Goal: Task Accomplishment & Management: Use online tool/utility

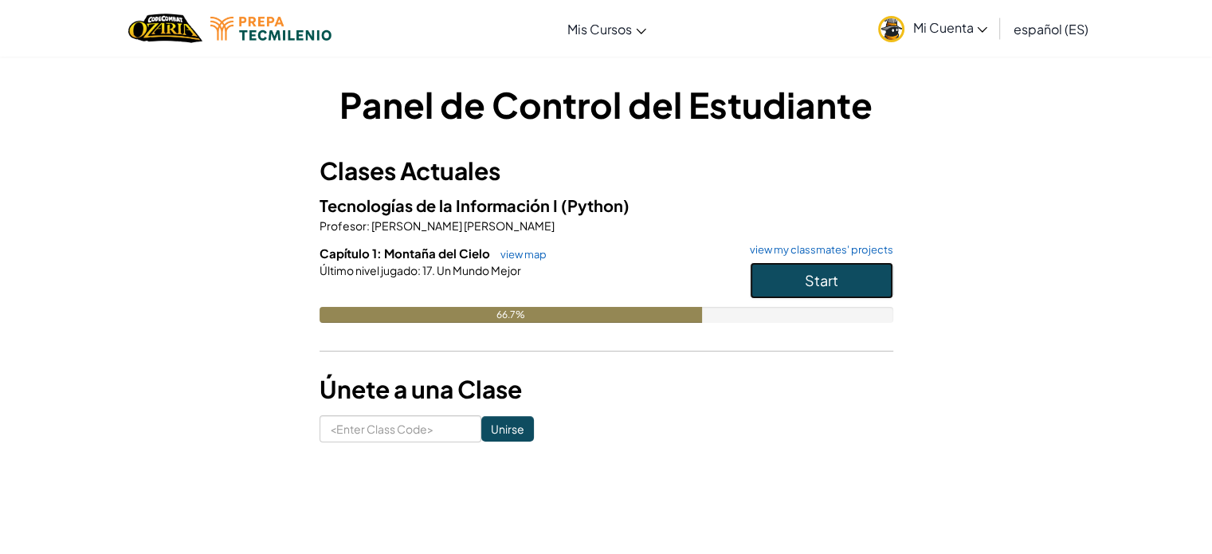
click at [778, 273] on button "Start" at bounding box center [821, 280] width 143 height 37
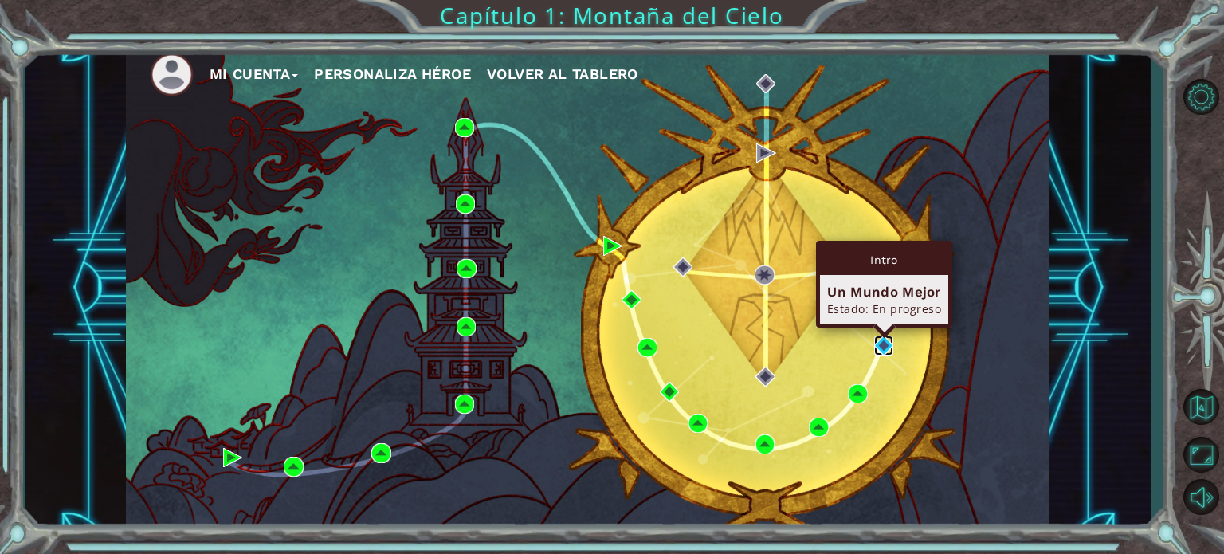
click at [877, 345] on img at bounding box center [883, 345] width 19 height 19
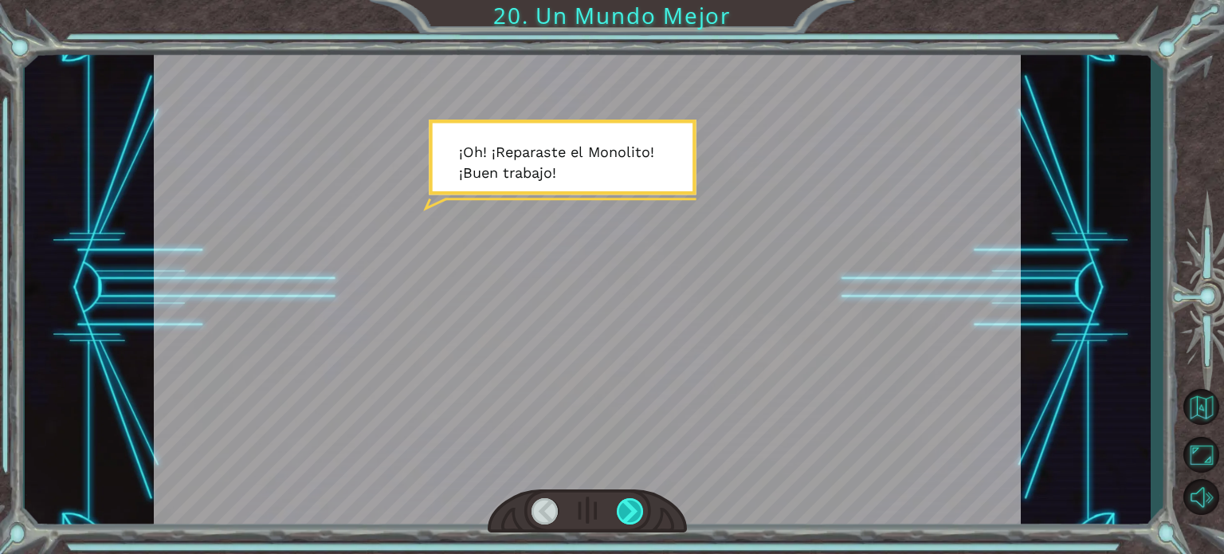
click at [626, 513] on div at bounding box center [630, 511] width 27 height 26
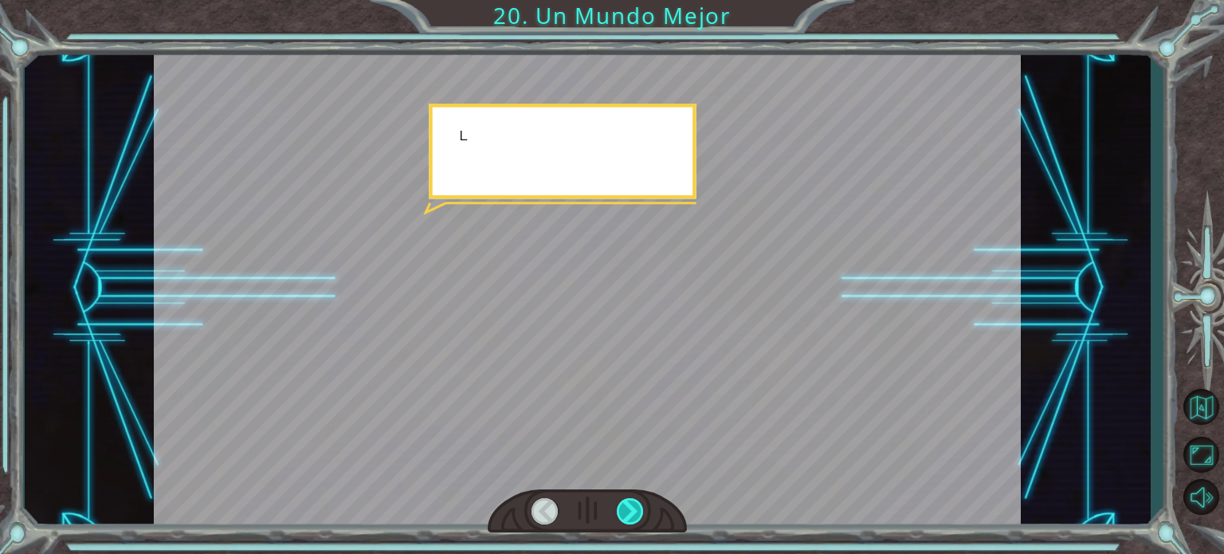
click at [626, 513] on div at bounding box center [630, 511] width 27 height 26
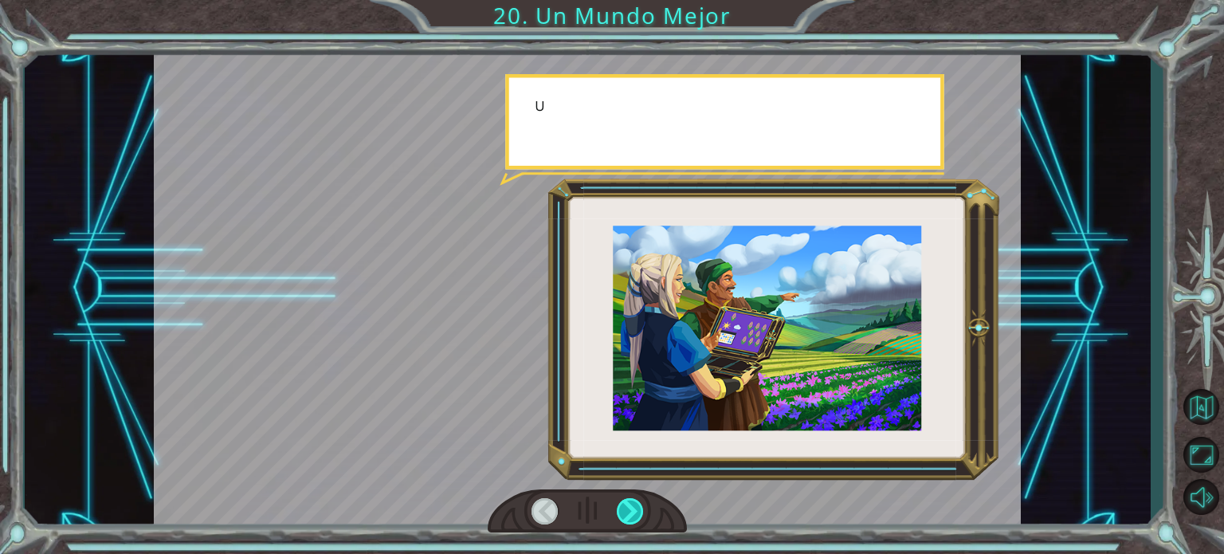
click at [626, 513] on div at bounding box center [630, 511] width 27 height 26
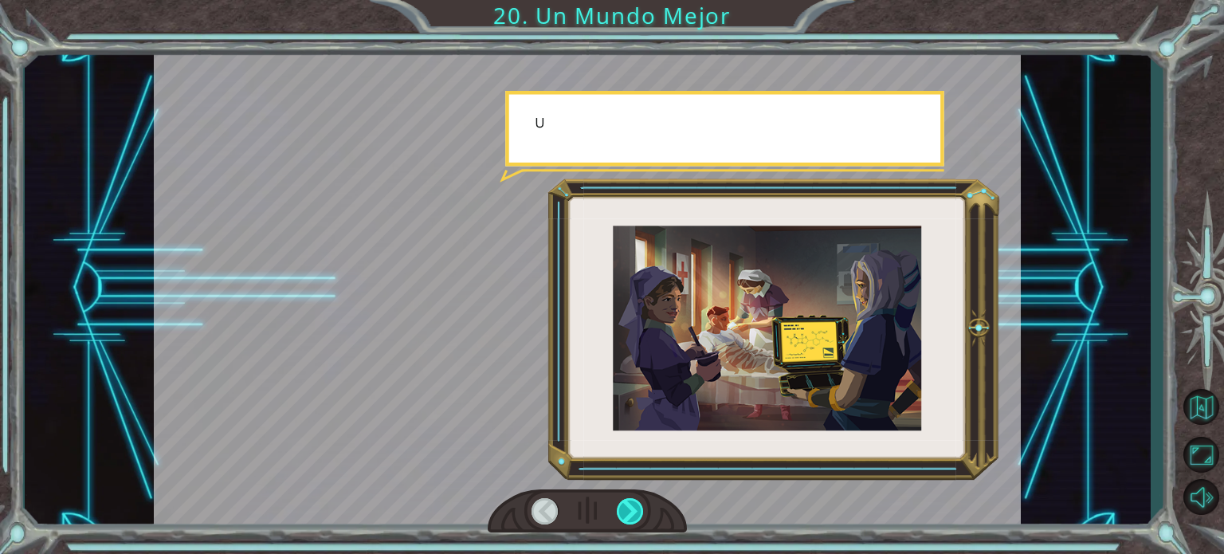
click at [626, 513] on div at bounding box center [630, 511] width 27 height 26
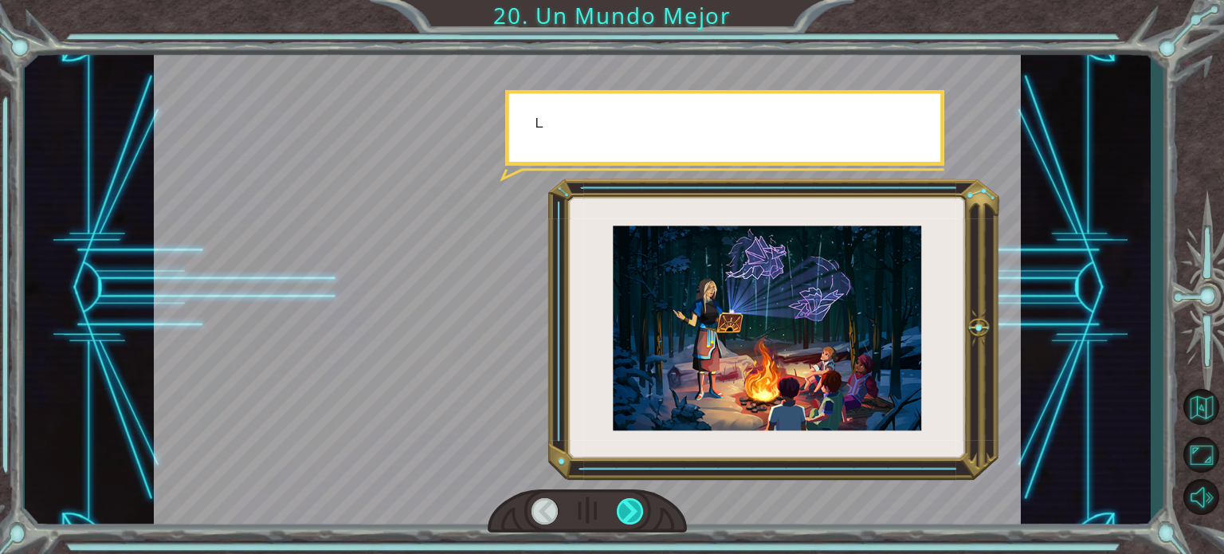
click at [626, 513] on div at bounding box center [630, 511] width 27 height 26
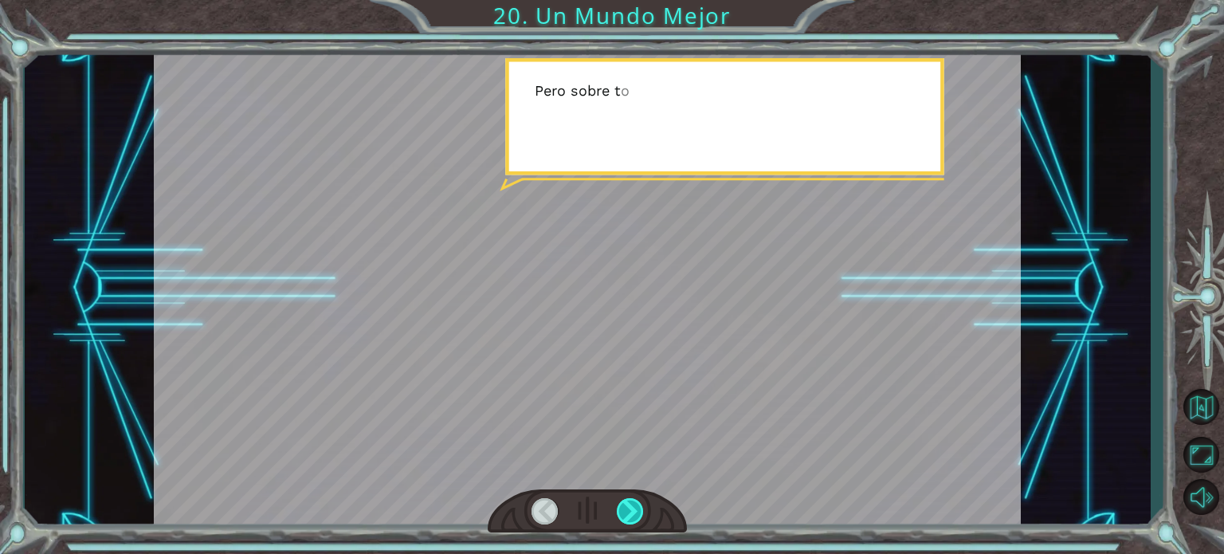
click at [626, 513] on div at bounding box center [630, 511] width 27 height 26
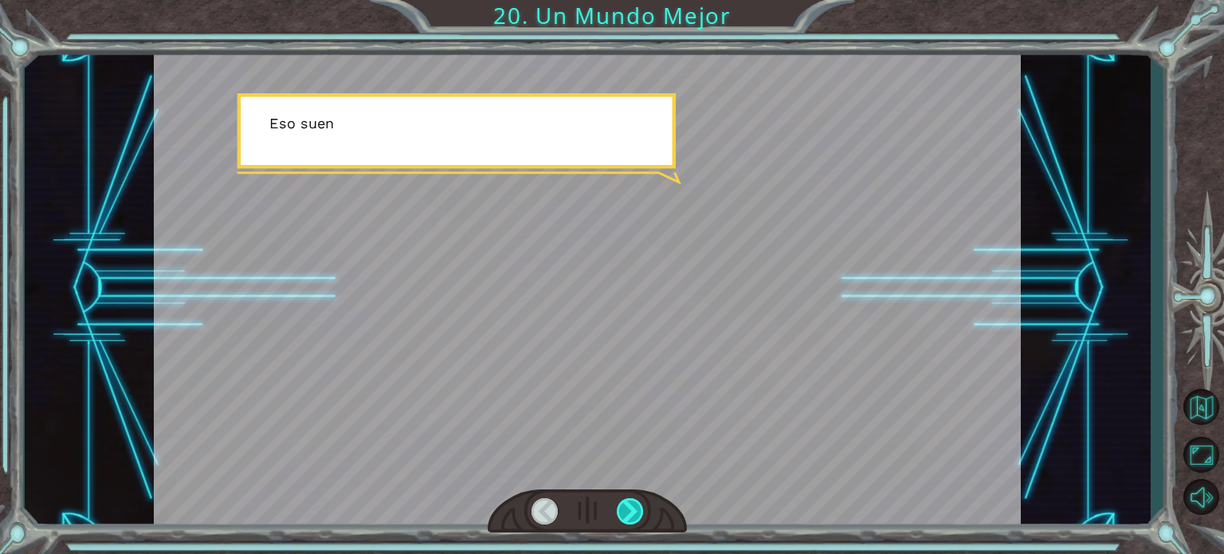
click at [626, 513] on div at bounding box center [630, 511] width 27 height 26
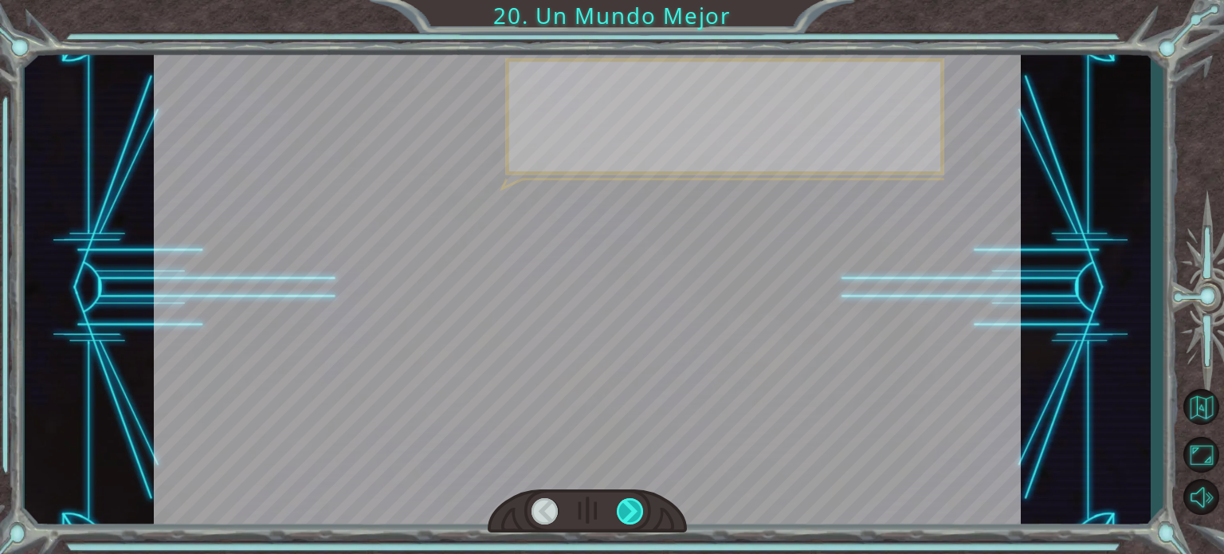
click at [626, 513] on div at bounding box center [630, 511] width 27 height 26
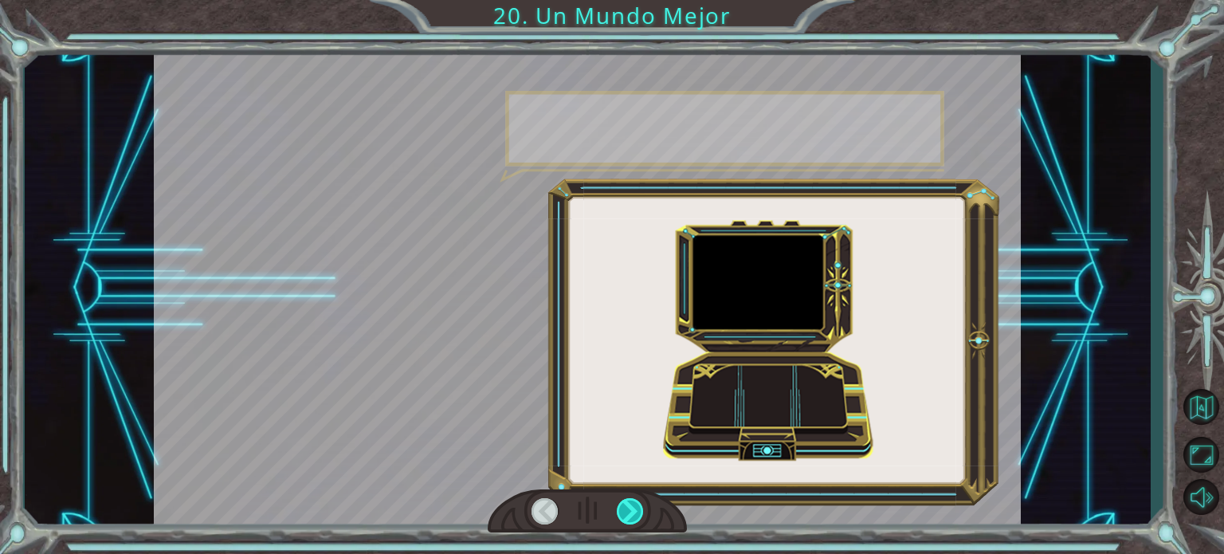
click at [626, 513] on div at bounding box center [630, 511] width 27 height 26
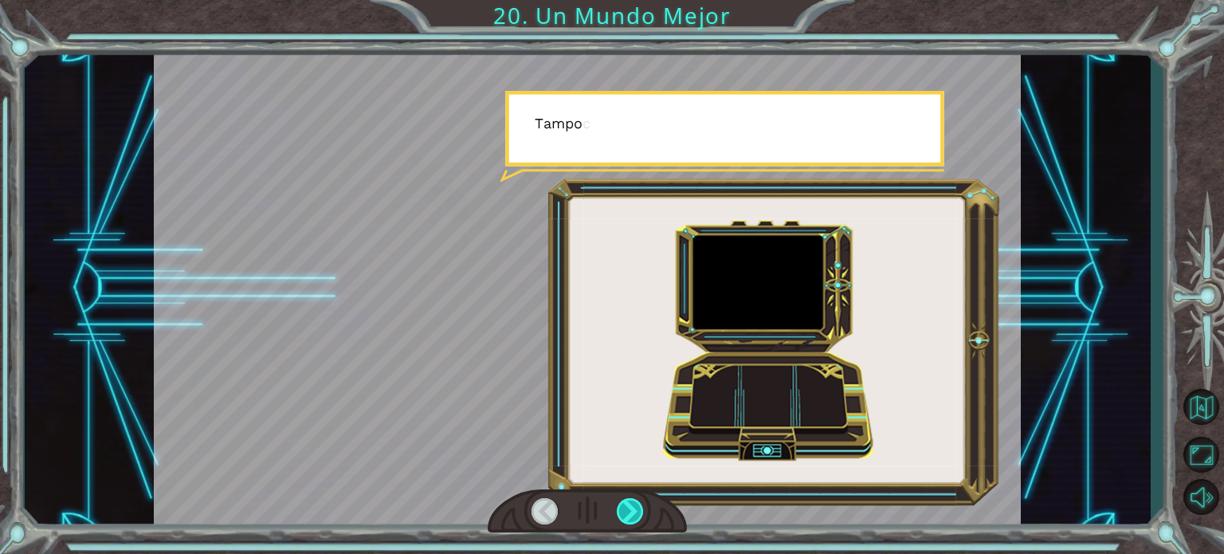
click at [626, 513] on div at bounding box center [630, 511] width 27 height 26
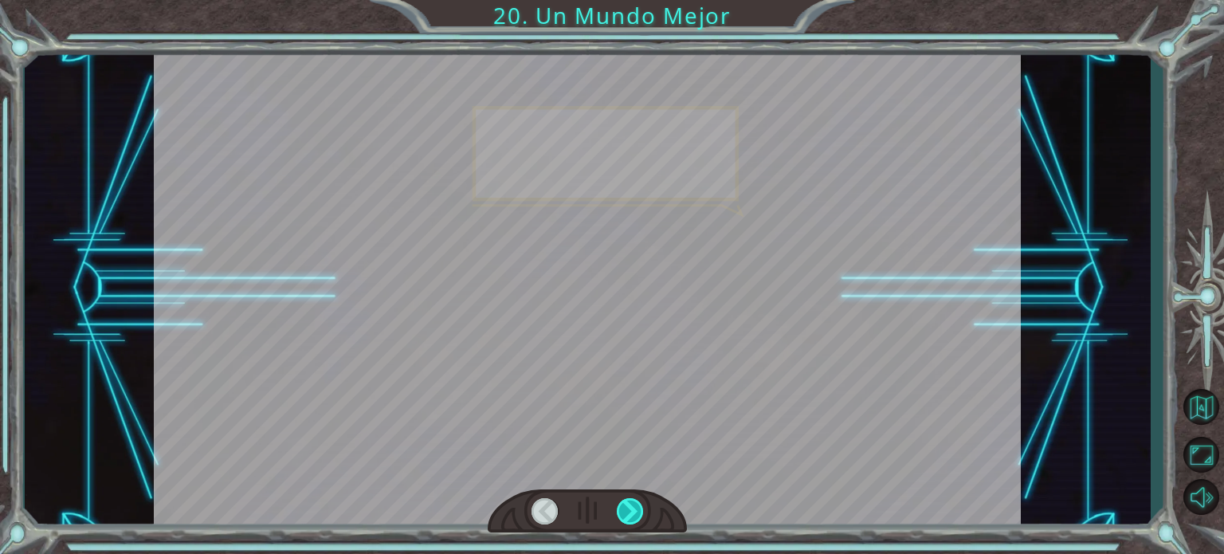
click at [626, 513] on div at bounding box center [630, 511] width 27 height 26
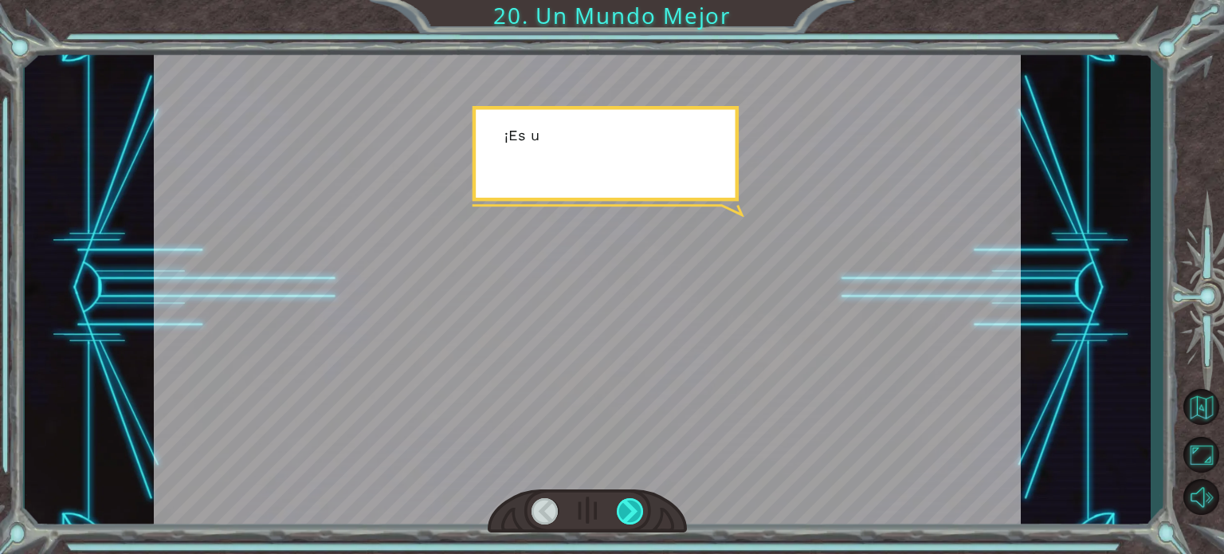
click at [626, 513] on div at bounding box center [630, 511] width 27 height 26
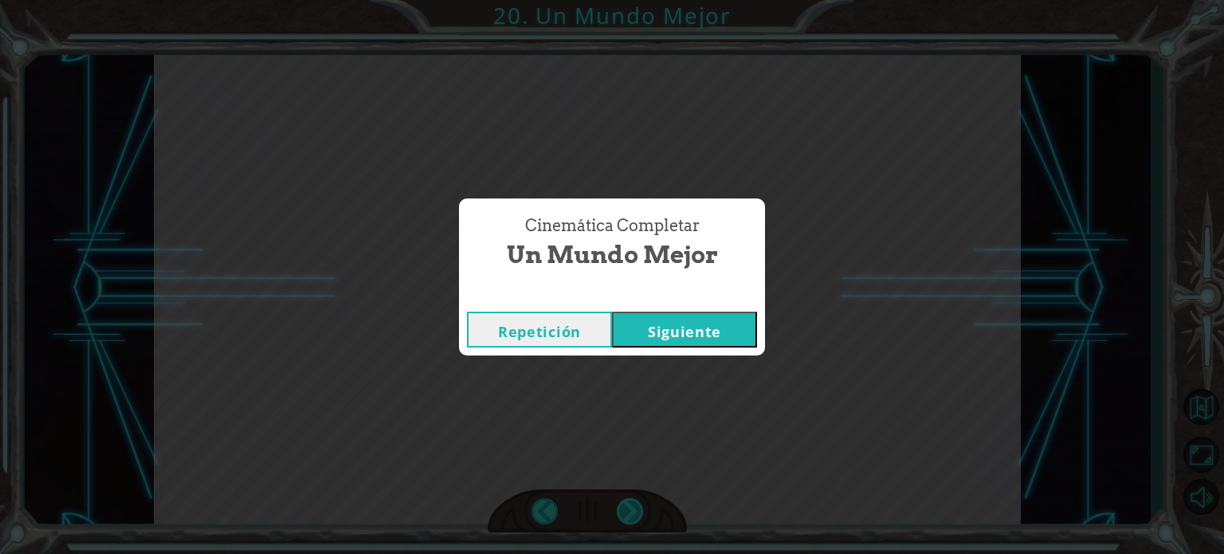
click at [626, 513] on div "Cinemática Completar Un Mundo Mejor Repetición [GEOGRAPHIC_DATA]" at bounding box center [612, 277] width 1224 height 554
click at [677, 328] on button "Siguiente" at bounding box center [684, 330] width 145 height 36
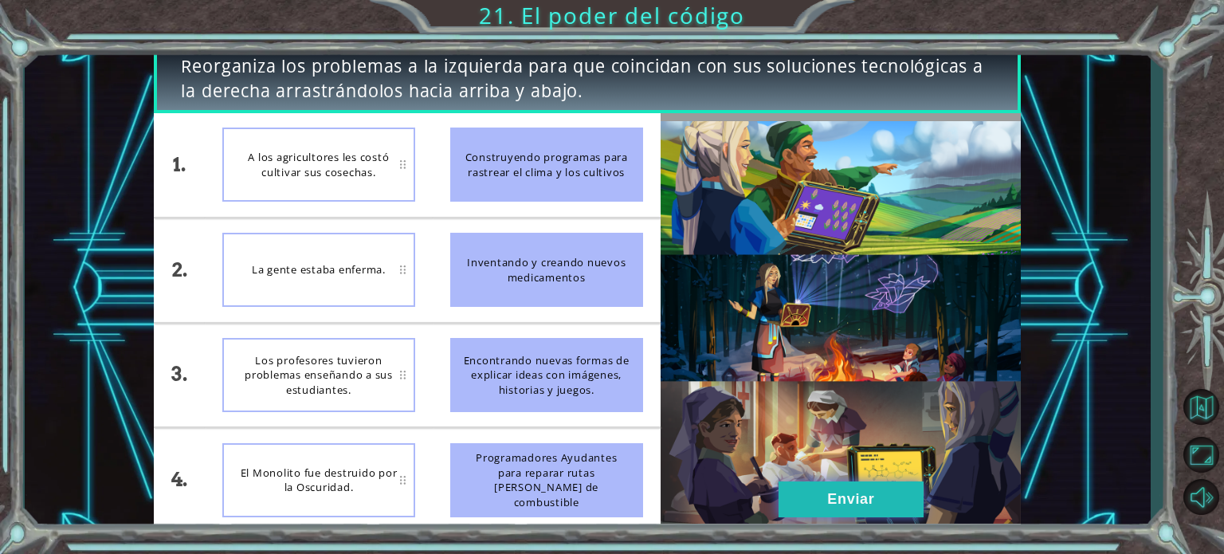
click at [859, 509] on button "Enviar" at bounding box center [851, 499] width 145 height 36
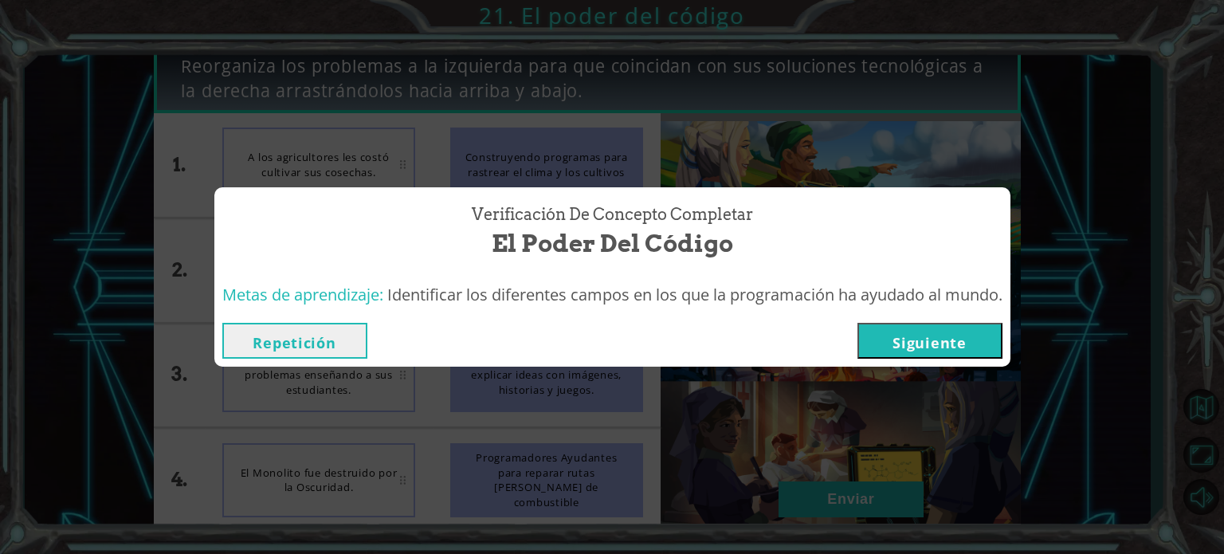
click at [285, 327] on button "Repetición" at bounding box center [294, 341] width 145 height 36
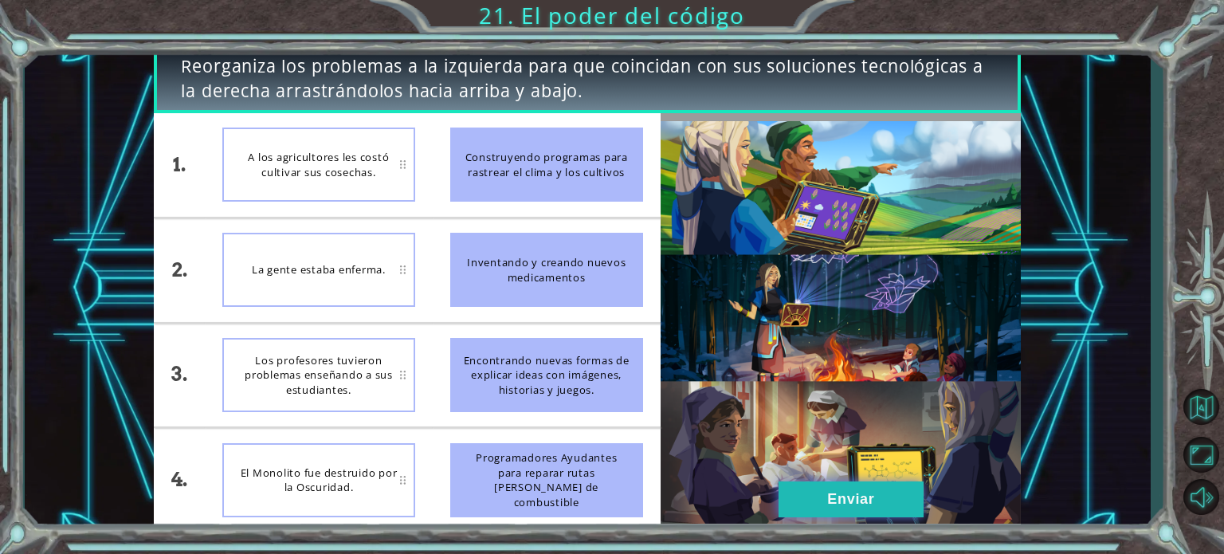
click at [814, 487] on button "Enviar" at bounding box center [851, 499] width 145 height 36
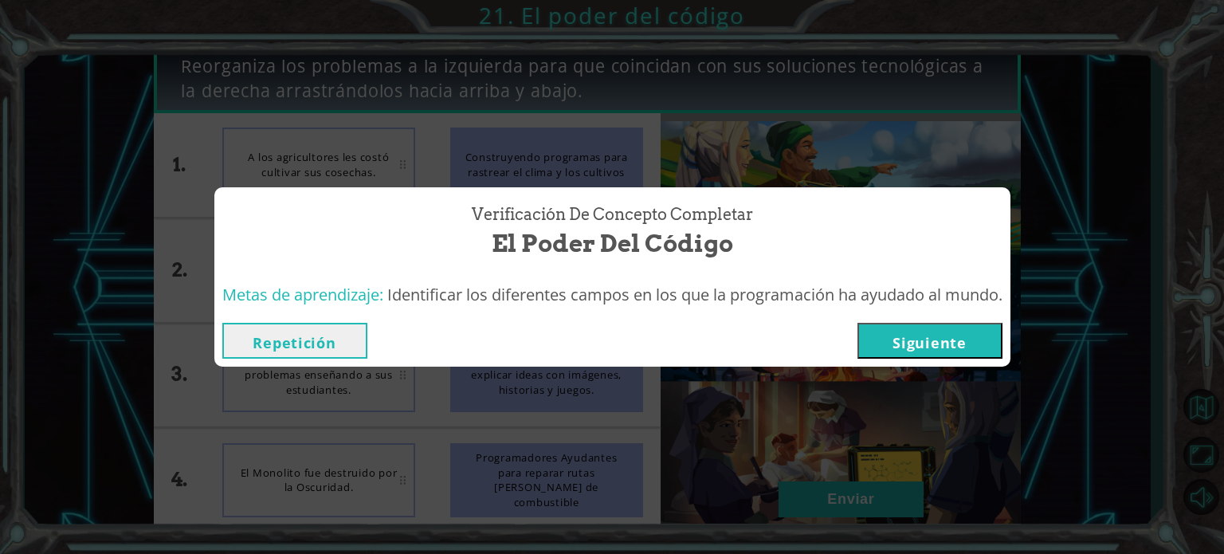
click at [897, 331] on button "Siguiente" at bounding box center [930, 341] width 145 height 36
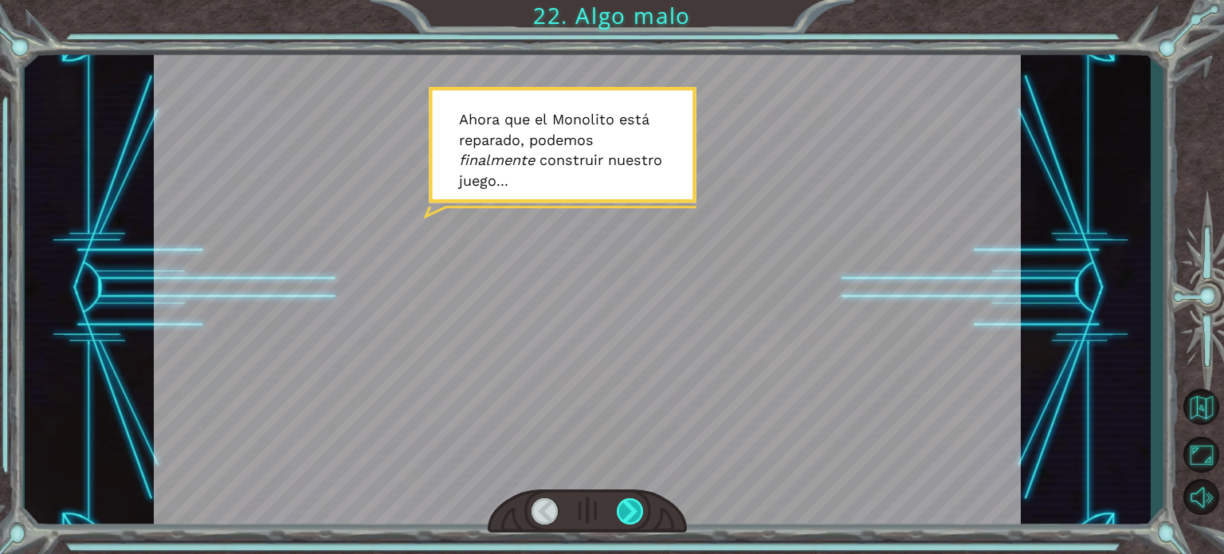
click at [635, 506] on div at bounding box center [630, 511] width 27 height 26
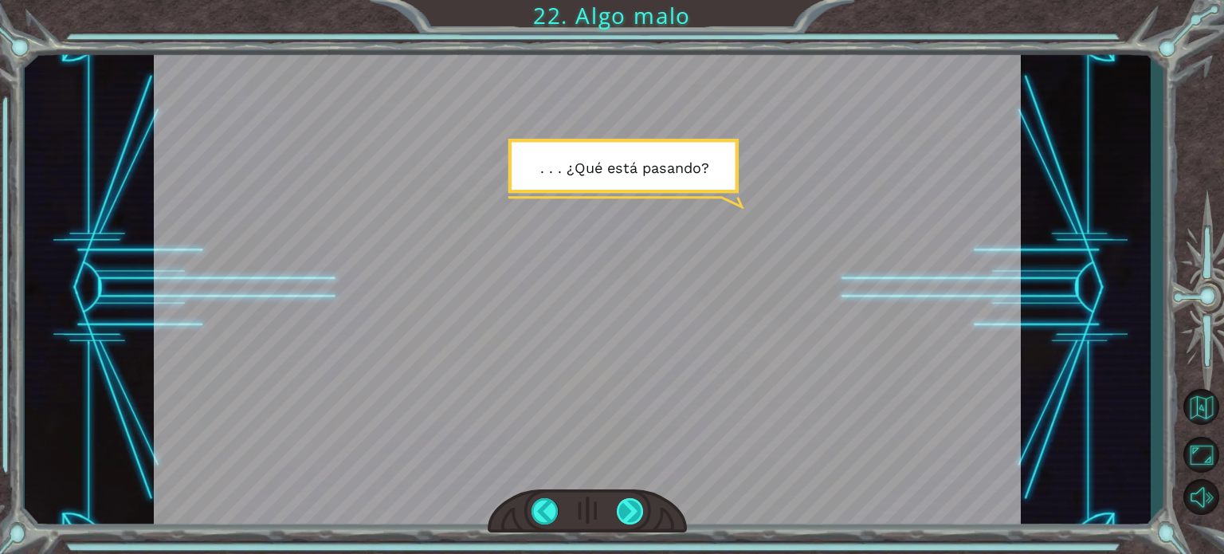
click at [635, 506] on div at bounding box center [630, 511] width 27 height 26
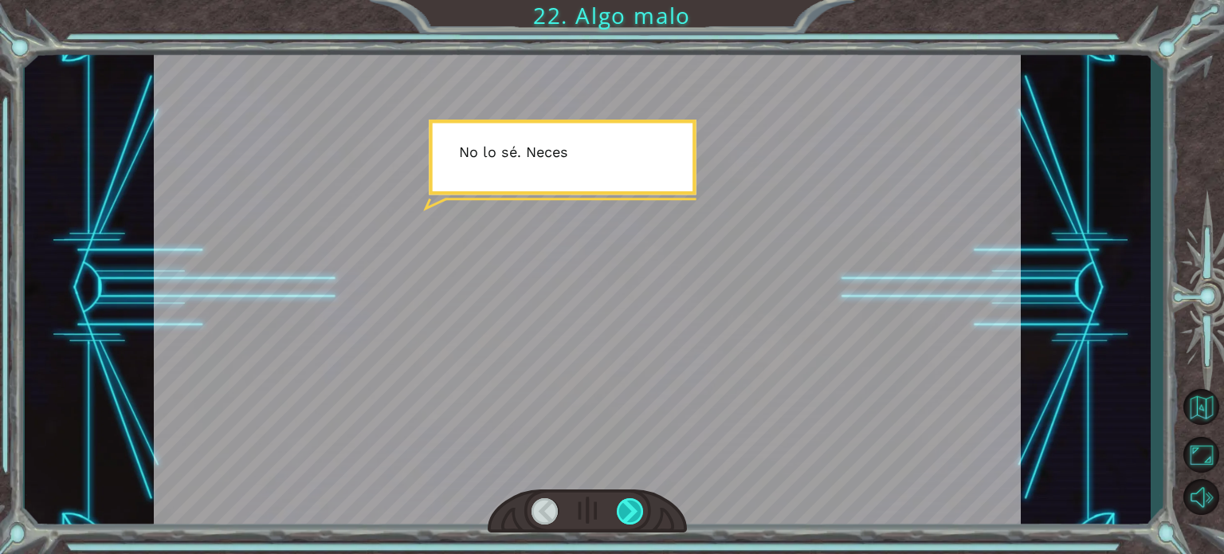
click at [635, 506] on div at bounding box center [630, 511] width 27 height 26
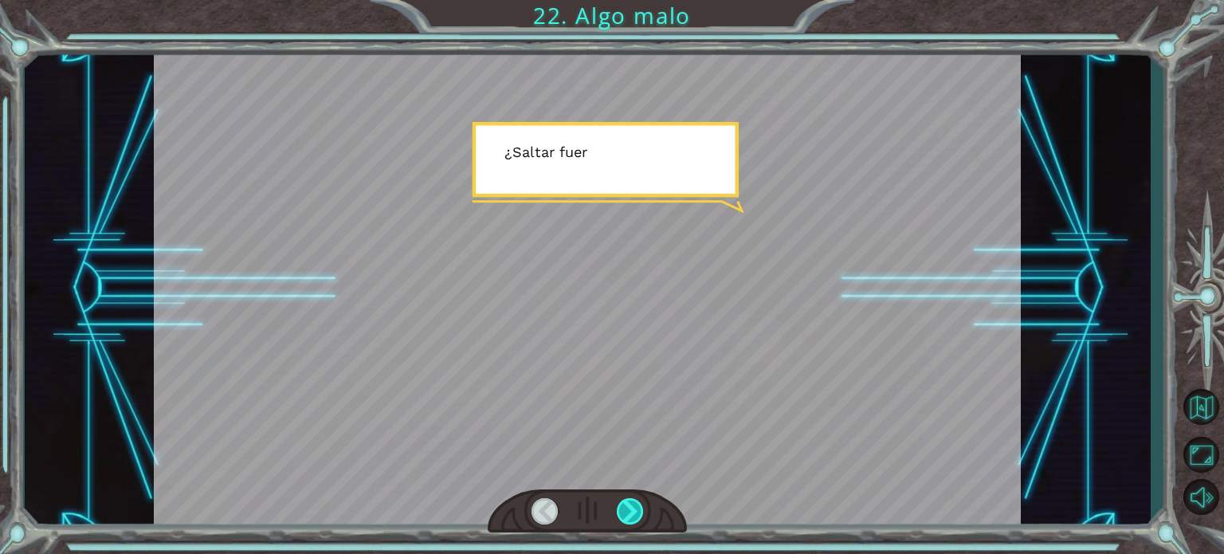
click at [635, 506] on div at bounding box center [630, 511] width 27 height 26
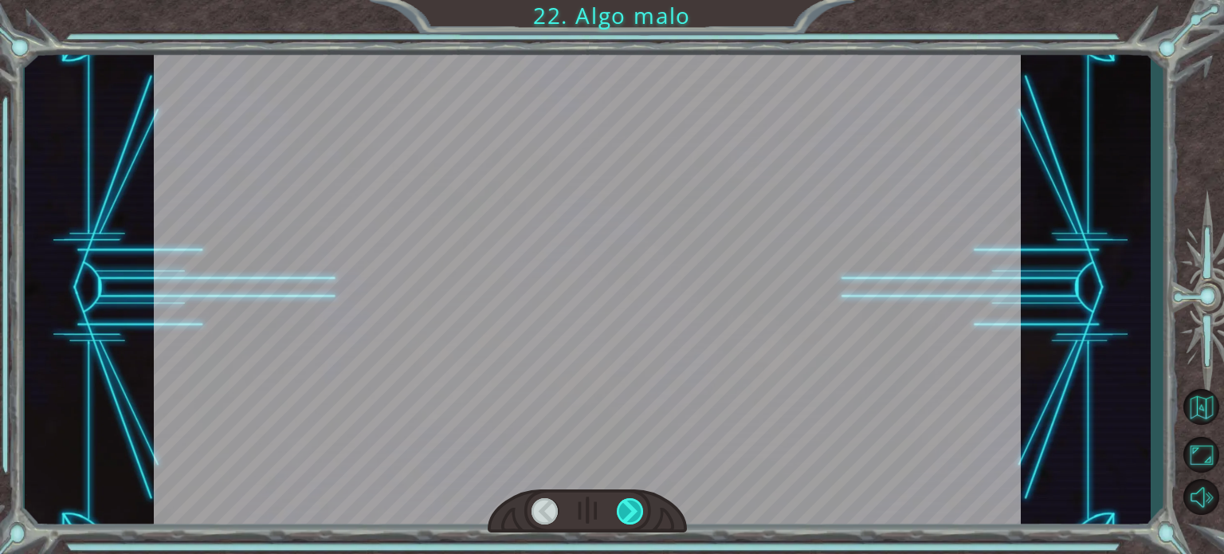
click at [635, 506] on div at bounding box center [630, 511] width 27 height 26
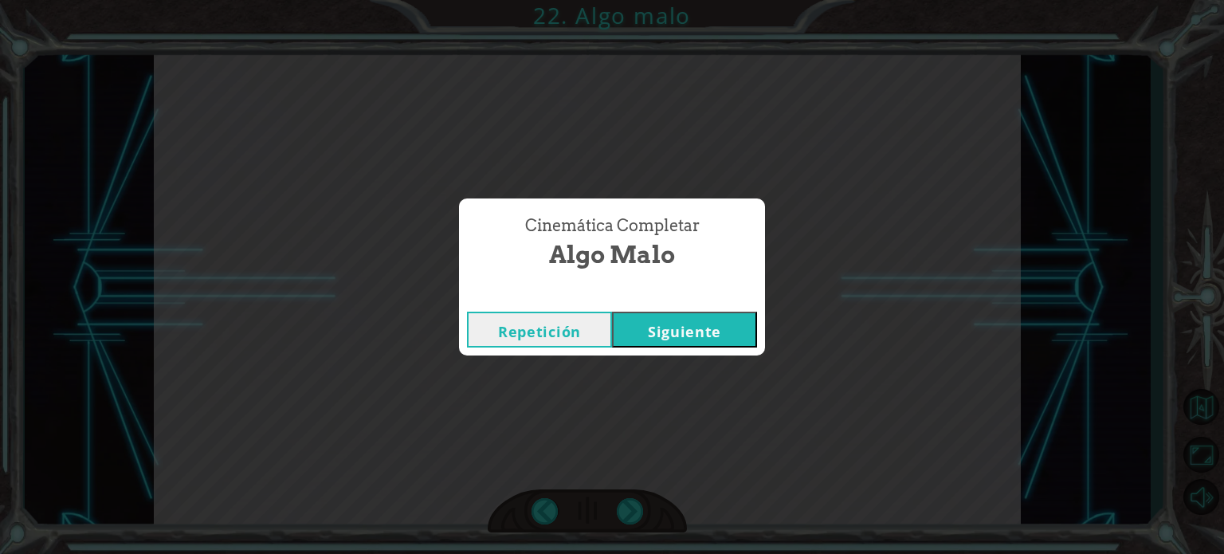
click at [678, 335] on button "Siguiente" at bounding box center [684, 330] width 145 height 36
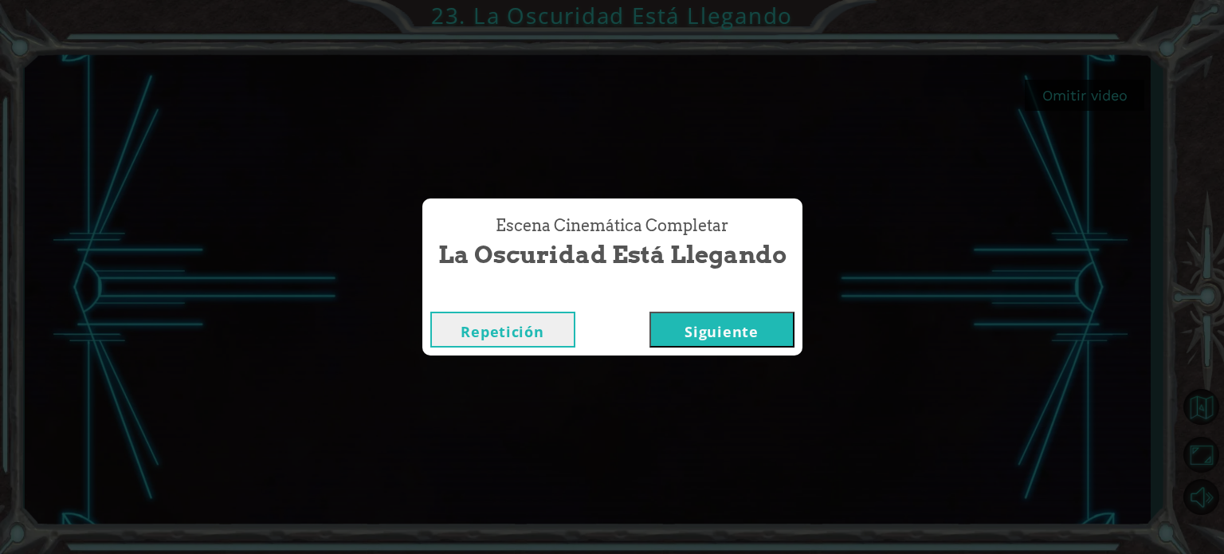
click at [717, 320] on button "Siguiente" at bounding box center [722, 330] width 145 height 36
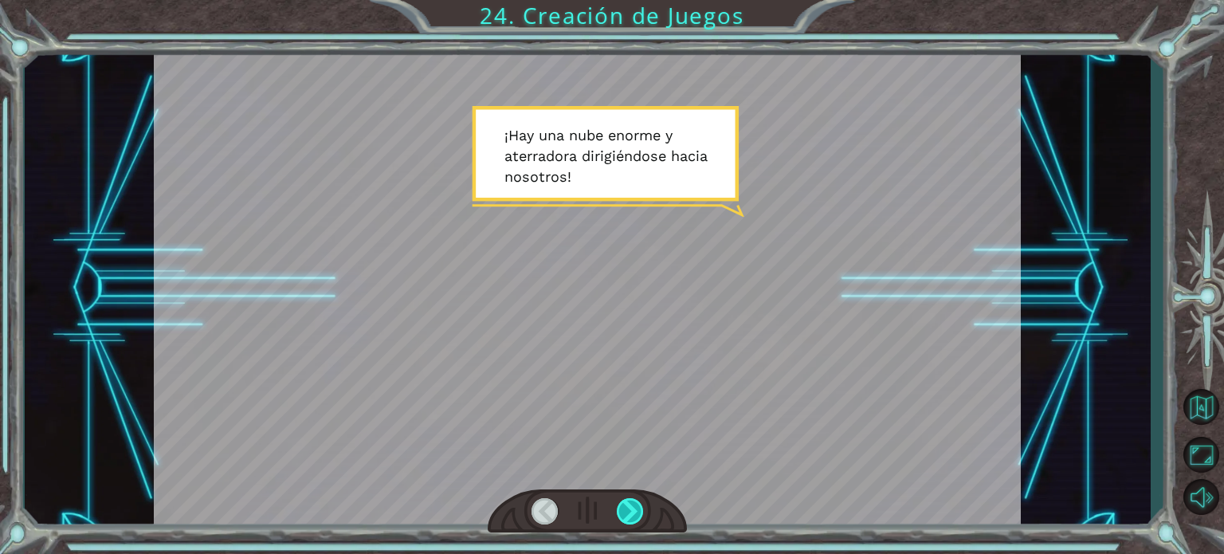
click at [625, 516] on div at bounding box center [630, 511] width 27 height 26
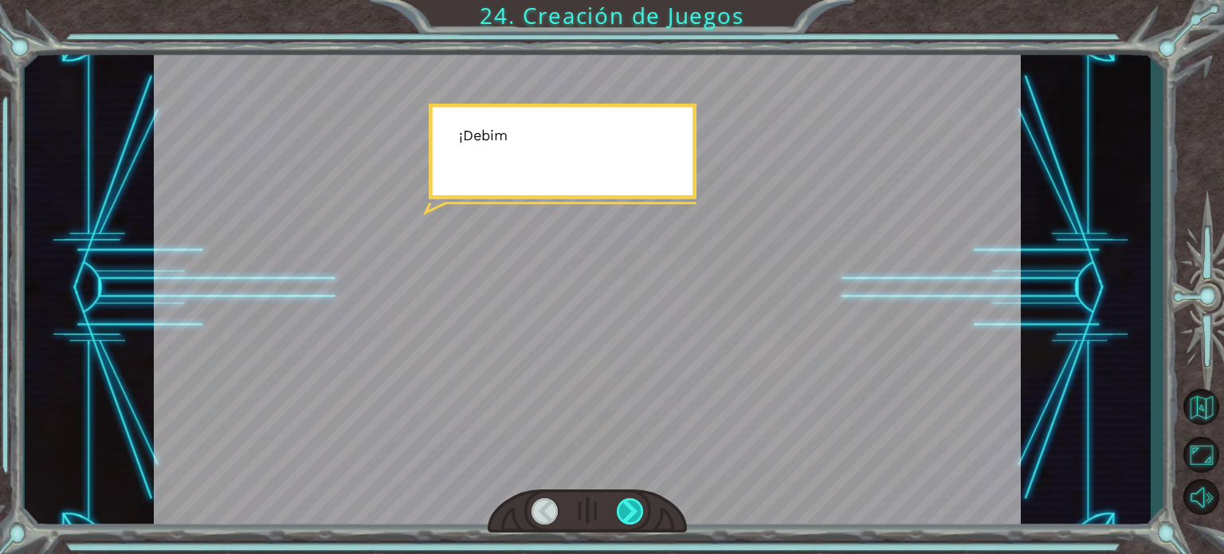
click at [625, 516] on div at bounding box center [630, 511] width 27 height 26
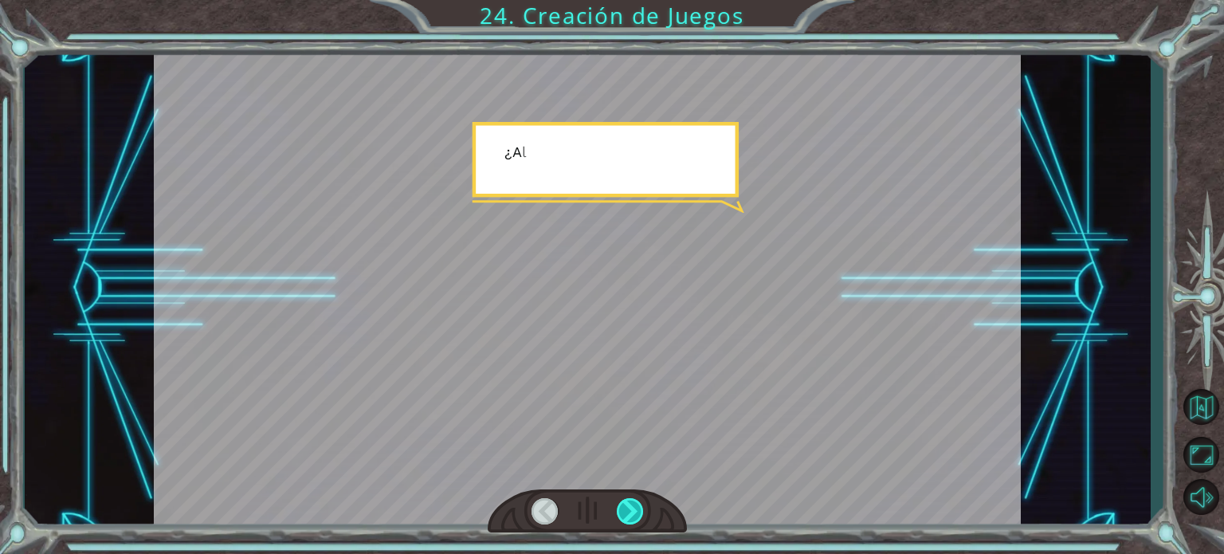
click at [625, 516] on div at bounding box center [630, 511] width 27 height 26
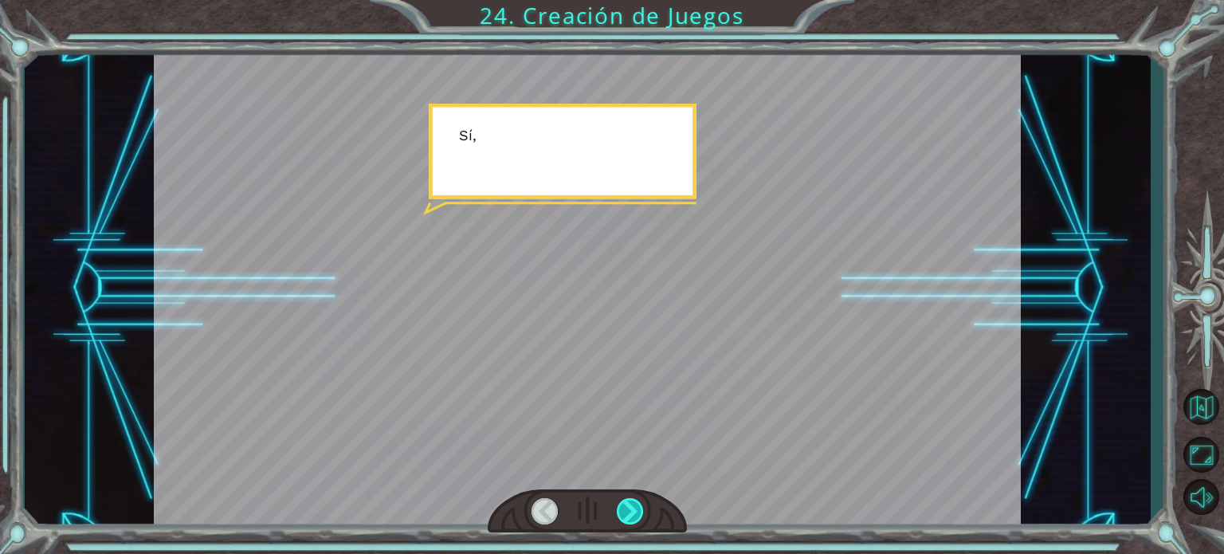
click at [625, 516] on div at bounding box center [630, 511] width 27 height 26
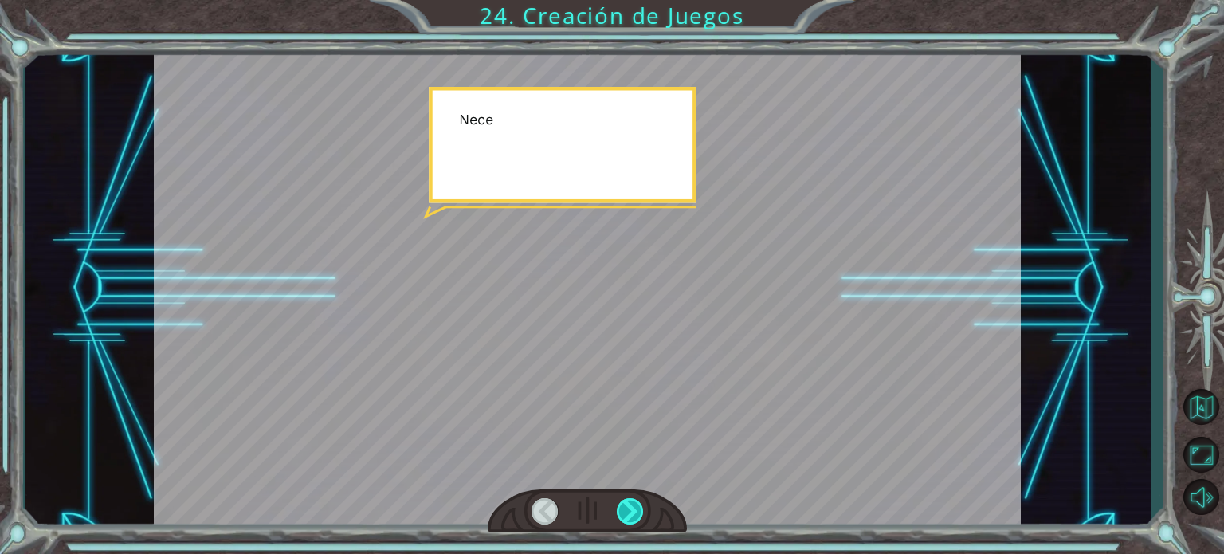
click at [625, 516] on div at bounding box center [630, 511] width 27 height 26
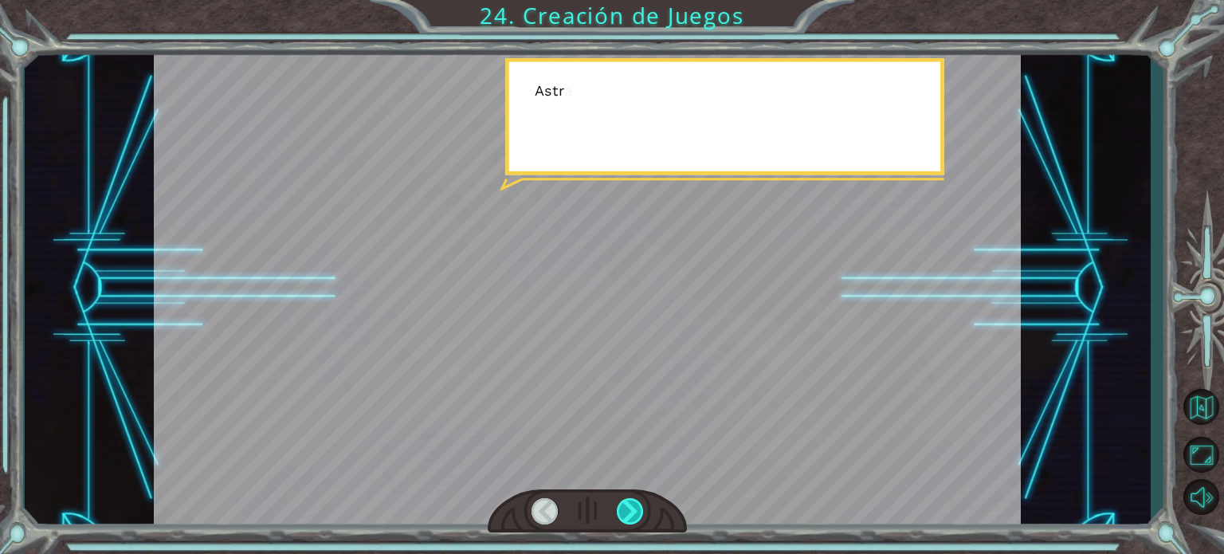
click at [625, 516] on div at bounding box center [630, 511] width 27 height 26
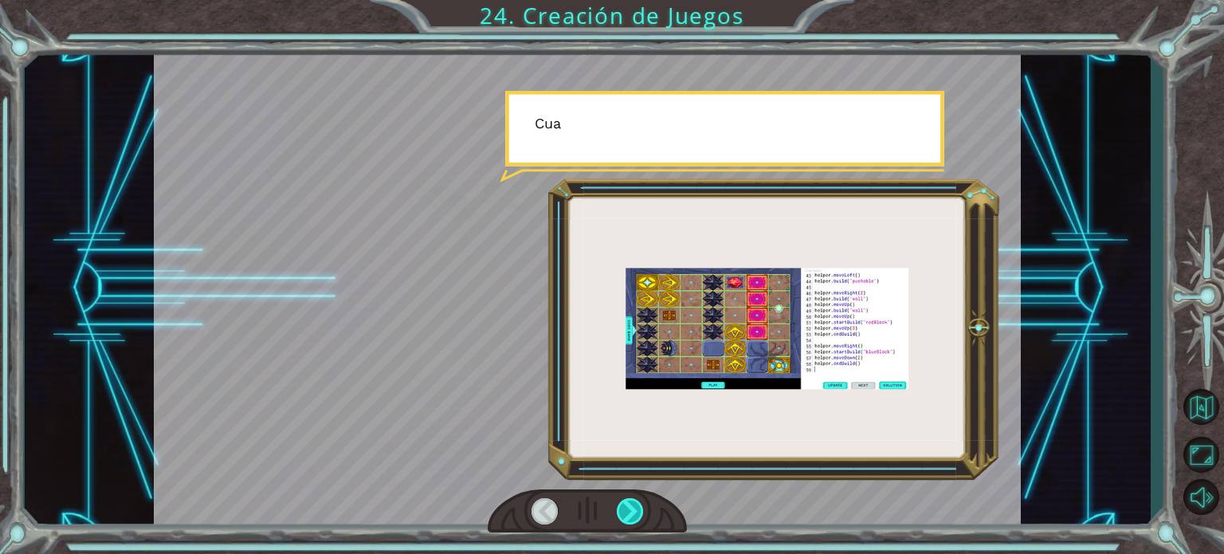
click at [625, 516] on div at bounding box center [630, 511] width 27 height 26
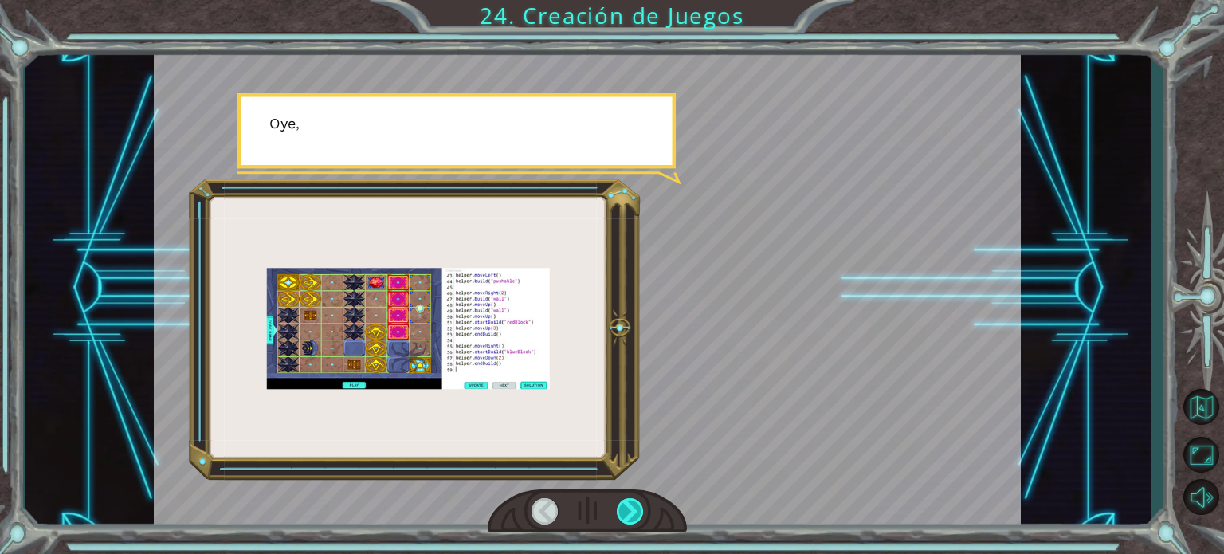
click at [625, 516] on div at bounding box center [630, 511] width 27 height 26
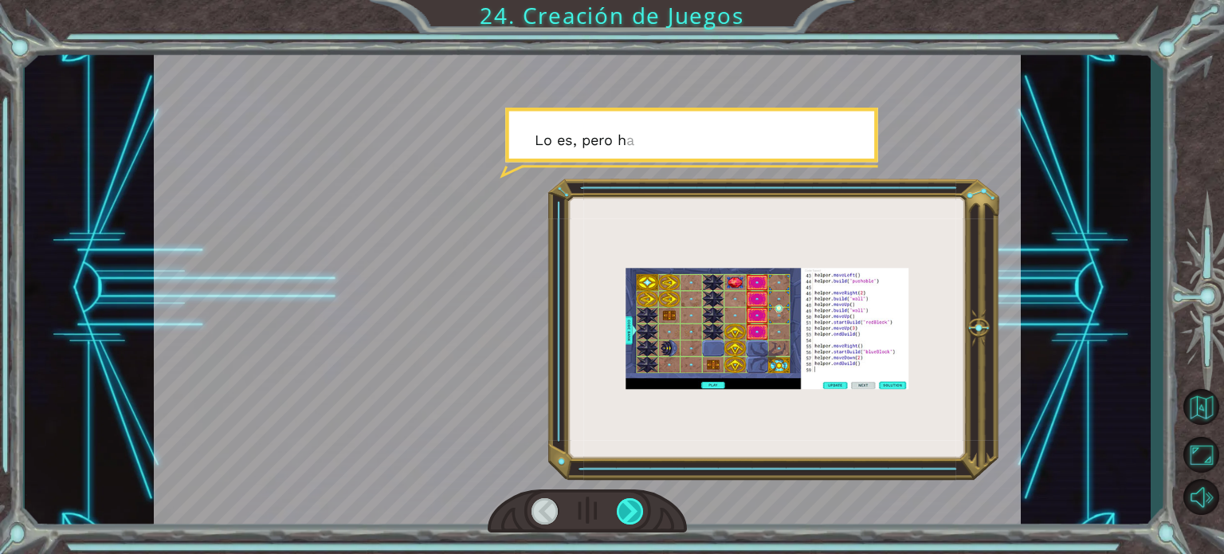
click at [625, 516] on div at bounding box center [630, 511] width 27 height 26
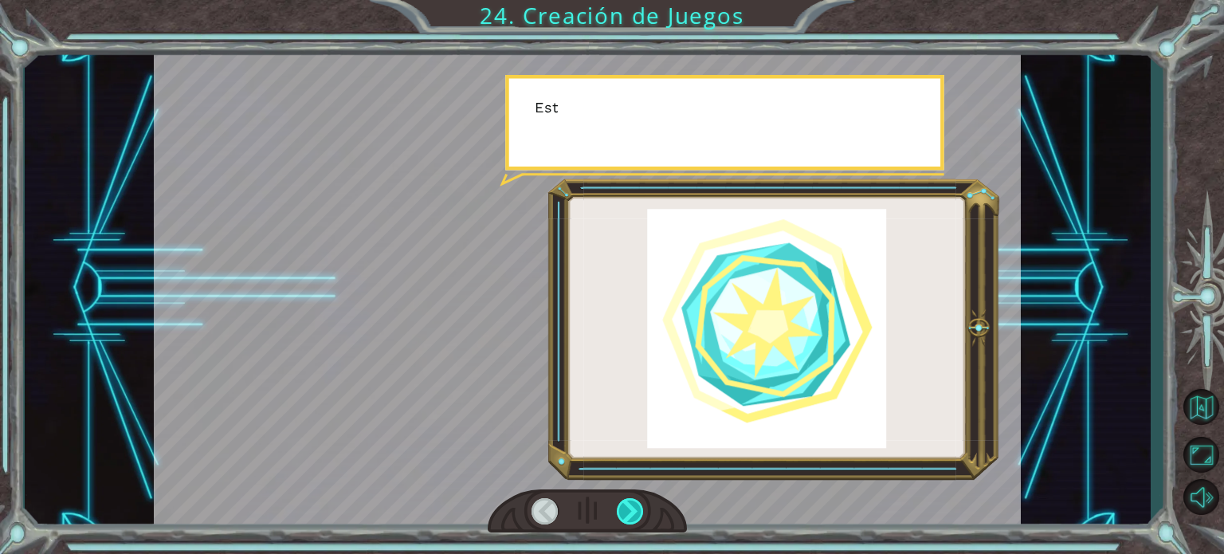
click at [625, 516] on div at bounding box center [630, 511] width 27 height 26
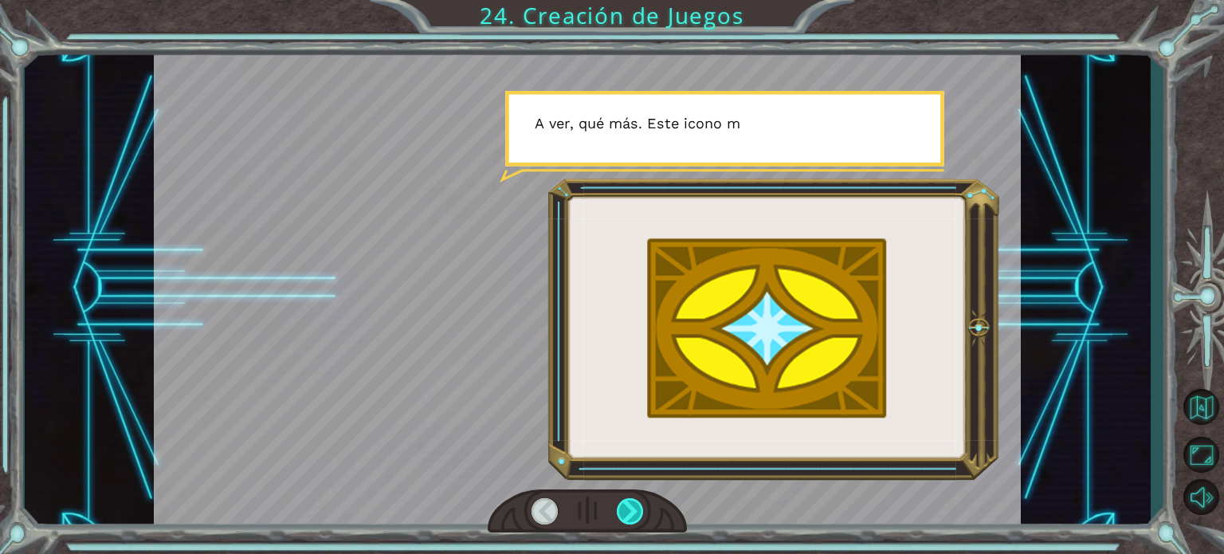
click at [625, 516] on div at bounding box center [630, 511] width 27 height 26
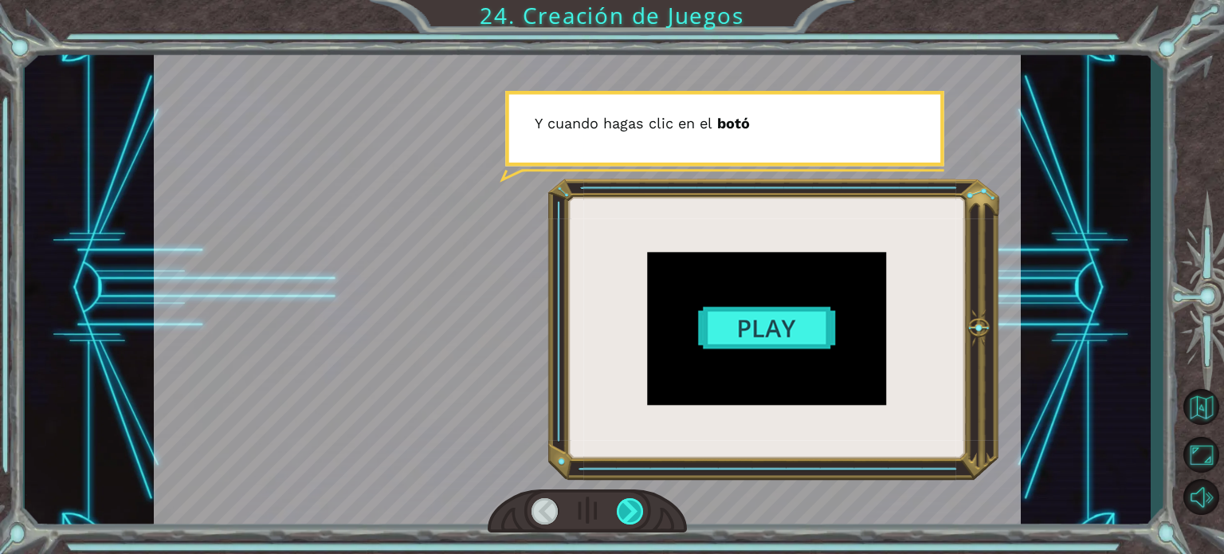
click at [625, 516] on div at bounding box center [630, 511] width 27 height 26
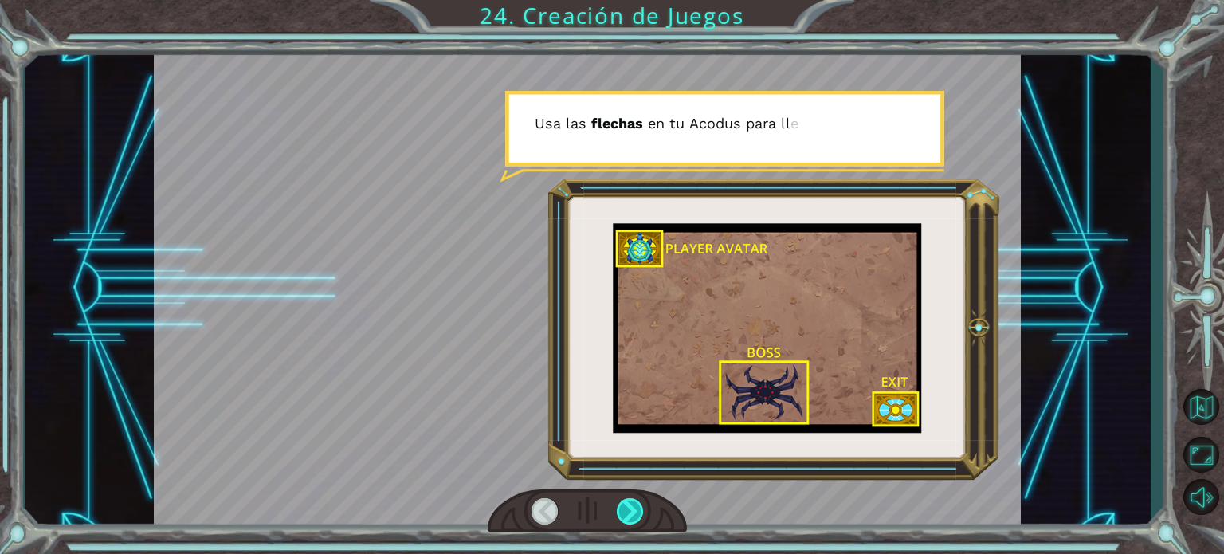
click at [625, 516] on div at bounding box center [630, 511] width 27 height 26
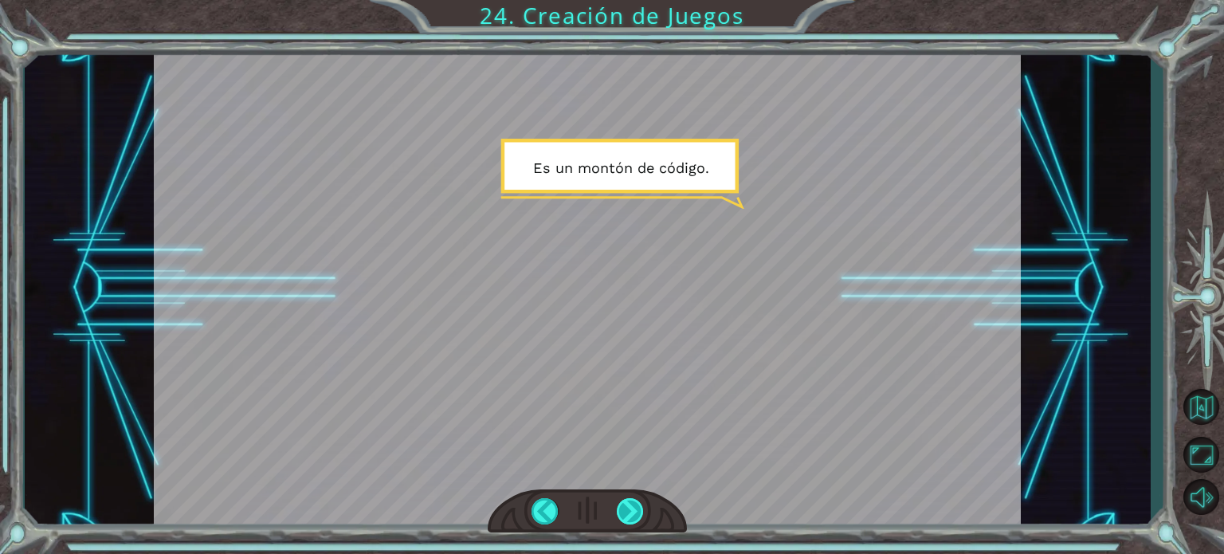
click at [625, 516] on div at bounding box center [630, 511] width 27 height 26
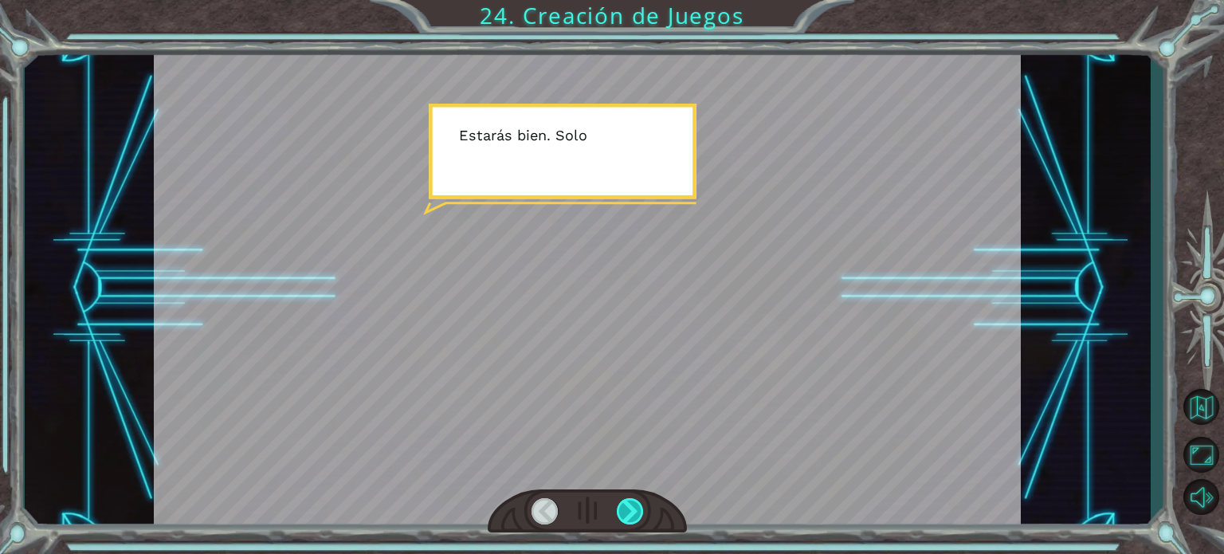
click at [625, 516] on div at bounding box center [630, 511] width 27 height 26
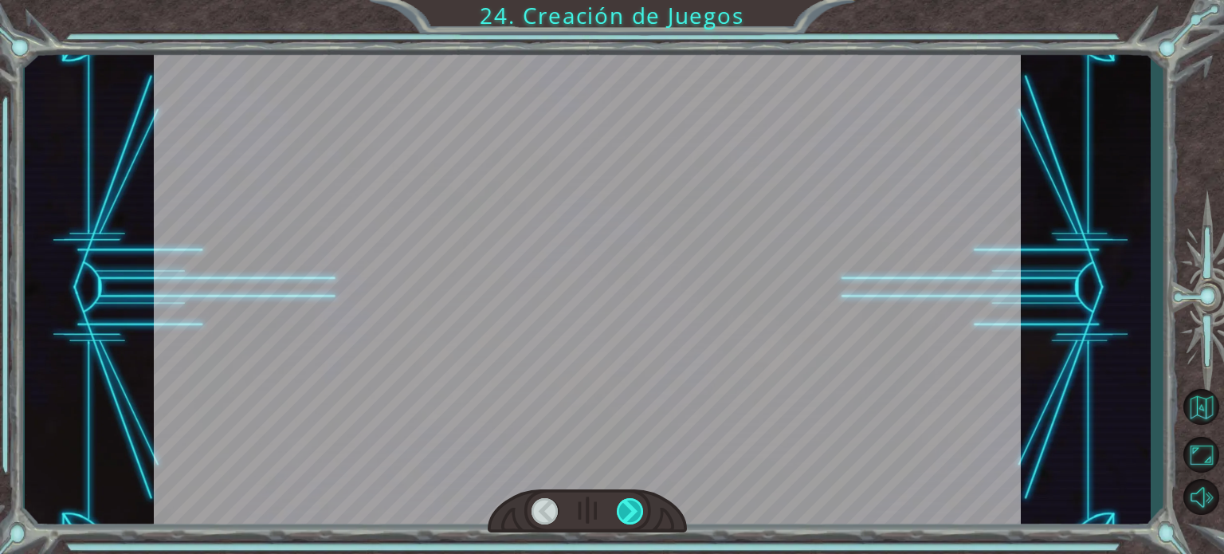
click at [625, 516] on div at bounding box center [630, 511] width 27 height 26
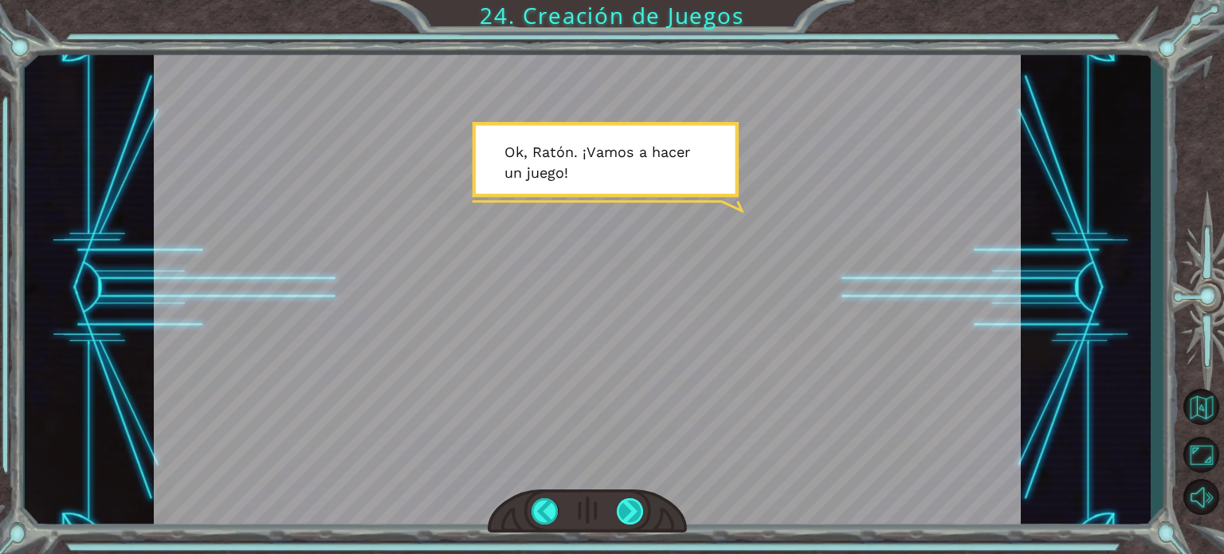
click at [625, 516] on div at bounding box center [630, 511] width 27 height 26
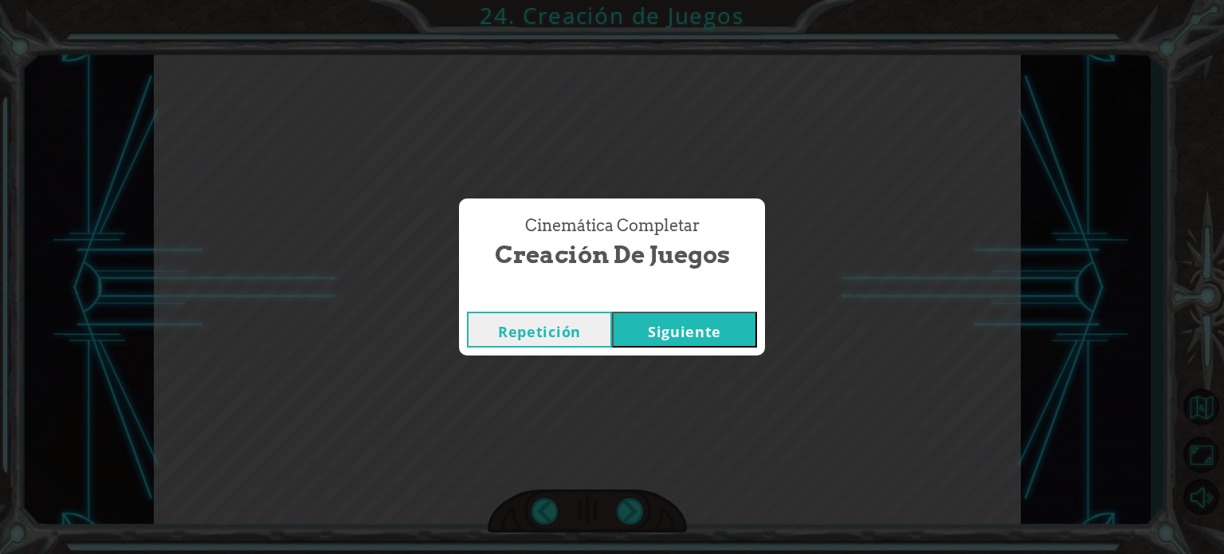
click at [663, 320] on button "Siguiente" at bounding box center [684, 330] width 145 height 36
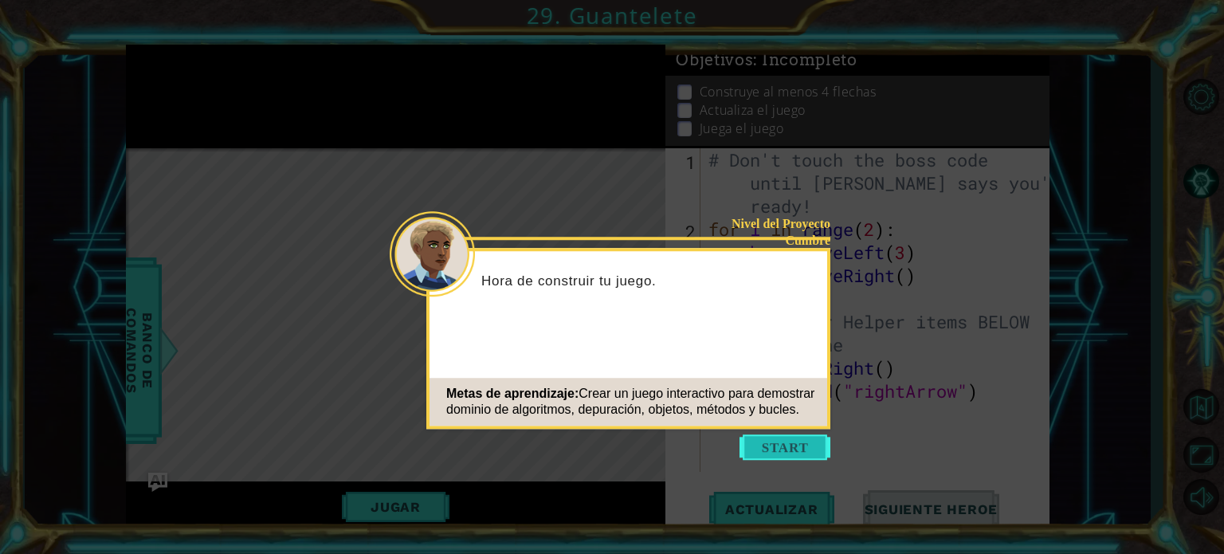
click at [790, 444] on button "Start" at bounding box center [785, 447] width 91 height 26
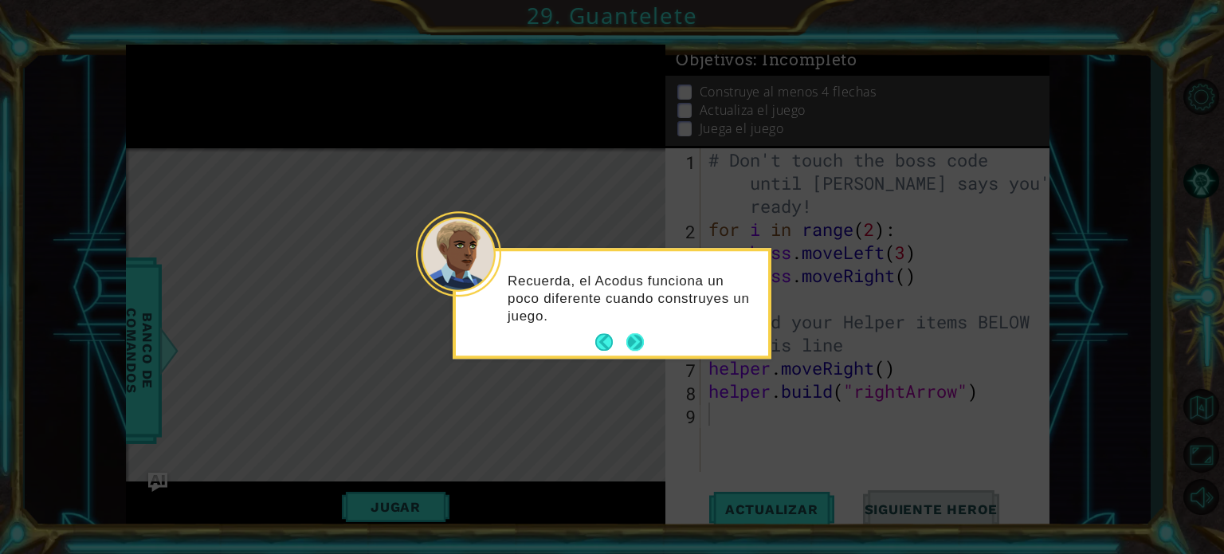
click at [638, 341] on button "Next" at bounding box center [635, 342] width 19 height 19
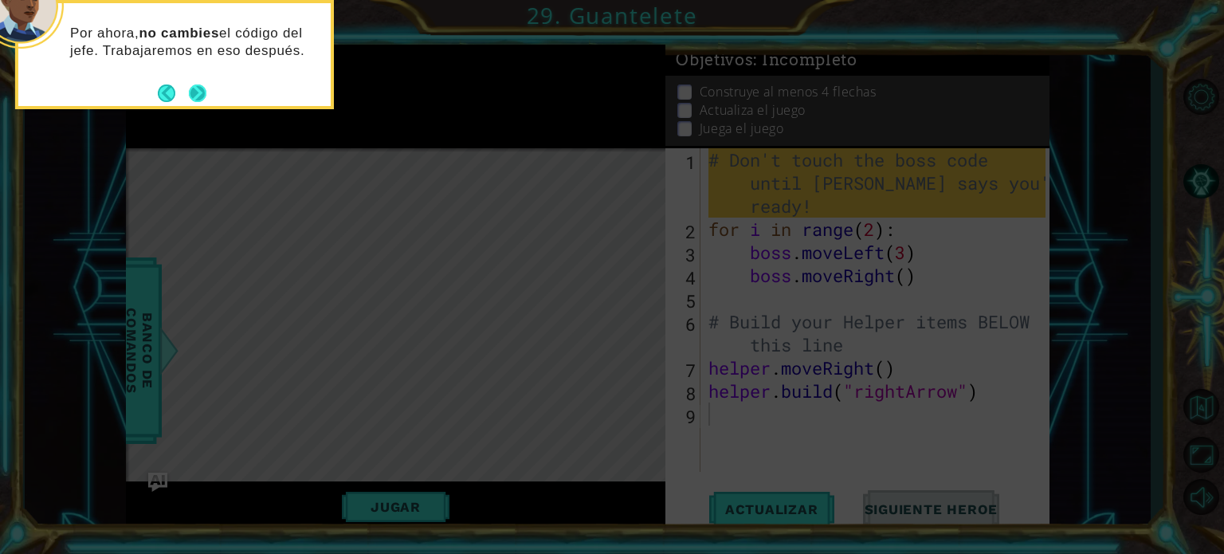
click at [198, 86] on button "Next" at bounding box center [197, 93] width 19 height 19
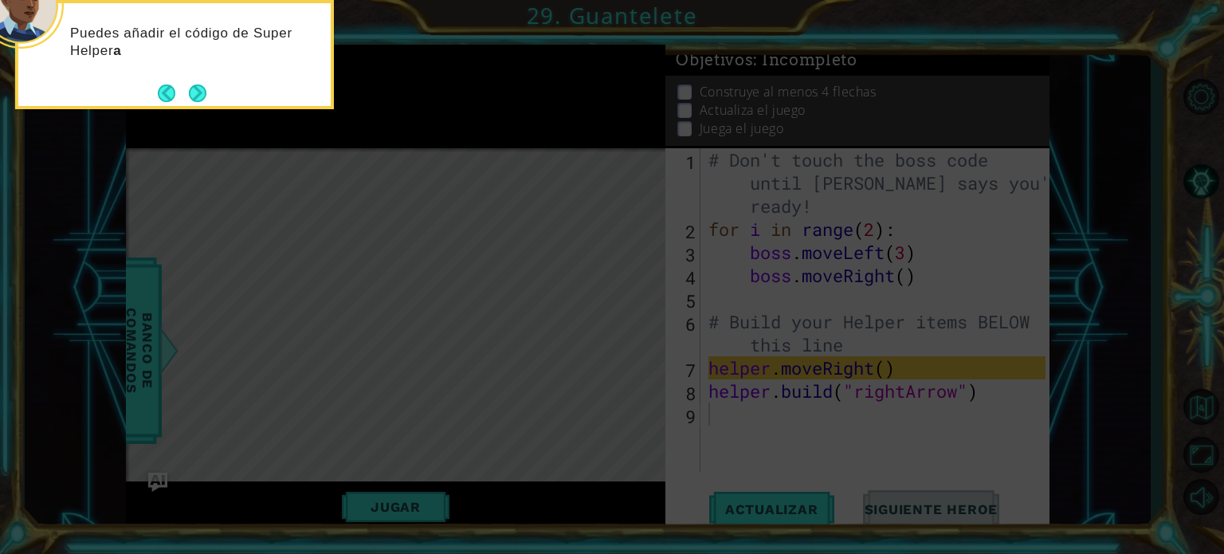
click at [198, 86] on button "Next" at bounding box center [197, 93] width 18 height 18
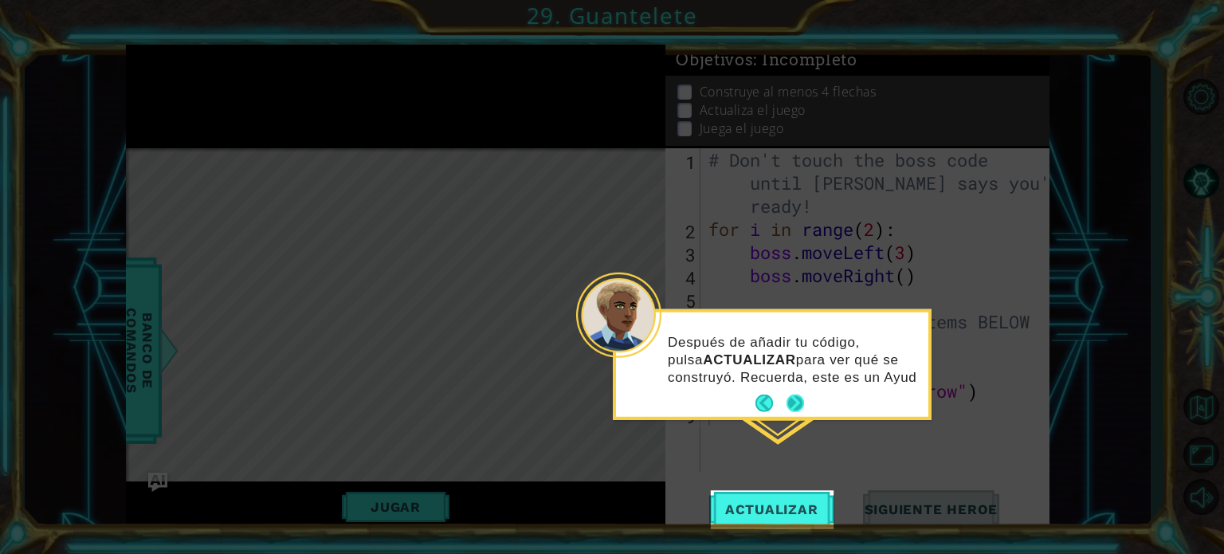
click at [800, 405] on div "Después de añadir tu código, pulsa ACTUALIZAR para ver qué se construyó. Recuer…" at bounding box center [772, 364] width 312 height 104
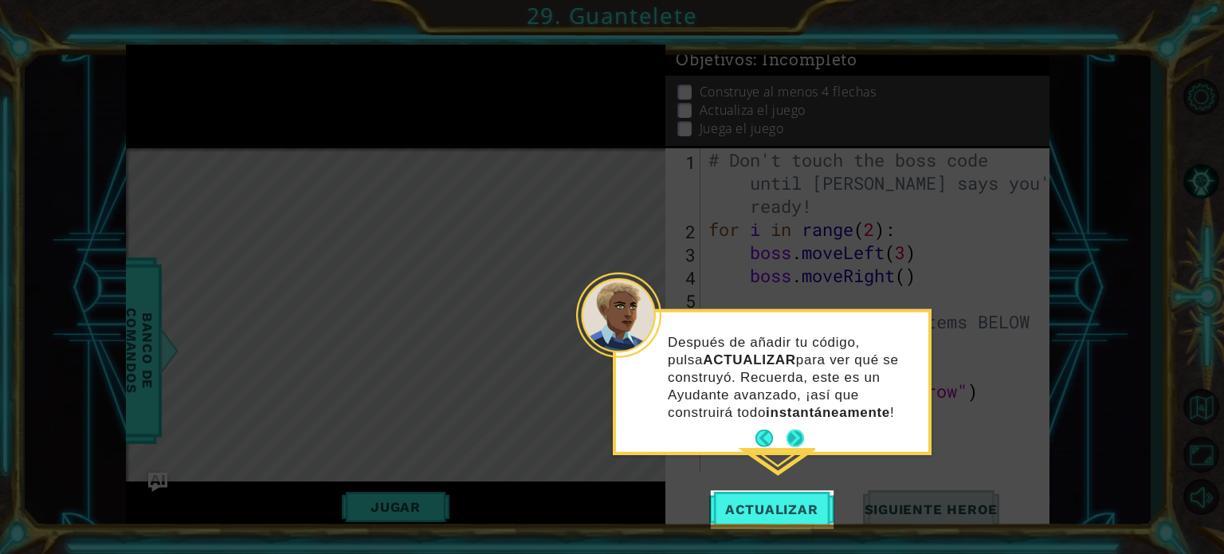
click at [793, 440] on button "Next" at bounding box center [796, 439] width 18 height 18
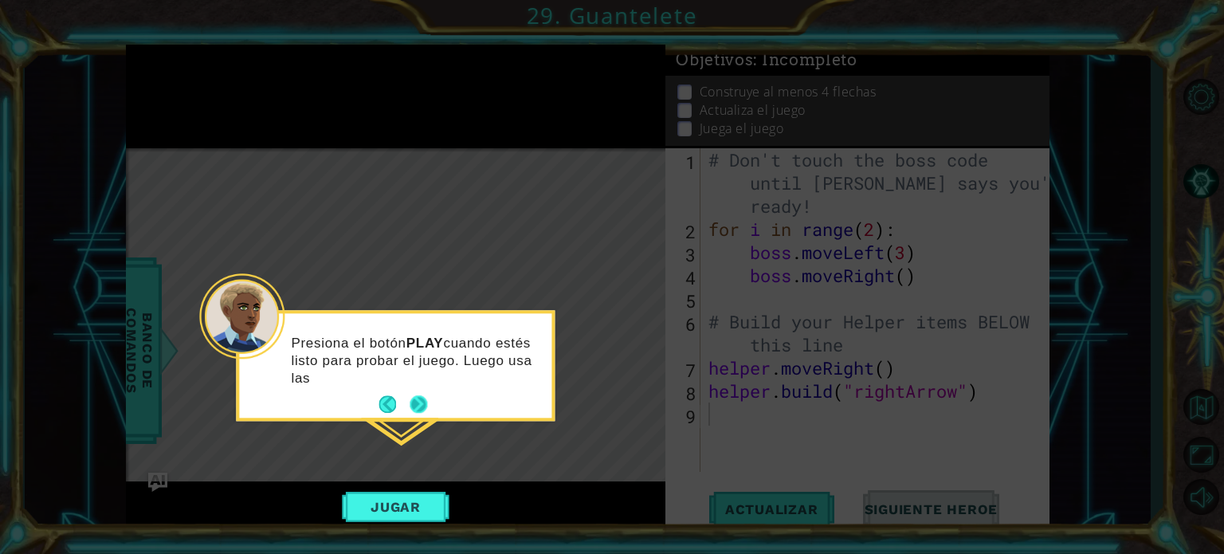
click at [418, 414] on footer at bounding box center [403, 405] width 49 height 24
click at [418, 414] on button "Next" at bounding box center [419, 404] width 18 height 18
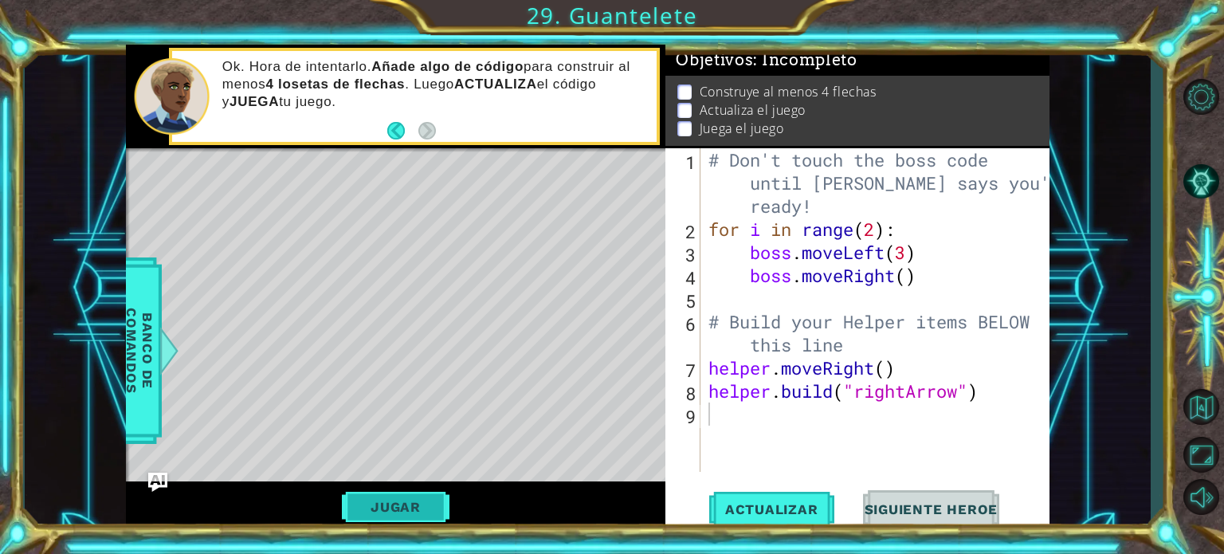
click at [412, 503] on button "Jugar" at bounding box center [396, 507] width 108 height 30
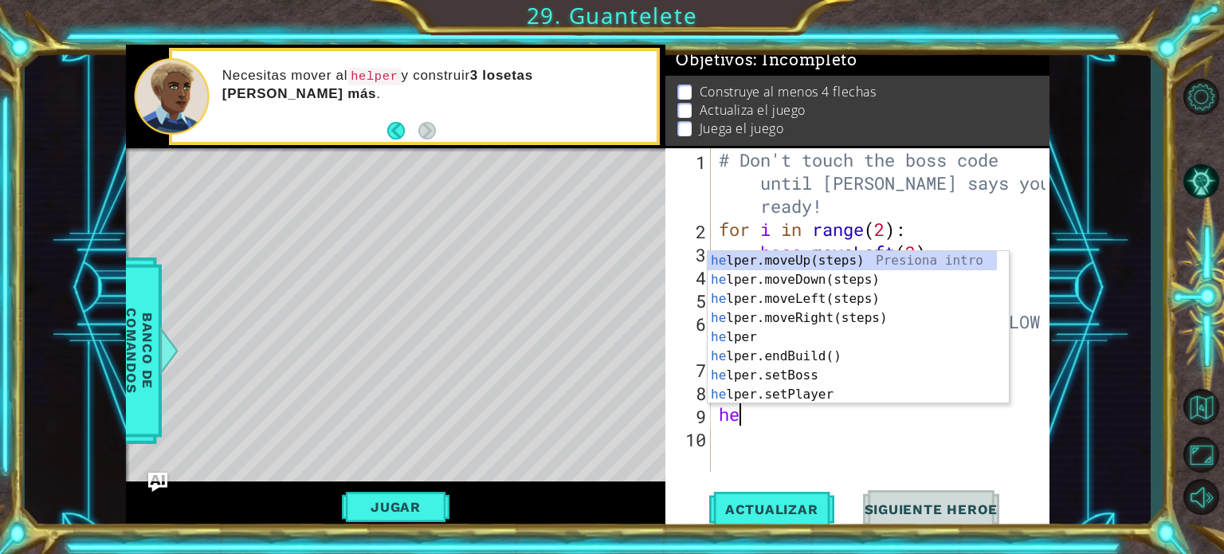
type textarea "her"
click at [775, 253] on div "he lpe r .moveUp(steps) Presiona intro he lpe r .moveDown(steps) Presiona intro…" at bounding box center [852, 346] width 289 height 191
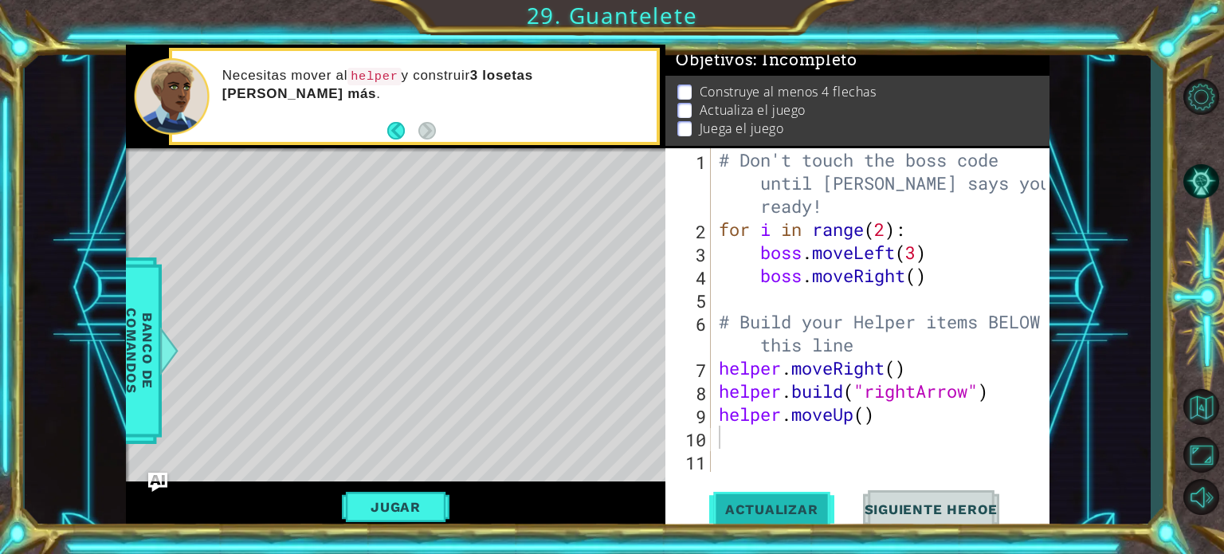
click at [803, 503] on span "Actualizar" at bounding box center [771, 509] width 125 height 16
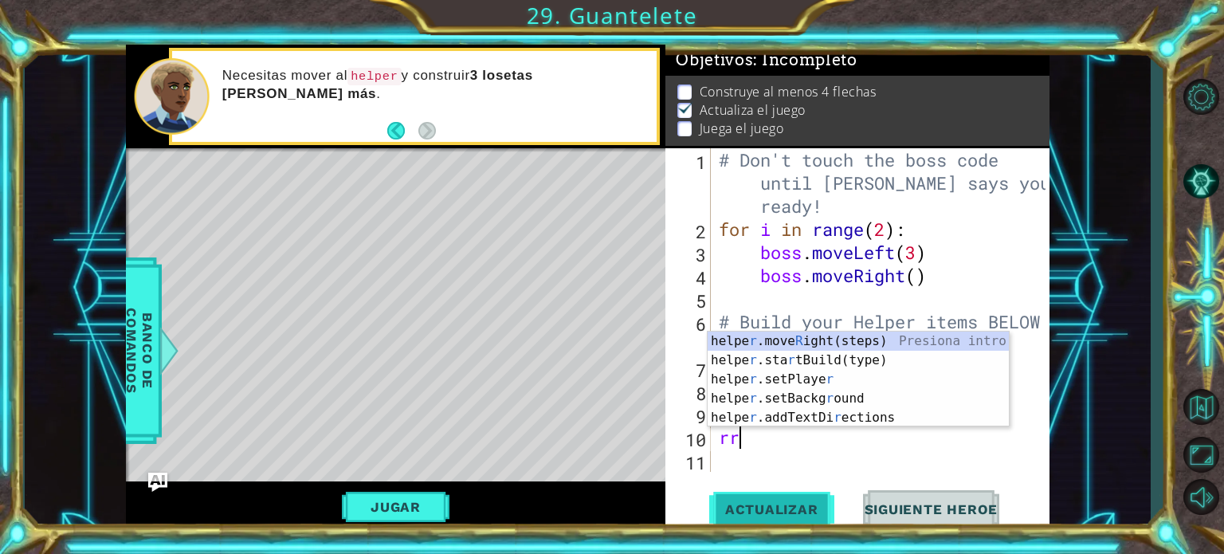
type textarea "r"
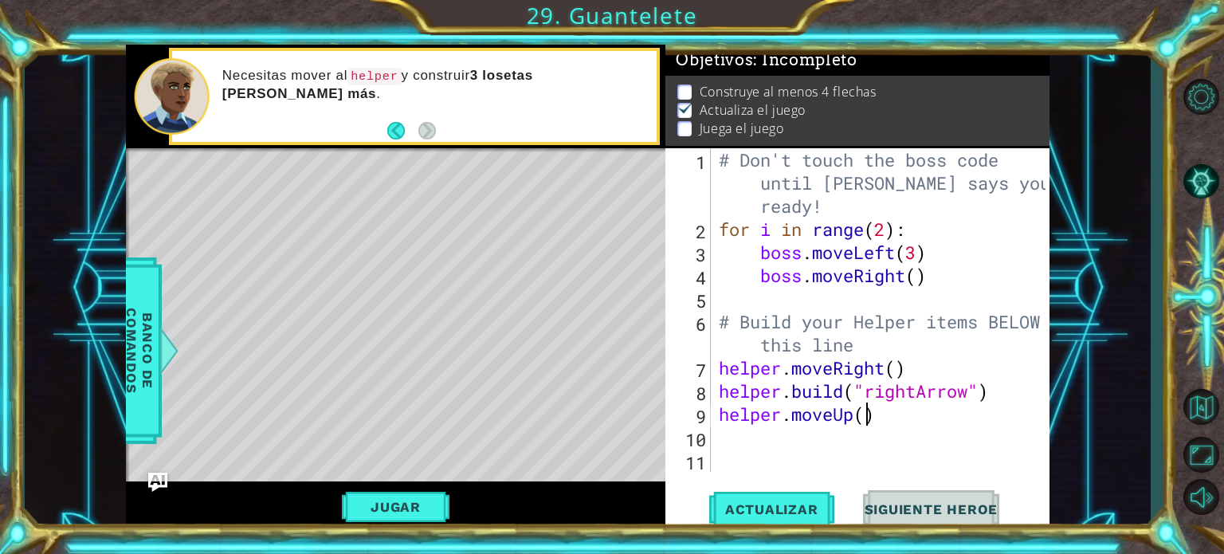
click at [866, 420] on div "# Don't touch the boss code until [PERSON_NAME] says you're ready! for i in ran…" at bounding box center [885, 356] width 339 height 416
type textarea "helper.moveUp(2)"
click at [432, 517] on button "Jugar" at bounding box center [396, 507] width 108 height 30
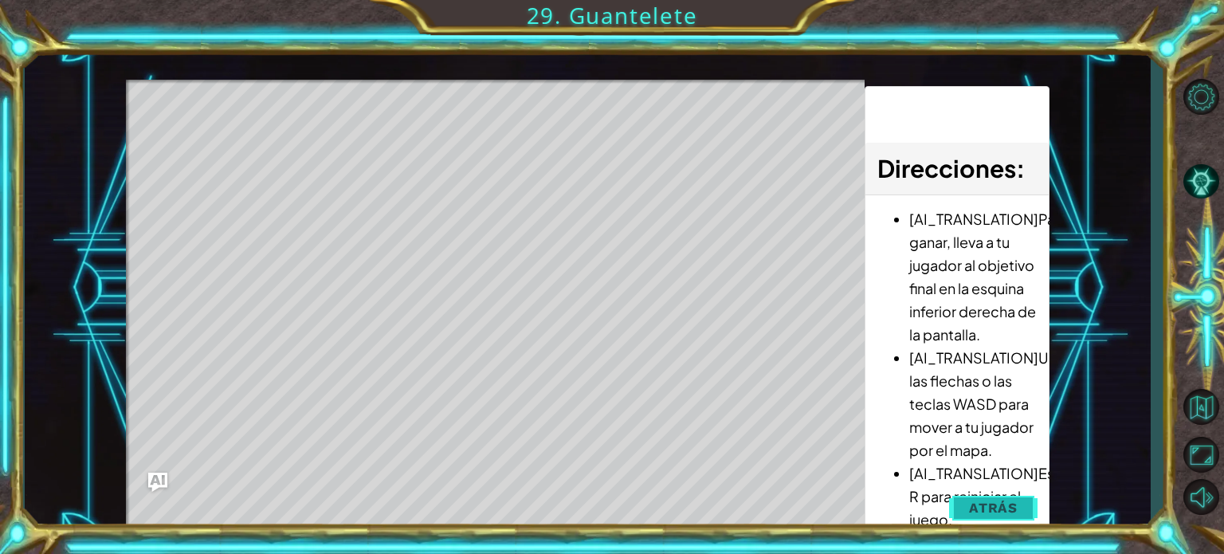
click at [992, 506] on span "Atrás" at bounding box center [993, 508] width 49 height 16
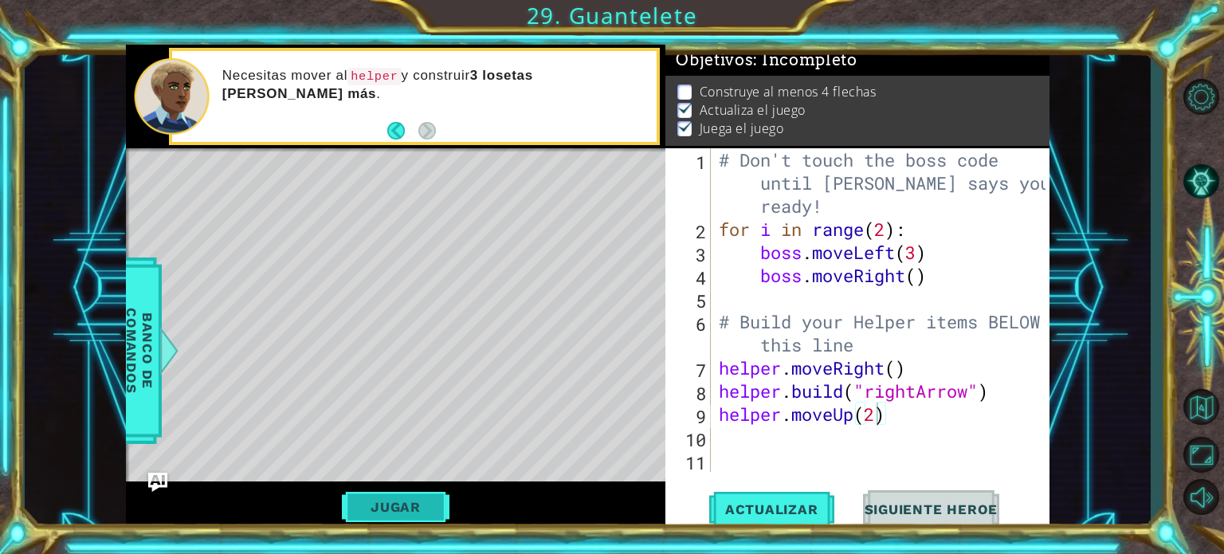
click at [384, 506] on button "Jugar" at bounding box center [396, 507] width 108 height 30
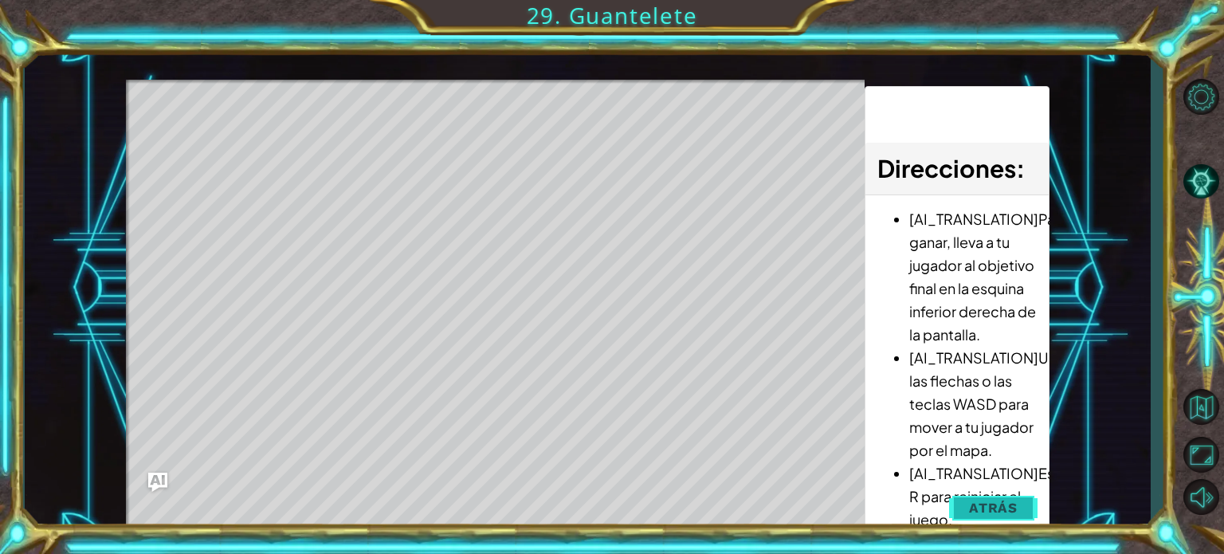
click at [977, 512] on span "Atrás" at bounding box center [993, 508] width 49 height 16
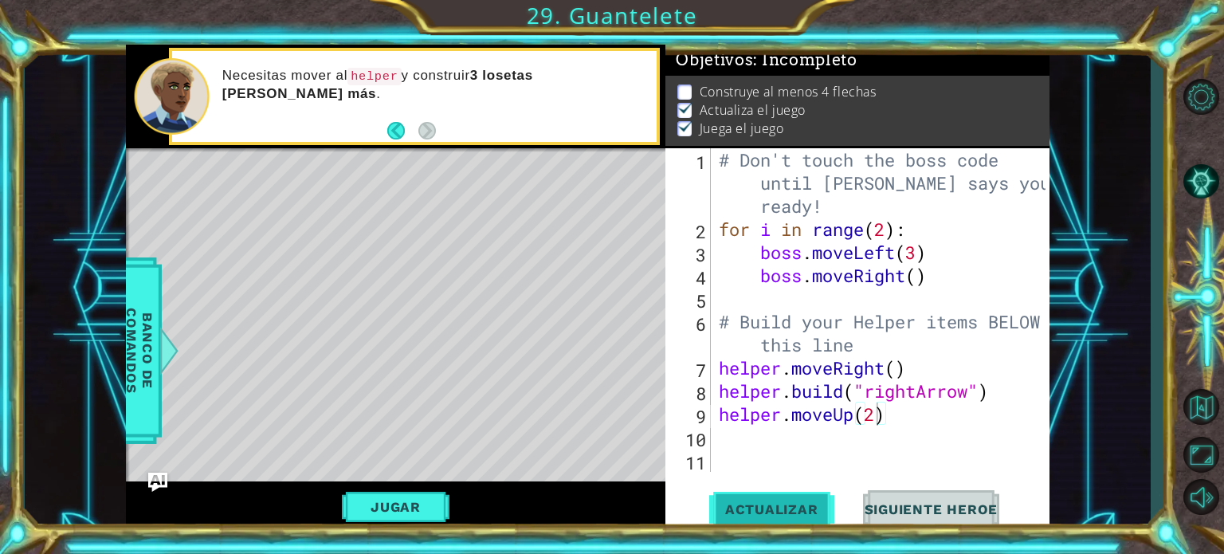
click at [781, 508] on span "Actualizar" at bounding box center [771, 509] width 125 height 16
click at [414, 494] on button "Jugar" at bounding box center [396, 507] width 108 height 30
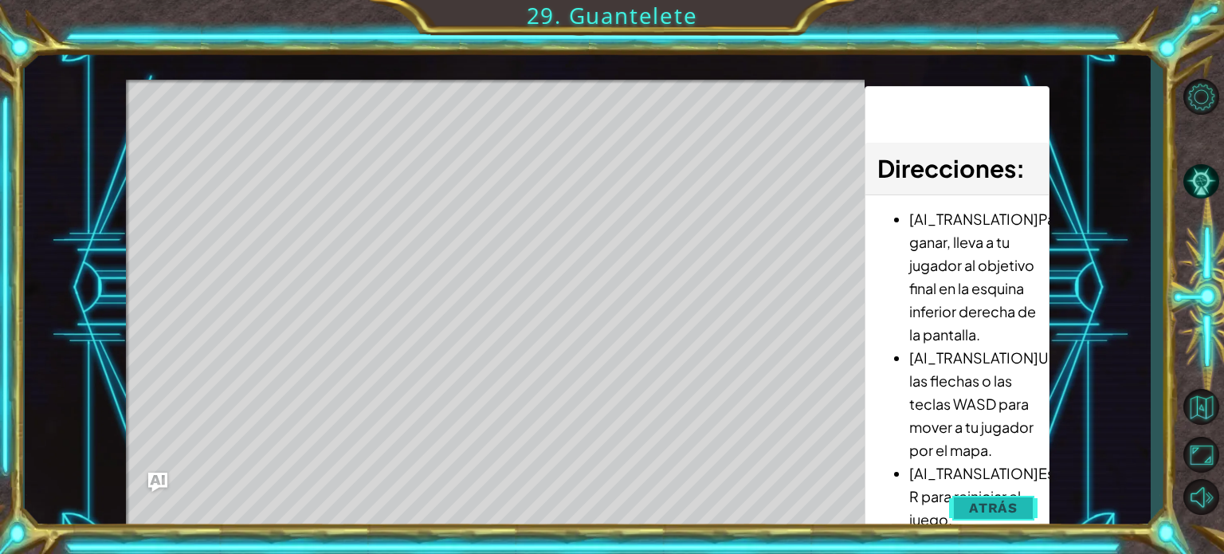
click at [981, 513] on span "Atrás" at bounding box center [993, 508] width 49 height 16
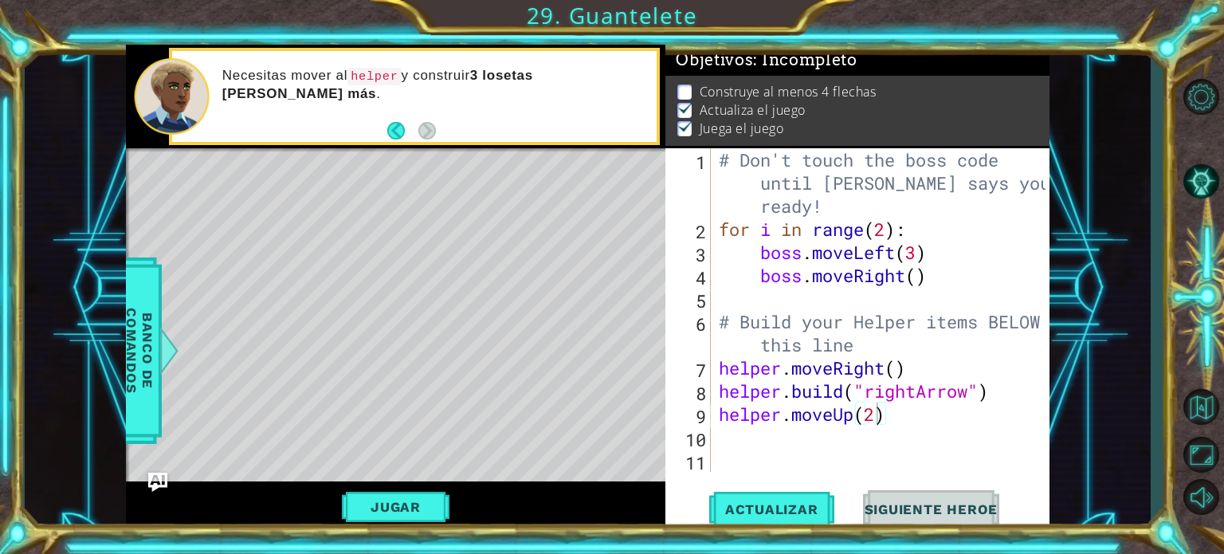
scroll to position [0, 0]
click at [851, 441] on div "# Don't touch the boss code until [PERSON_NAME] says you're ready! for i in ran…" at bounding box center [885, 356] width 338 height 416
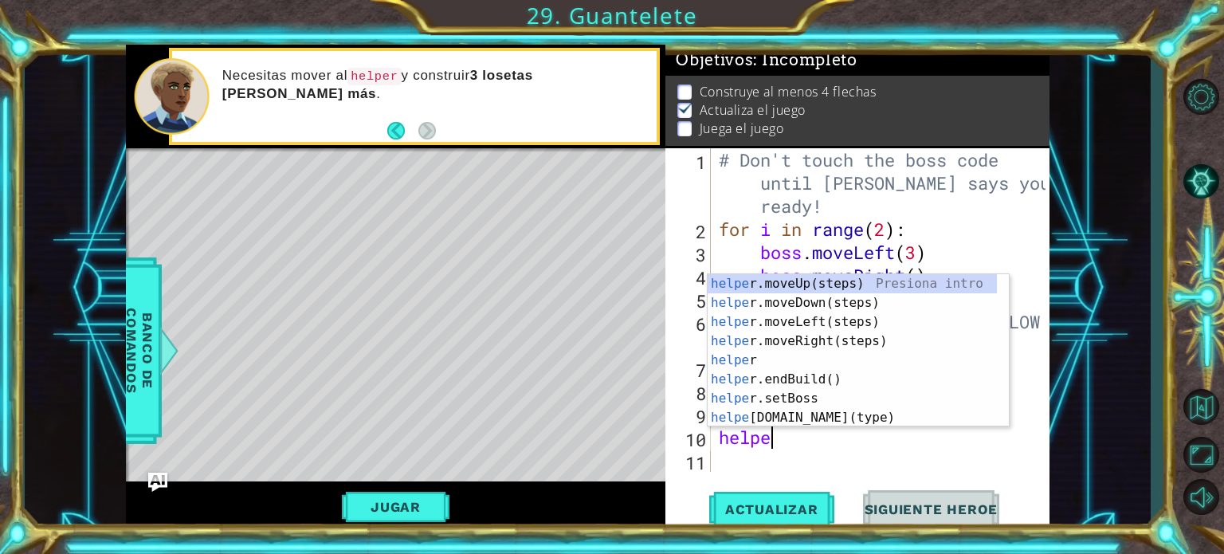
scroll to position [0, 2]
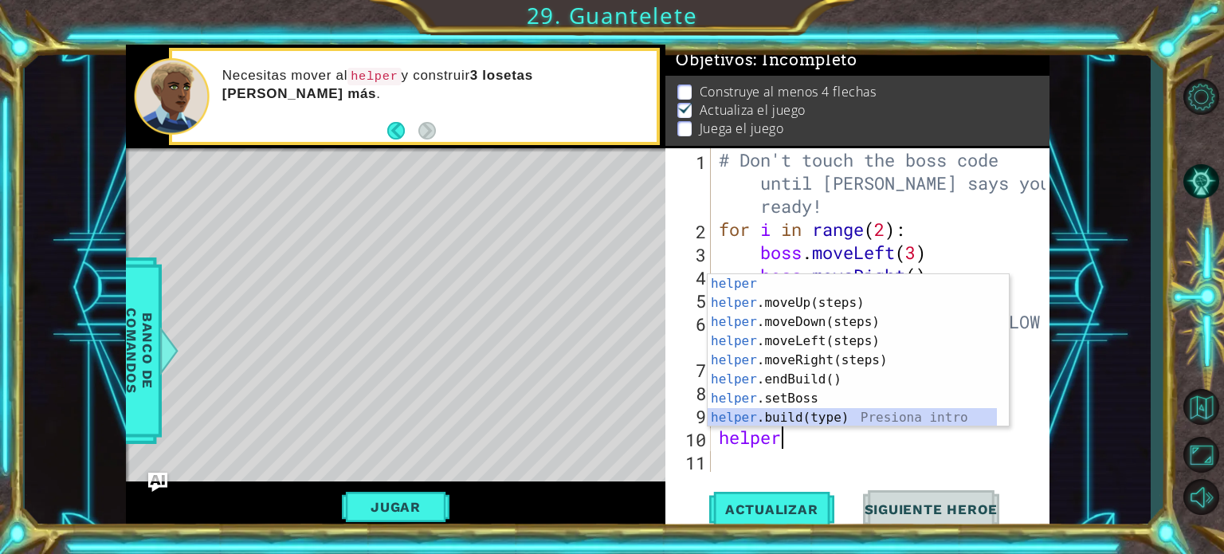
click at [809, 411] on div "helper Presiona intro helper .moveUp(steps) Presiona intro helper .moveDown(ste…" at bounding box center [852, 369] width 289 height 191
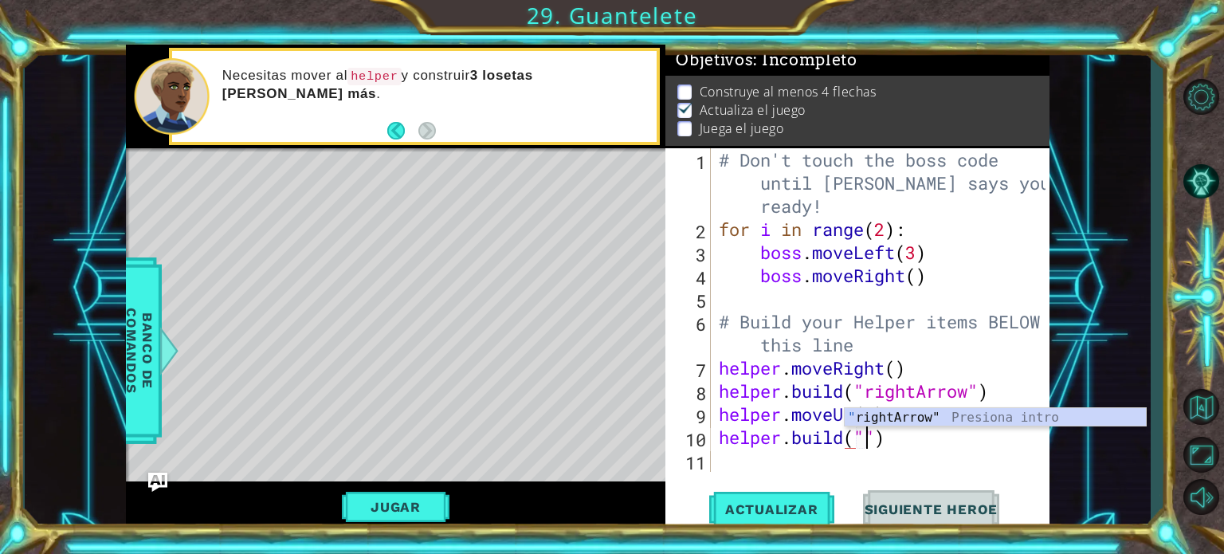
scroll to position [0, 6]
click at [885, 417] on div "" rightArrow" Presiona intro" at bounding box center [995, 436] width 301 height 57
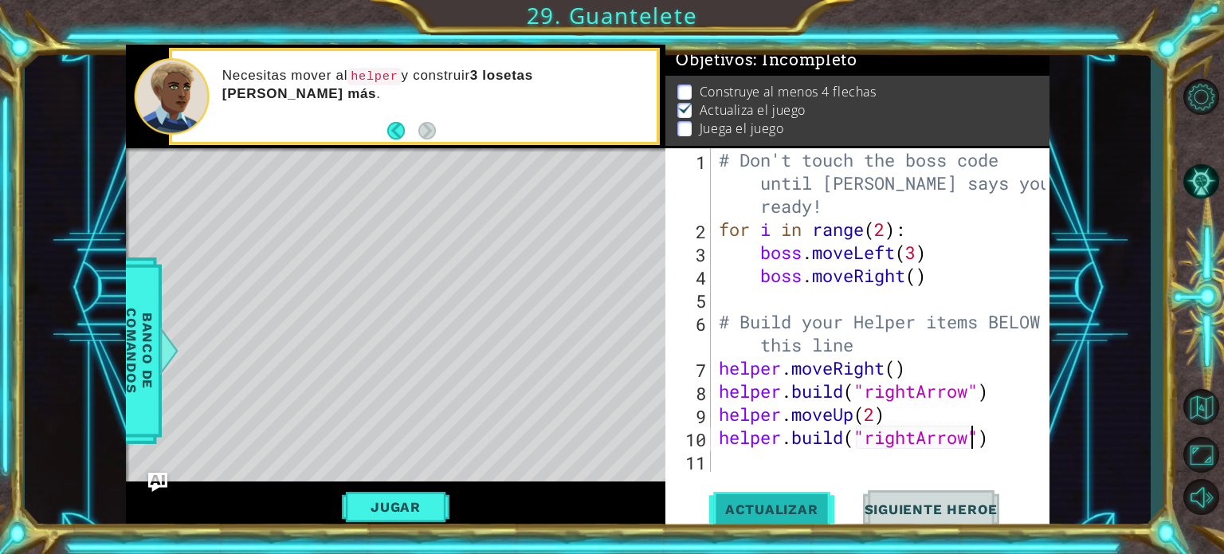
click at [817, 516] on span "Actualizar" at bounding box center [771, 509] width 125 height 16
click at [417, 497] on button "Jugar" at bounding box center [396, 507] width 108 height 30
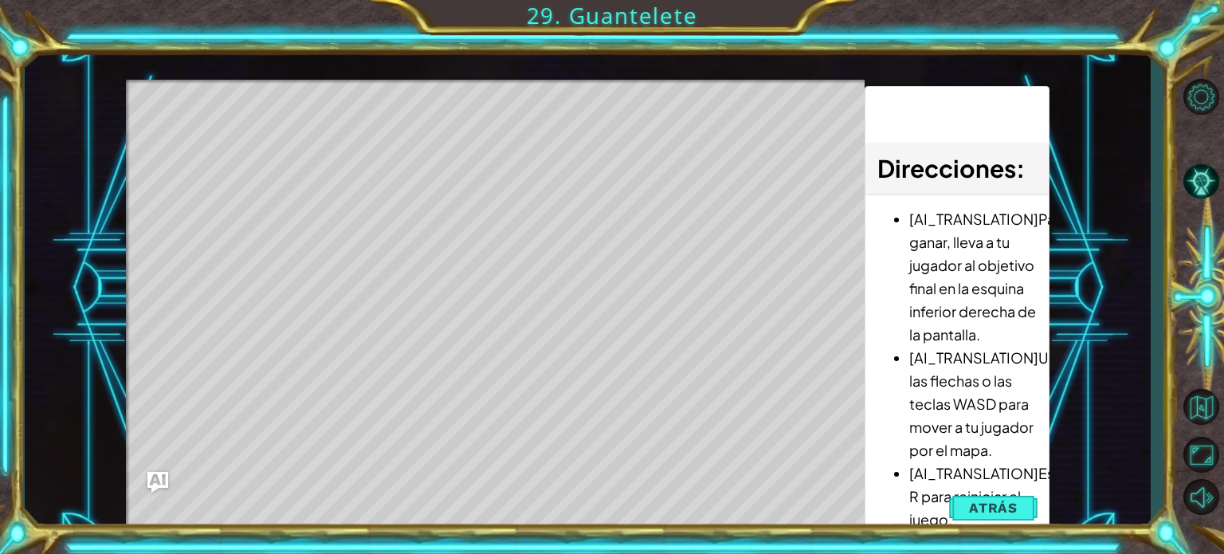
click at [156, 477] on img "Ask AI" at bounding box center [157, 482] width 21 height 21
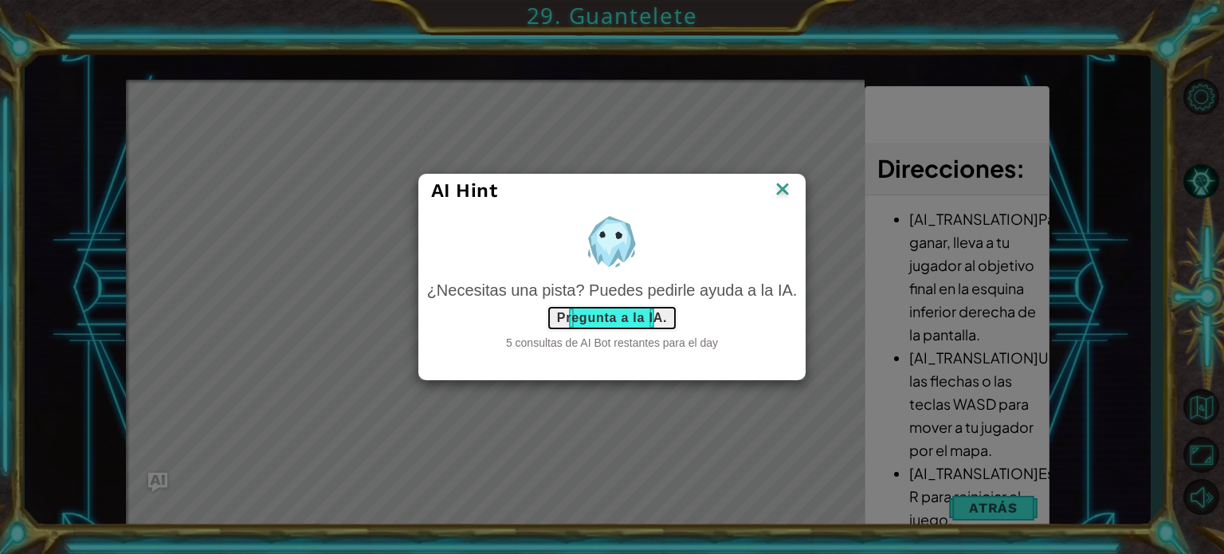
click at [629, 309] on button "Pregunta a la IA." at bounding box center [612, 318] width 131 height 26
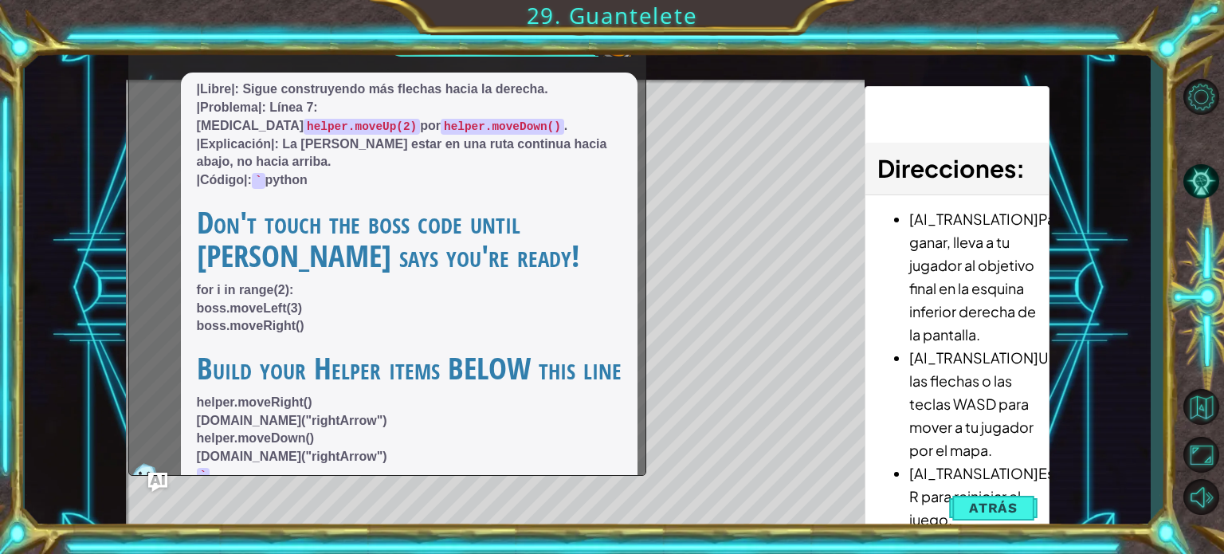
scroll to position [14, 0]
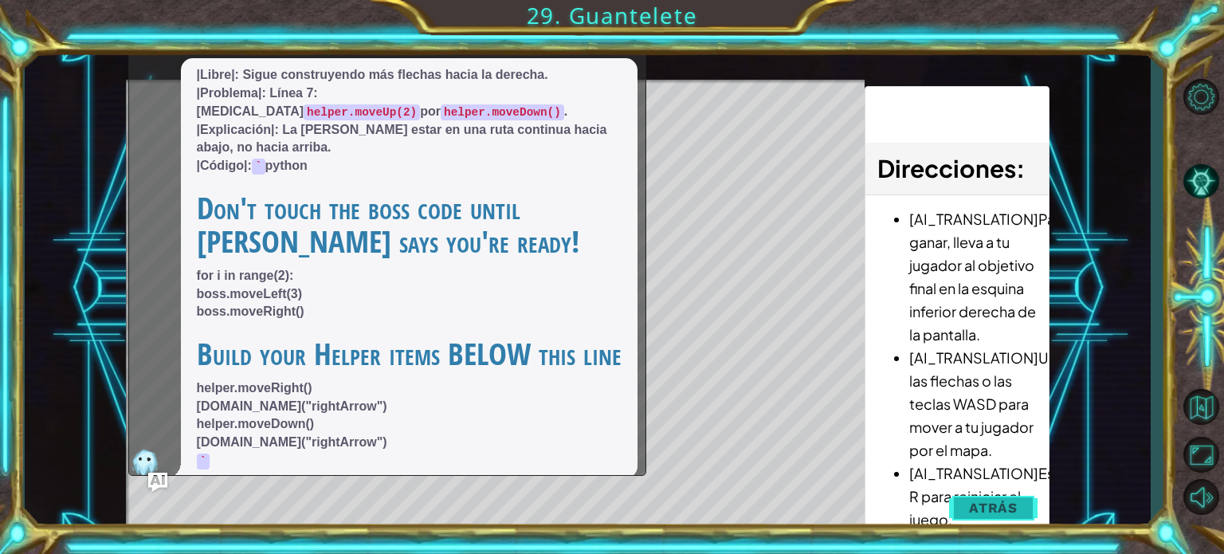
click at [1000, 509] on span "Atrás" at bounding box center [993, 508] width 49 height 16
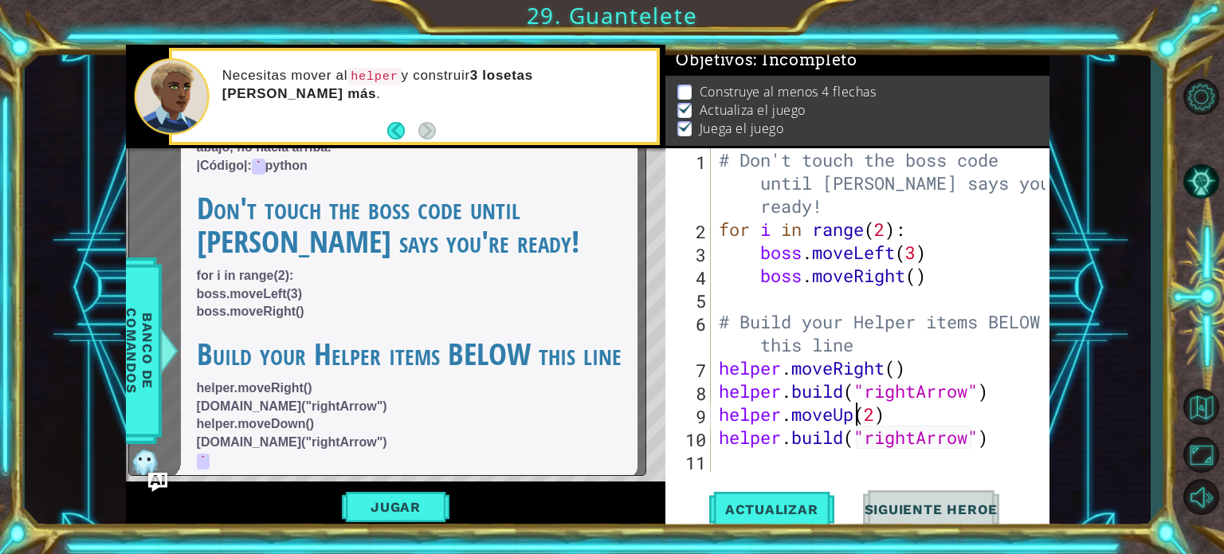
click at [858, 415] on div "# Don't touch the boss code until [PERSON_NAME] says you're ready! for i in ran…" at bounding box center [885, 356] width 338 height 416
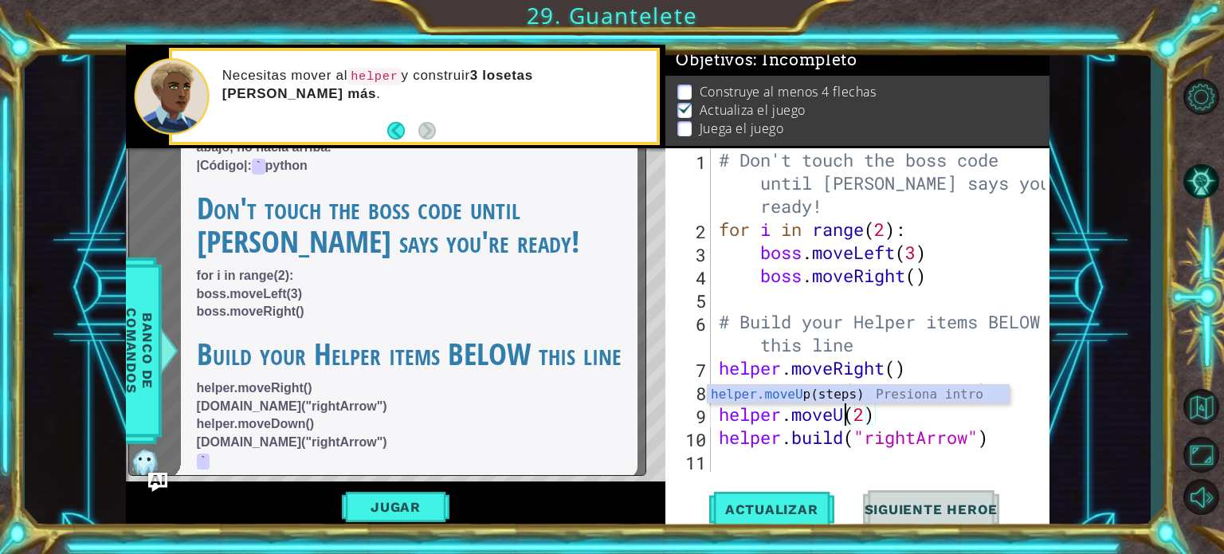
scroll to position [0, 6]
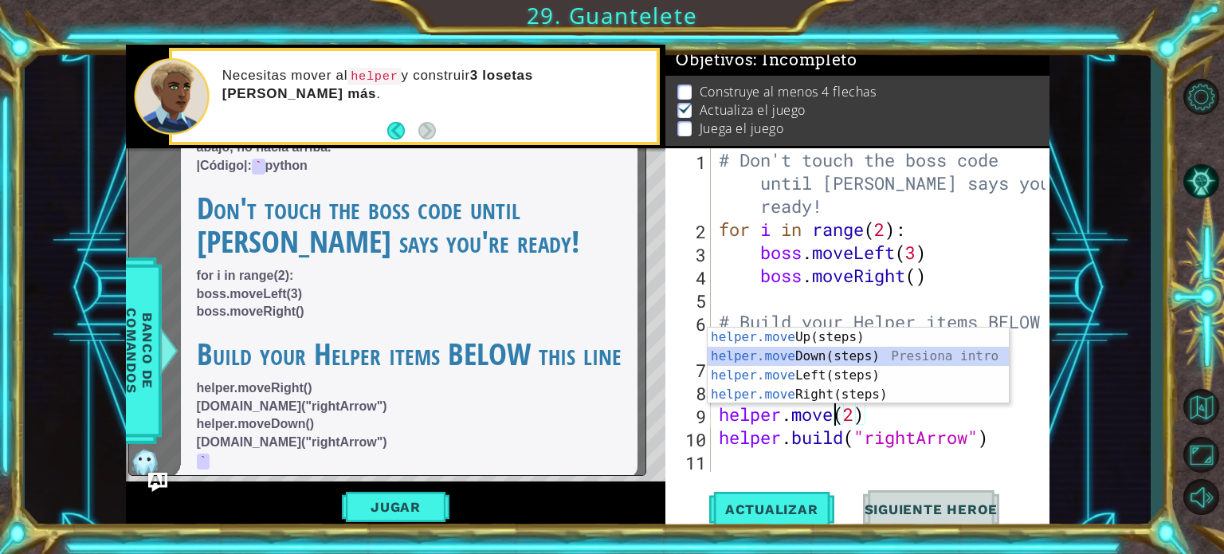
click at [847, 348] on div "helper.move Up(steps) Presiona intro helper.move Down(steps) Presiona intro hel…" at bounding box center [858, 385] width 301 height 115
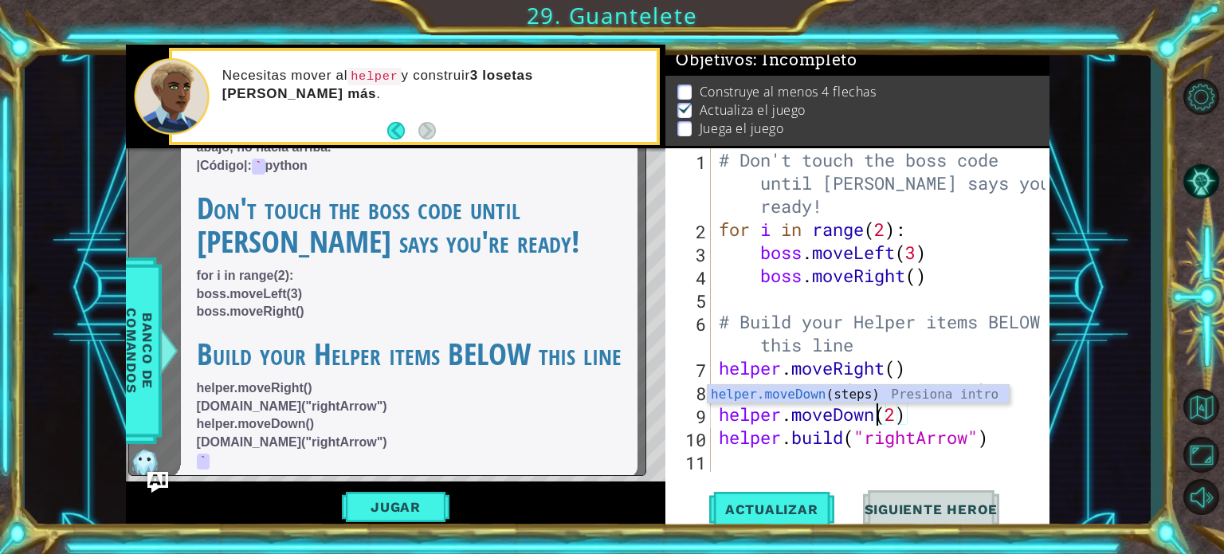
click at [153, 481] on img "Ask AI" at bounding box center [157, 482] width 21 height 21
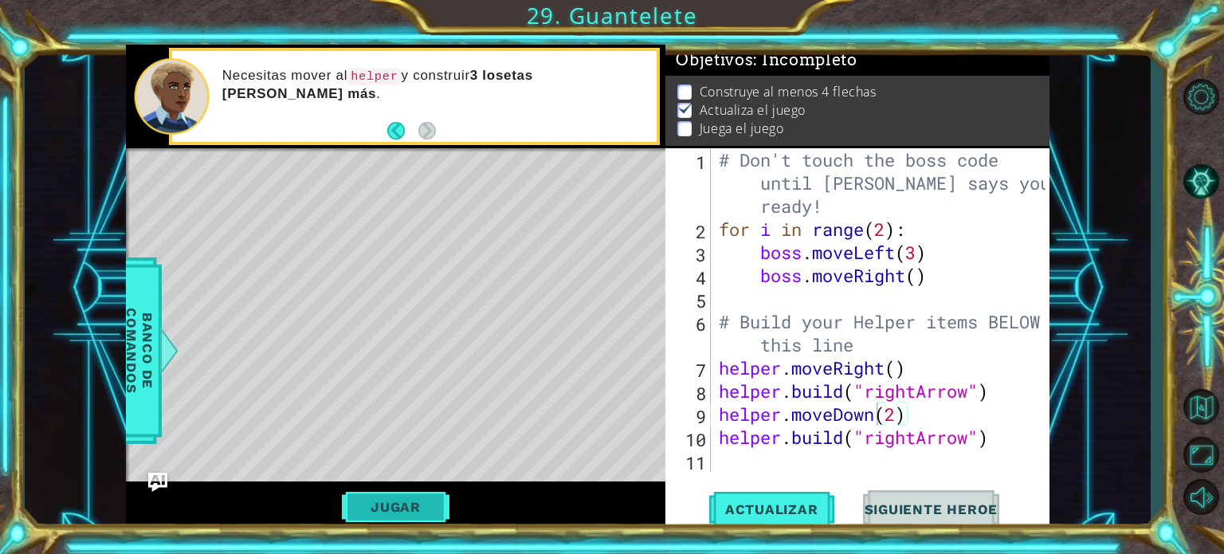
click at [389, 509] on button "Jugar" at bounding box center [396, 507] width 108 height 30
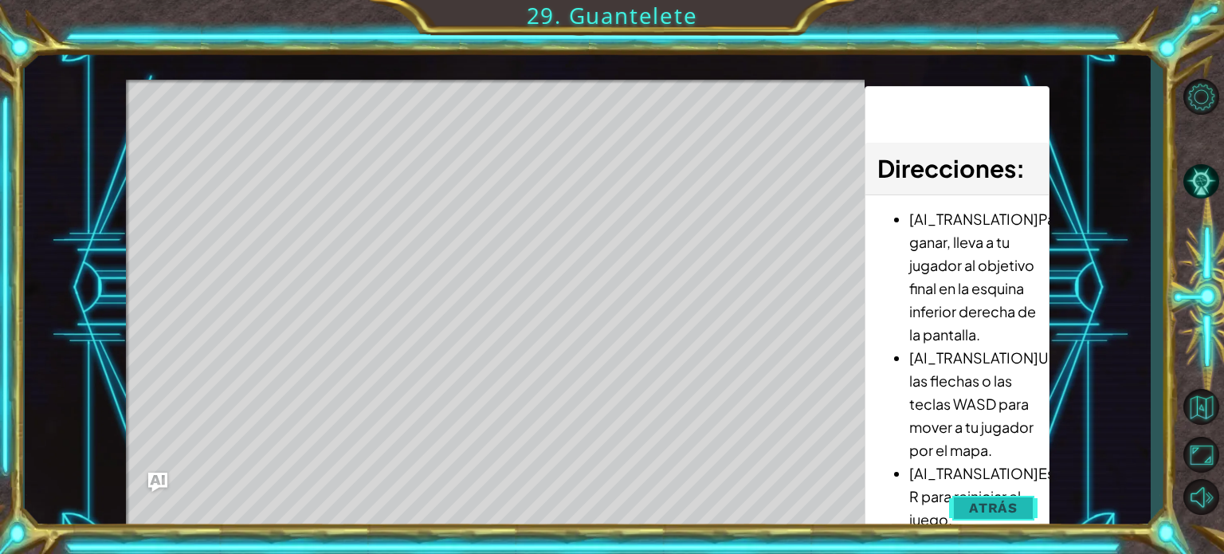
click at [985, 517] on button "Atrás" at bounding box center [993, 508] width 88 height 32
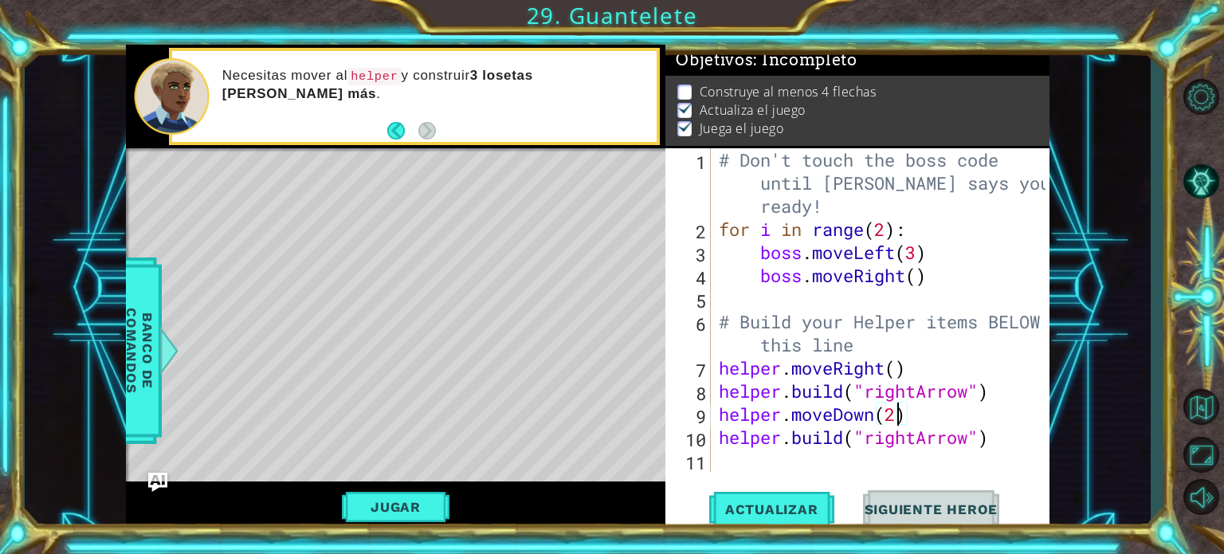
click at [900, 414] on div "# Don't touch the boss code until [PERSON_NAME] says you're ready! for i in ran…" at bounding box center [885, 356] width 338 height 416
click at [872, 413] on div "# Don't touch the boss code until [PERSON_NAME] says you're ready! for i in ran…" at bounding box center [885, 356] width 338 height 416
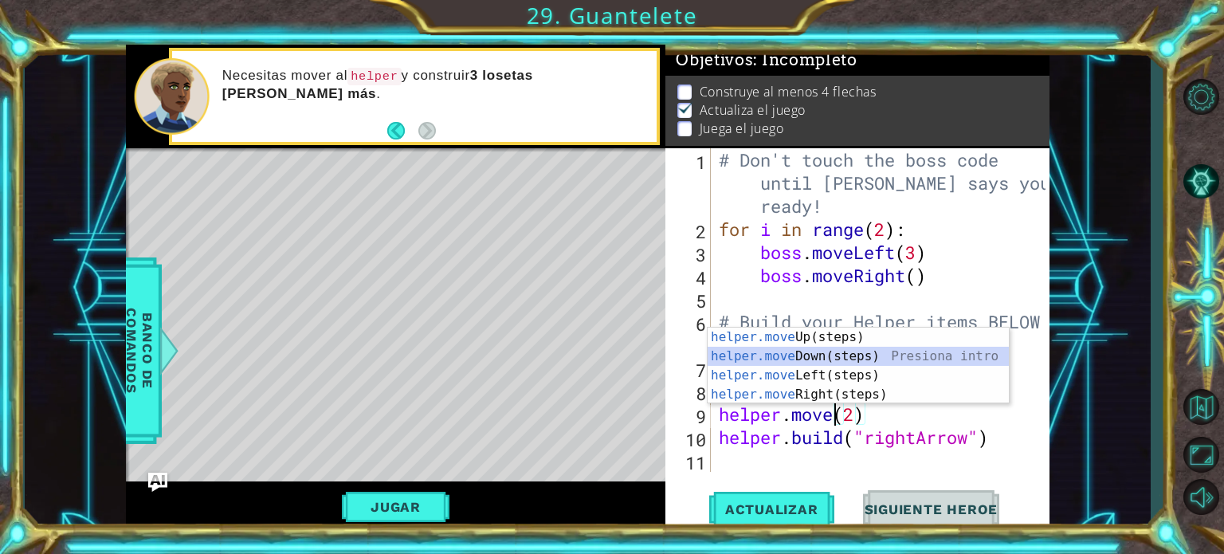
click at [862, 363] on div "helper.move Up(steps) Presiona intro helper.move Down(steps) Presiona intro hel…" at bounding box center [858, 385] width 301 height 115
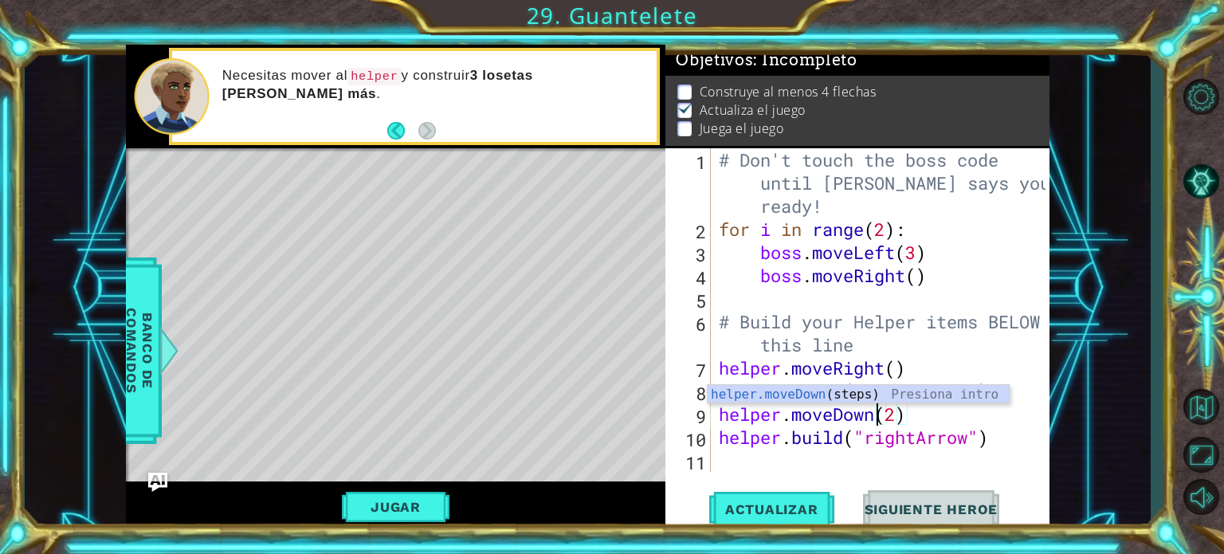
click at [902, 417] on div "# Don't touch the boss code until [PERSON_NAME] says you're ready! for i in ran…" at bounding box center [885, 356] width 338 height 416
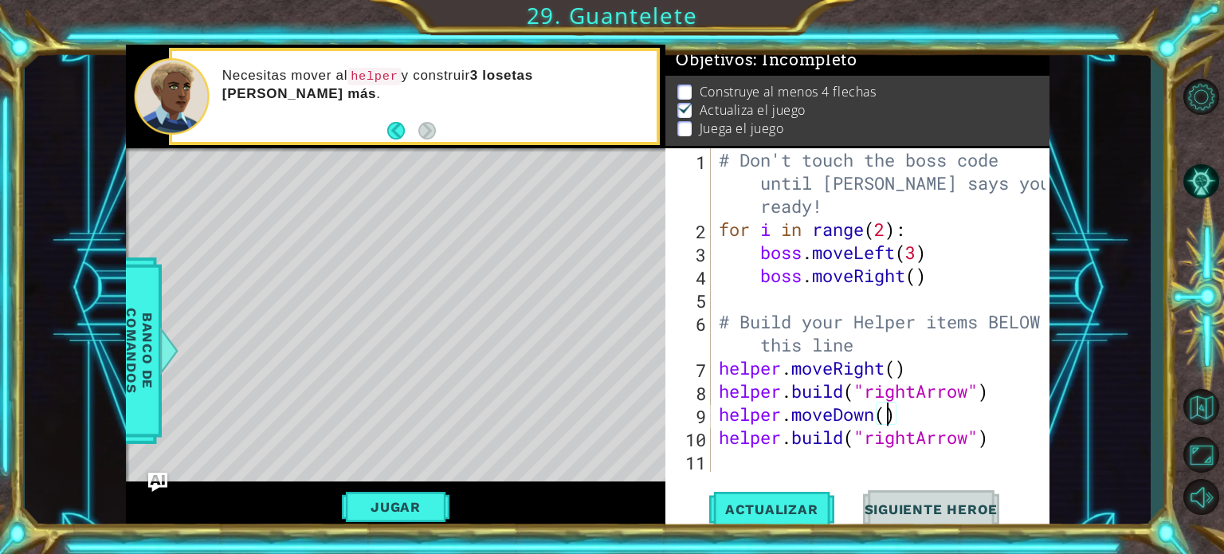
scroll to position [0, 7]
click at [403, 506] on button "Jugar" at bounding box center [396, 507] width 108 height 30
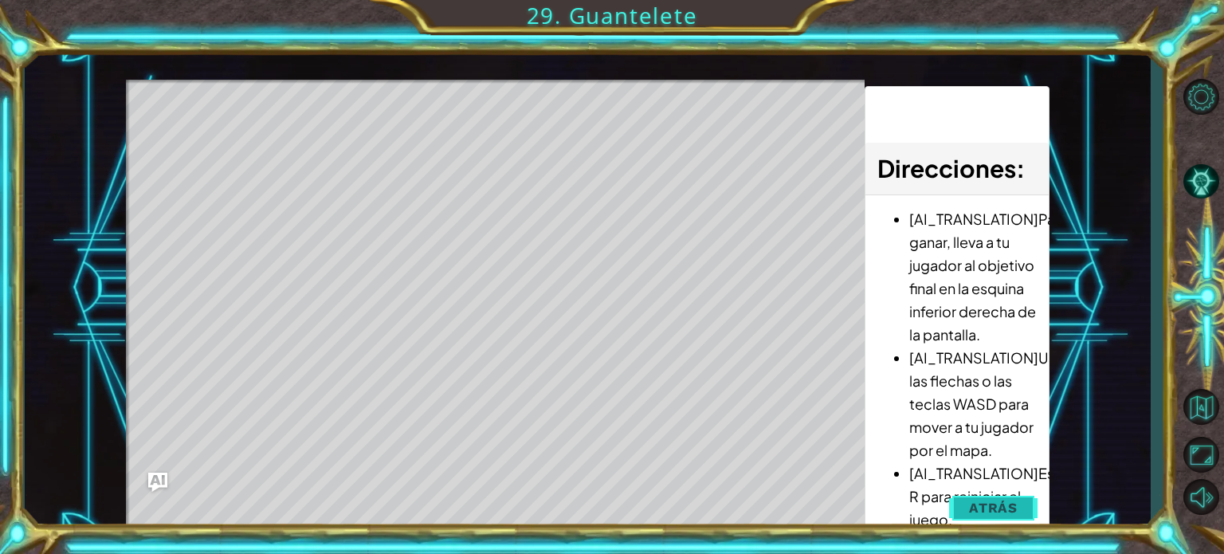
click at [986, 500] on span "Atrás" at bounding box center [993, 508] width 49 height 16
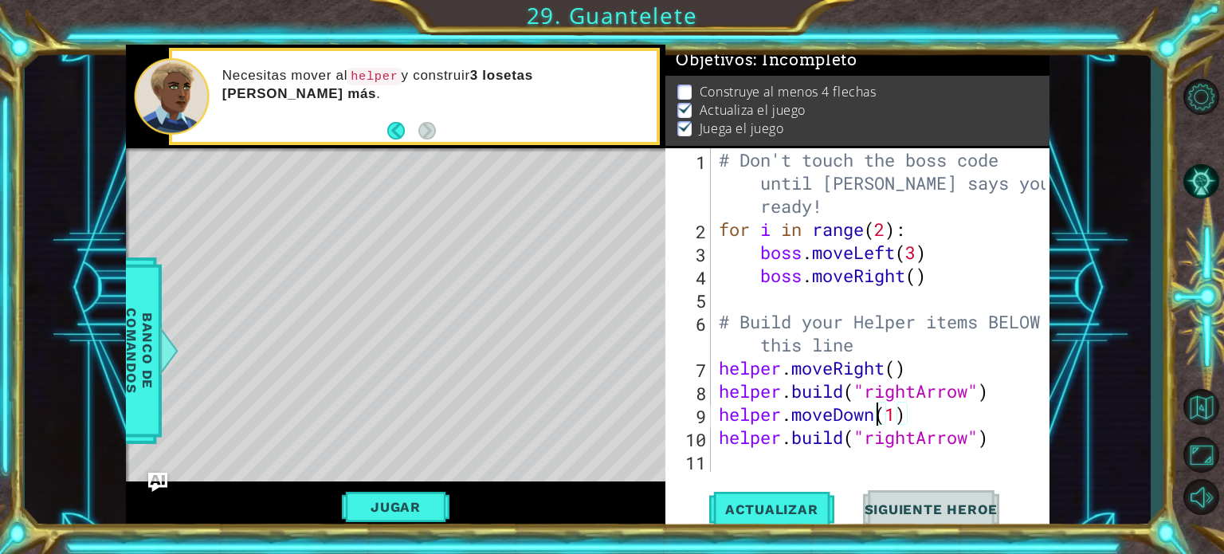
click at [880, 419] on div "# Don't touch the boss code until [PERSON_NAME] says you're ready! for i in ran…" at bounding box center [885, 356] width 338 height 416
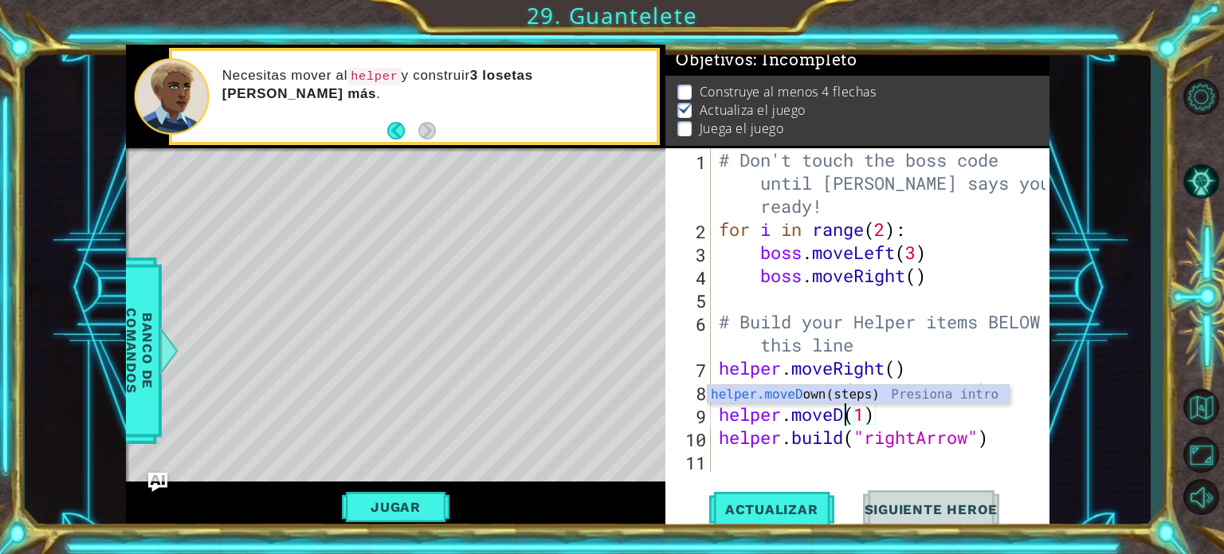
scroll to position [0, 6]
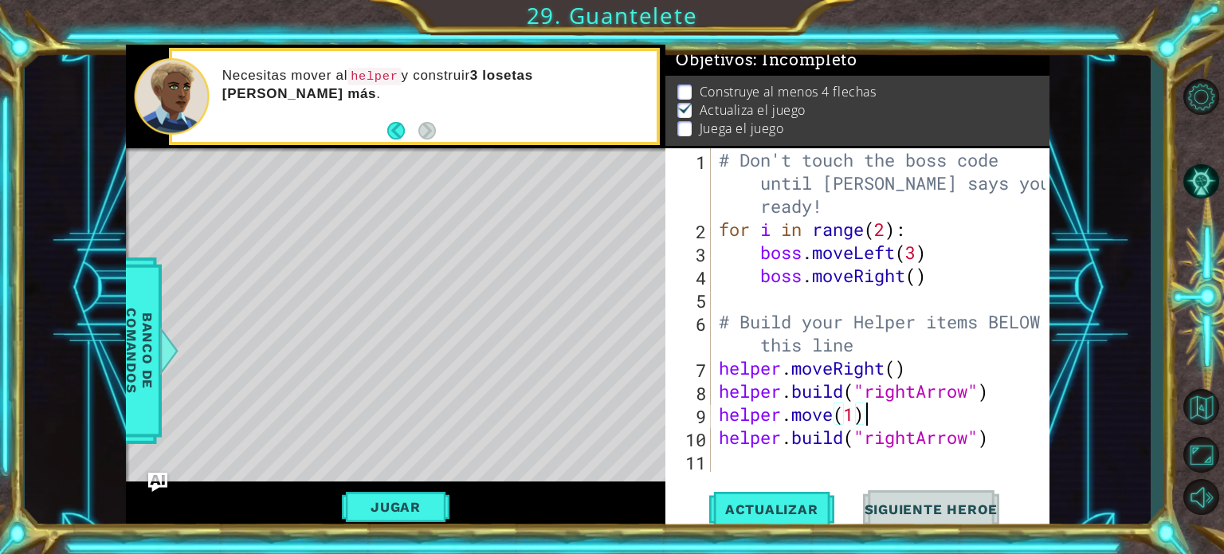
click at [874, 403] on div "# Don't touch the boss code until [PERSON_NAME] says you're ready! for i in ran…" at bounding box center [885, 356] width 338 height 416
click at [833, 417] on div "# Don't touch the boss code until [PERSON_NAME] says you're ready! for i in ran…" at bounding box center [885, 356] width 338 height 416
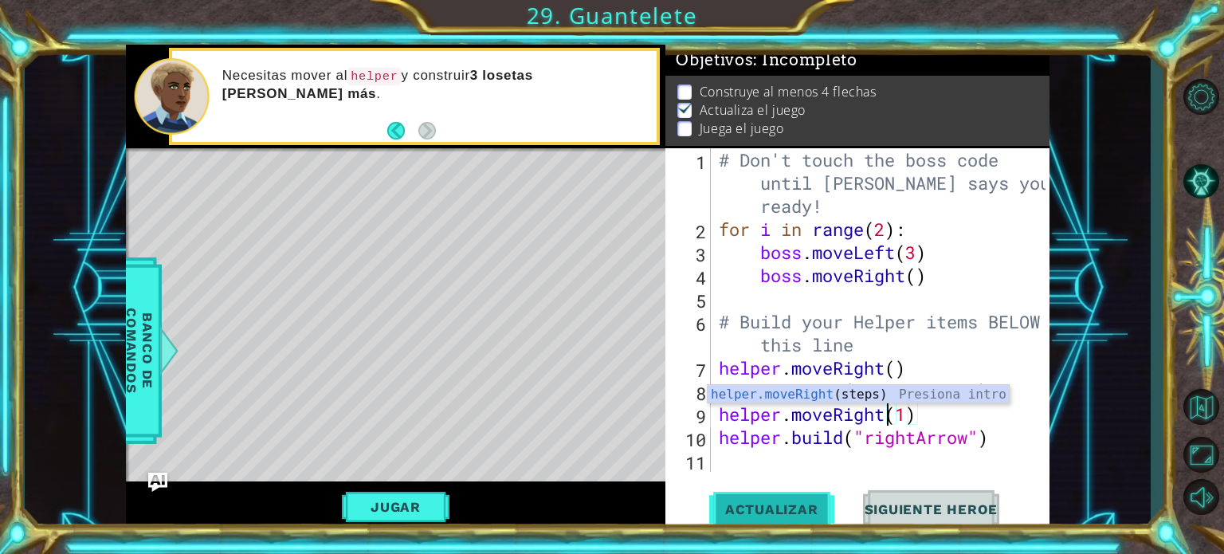
type textarea "helper.moveRight(1)"
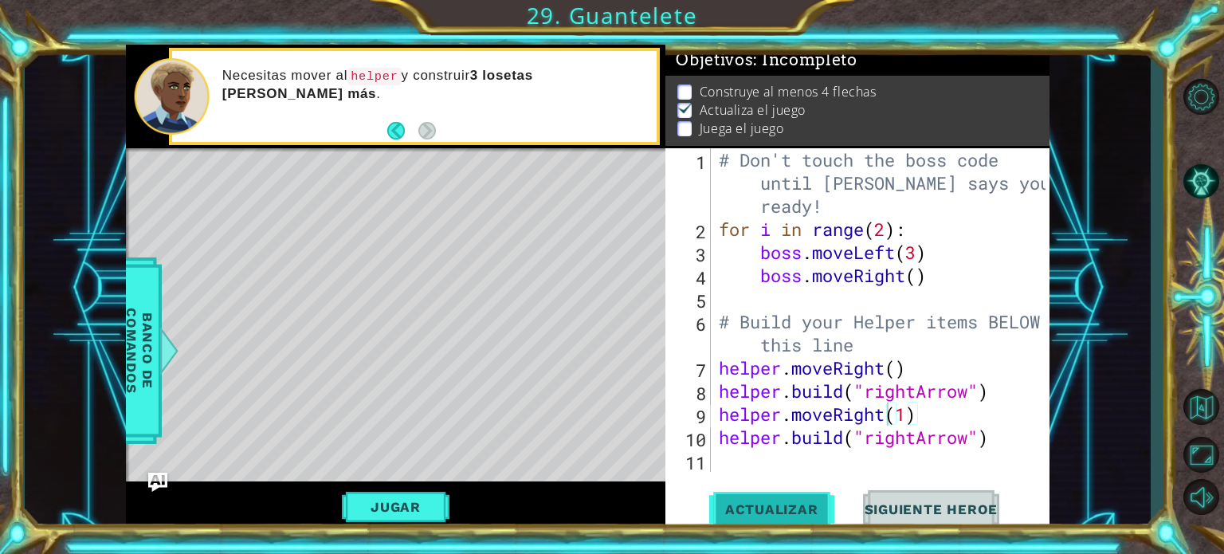
click at [776, 506] on span "Actualizar" at bounding box center [771, 509] width 125 height 16
click at [434, 496] on button "Jugar" at bounding box center [396, 507] width 108 height 30
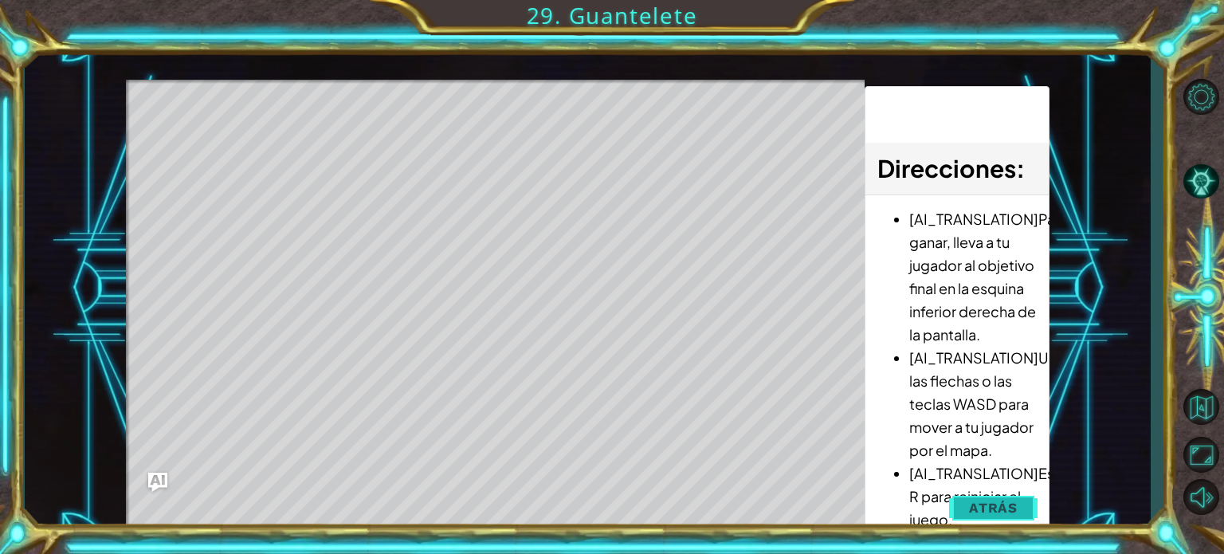
click at [974, 513] on span "Atrás" at bounding box center [993, 508] width 49 height 16
click at [0, 0] on span "Siguiente Heroe" at bounding box center [0, 0] width 0 height 0
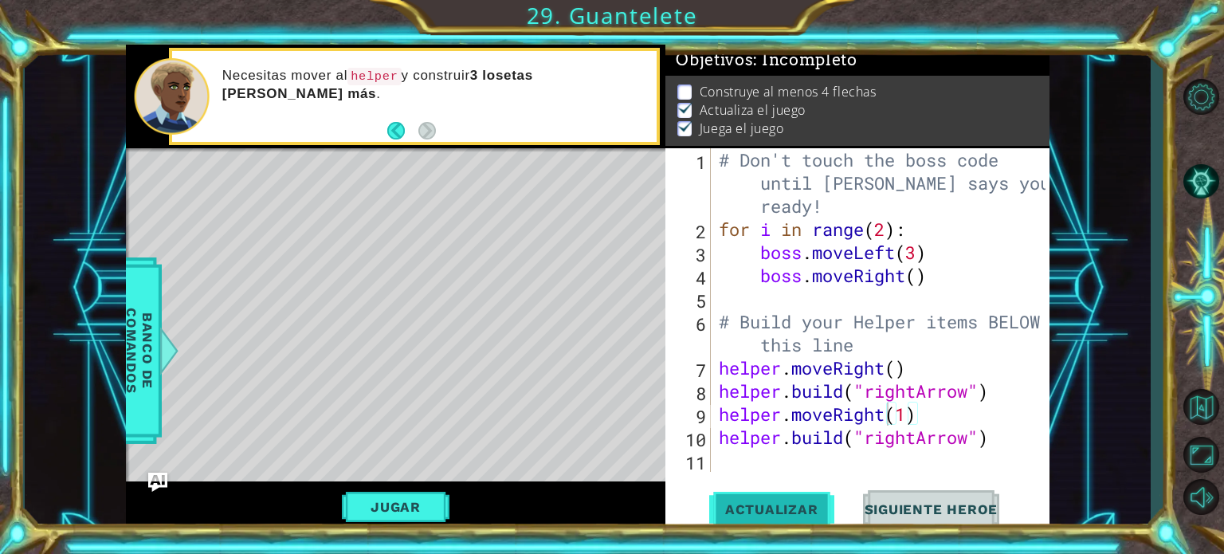
click at [813, 490] on button "Actualizar" at bounding box center [771, 509] width 125 height 38
click at [782, 457] on div "# Don't touch the boss code until [PERSON_NAME] says you're ready! for i in ran…" at bounding box center [885, 356] width 338 height 416
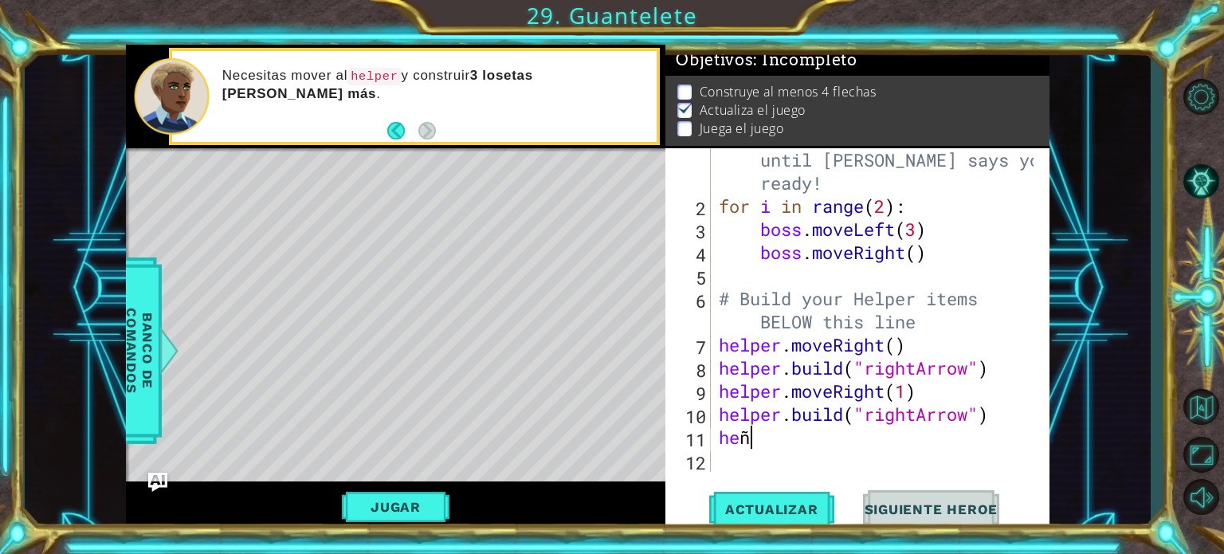
scroll to position [0, 0]
type textarea "he"
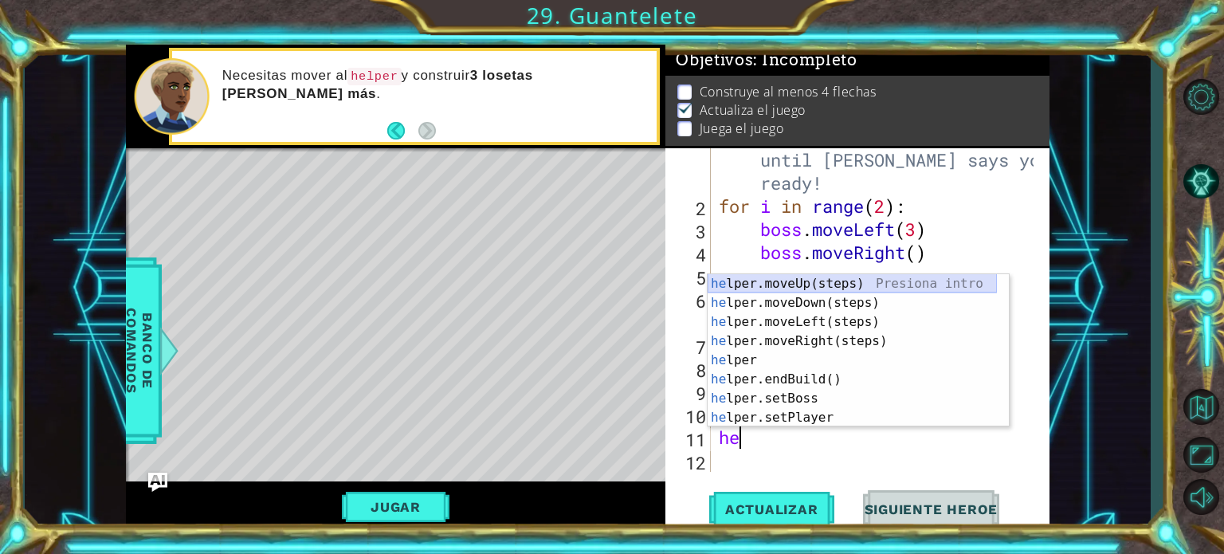
click at [794, 277] on div "he lper.moveUp(steps) Presiona intro he lper.moveDown(steps) Presiona intro he …" at bounding box center [852, 369] width 289 height 191
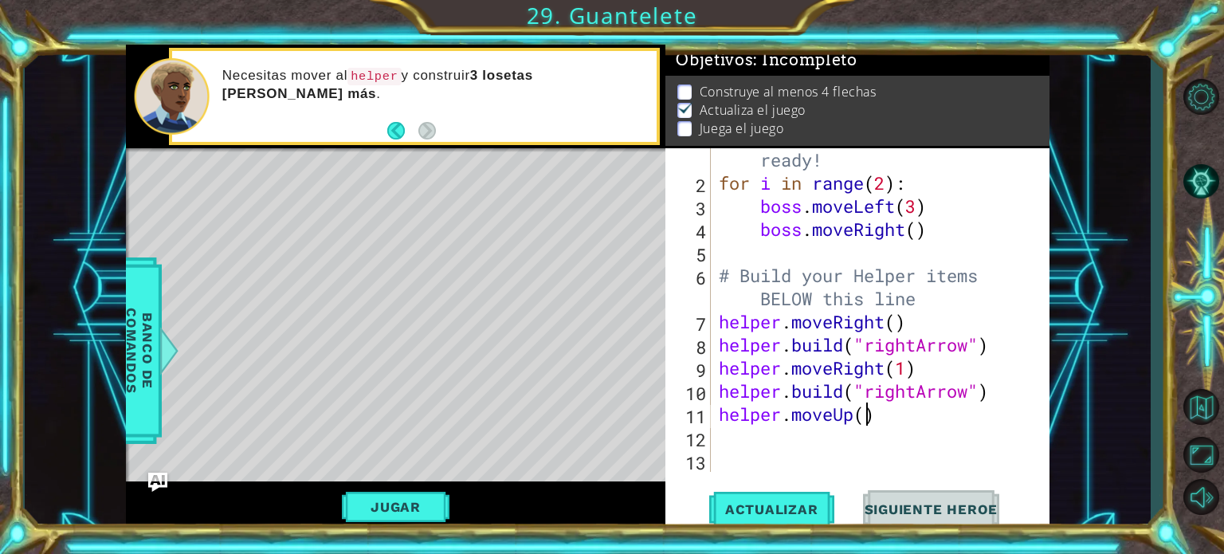
click at [870, 419] on div "# Don't touch the boss code until [PERSON_NAME] says you're ready! for i in ran…" at bounding box center [879, 310] width 326 height 416
click at [398, 515] on button "Jugar" at bounding box center [396, 507] width 108 height 30
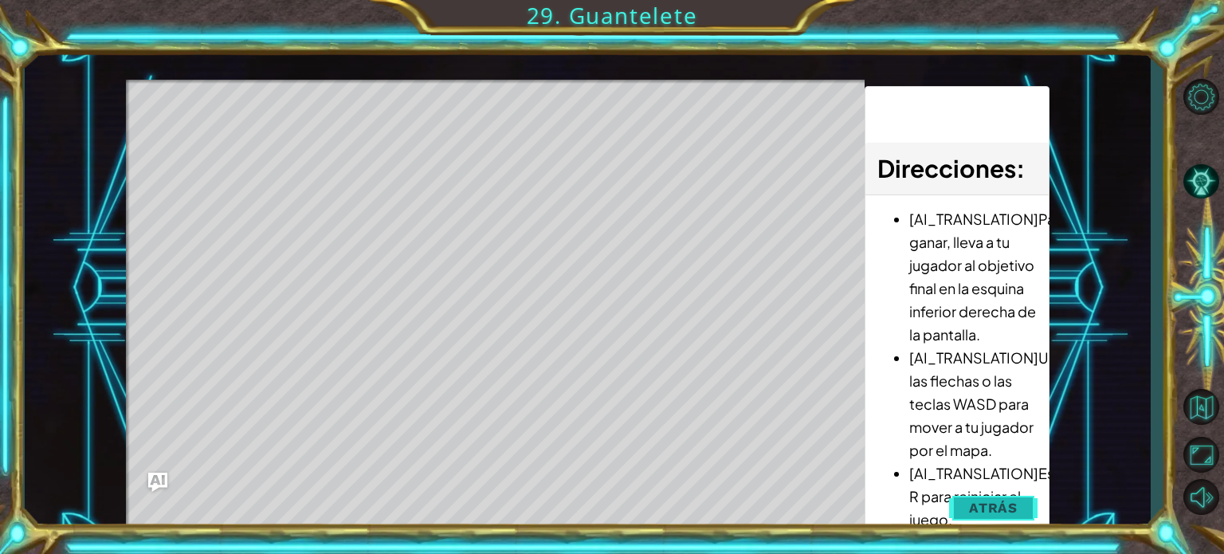
click at [988, 516] on span "Atrás" at bounding box center [993, 508] width 49 height 16
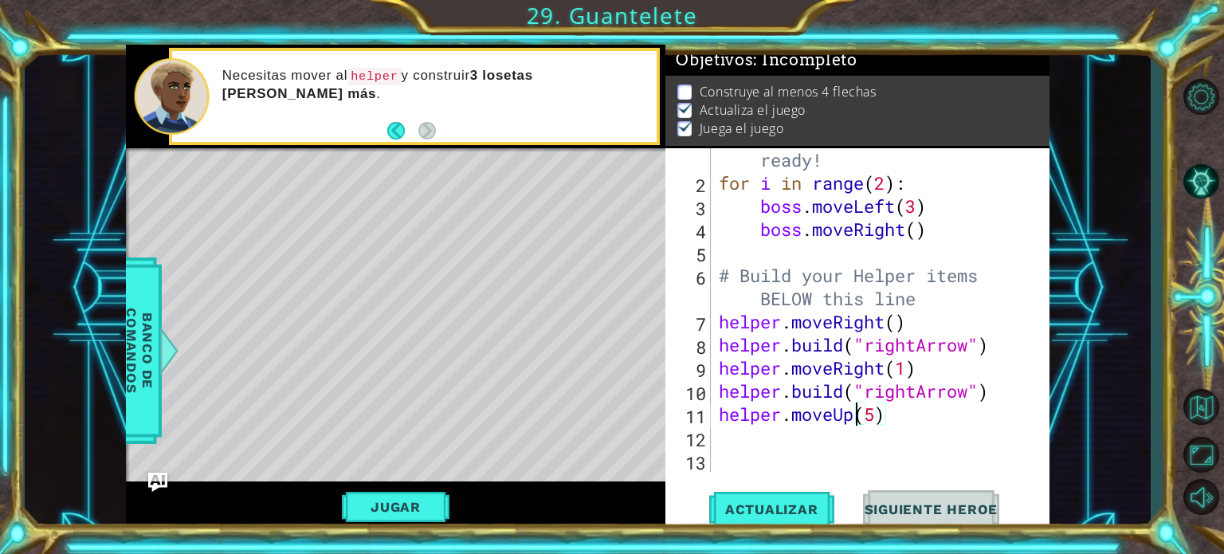
click at [852, 416] on div "# Don't touch the boss code until [PERSON_NAME] says you're ready! for i in ran…" at bounding box center [879, 310] width 326 height 416
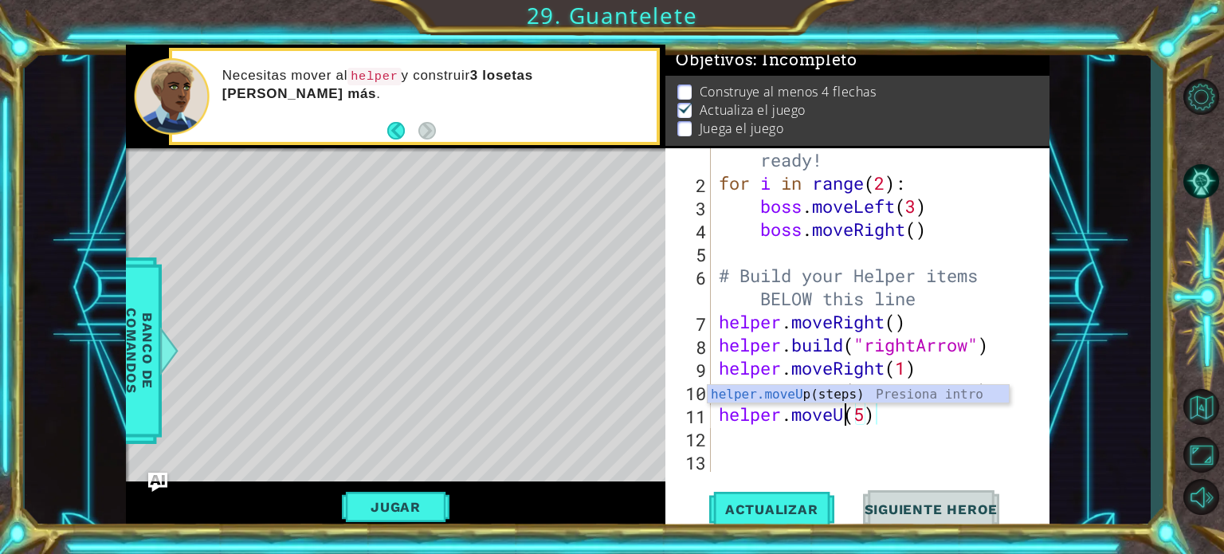
scroll to position [0, 6]
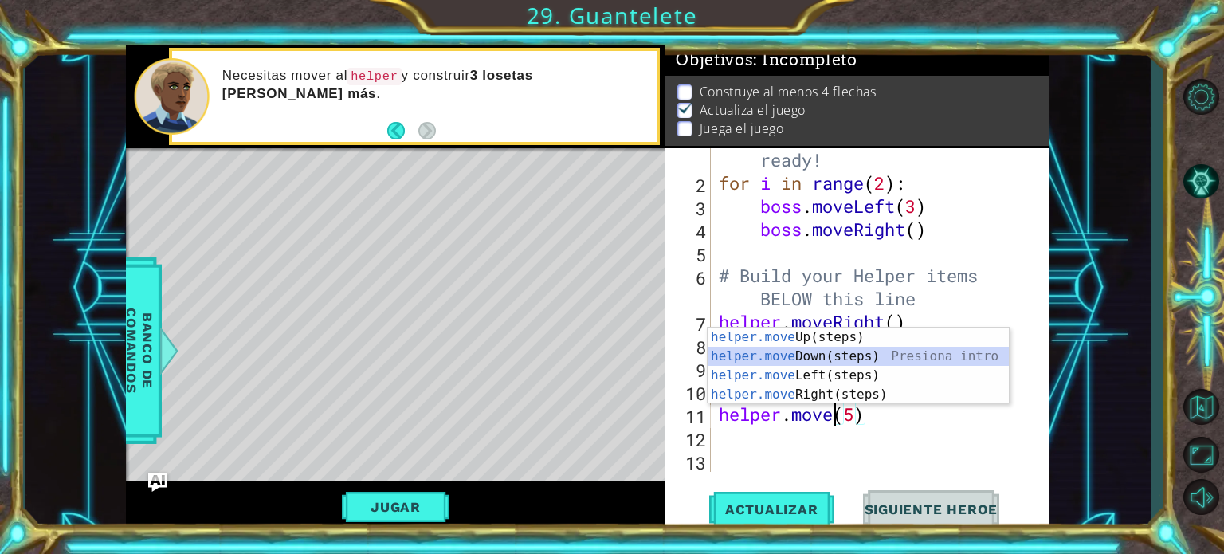
click at [852, 353] on div "helper.move Up(steps) Presiona intro helper.move Down(steps) Presiona intro hel…" at bounding box center [858, 385] width 301 height 115
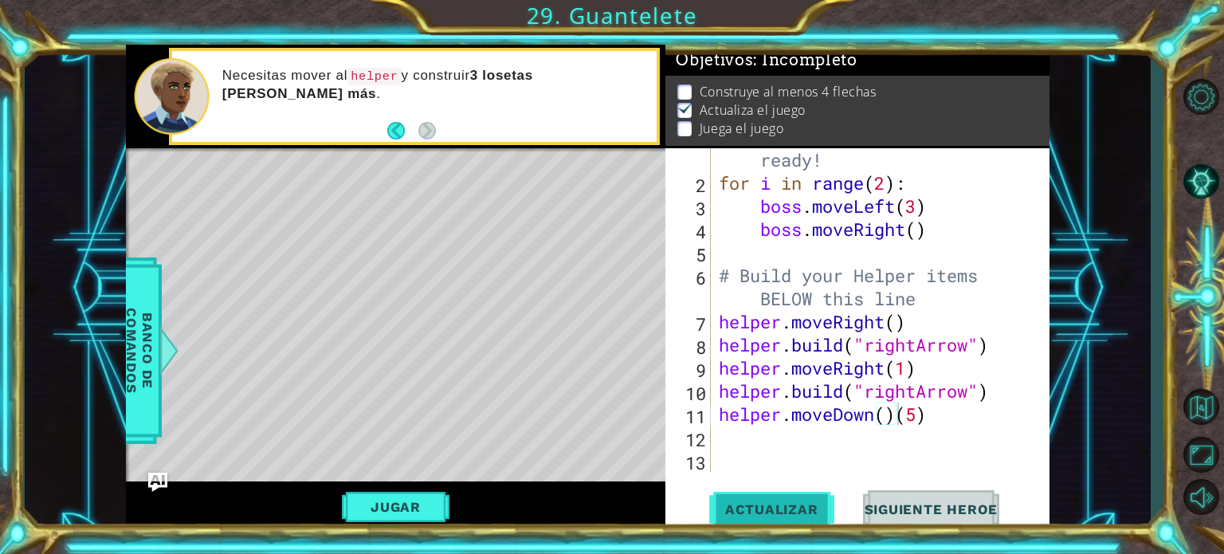
click at [788, 515] on span "Actualizar" at bounding box center [771, 509] width 125 height 16
click at [830, 492] on button "Actualizar" at bounding box center [771, 509] width 125 height 38
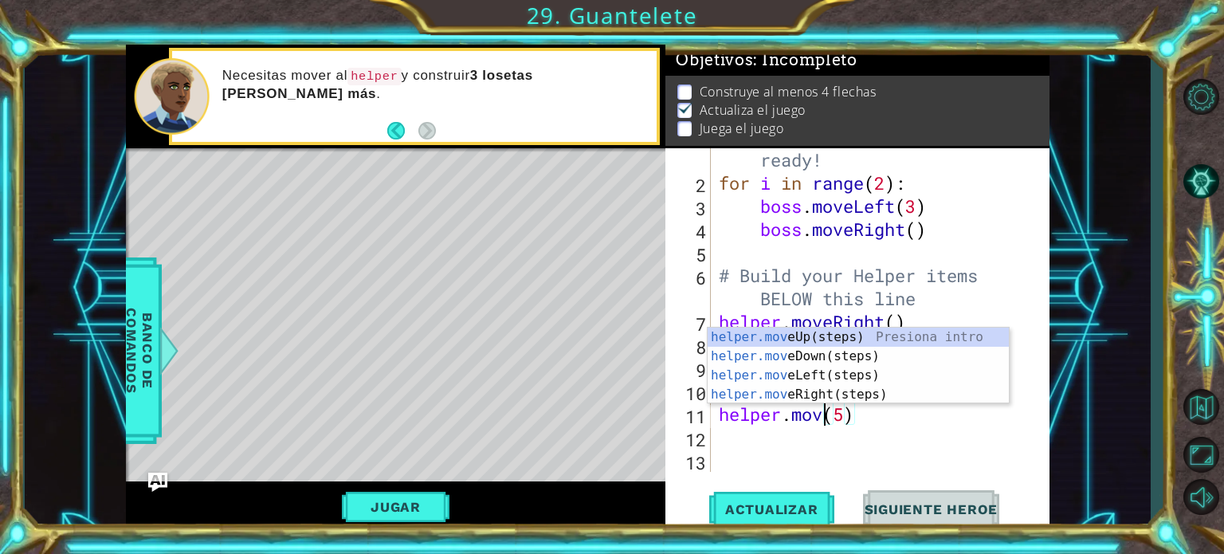
scroll to position [0, 4]
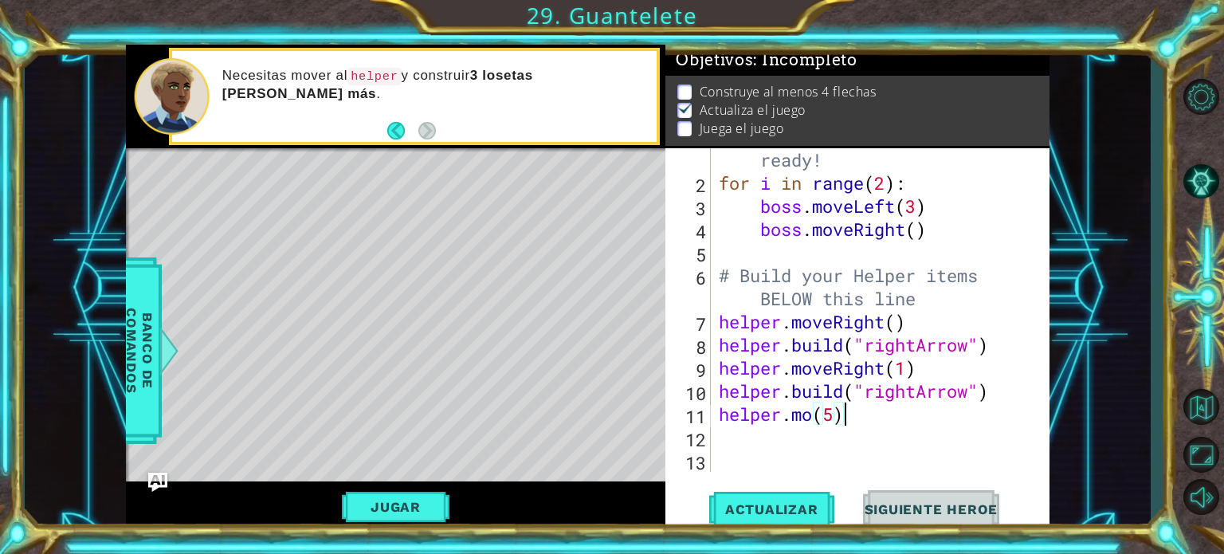
click at [881, 408] on div "# Don't touch the boss code until [PERSON_NAME] says you're ready! for i in ran…" at bounding box center [879, 310] width 326 height 416
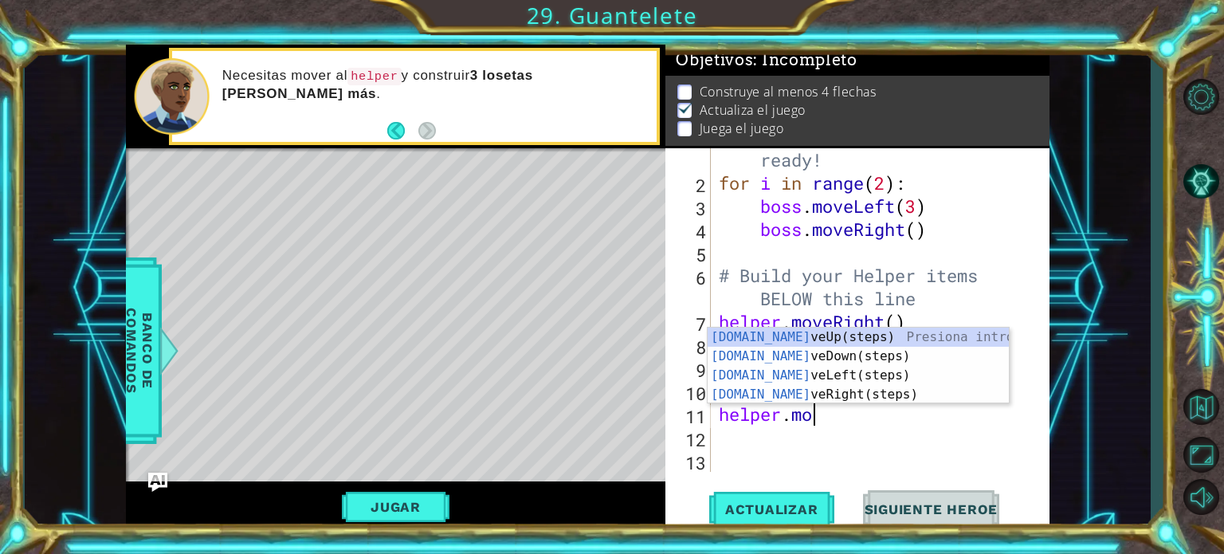
scroll to position [0, 2]
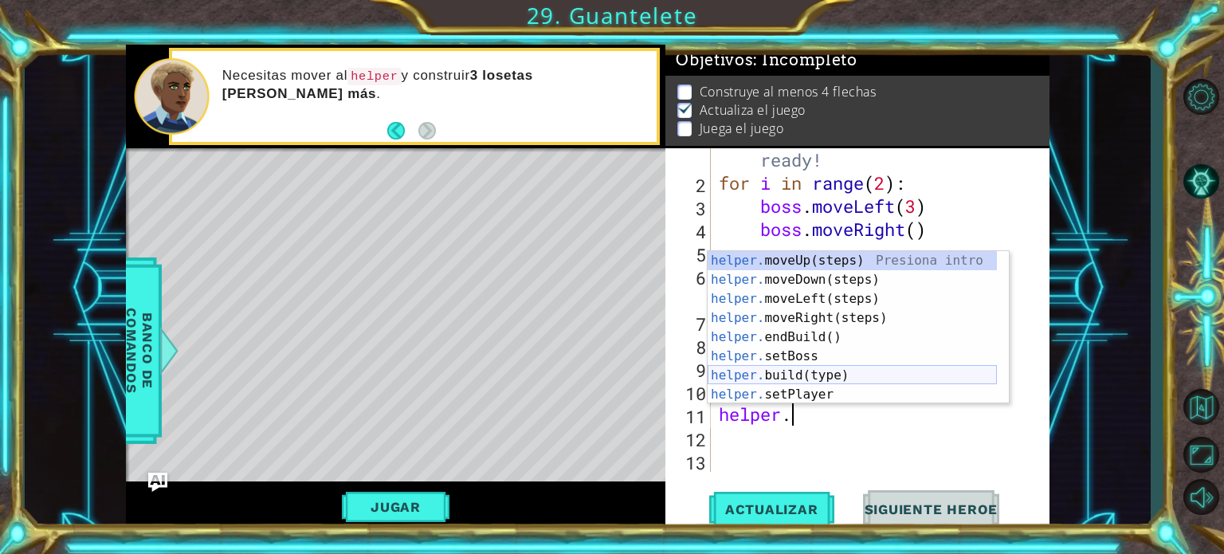
click at [859, 375] on div "helper. moveUp(steps) Presiona intro helper. moveDown(steps) Presiona intro hel…" at bounding box center [852, 346] width 289 height 191
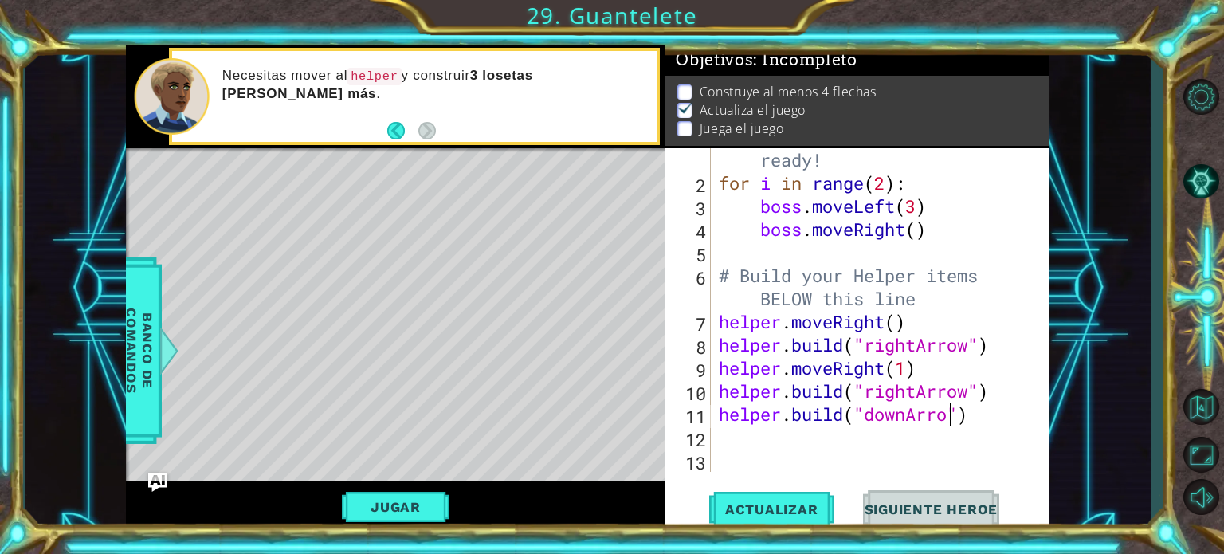
scroll to position [0, 10]
type textarea "[DOMAIN_NAME]("downArrow")"
click at [767, 515] on span "Actualizar" at bounding box center [771, 509] width 125 height 16
click at [424, 501] on button "Jugar" at bounding box center [396, 507] width 108 height 30
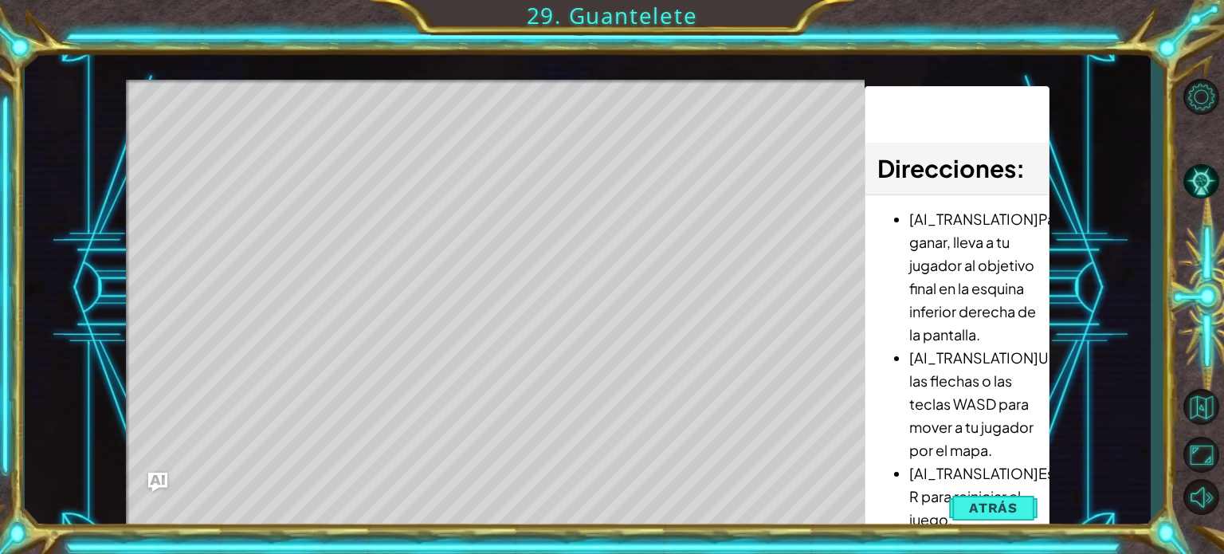
click at [418, 210] on div "Level Map" at bounding box center [494, 314] width 737 height 469
drag, startPoint x: 418, startPoint y: 210, endPoint x: 983, endPoint y: 503, distance: 636.4
click at [983, 503] on div "1 ההההההההההההההההההההההההההההההההההההההההההההההההההההההההההההההההההההההההההההה…" at bounding box center [588, 289] width 924 height 488
click at [983, 503] on span "Atrás" at bounding box center [993, 508] width 49 height 16
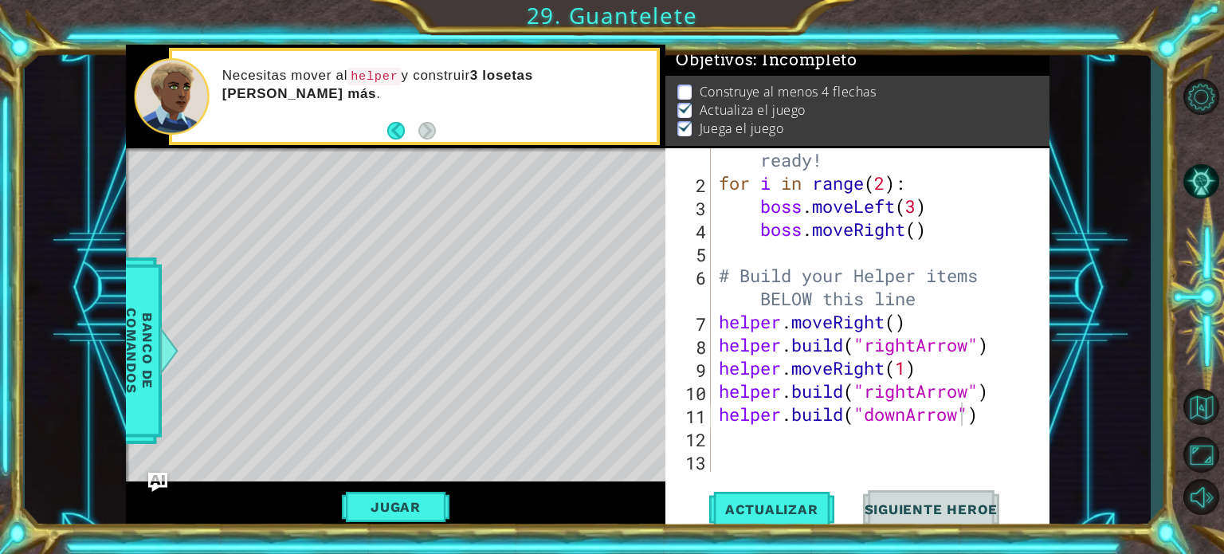
scroll to position [0, 0]
click at [801, 440] on div "# Don't touch the boss code until [PERSON_NAME] says you're ready! for i in ran…" at bounding box center [879, 310] width 326 height 416
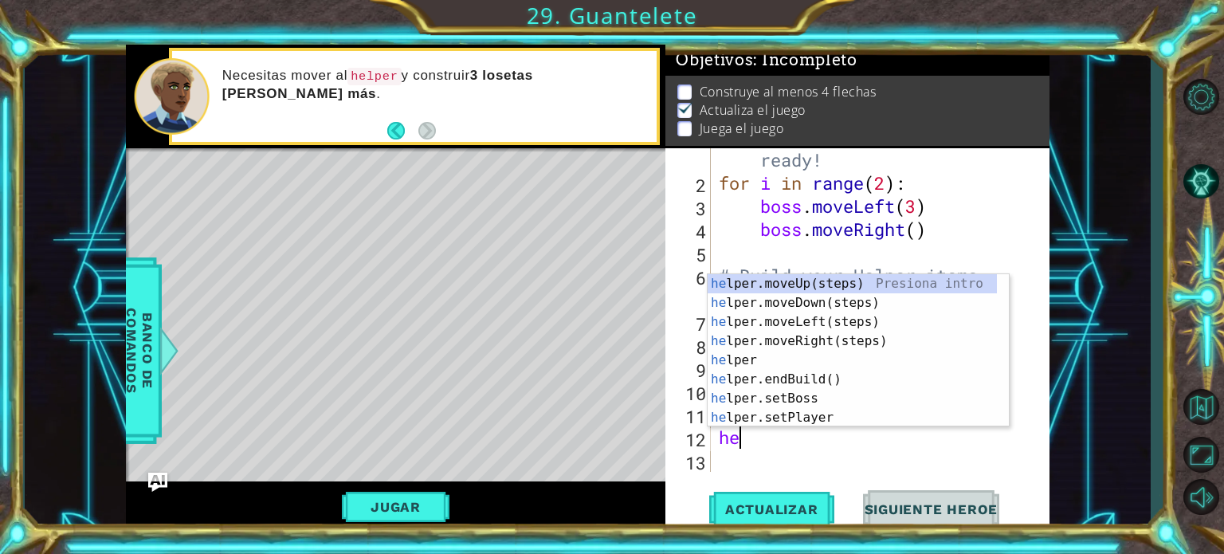
type textarea "h"
type textarea "helper"
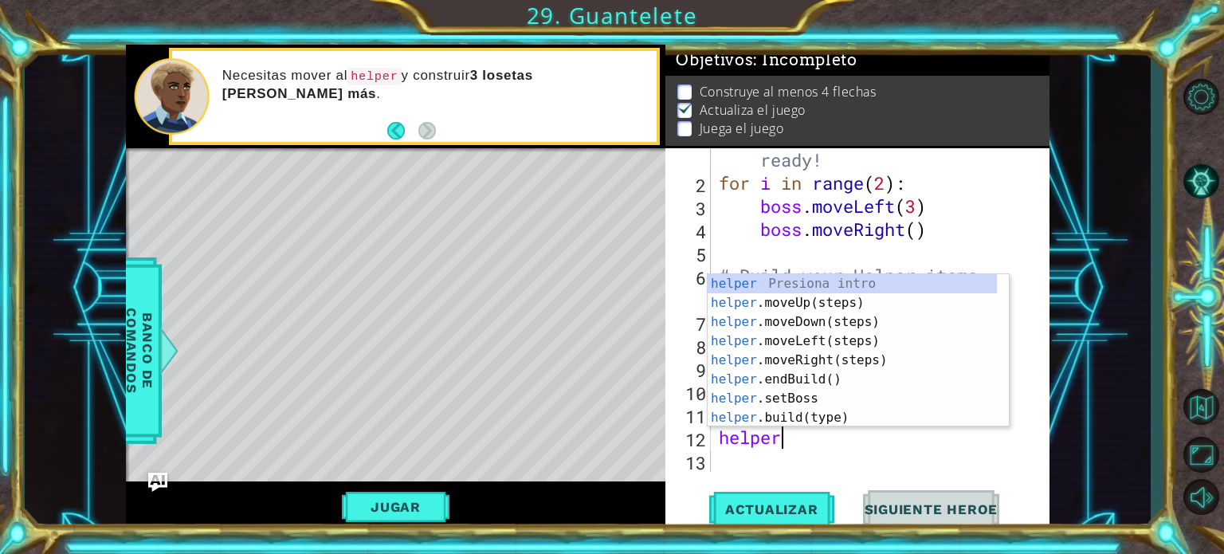
scroll to position [0, 2]
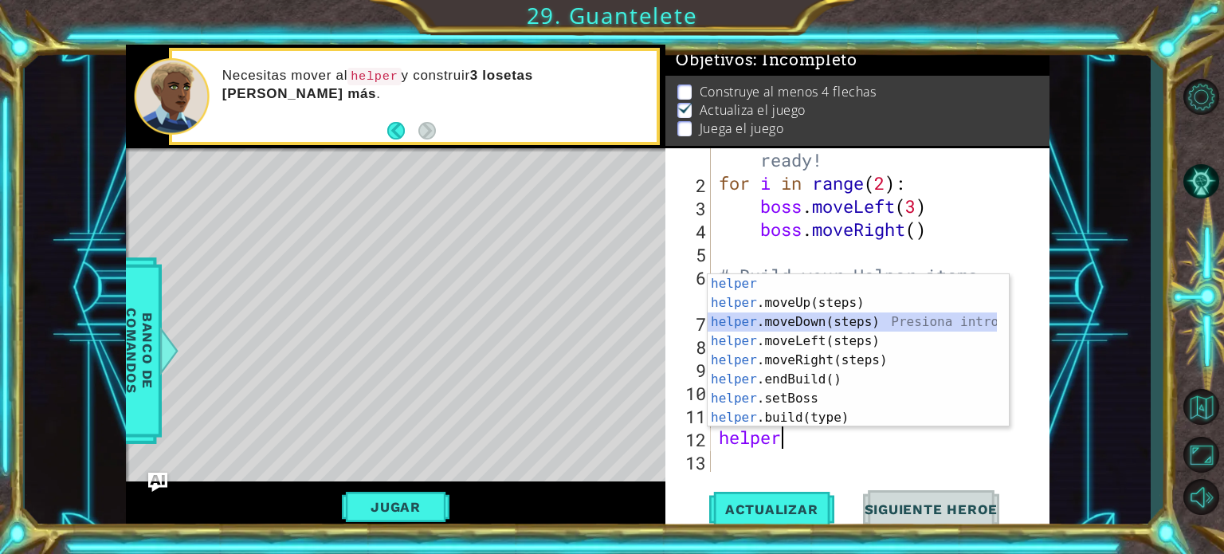
click at [797, 316] on div "helper Presiona intro helper .moveUp(steps) Presiona intro helper .moveDown(ste…" at bounding box center [852, 369] width 289 height 191
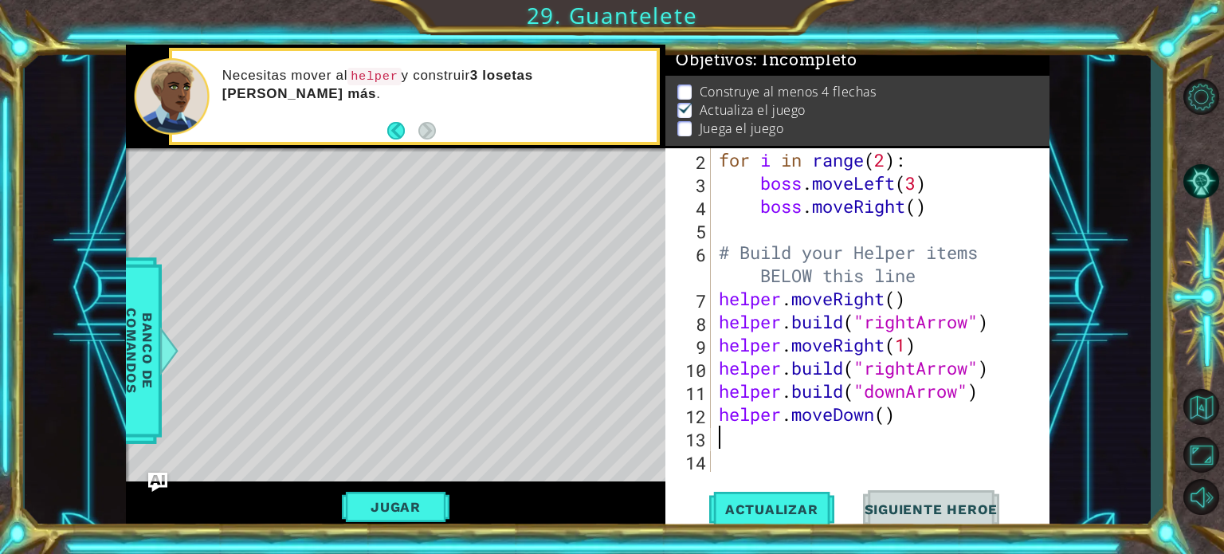
click at [886, 411] on div "for i in range ( 2 ) : boss . moveLeft ( 3 ) boss . moveRight ( ) # Build your …" at bounding box center [879, 333] width 326 height 370
type textarea "helper.moveDown(1)"
click at [842, 442] on div "for i in range ( 2 ) : boss . moveLeft ( 3 ) boss . moveRight ( ) # Build your …" at bounding box center [879, 333] width 326 height 370
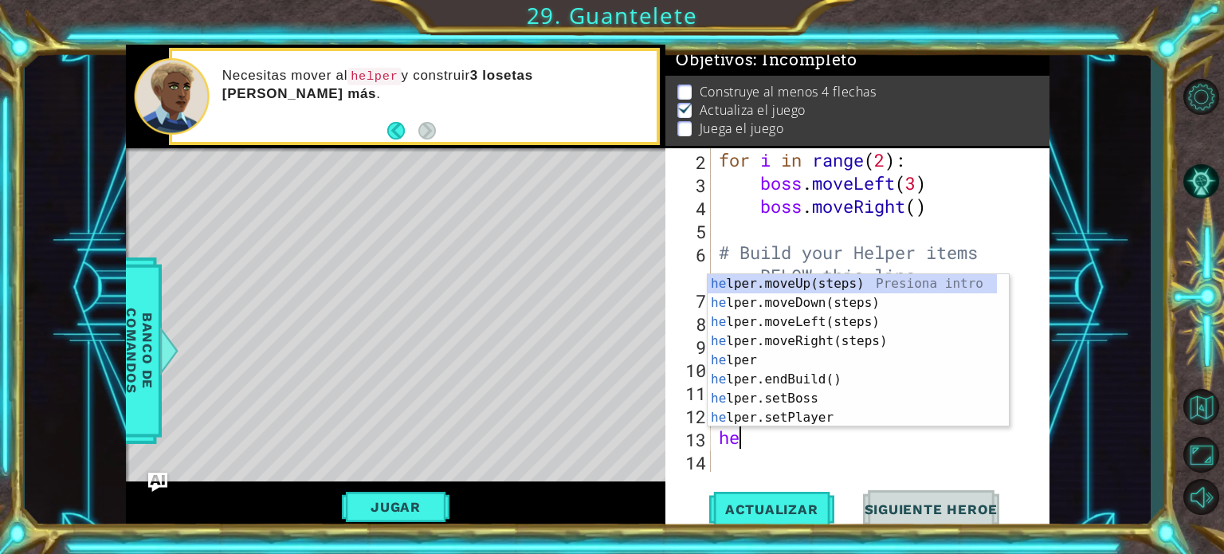
scroll to position [0, 0]
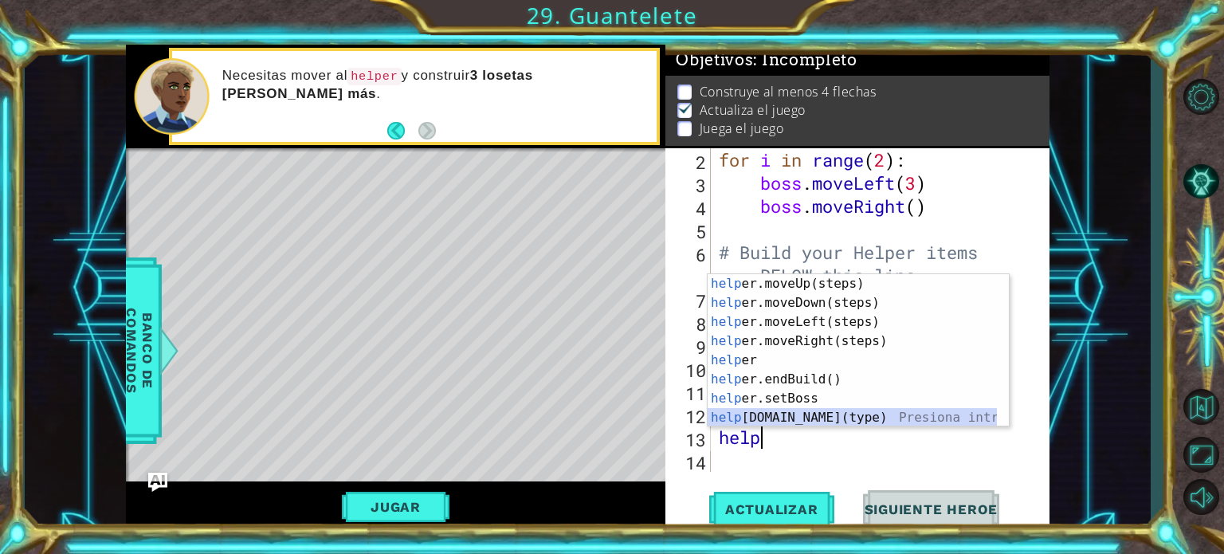
click at [847, 418] on div "help er.moveUp(steps) Presiona intro help er.moveDown(steps) Presiona intro hel…" at bounding box center [852, 369] width 289 height 191
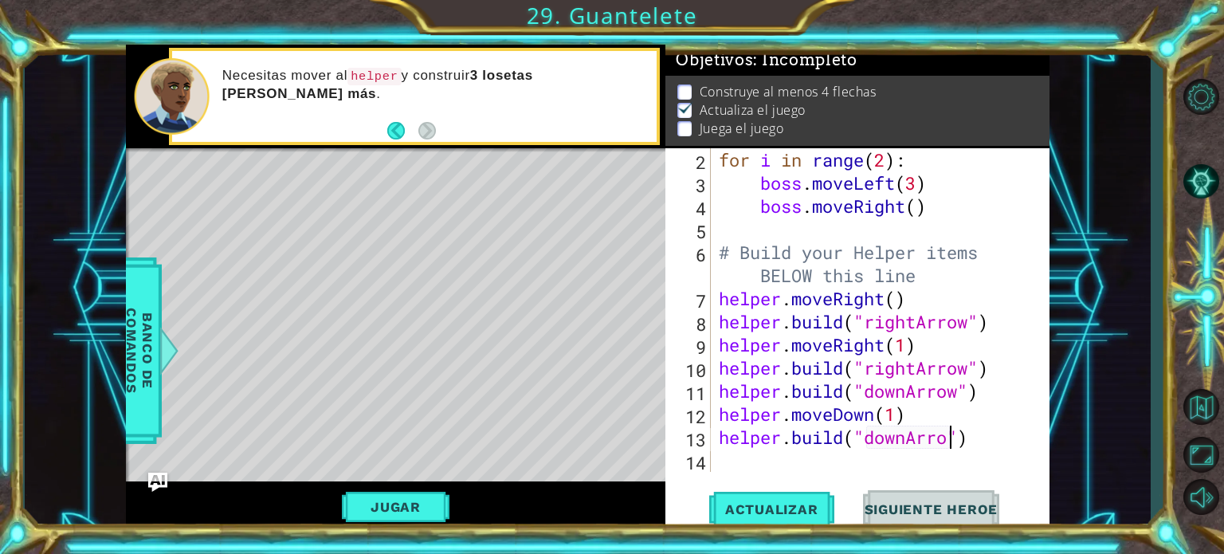
scroll to position [0, 10]
type textarea "[DOMAIN_NAME]("downArrow")"
click at [762, 517] on span "Actualizar" at bounding box center [771, 509] width 125 height 16
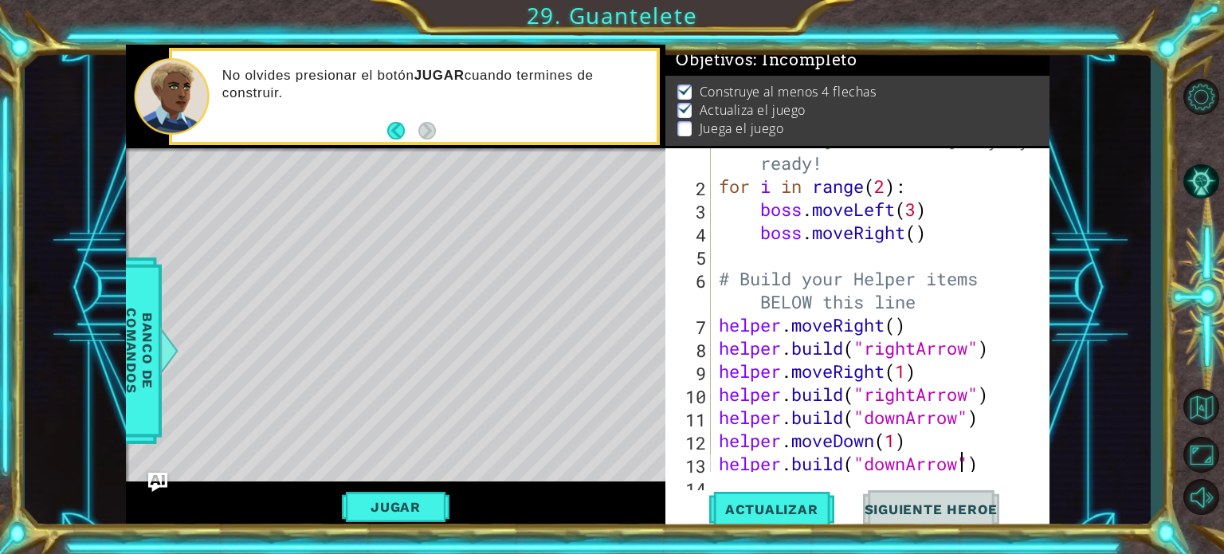
scroll to position [69, 0]
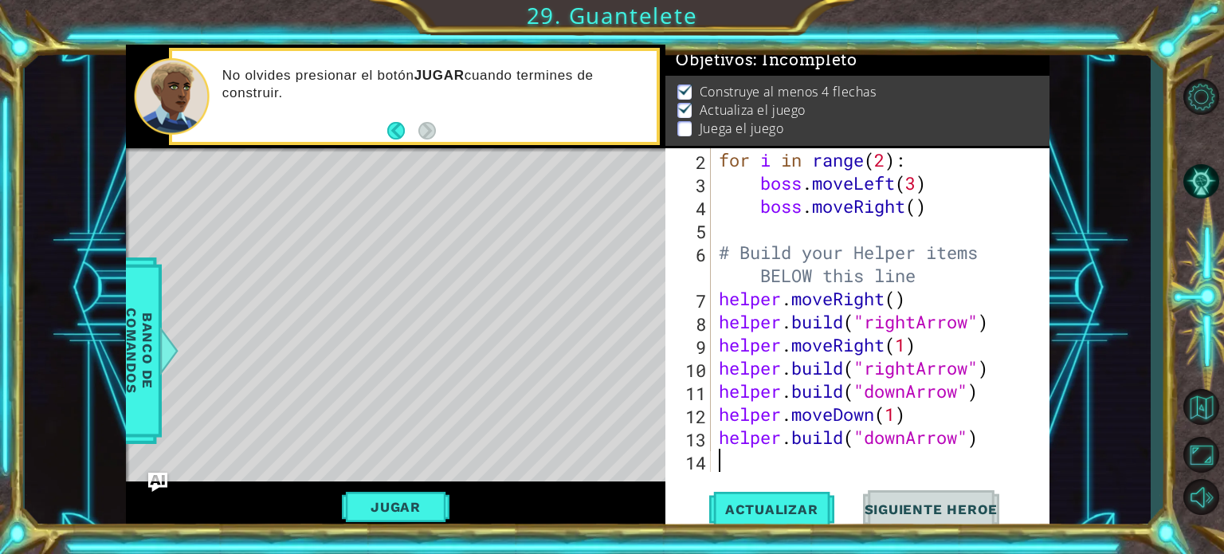
click at [758, 470] on div "for i in range ( 2 ) : boss . moveLeft ( 3 ) boss . moveRight ( ) # Build your …" at bounding box center [879, 333] width 326 height 370
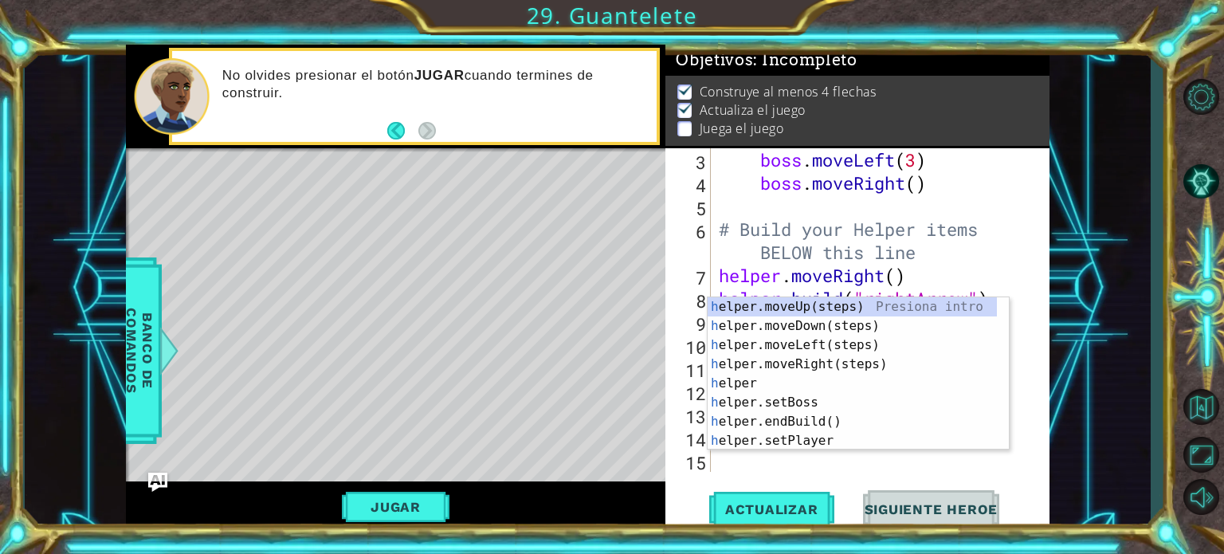
type textarea "he"
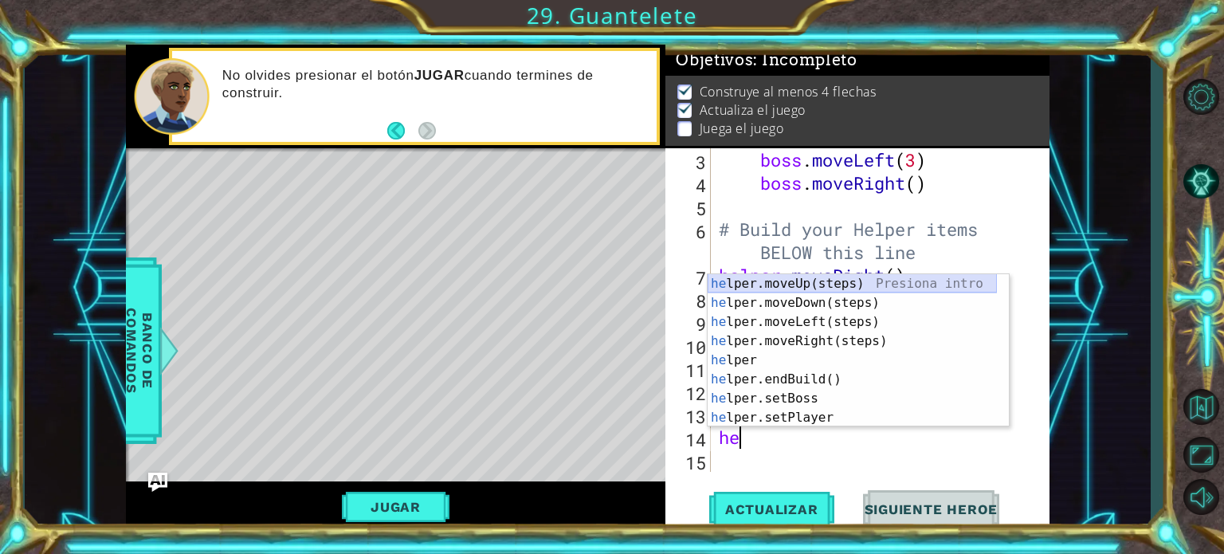
click at [803, 293] on div "he lper.moveUp(steps) Presiona intro he lper.moveDown(steps) Presiona intro he …" at bounding box center [852, 369] width 289 height 191
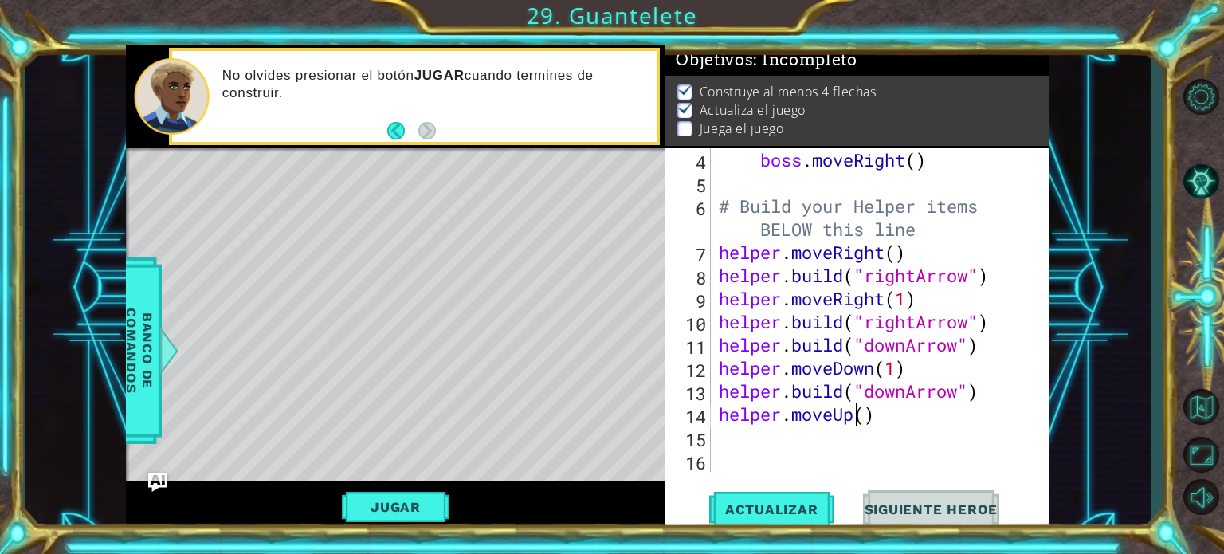
click at [855, 417] on div "boss . moveRight ( ) # Build your Helper items BELOW this line helper . moveRig…" at bounding box center [879, 333] width 326 height 370
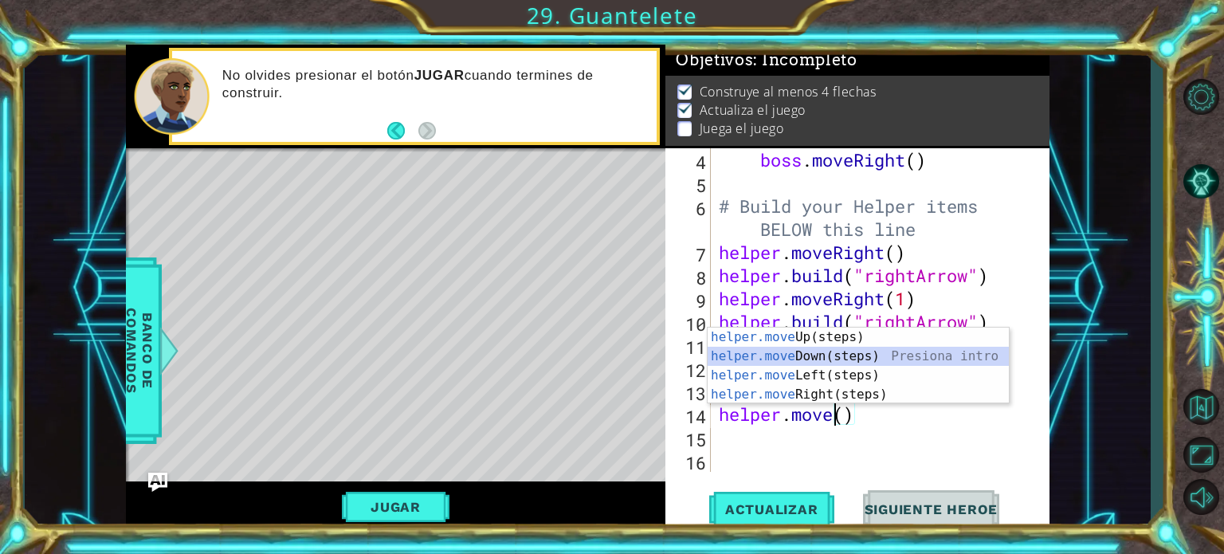
click at [855, 362] on div "helper.move Up(steps) Presiona intro helper.move Down(steps) Presiona intro hel…" at bounding box center [858, 385] width 301 height 115
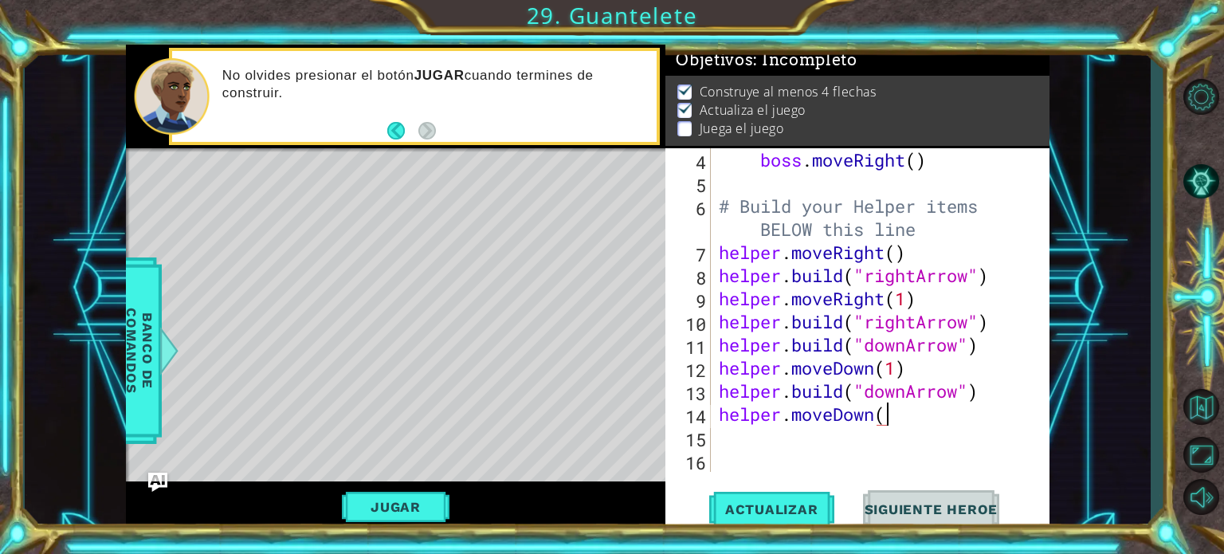
type textarea "helper.moveDown()"
click at [798, 437] on div "boss . moveRight ( ) # Build your Helper items BELOW this line helper . moveRig…" at bounding box center [879, 333] width 326 height 370
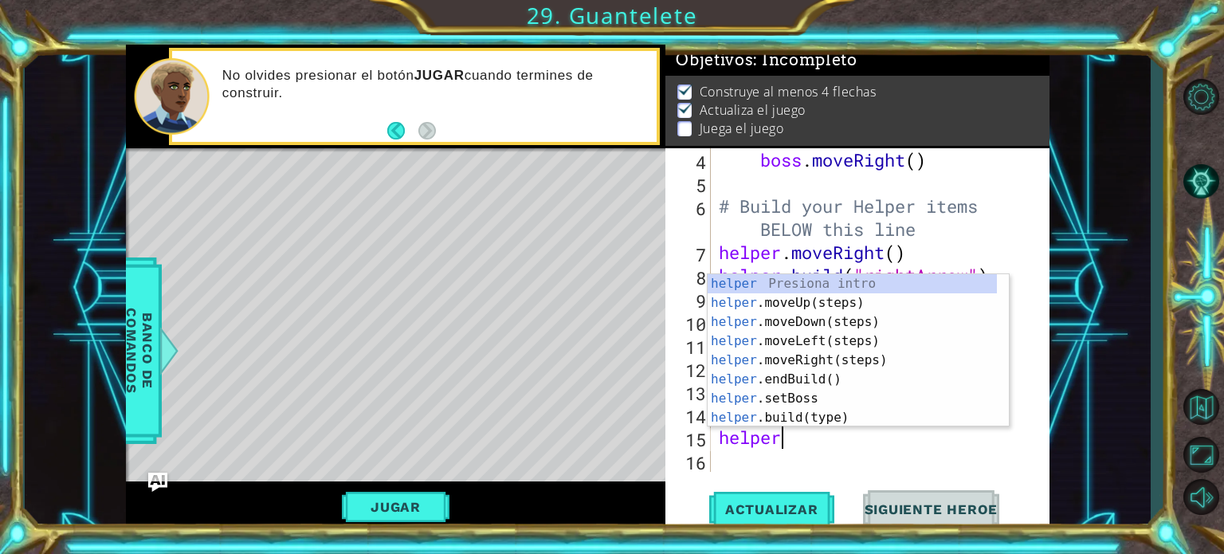
scroll to position [0, 2]
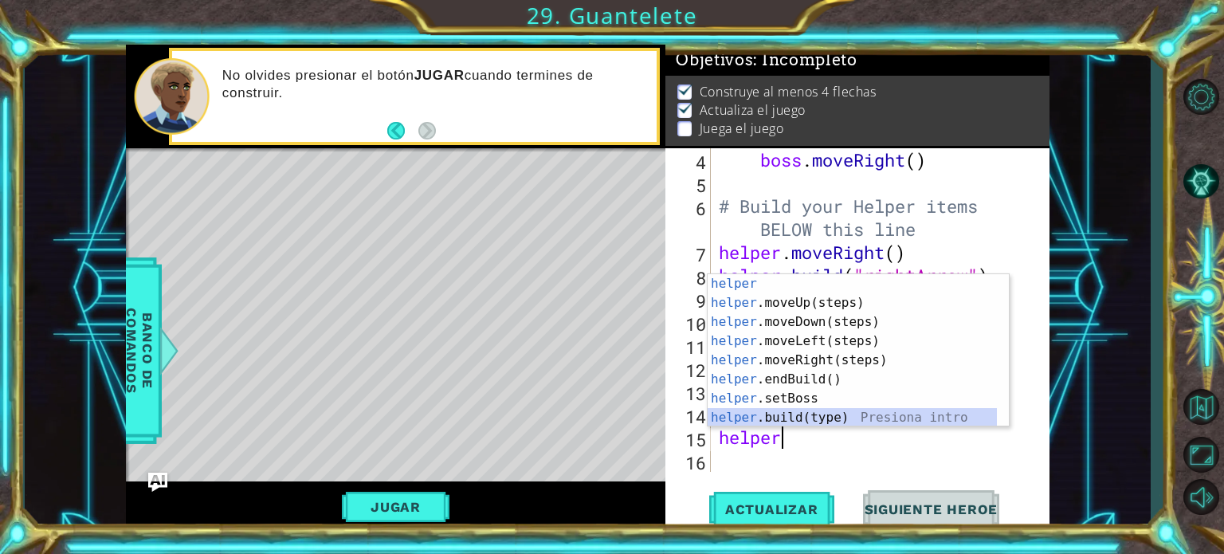
click at [803, 416] on div "helper Presiona intro helper .moveUp(steps) Presiona intro helper .moveDown(ste…" at bounding box center [852, 369] width 289 height 191
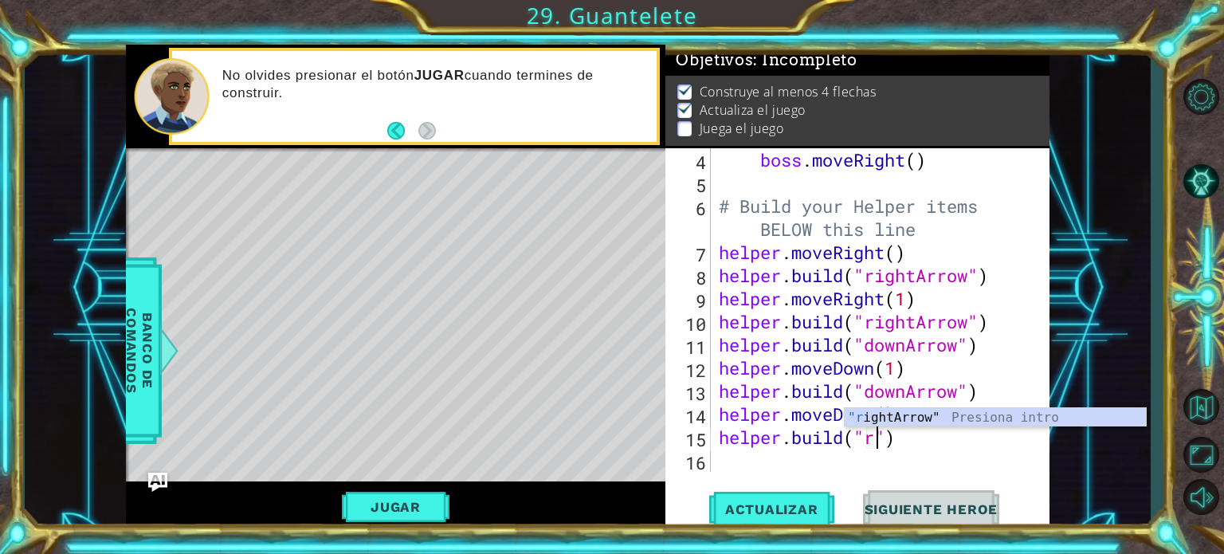
scroll to position [0, 6]
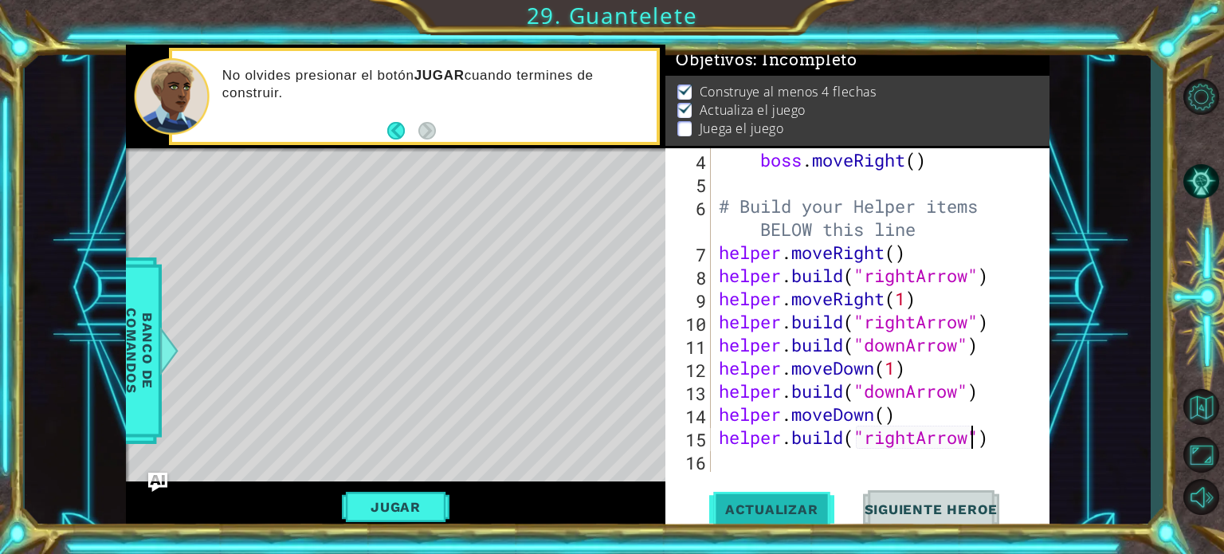
type textarea "[DOMAIN_NAME]("rightArrow")"
click at [803, 498] on button "Actualizar" at bounding box center [771, 509] width 125 height 38
click at [406, 505] on button "Jugar" at bounding box center [396, 507] width 108 height 30
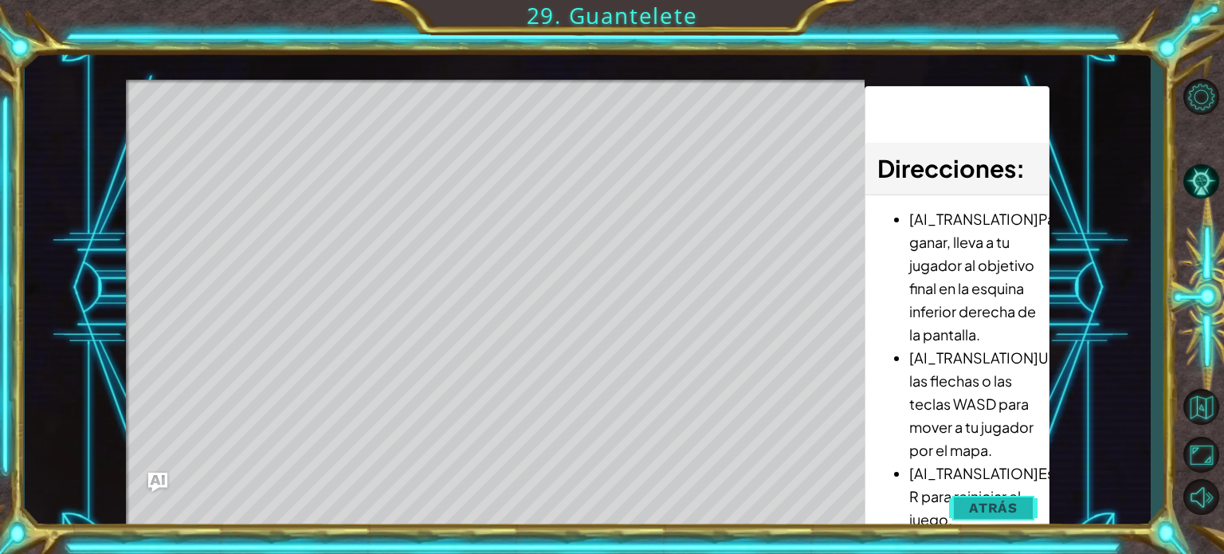
click at [985, 503] on span "Atrás" at bounding box center [993, 508] width 49 height 16
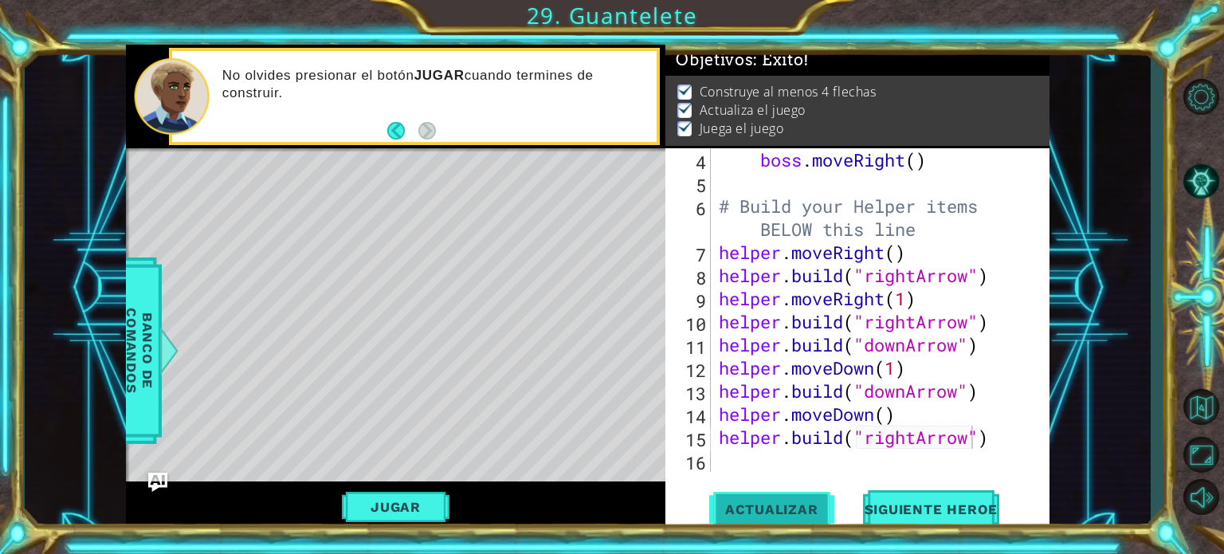
click at [784, 504] on span "Actualizar" at bounding box center [771, 509] width 125 height 16
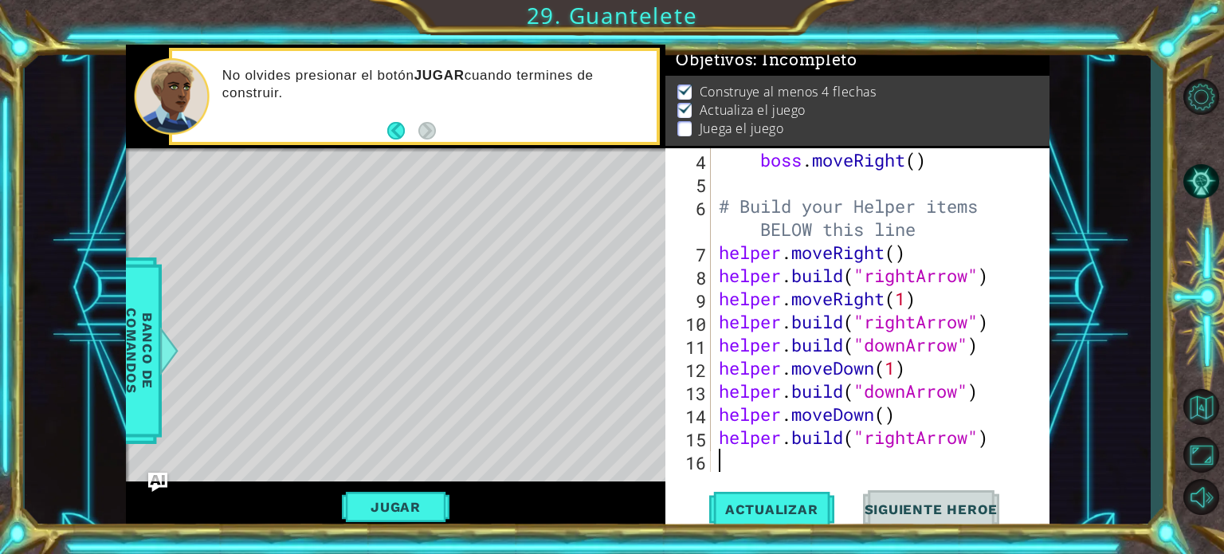
click at [775, 457] on div "boss . moveRight ( ) # Build your Helper items BELOW this line helper . moveRig…" at bounding box center [879, 333] width 326 height 370
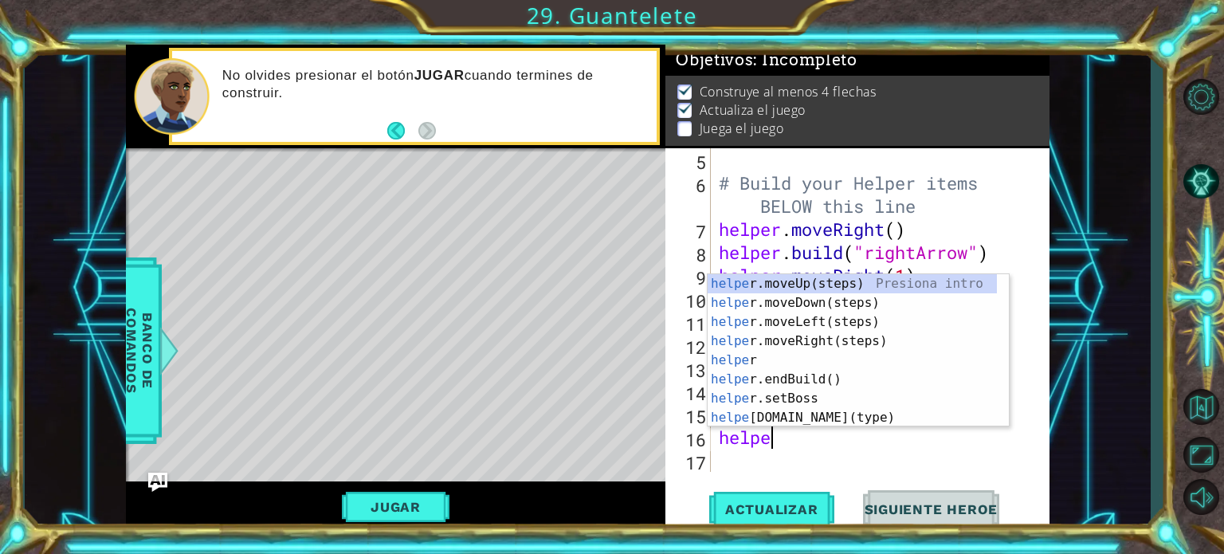
scroll to position [0, 2]
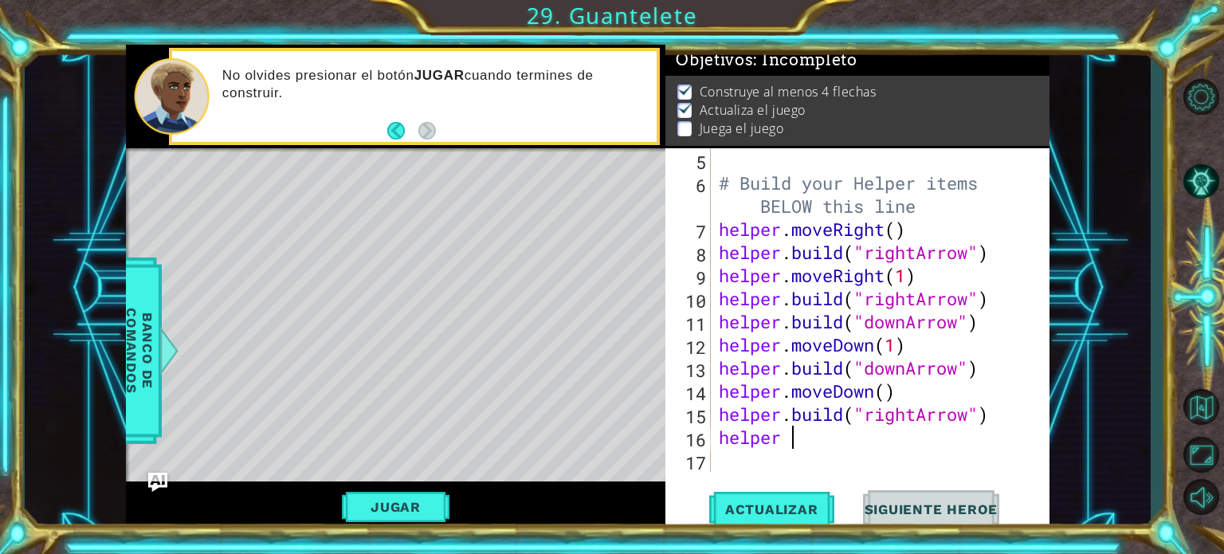
type textarea "helper"
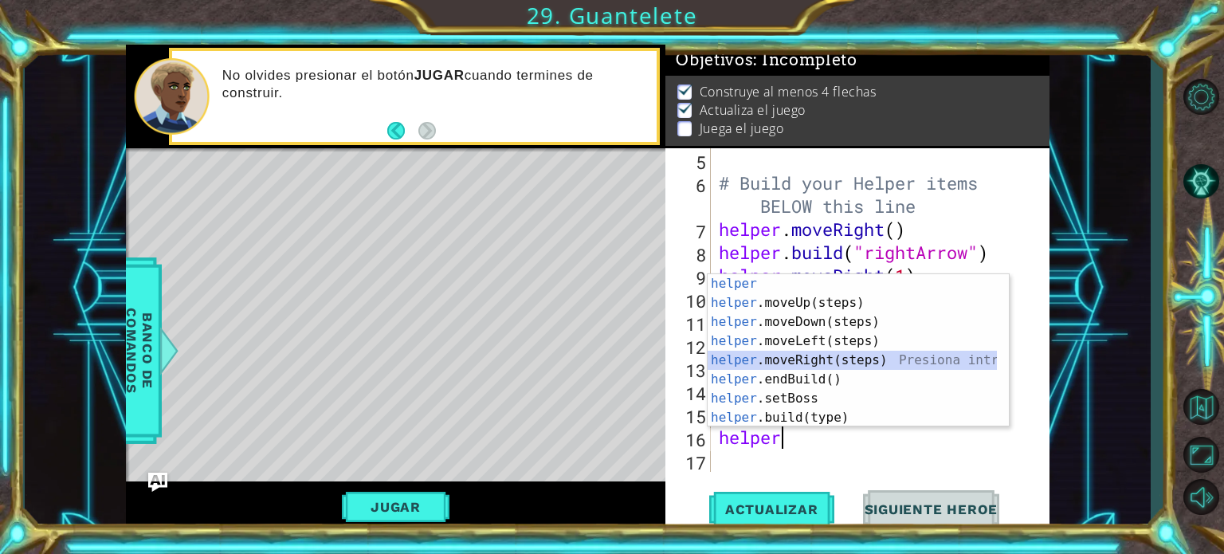
click at [791, 366] on div "helper Presiona intro helper .moveUp(steps) Presiona intro helper .moveDown(ste…" at bounding box center [852, 369] width 289 height 191
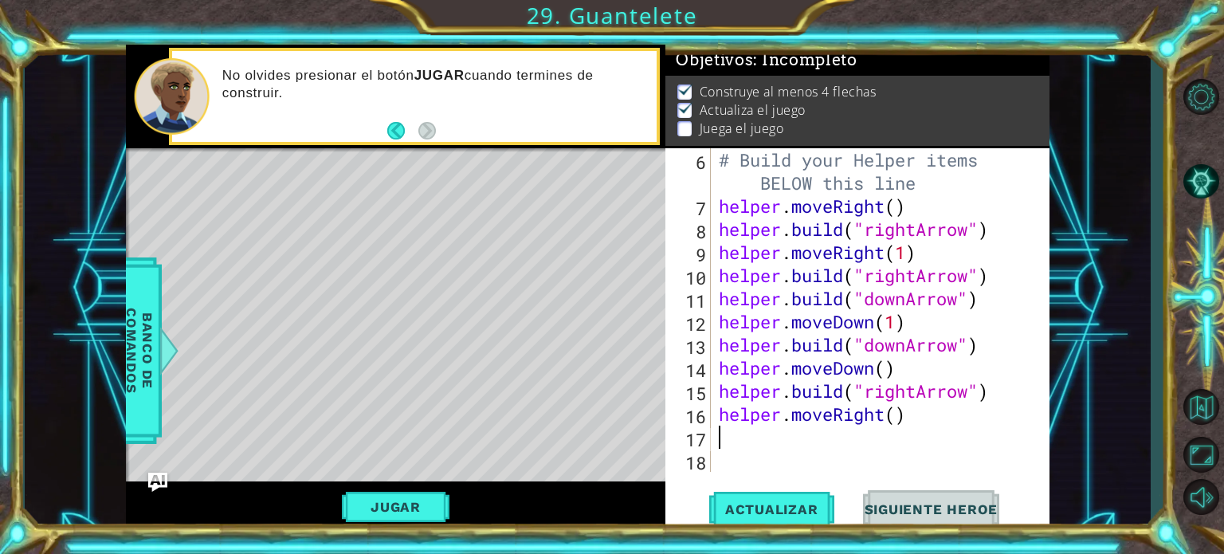
scroll to position [161, 0]
click at [852, 431] on div "# Build your Helper items BELOW this line helper . moveRight ( ) helper . build…" at bounding box center [879, 344] width 326 height 393
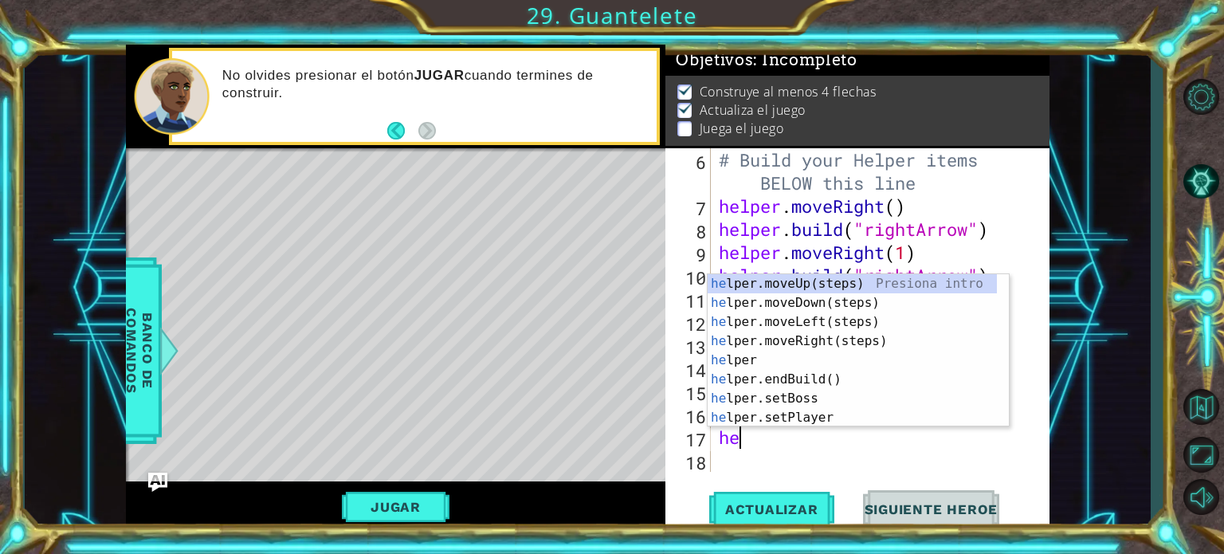
scroll to position [0, 0]
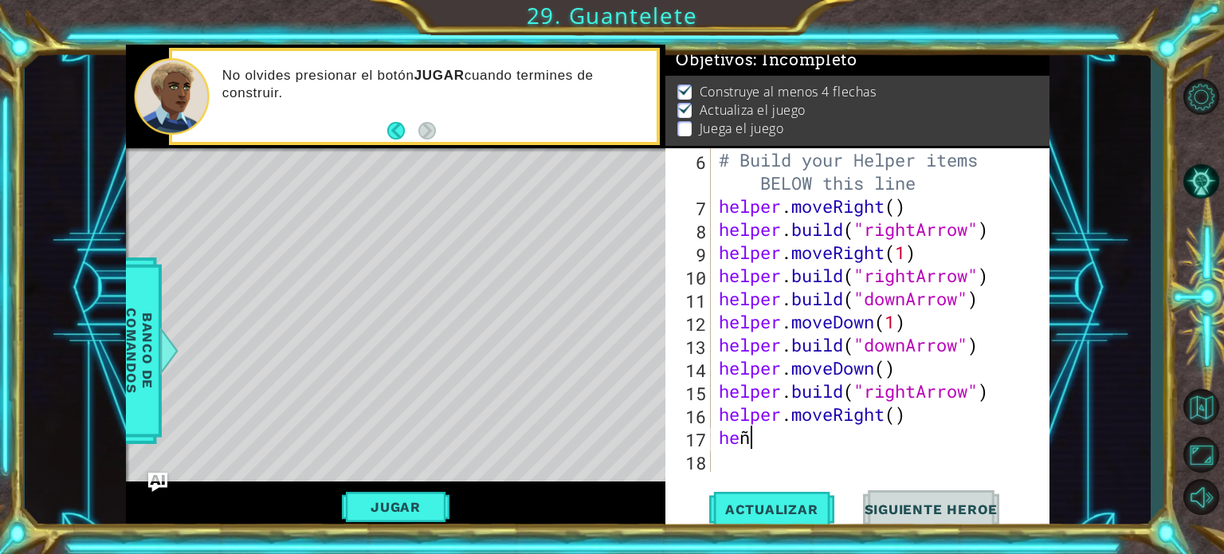
type textarea "he"
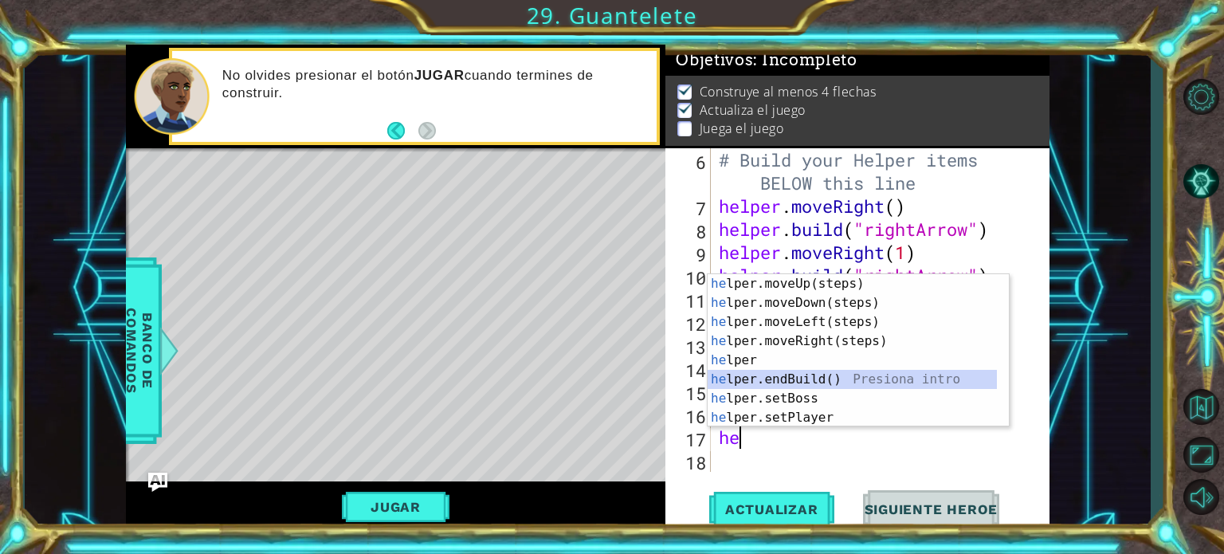
click at [841, 372] on div "he lper.moveUp(steps) Presiona intro he lper.moveDown(steps) Presiona intro he …" at bounding box center [852, 369] width 289 height 191
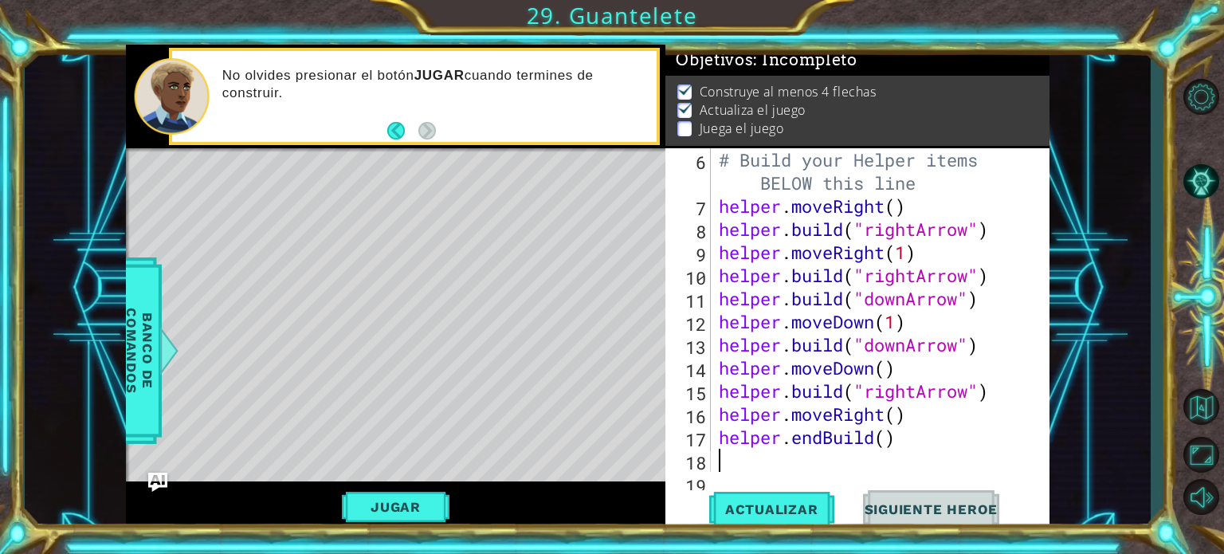
scroll to position [185, 0]
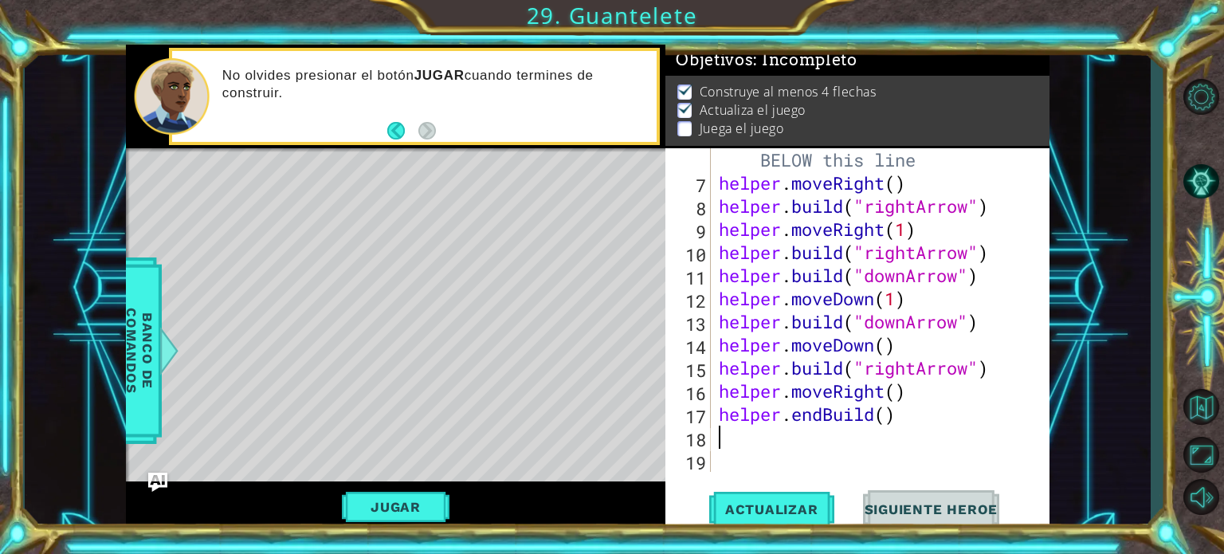
click at [835, 418] on div "# Build your Helper items BELOW this line helper . moveRight ( ) helper . build…" at bounding box center [879, 321] width 326 height 393
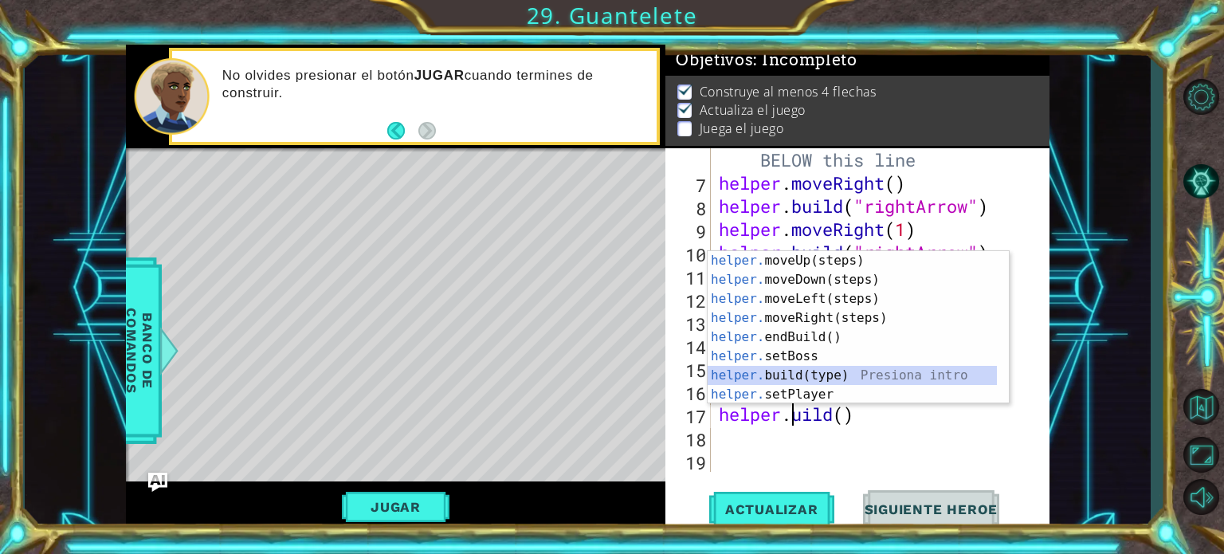
click at [810, 372] on div "helper. moveUp(steps) Presiona intro helper. moveDown(steps) Presiona intro hel…" at bounding box center [852, 346] width 289 height 191
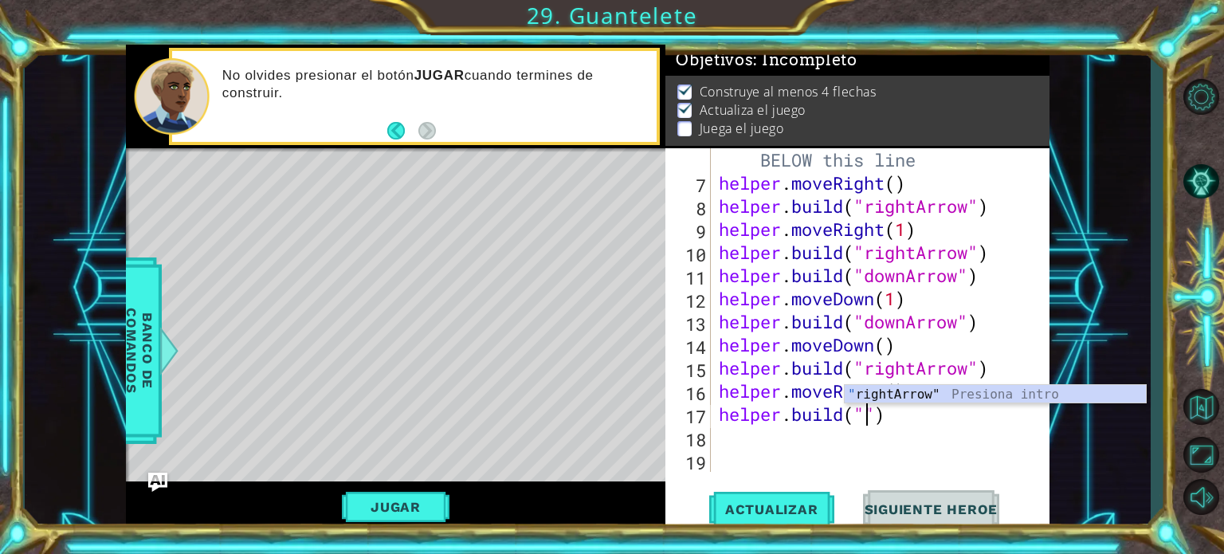
type textarea "[DOMAIN_NAME]("rightArrow")"
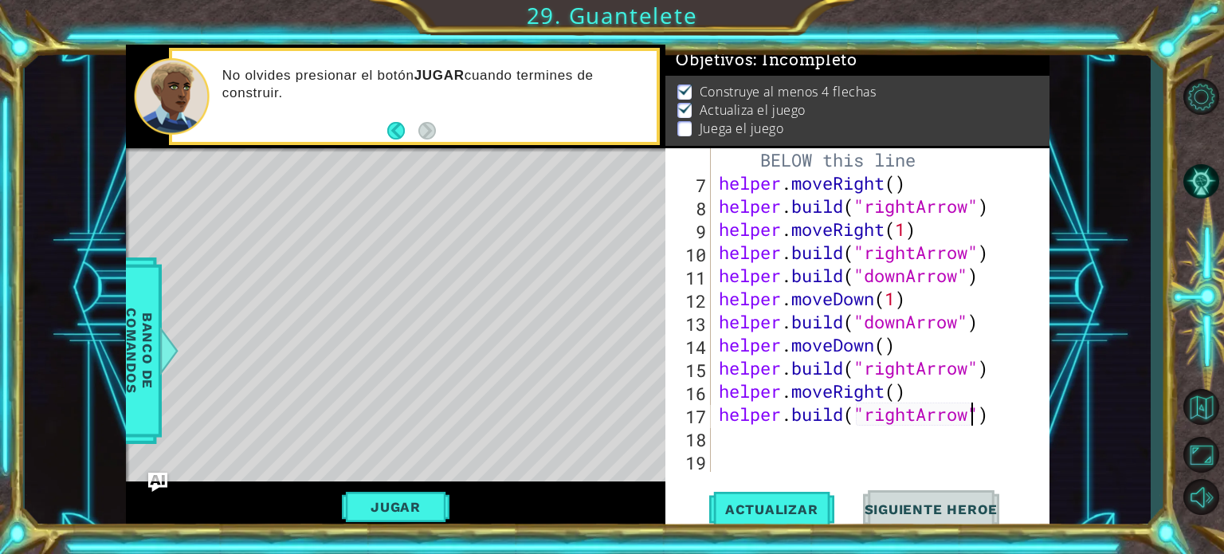
click at [822, 454] on div "# Build your Helper items BELOW this line helper . moveRight ( ) helper . build…" at bounding box center [879, 321] width 326 height 393
click at [817, 435] on div "# Build your Helper items BELOW this line helper . moveRight ( ) helper . build…" at bounding box center [879, 321] width 326 height 393
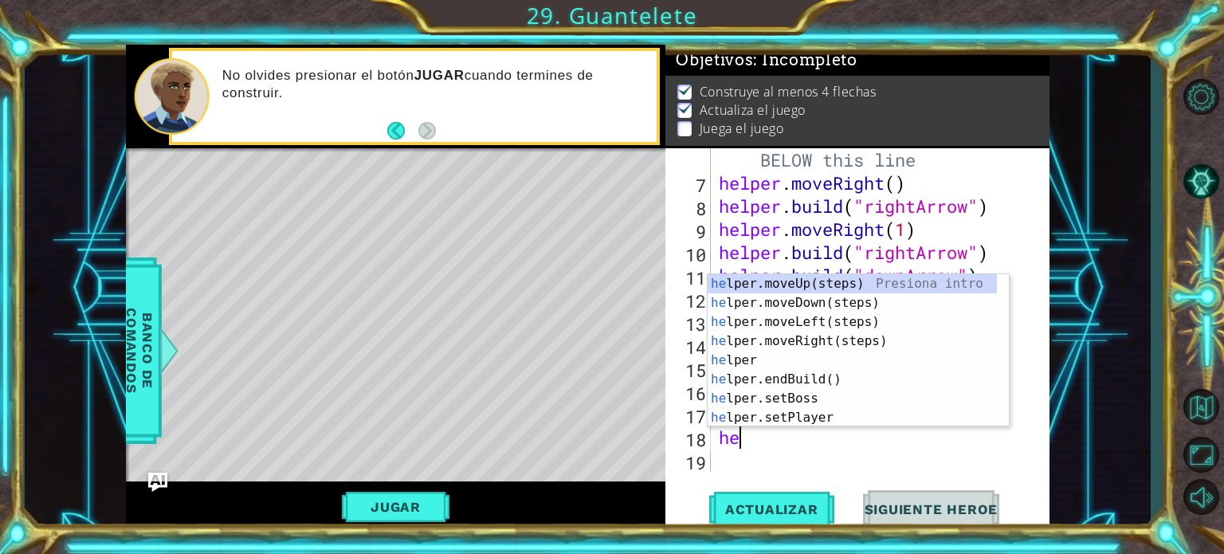
type textarea "hel"
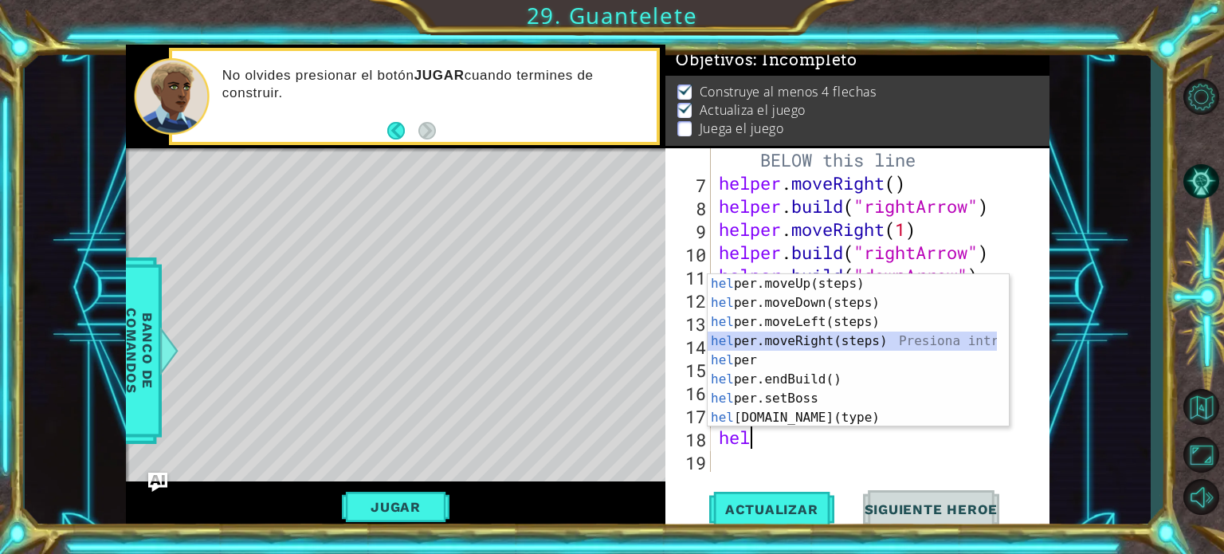
click at [780, 347] on div "hel per.moveUp(steps) Presiona intro hel per.moveDown(steps) Presiona intro hel…" at bounding box center [852, 369] width 289 height 191
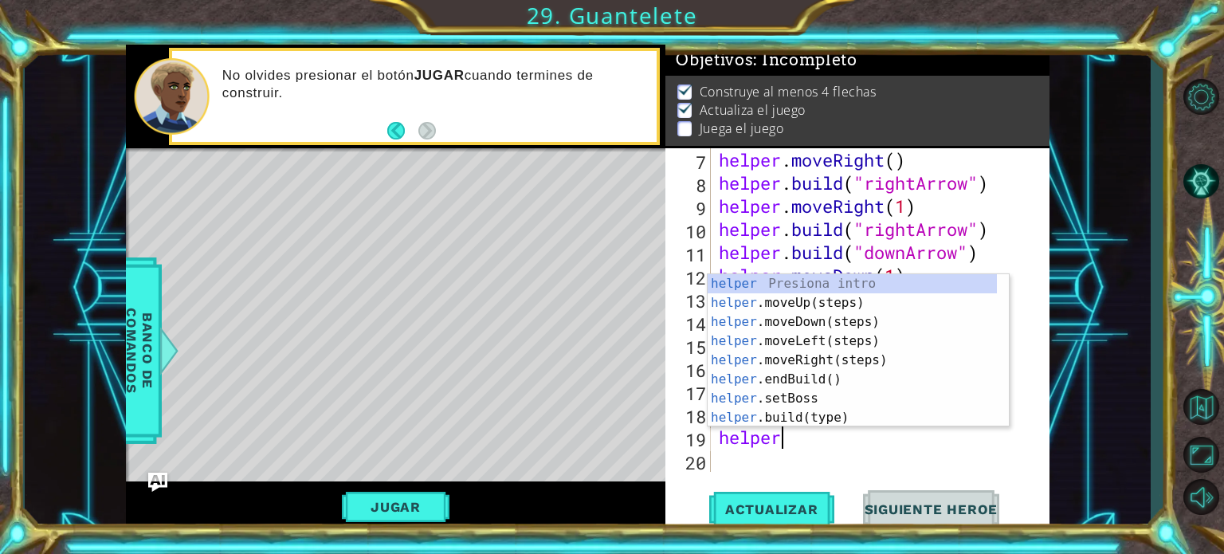
scroll to position [0, 2]
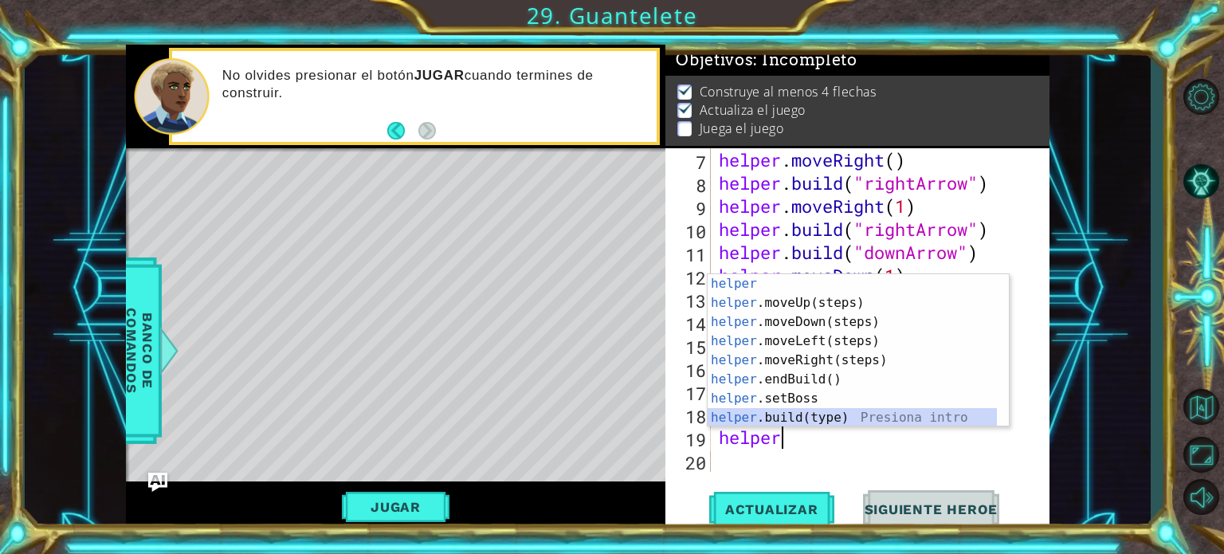
click at [792, 411] on div "helper Presiona intro helper .moveUp(steps) Presiona intro helper .moveDown(ste…" at bounding box center [852, 369] width 289 height 191
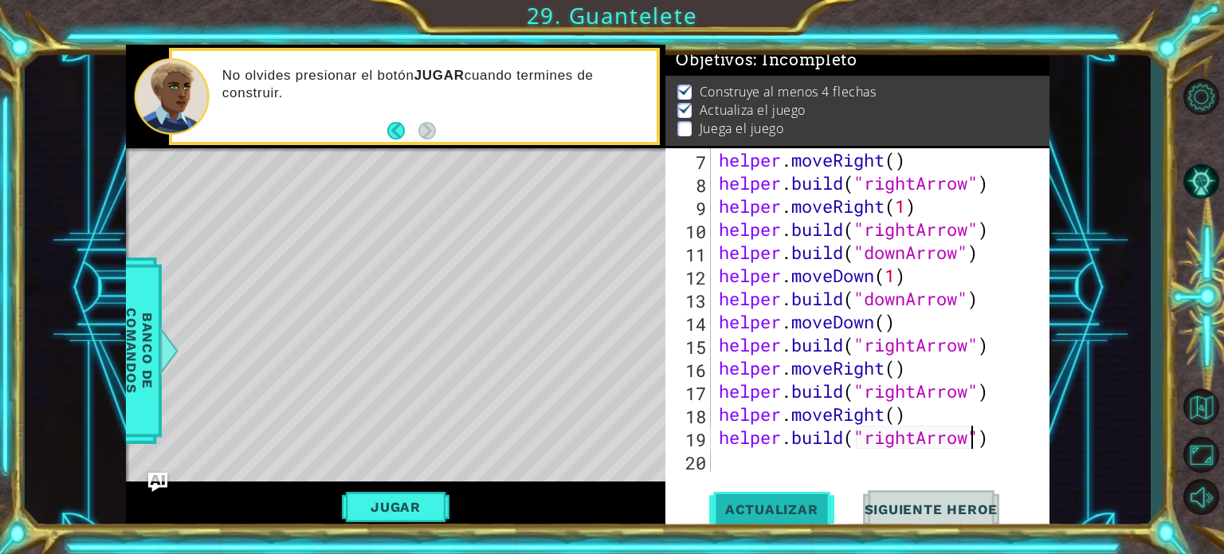
type textarea "[DOMAIN_NAME]("rightArrow")"
click at [748, 497] on button "Actualizar" at bounding box center [771, 509] width 125 height 38
click at [747, 465] on div "helper . moveRight ( ) helper . build ( "rightArrow" ) helper . moveRight ( 1 )…" at bounding box center [879, 333] width 326 height 370
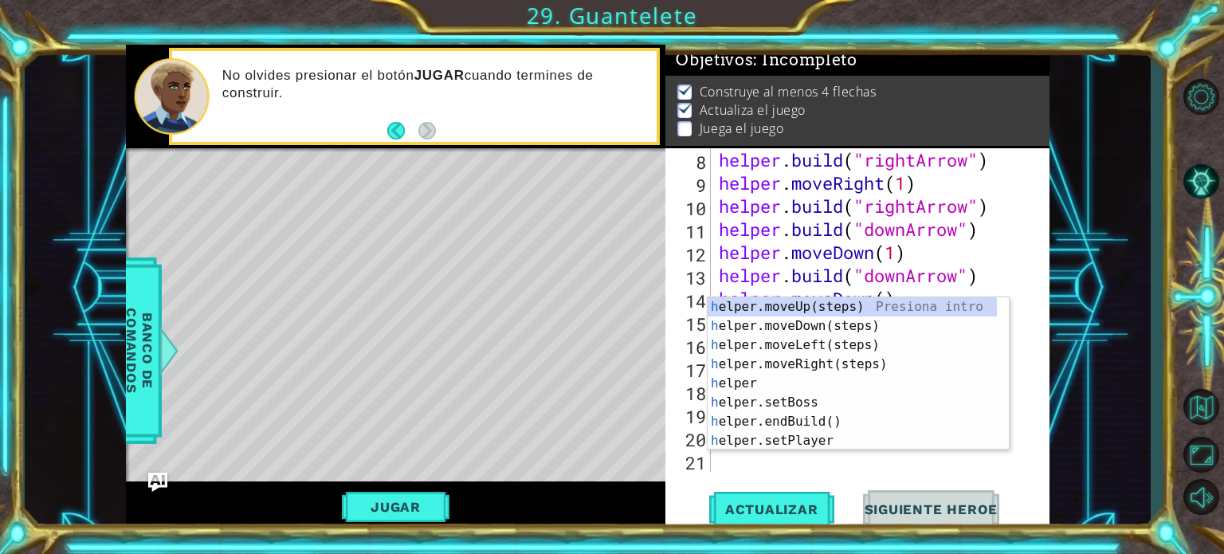
scroll to position [230, 0]
type textarea "he"
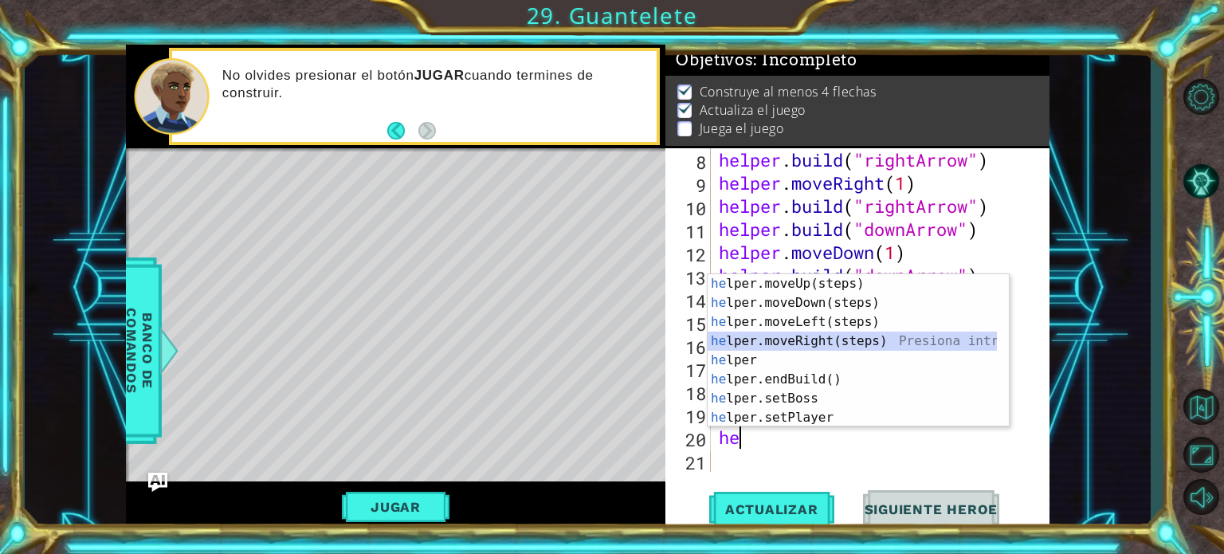
click at [846, 346] on div "he lper.moveUp(steps) Presiona intro he lper.moveDown(steps) Presiona intro he …" at bounding box center [852, 369] width 289 height 191
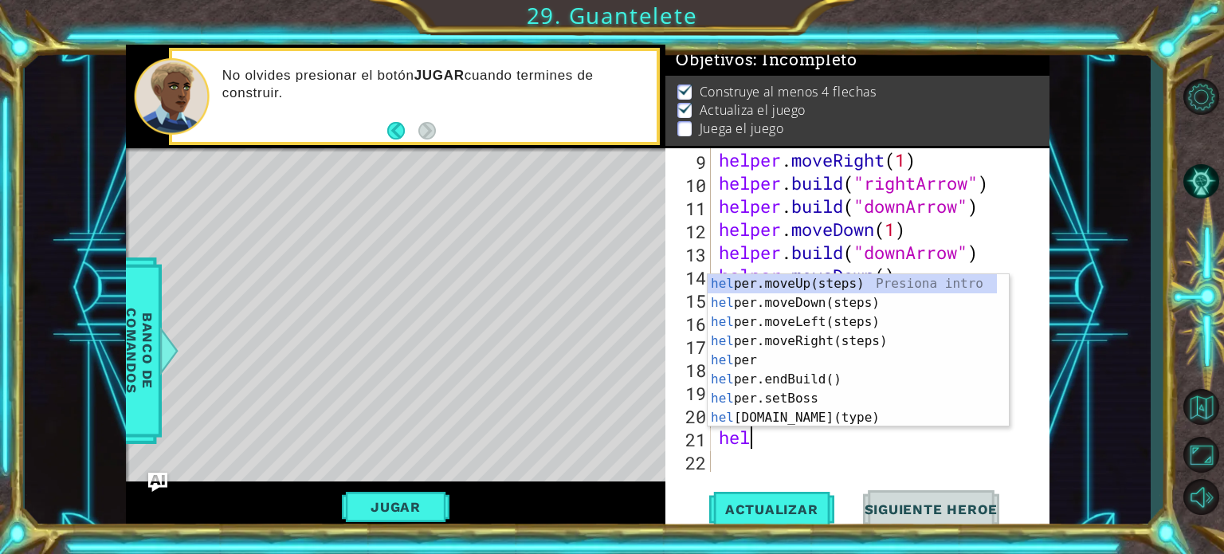
scroll to position [0, 0]
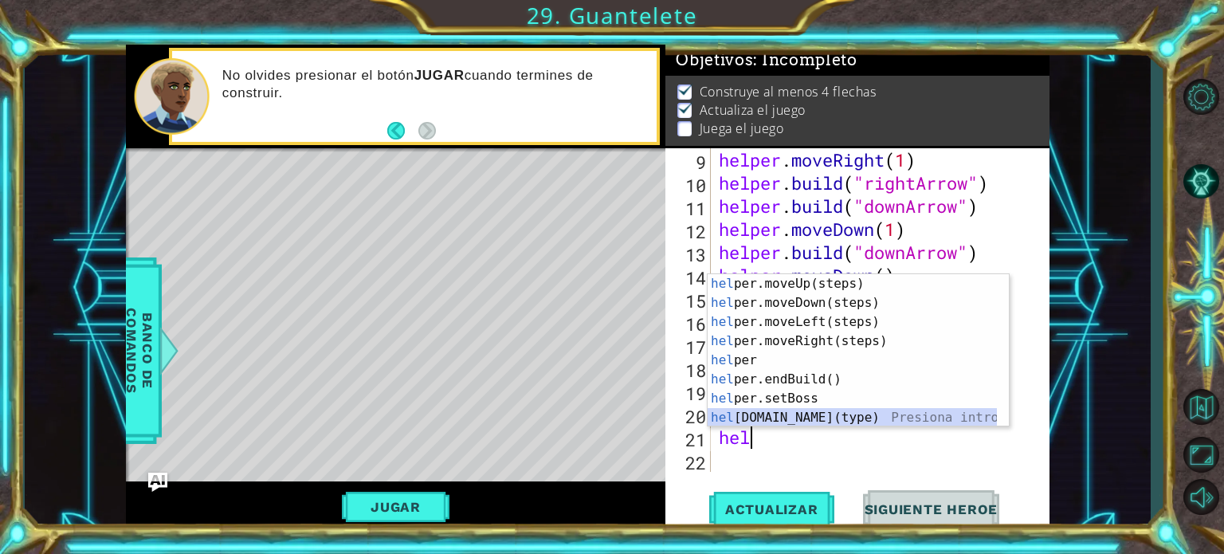
click at [807, 416] on div "hel per.moveUp(steps) Presiona intro hel per.moveDown(steps) Presiona intro hel…" at bounding box center [852, 369] width 289 height 191
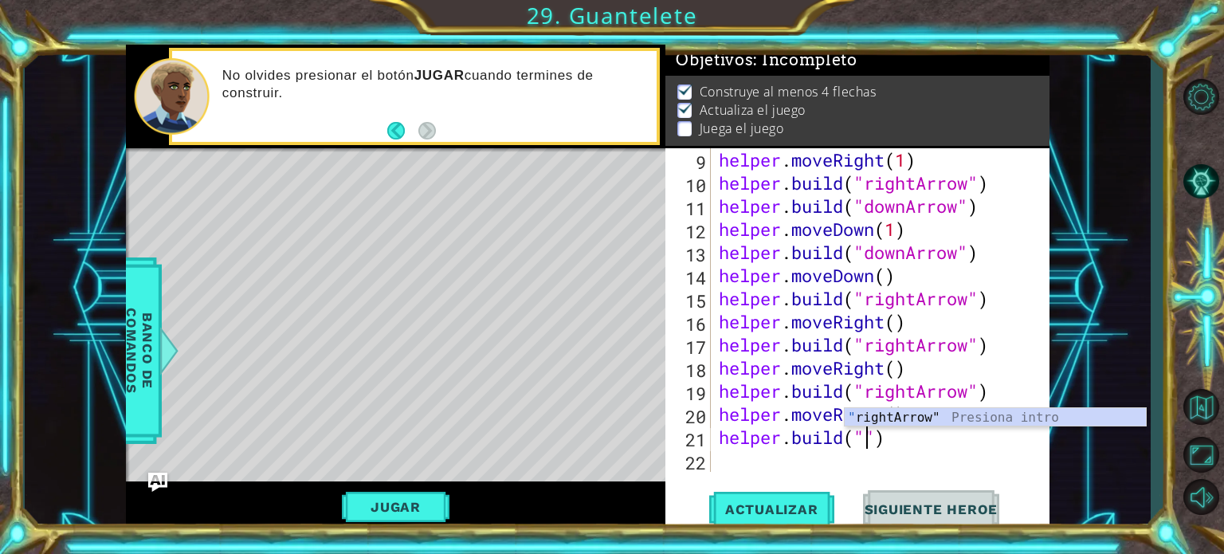
type textarea "[DOMAIN_NAME]("rightArrow")"
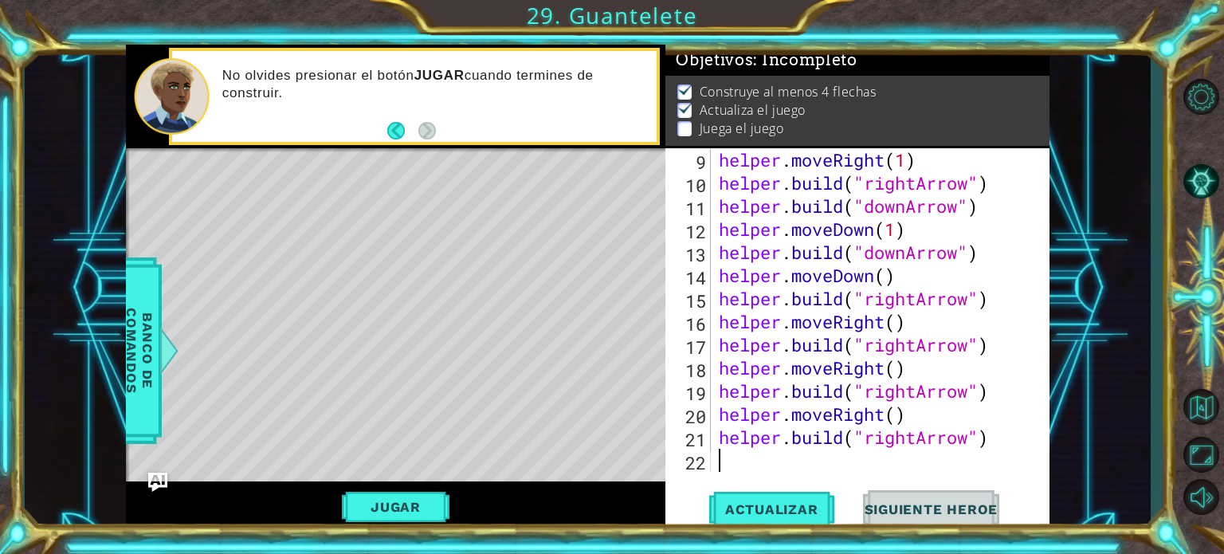
click at [819, 458] on div "helper . moveRight ( 1 ) helper . build ( "rightArrow" ) helper . build ( "down…" at bounding box center [879, 333] width 326 height 370
type textarea "l"
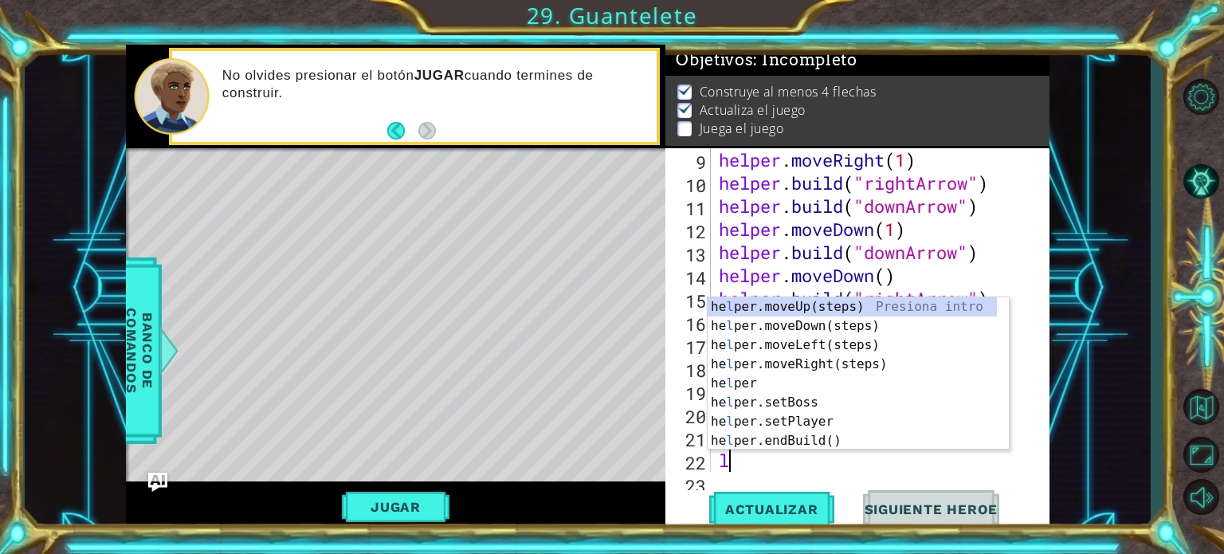
scroll to position [277, 0]
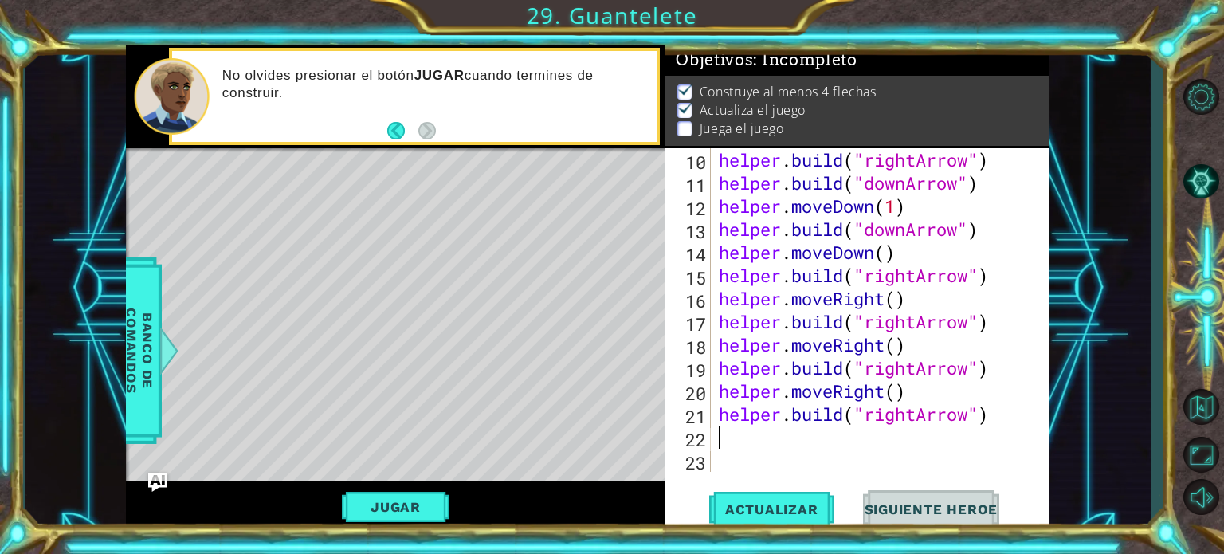
type textarea "h"
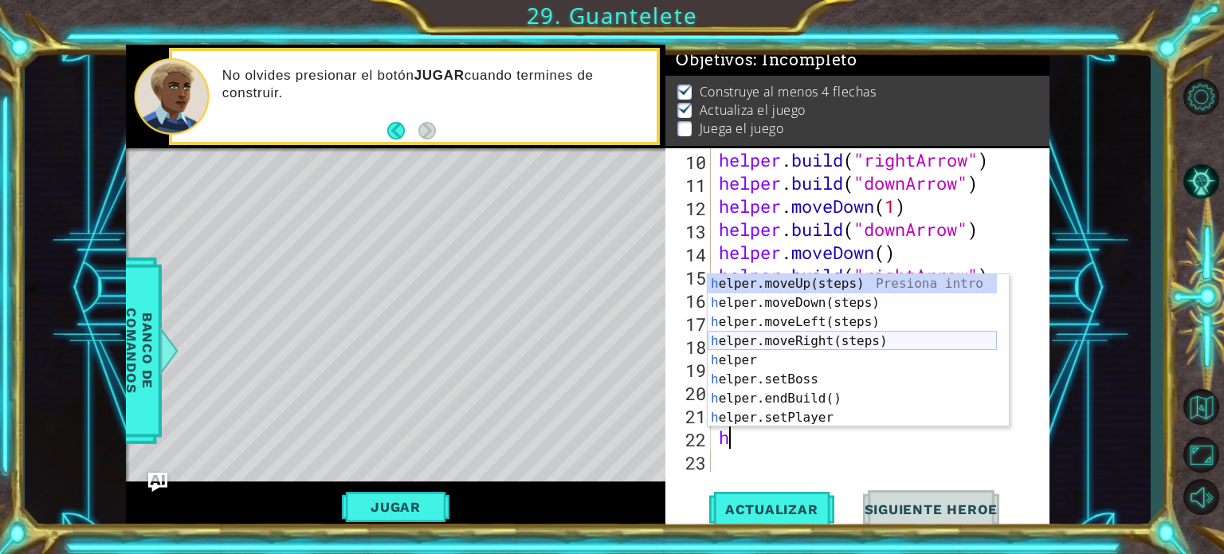
click at [807, 334] on div "h elper.moveUp(steps) Presiona intro h elper.moveDown(steps) Presiona intro h e…" at bounding box center [852, 369] width 289 height 191
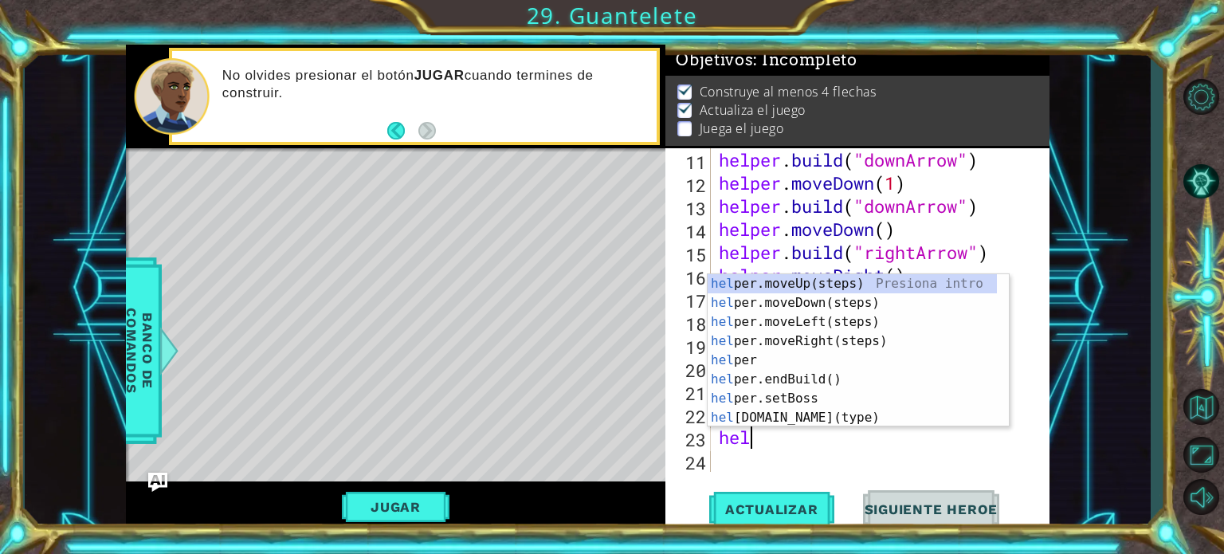
scroll to position [0, 0]
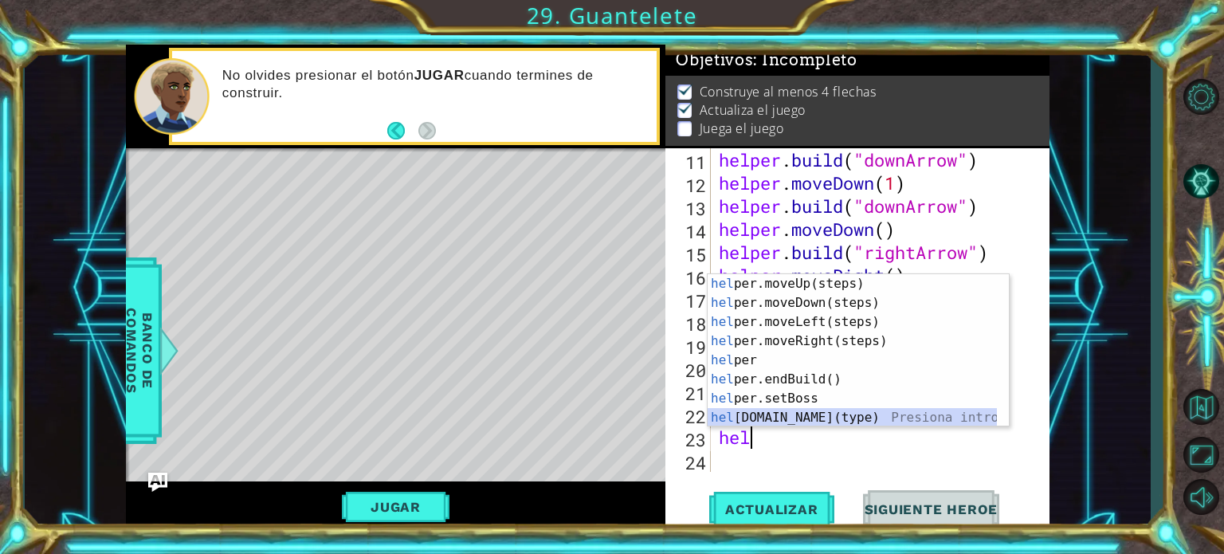
click at [797, 412] on div "hel per.moveUp(steps) Presiona intro hel per.moveDown(steps) Presiona intro hel…" at bounding box center [852, 369] width 289 height 191
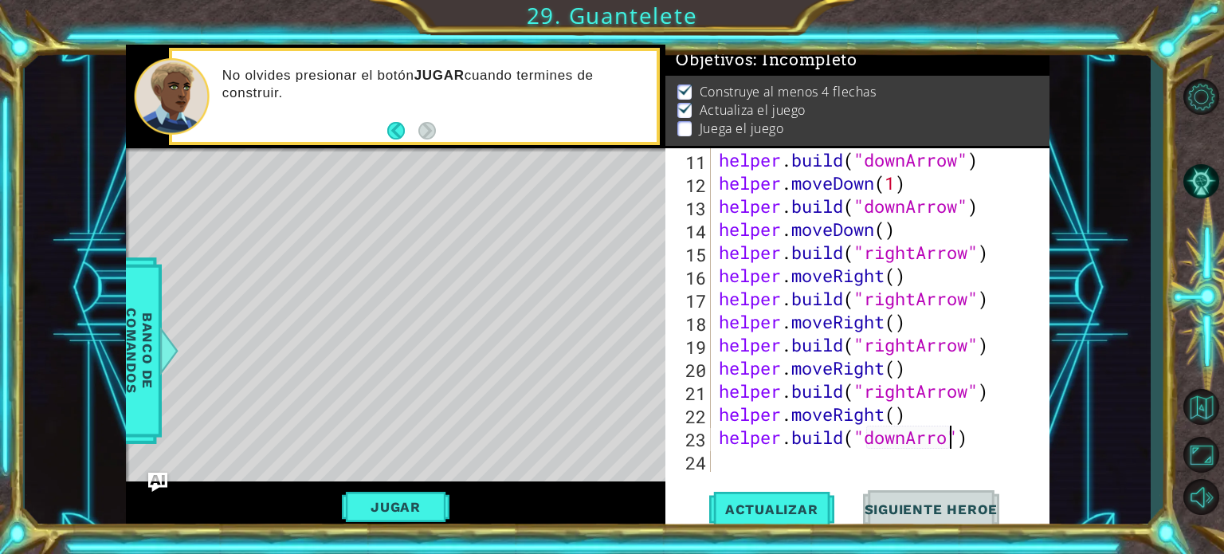
scroll to position [0, 10]
type textarea "[DOMAIN_NAME]("downArrow")"
click at [809, 505] on span "Actualizar" at bounding box center [771, 509] width 125 height 16
click at [768, 455] on div "helper . build ( "downArrow" ) helper . moveDown ( 1 ) helper . build ( "downAr…" at bounding box center [879, 333] width 326 height 370
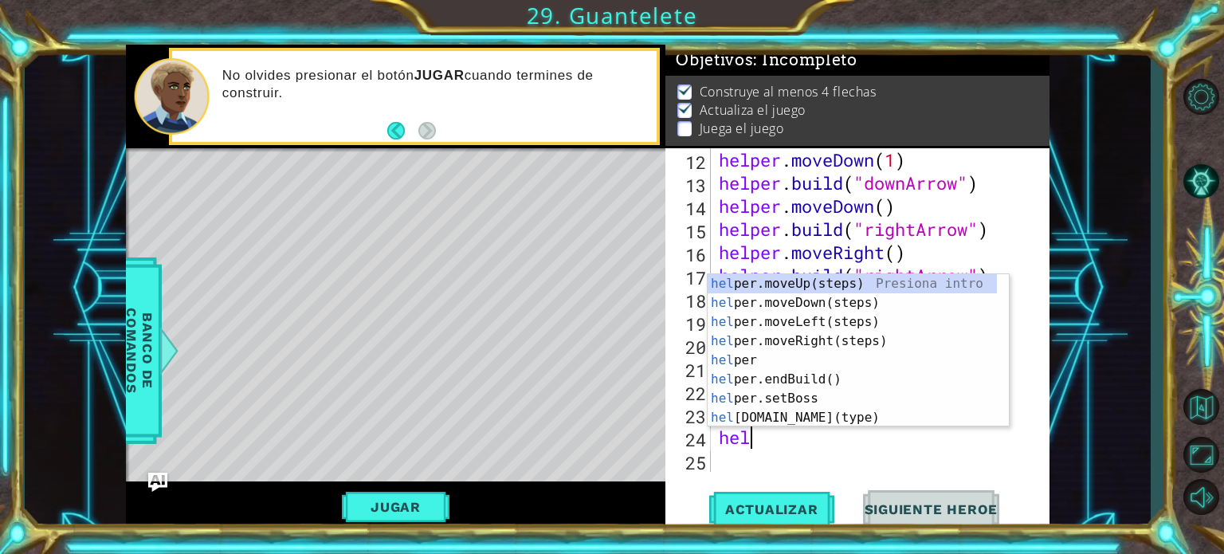
scroll to position [0, 0]
type textarea "helper"
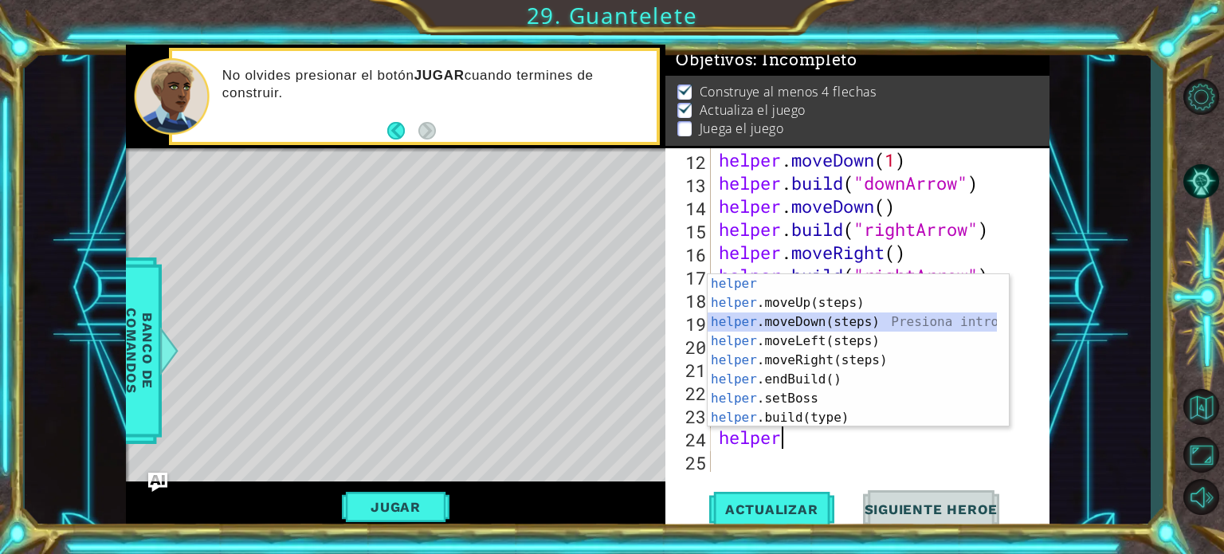
click at [807, 319] on div "helper Presiona intro helper .moveUp(steps) Presiona intro helper .moveDown(ste…" at bounding box center [852, 369] width 289 height 191
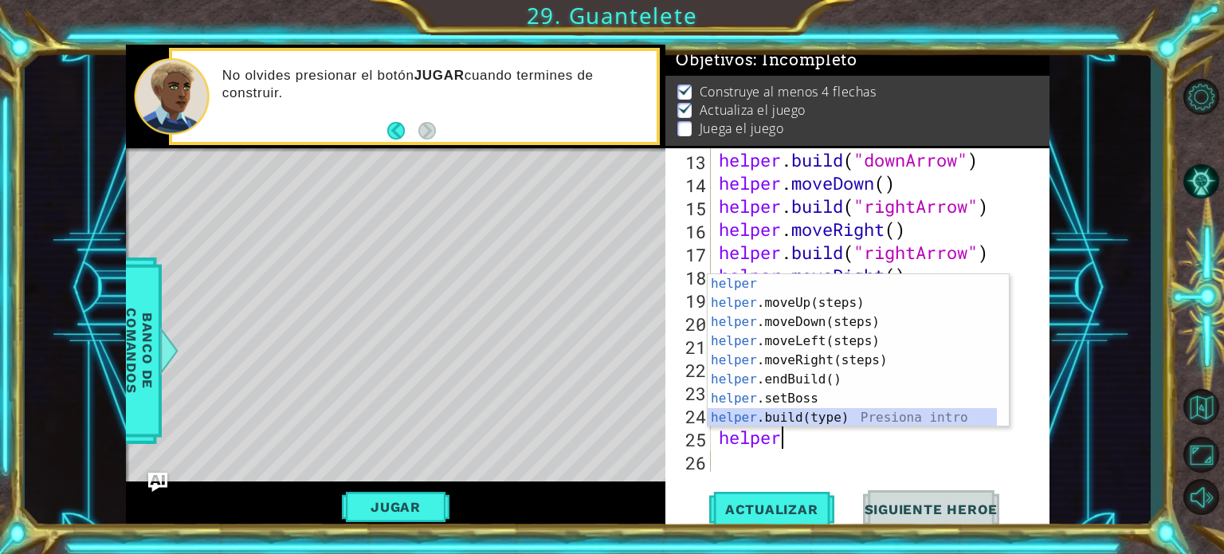
click at [812, 418] on div "helper Presiona intro helper .moveUp(steps) Presiona intro helper .moveDown(ste…" at bounding box center [852, 369] width 289 height 191
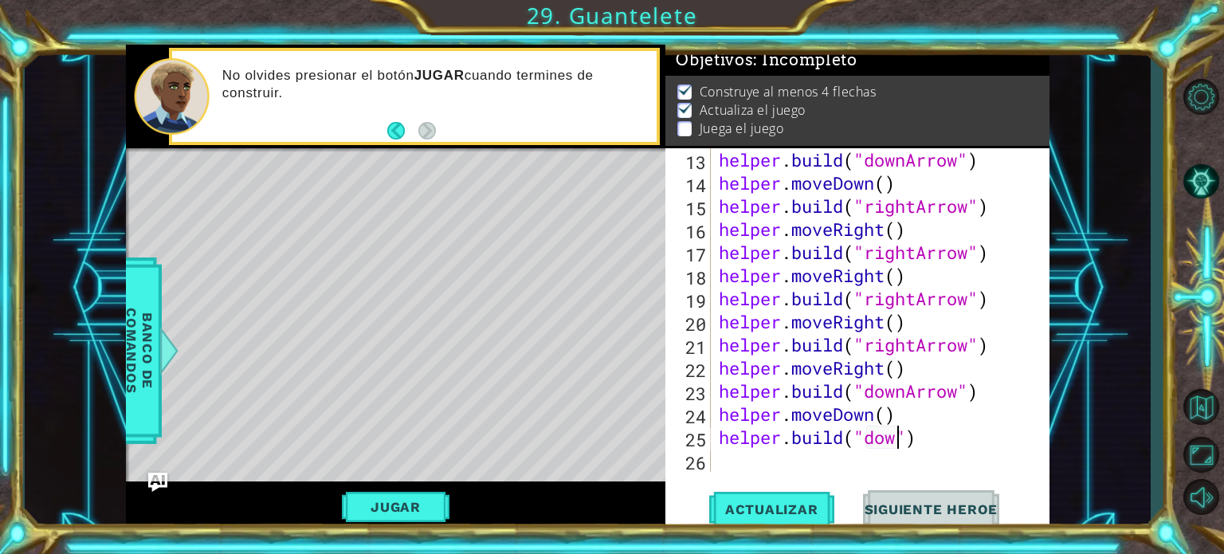
scroll to position [0, 8]
type textarea "[DOMAIN_NAME]("downArrow")"
click at [771, 456] on div "helper . build ( "downArrow" ) helper . moveDown ( ) helper . build ( "rightArr…" at bounding box center [879, 333] width 326 height 370
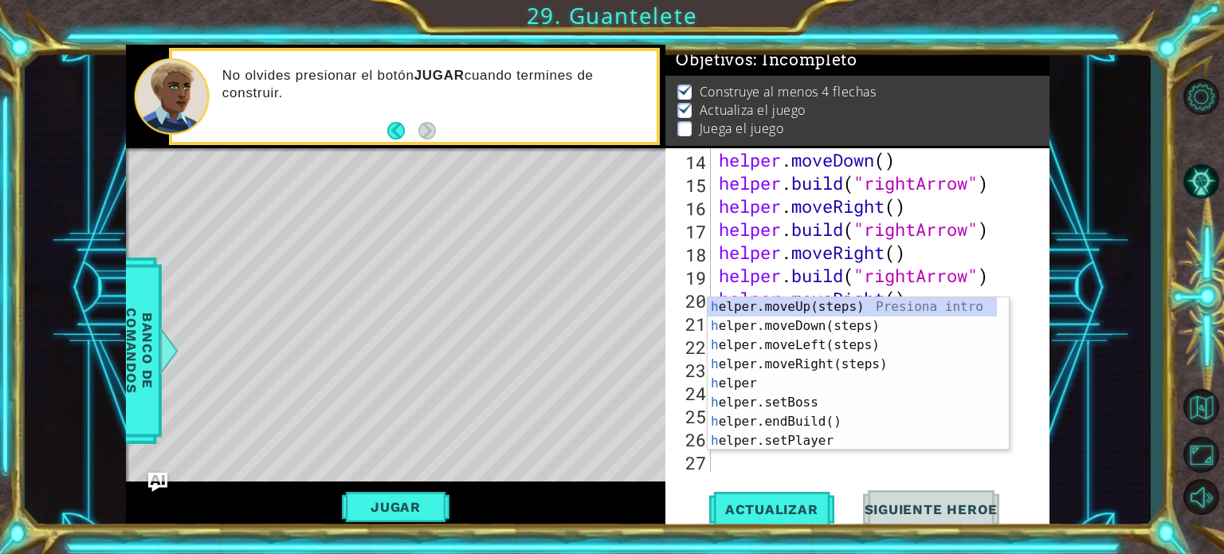
scroll to position [370, 0]
type textarea "he"
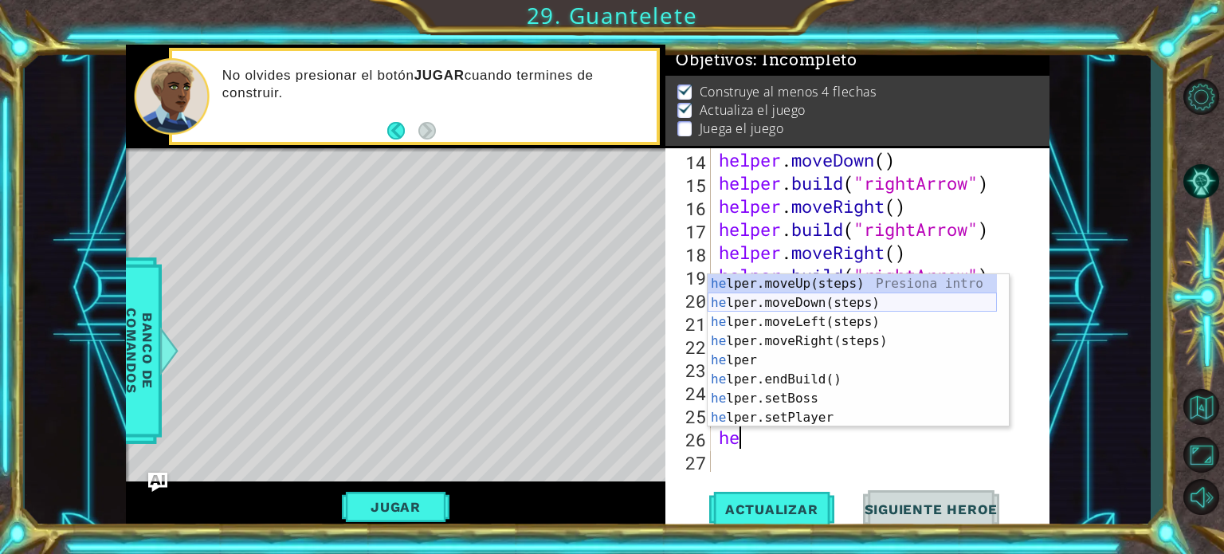
click at [803, 300] on div "he lper.moveUp(steps) Presiona intro he lper.moveDown(steps) Presiona intro he …" at bounding box center [852, 369] width 289 height 191
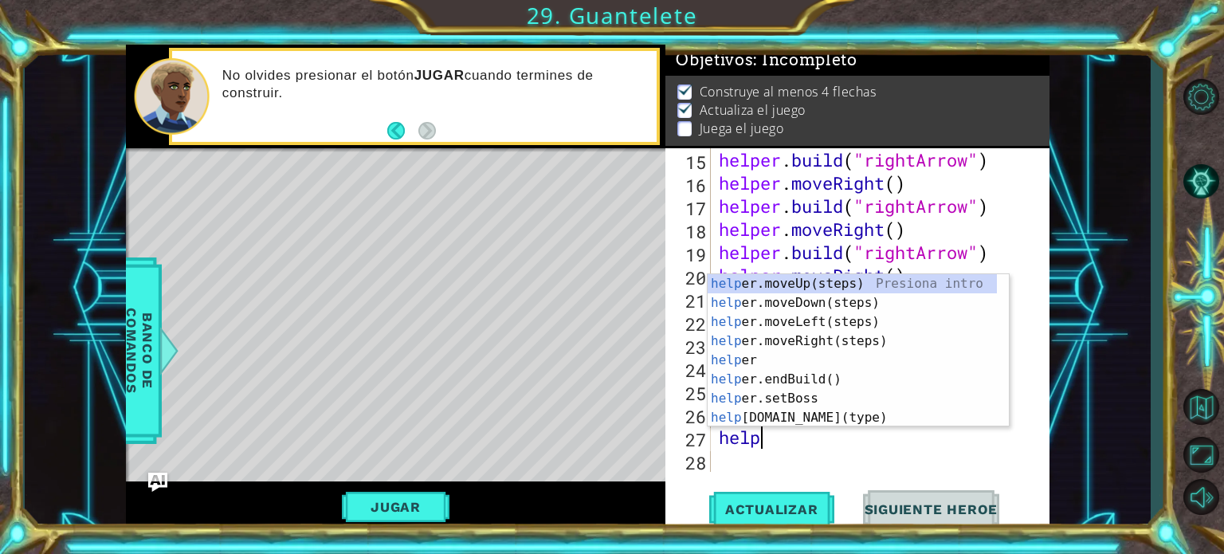
scroll to position [0, 1]
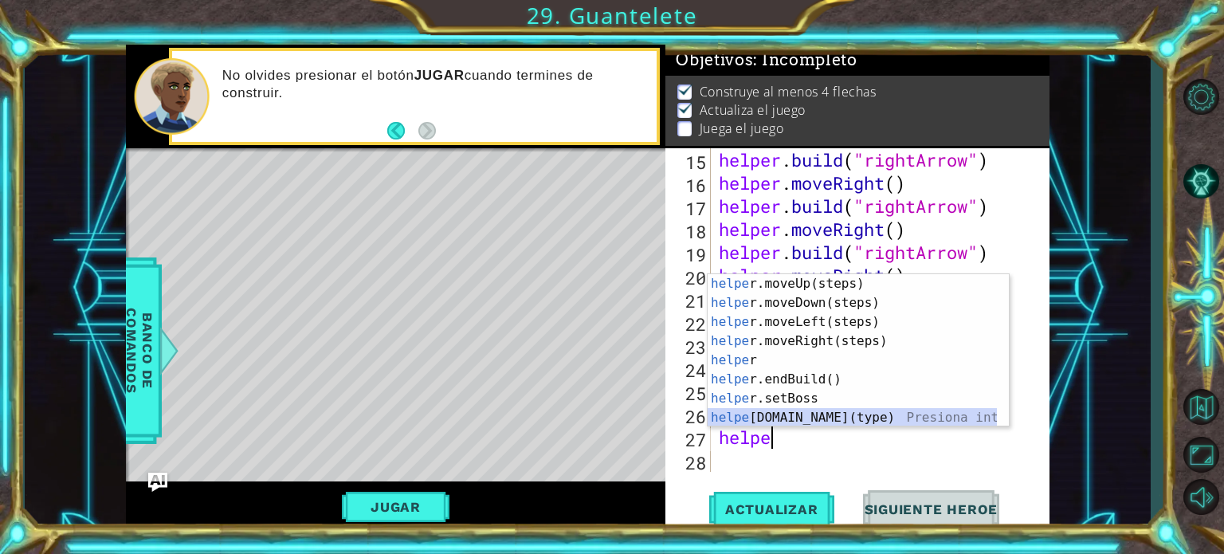
click at [800, 411] on div "helpe [PERSON_NAME]moveUp(steps) Presiona intro helpe r.moveDown(steps) Presion…" at bounding box center [852, 369] width 289 height 191
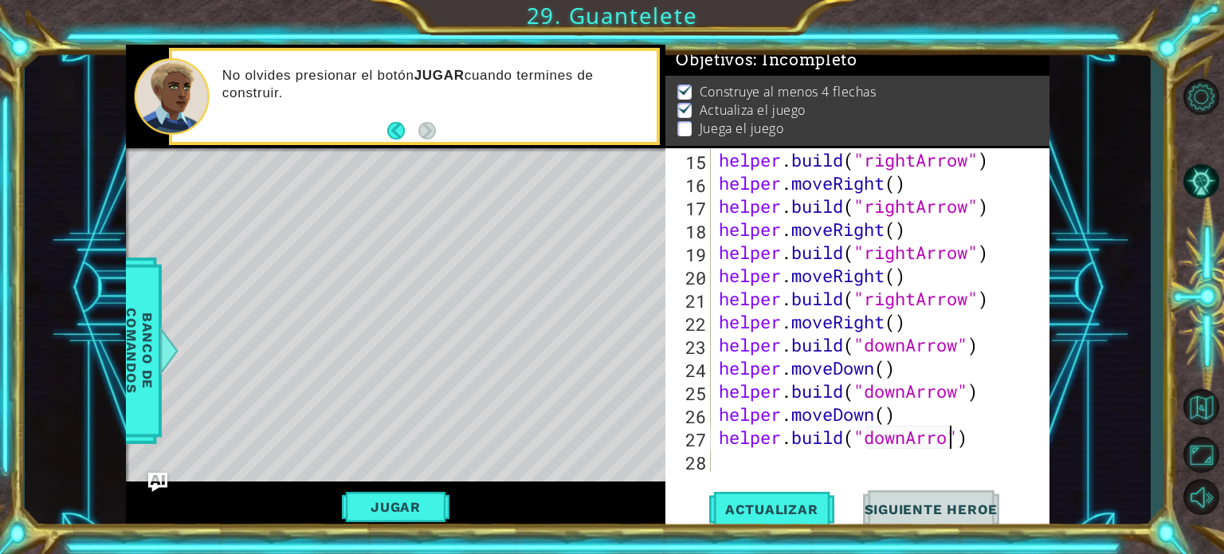
scroll to position [0, 10]
type textarea "[DOMAIN_NAME]("downArrow")"
click at [803, 497] on button "Actualizar" at bounding box center [771, 509] width 125 height 38
click at [392, 502] on button "Jugar" at bounding box center [396, 507] width 108 height 30
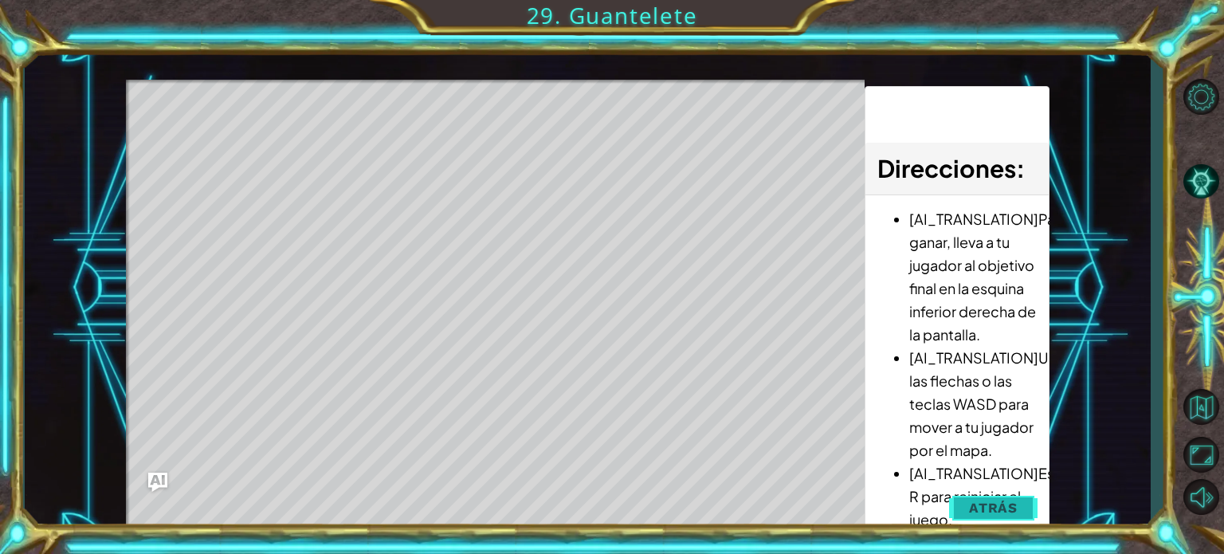
click at [989, 503] on span "Atrás" at bounding box center [993, 508] width 49 height 16
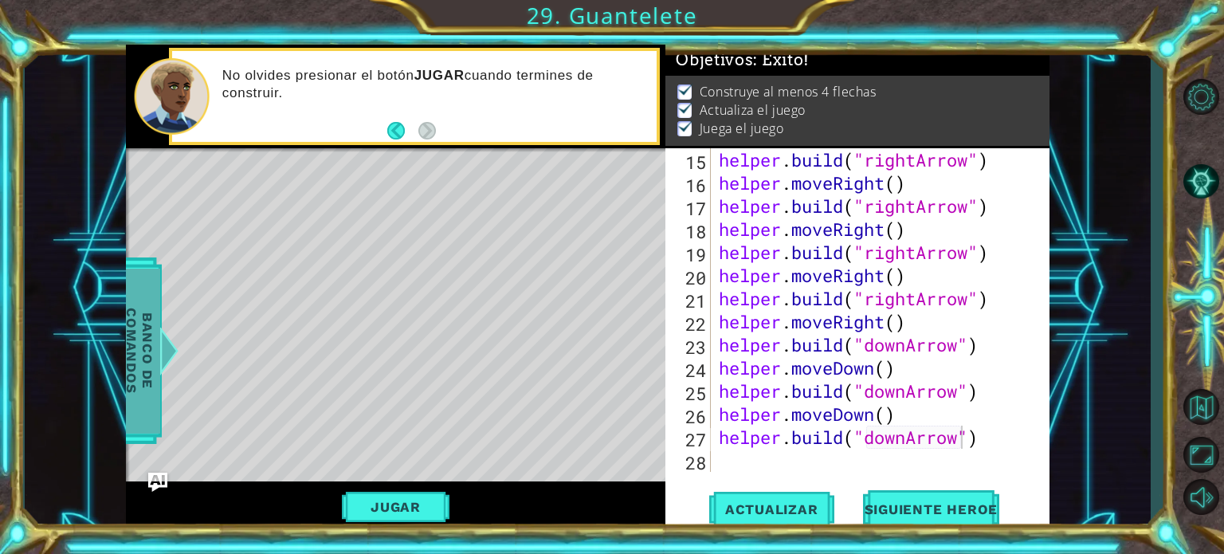
click at [159, 381] on div "Banco de comandos" at bounding box center [139, 350] width 45 height 187
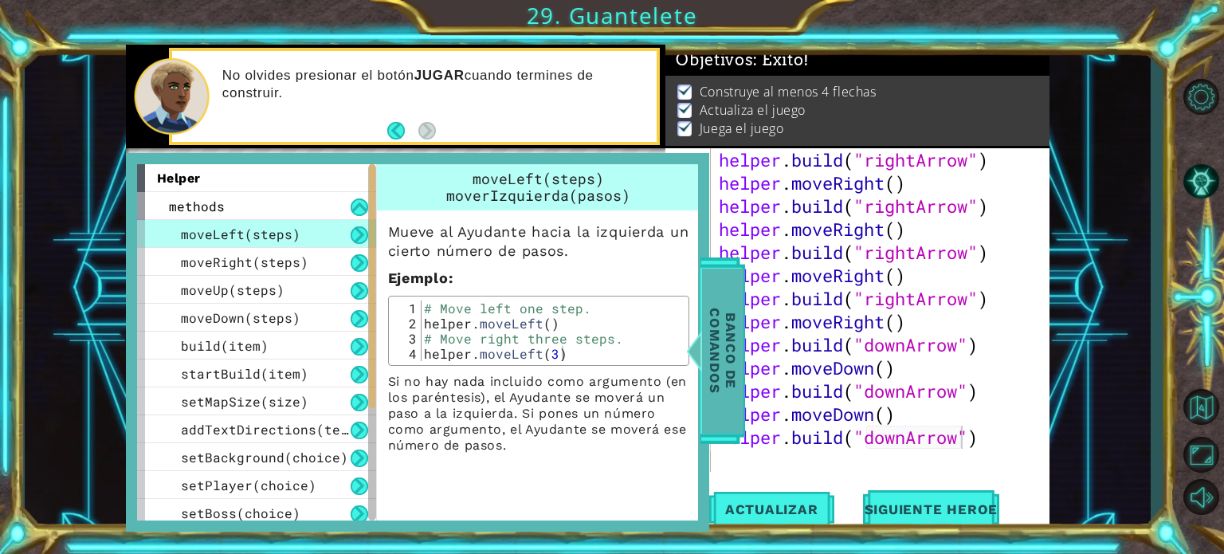
click at [725, 361] on span "Banco de comandos" at bounding box center [722, 350] width 41 height 165
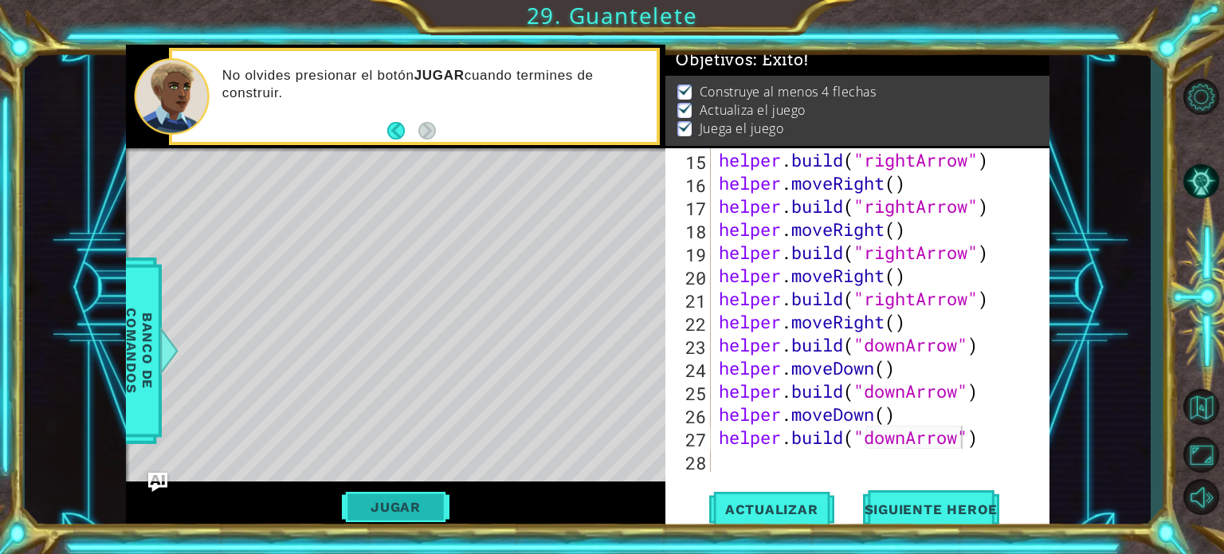
click at [373, 521] on button "Jugar" at bounding box center [396, 507] width 108 height 30
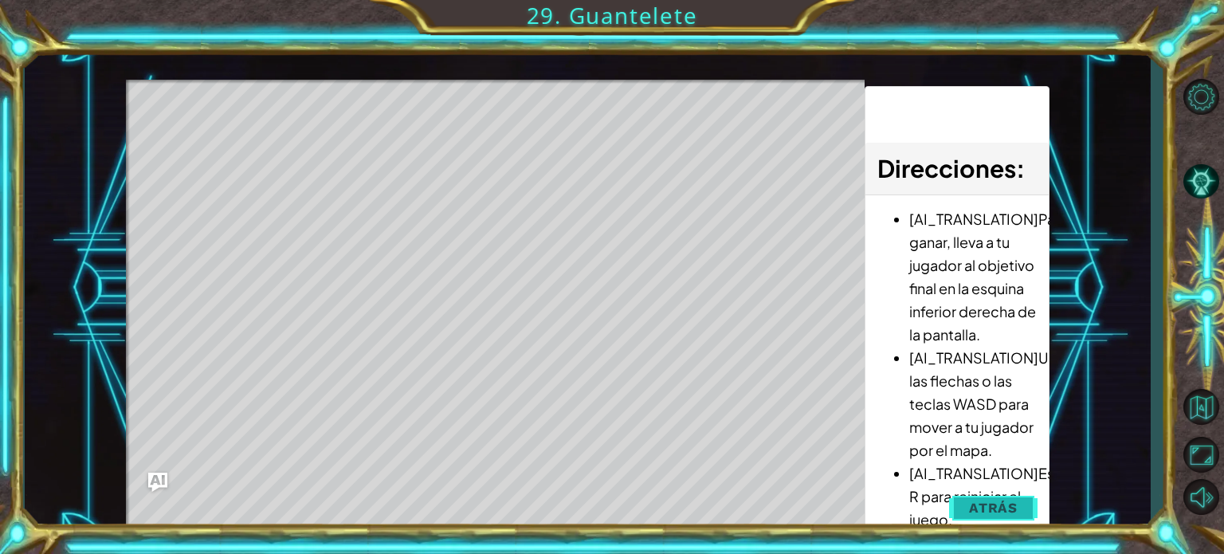
click at [969, 509] on button "Atrás" at bounding box center [993, 508] width 88 height 32
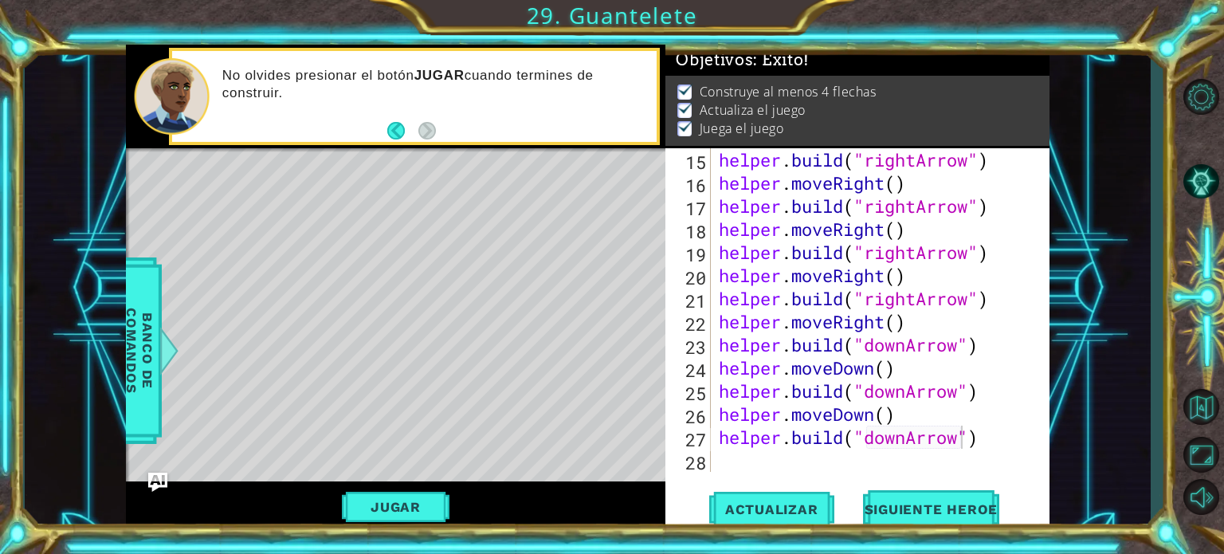
click at [376, 302] on div "Level Map" at bounding box center [494, 382] width 737 height 469
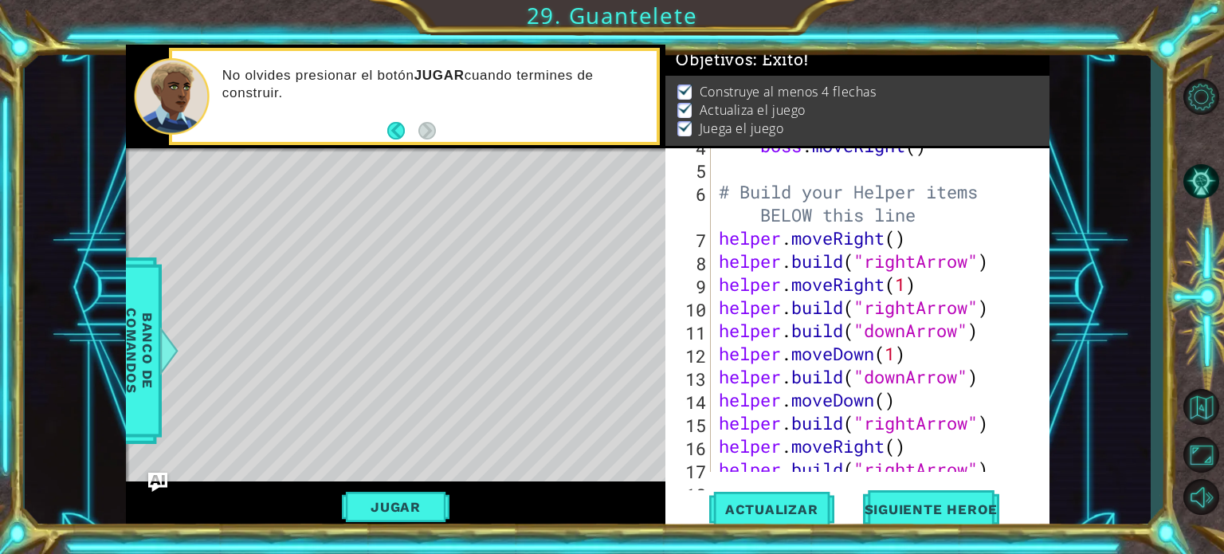
scroll to position [124, 0]
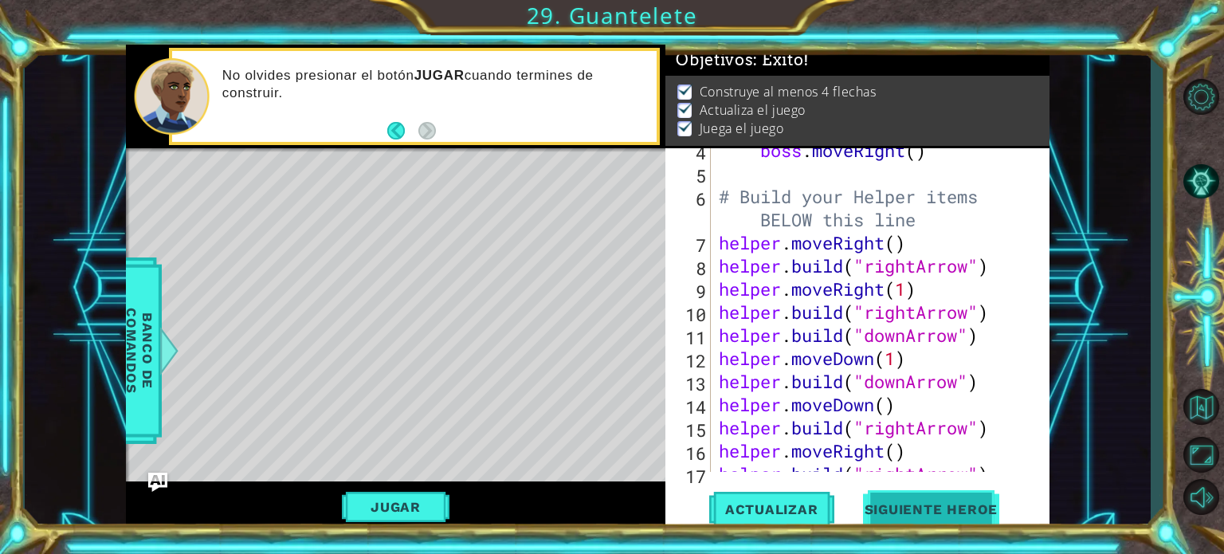
click at [927, 493] on button "Siguiente Heroe" at bounding box center [932, 510] width 166 height 38
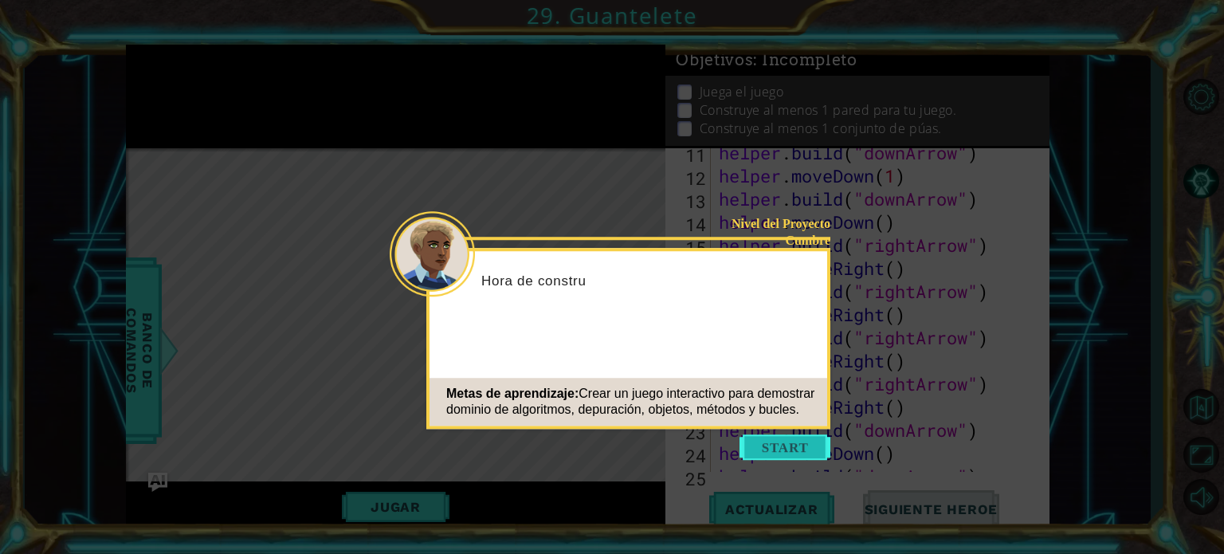
scroll to position [392, 0]
click at [784, 449] on button "Start" at bounding box center [785, 447] width 91 height 26
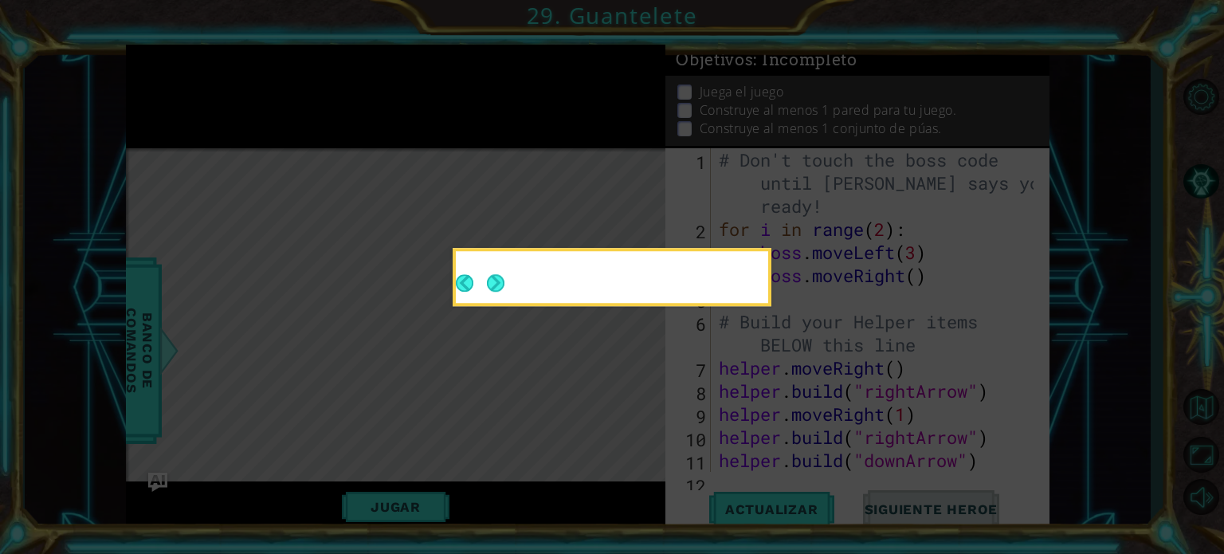
scroll to position [0, 0]
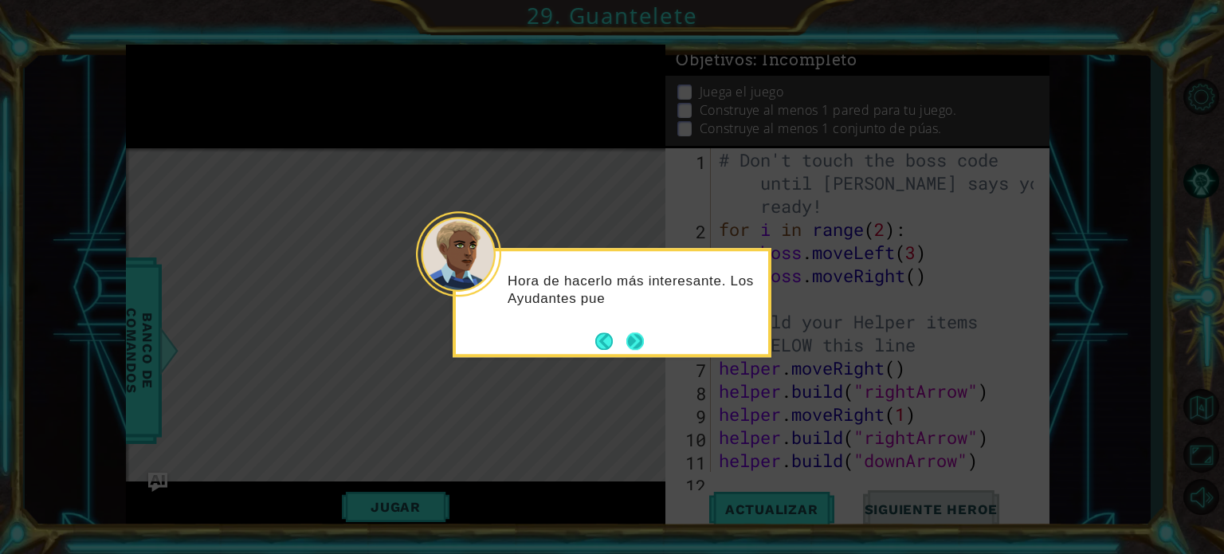
click at [633, 333] on button "Next" at bounding box center [635, 341] width 29 height 29
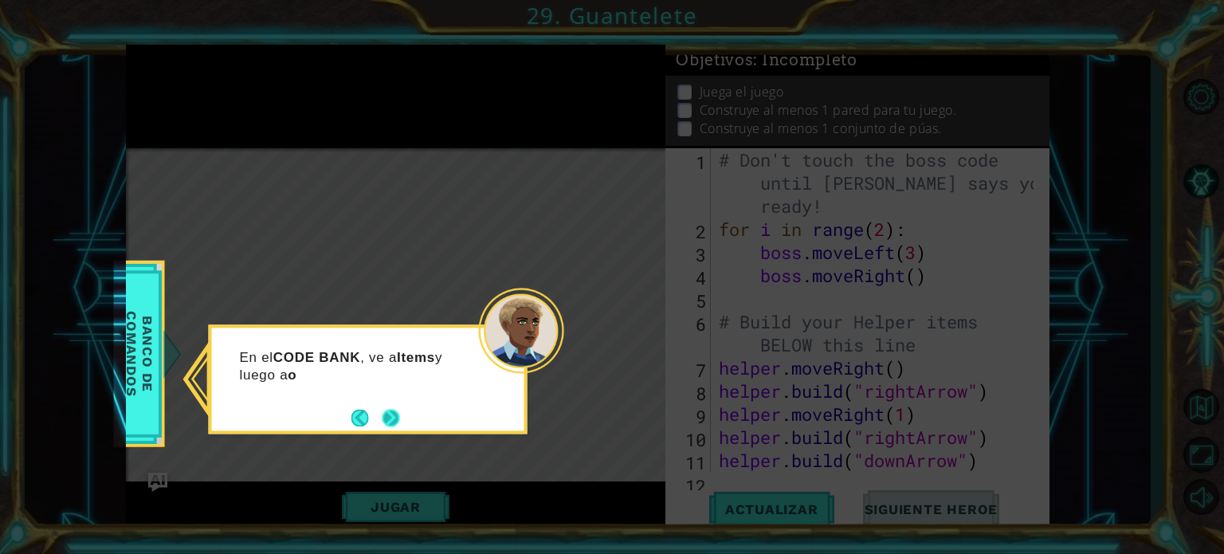
click at [400, 419] on button "Next" at bounding box center [391, 417] width 29 height 29
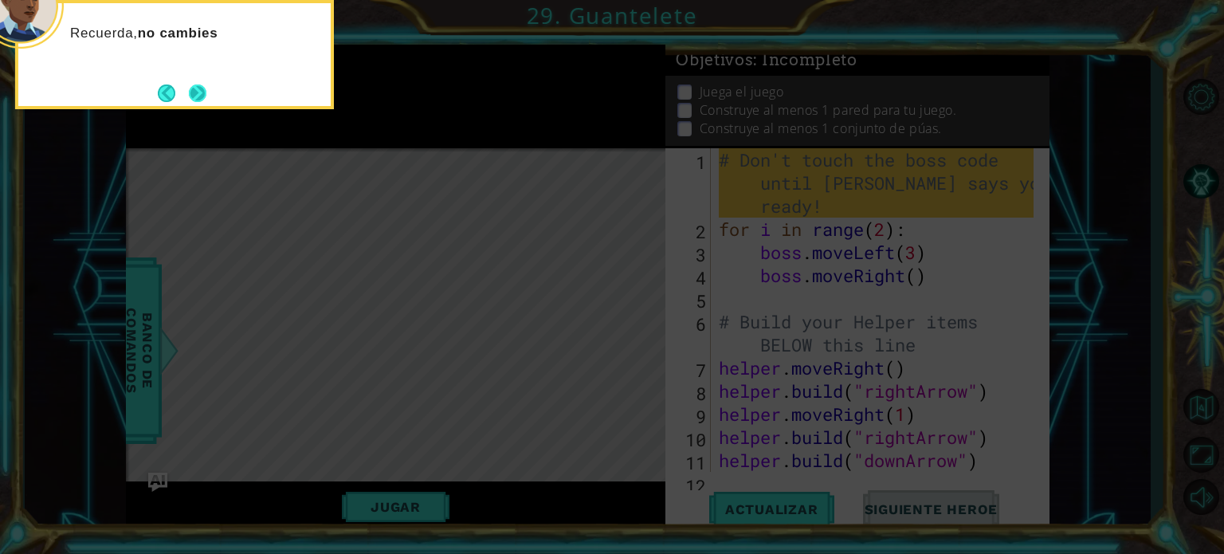
click at [201, 92] on button "Next" at bounding box center [198, 93] width 22 height 22
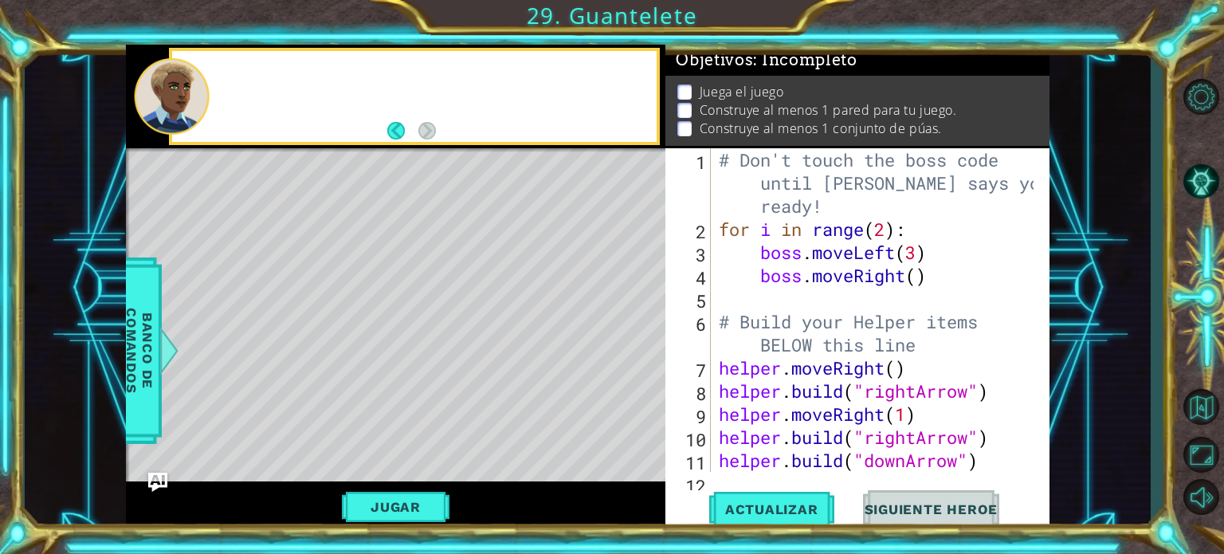
click at [201, 92] on div at bounding box center [172, 96] width 76 height 77
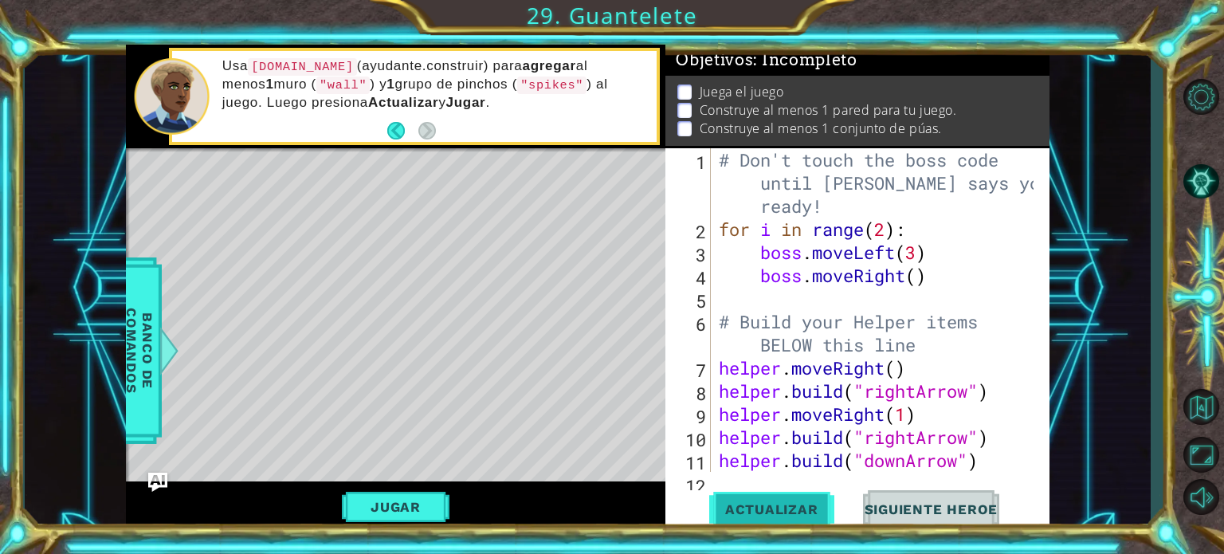
click at [722, 498] on button "Actualizar" at bounding box center [771, 509] width 125 height 38
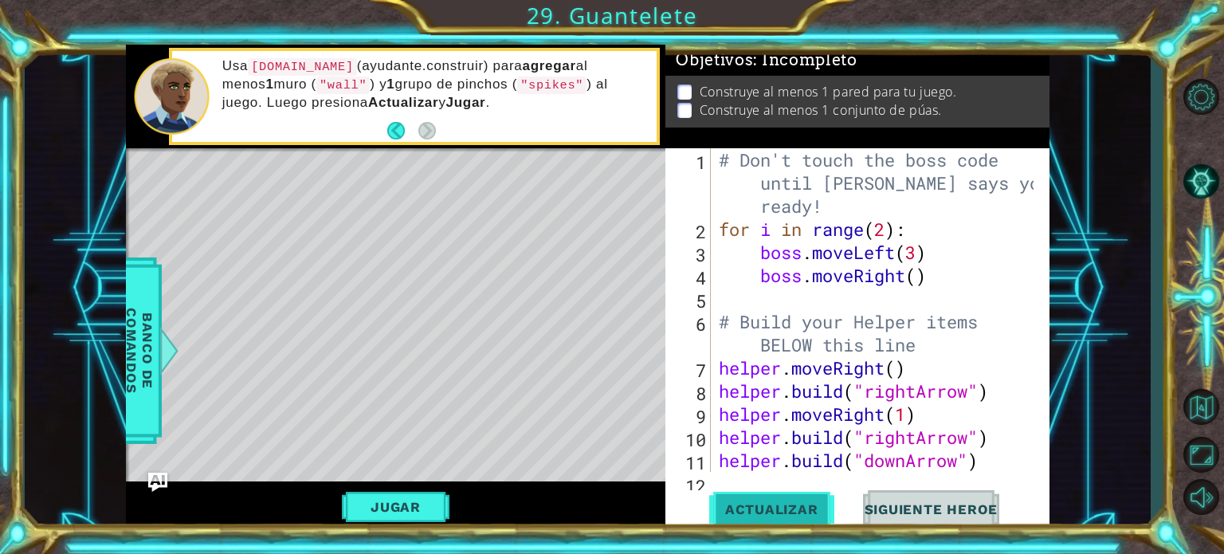
click at [759, 516] on span "Actualizar" at bounding box center [771, 509] width 125 height 16
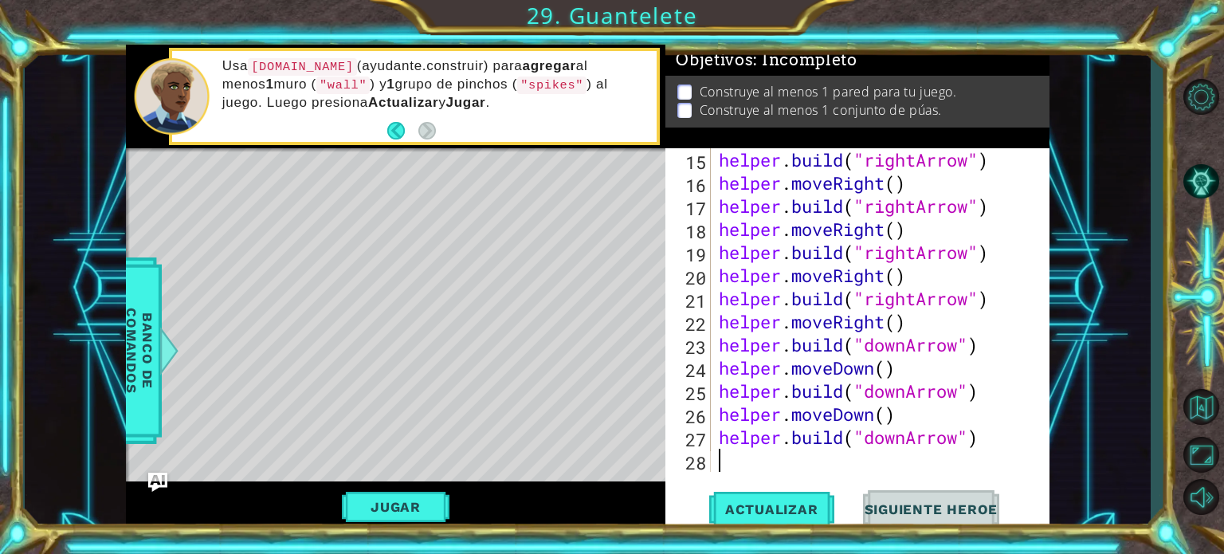
scroll to position [392, 0]
click at [755, 501] on span "Actualizar" at bounding box center [771, 509] width 125 height 16
click at [412, 499] on button "Jugar" at bounding box center [396, 507] width 108 height 30
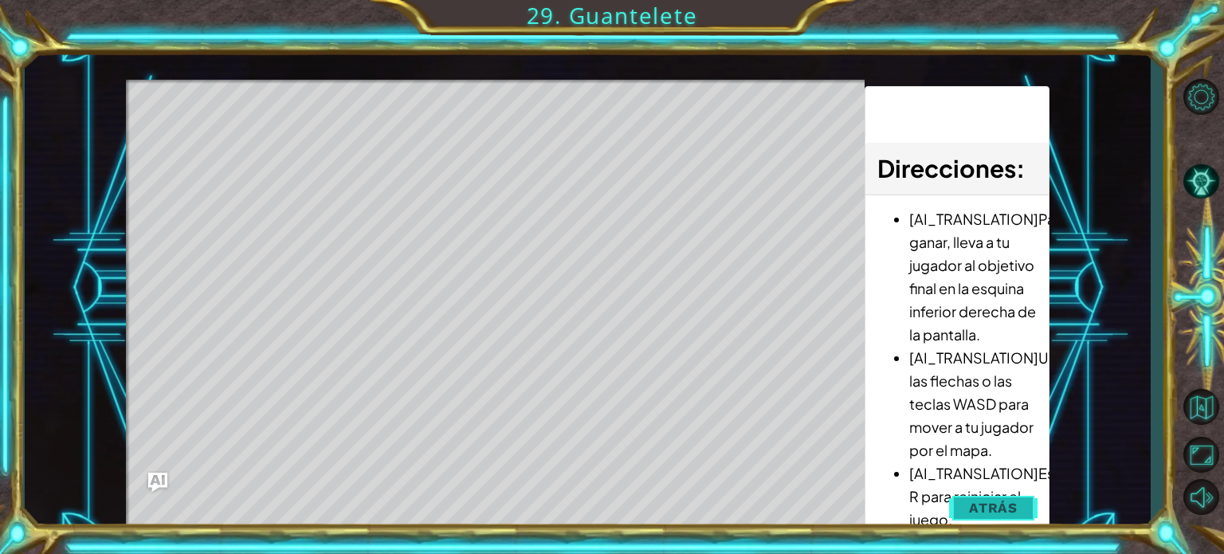
click at [1008, 512] on span "Atrás" at bounding box center [993, 508] width 49 height 16
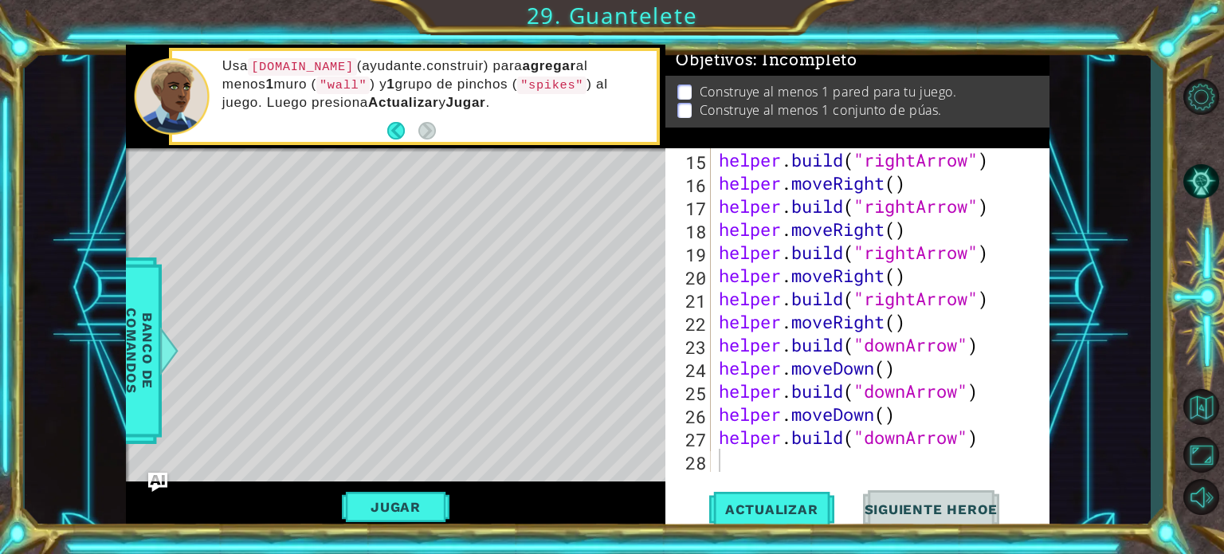
click at [945, 503] on span "Siguiente Heroe" at bounding box center [932, 509] width 166 height 16
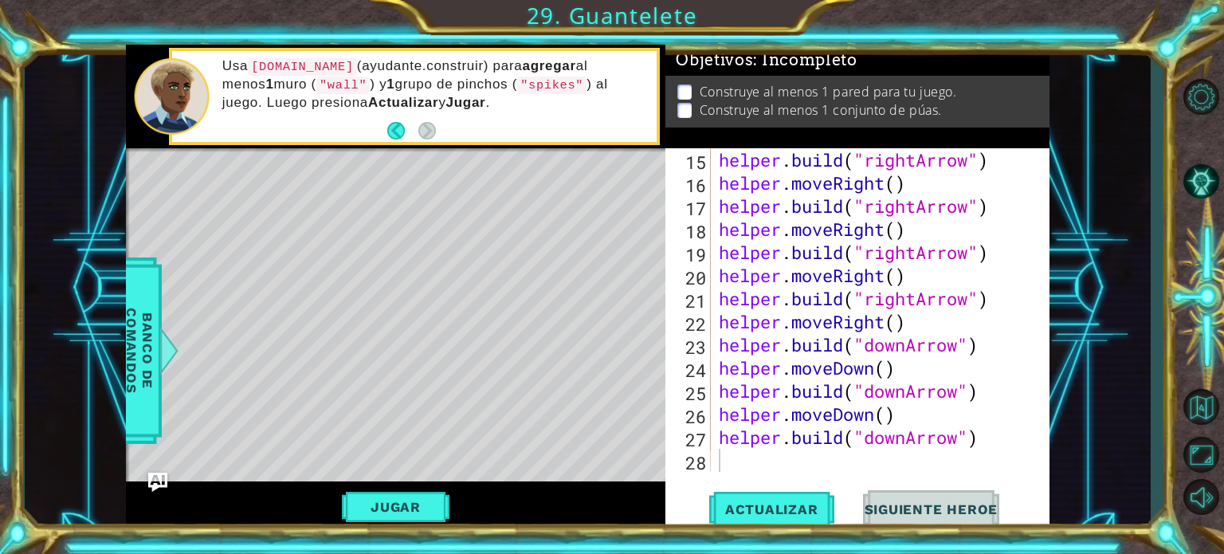
drag, startPoint x: 945, startPoint y: 503, endPoint x: 828, endPoint y: 352, distance: 191.0
click at [828, 352] on div "15 16 17 18 19 20 21 22 23 24 25 26 27 28 helper . build ( "rightArrow" ) helpe…" at bounding box center [858, 339] width 384 height 383
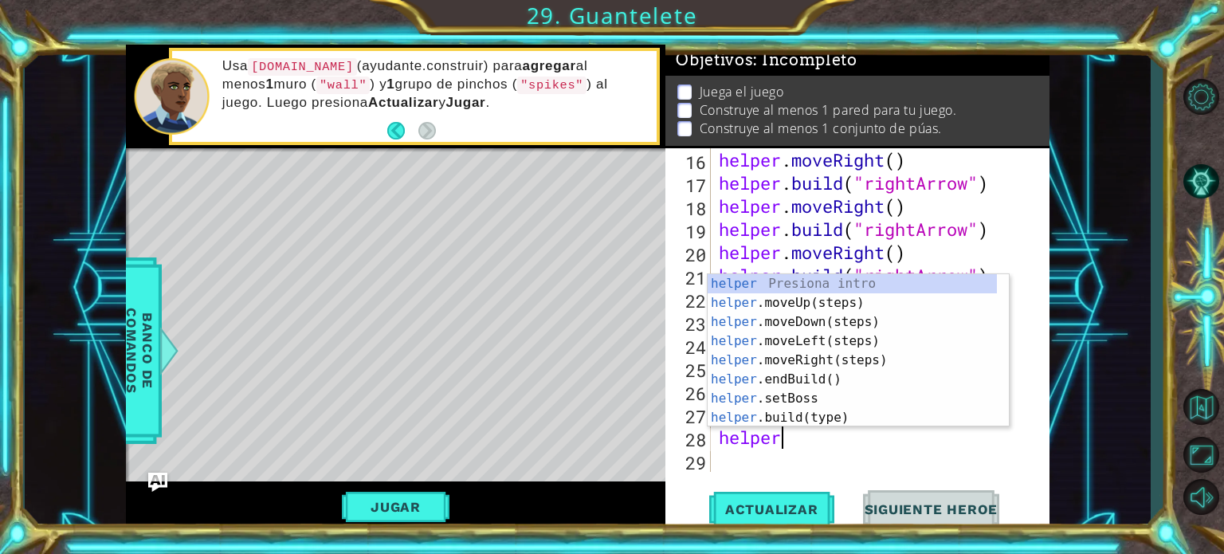
scroll to position [0, 2]
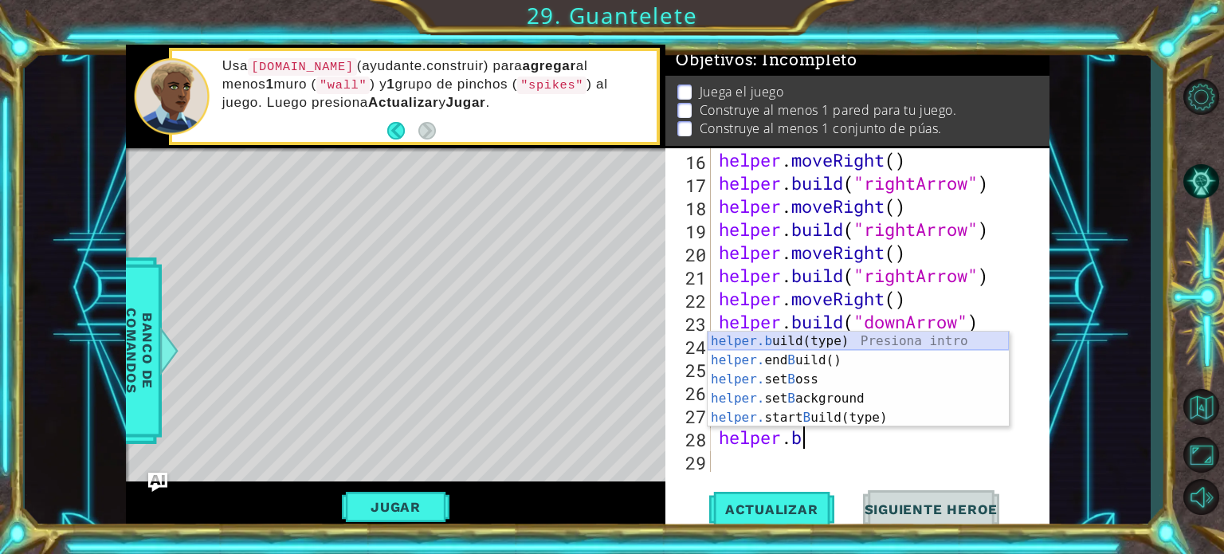
click at [785, 341] on div "helper.b uild(type) Presiona intro helper. end B uild() Presiona intro helper. …" at bounding box center [858, 399] width 301 height 134
type textarea "[DOMAIN_NAME]("wall")"
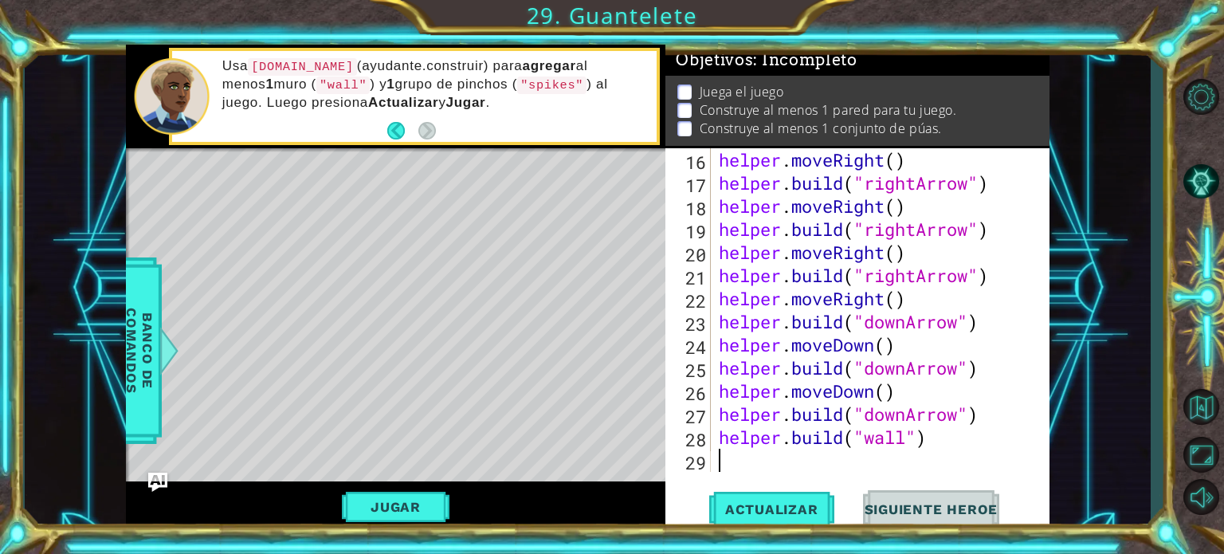
click at [944, 458] on div "helper . moveRight ( ) helper . build ( "rightArrow" ) helper . moveRight ( ) h…" at bounding box center [879, 333] width 326 height 370
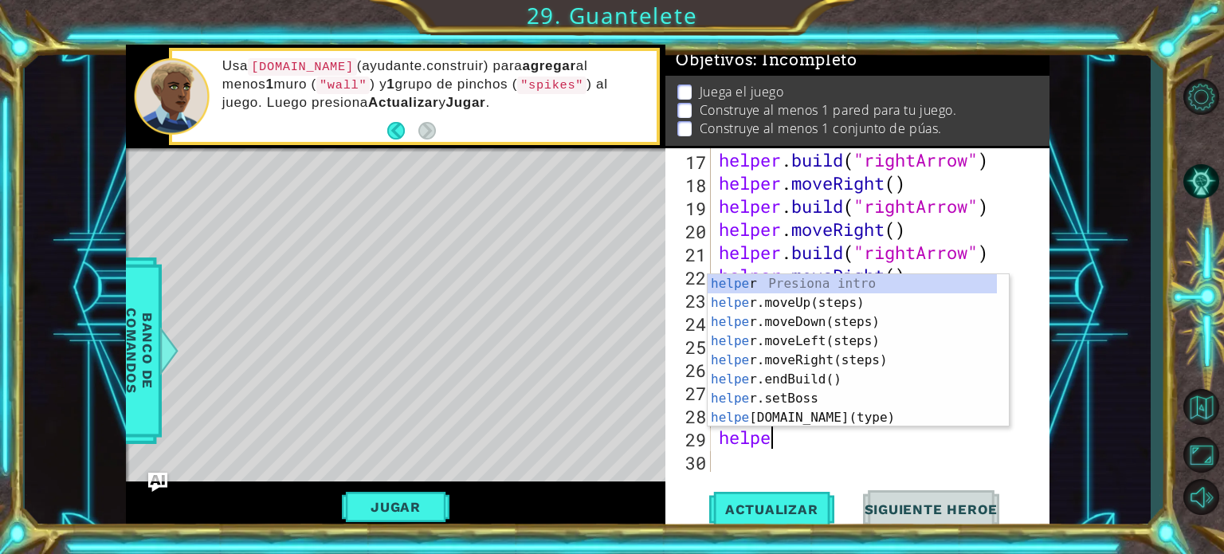
scroll to position [0, 2]
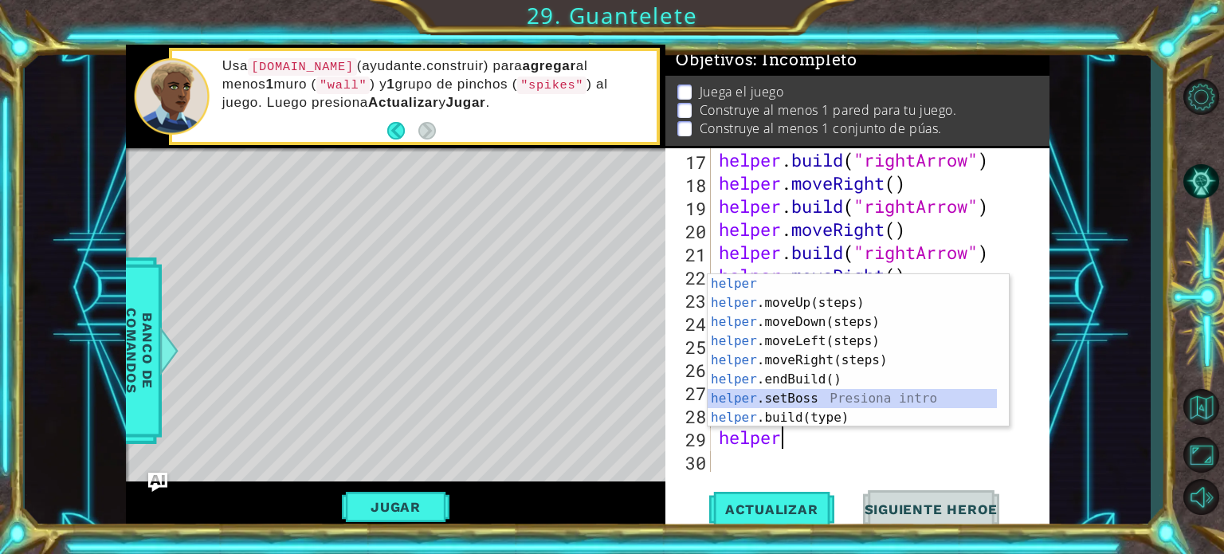
click at [796, 407] on div "helper Presiona intro helper .moveUp(steps) Presiona intro helper .moveDown(ste…" at bounding box center [852, 369] width 289 height 191
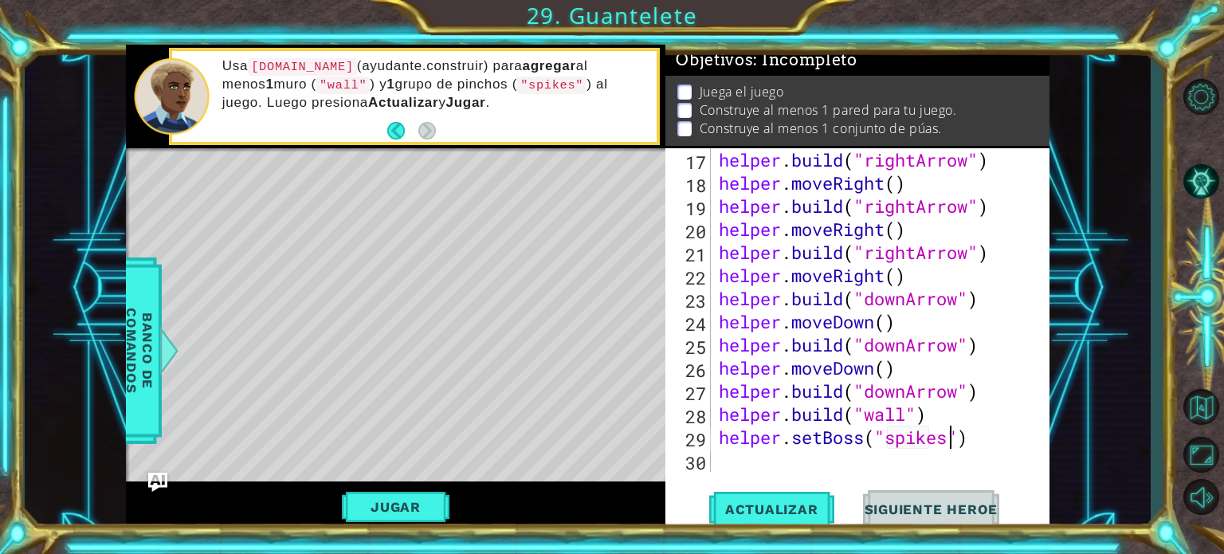
scroll to position [0, 10]
click at [779, 490] on button "Actualizar" at bounding box center [771, 509] width 125 height 38
type textarea "helper.setBoss("spider")"
click at [788, 510] on span "Actualizar" at bounding box center [771, 509] width 125 height 16
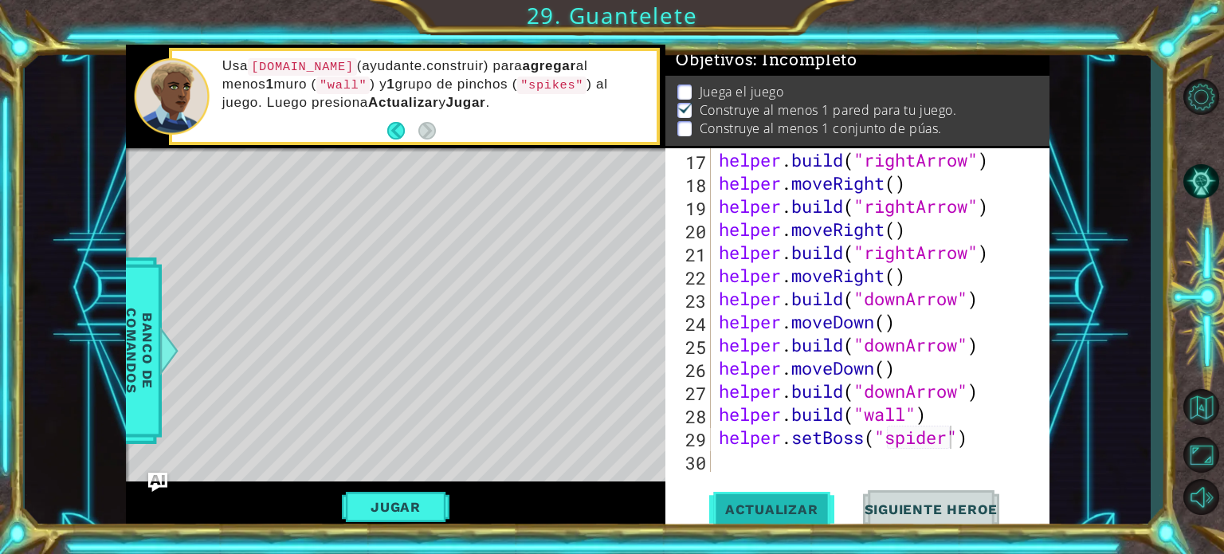
click at [788, 510] on span "Actualizar" at bounding box center [771, 509] width 125 height 16
drag, startPoint x: 788, startPoint y: 510, endPoint x: 787, endPoint y: 485, distance: 24.8
click at [787, 485] on div "helper.setBoss("spider") 17 18 19 20 21 22 23 24 25 26 27 28 29 30 helper . bui…" at bounding box center [858, 339] width 384 height 383
click at [788, 513] on span "Actualizar" at bounding box center [771, 509] width 125 height 16
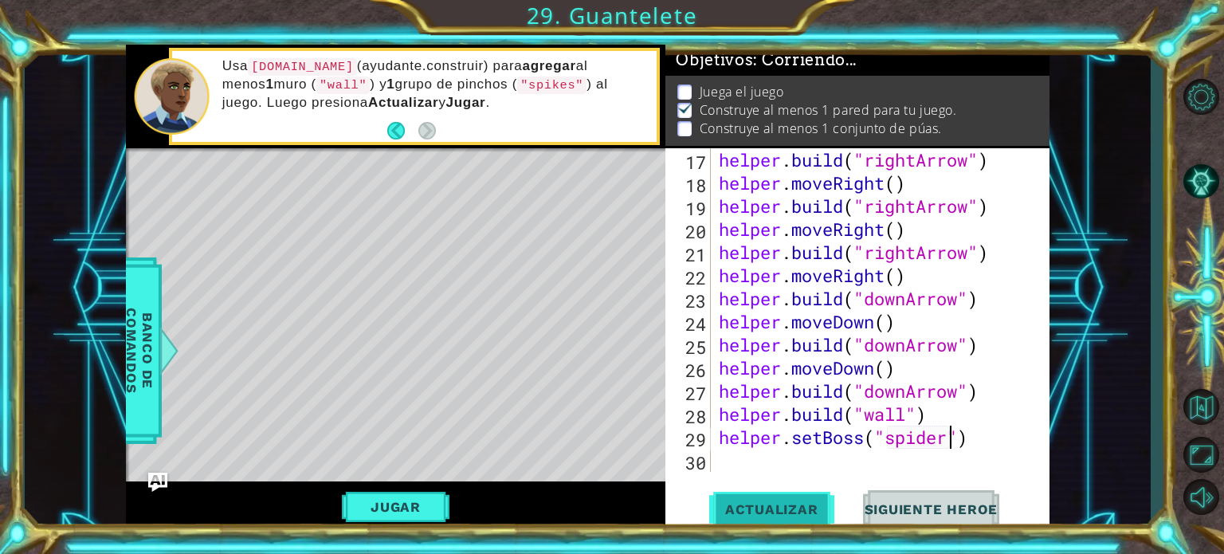
click at [788, 513] on span "Actualizar" at bounding box center [771, 509] width 125 height 16
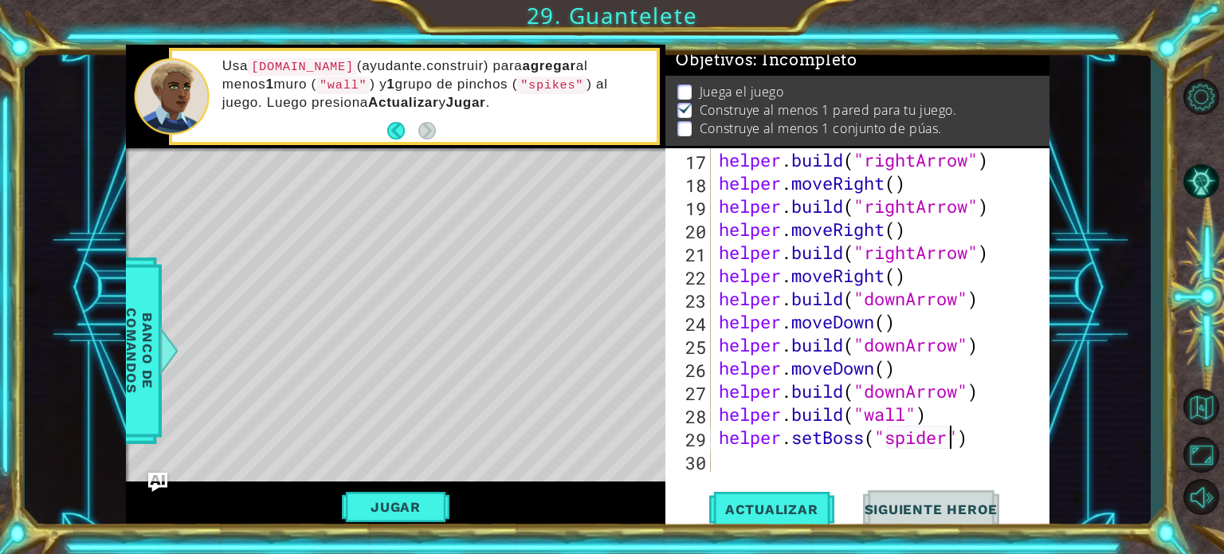
drag, startPoint x: 788, startPoint y: 513, endPoint x: 870, endPoint y: 466, distance: 94.9
click at [870, 466] on div "helper.setBoss("spider") 17 18 19 20 21 22 23 24 25 26 27 28 29 30 helper . bui…" at bounding box center [858, 339] width 384 height 383
click at [870, 466] on div "helper . build ( "rightArrow" ) helper . moveRight ( ) helper . build ( "rightA…" at bounding box center [879, 333] width 326 height 370
click at [775, 501] on span "Actualizar" at bounding box center [771, 509] width 125 height 16
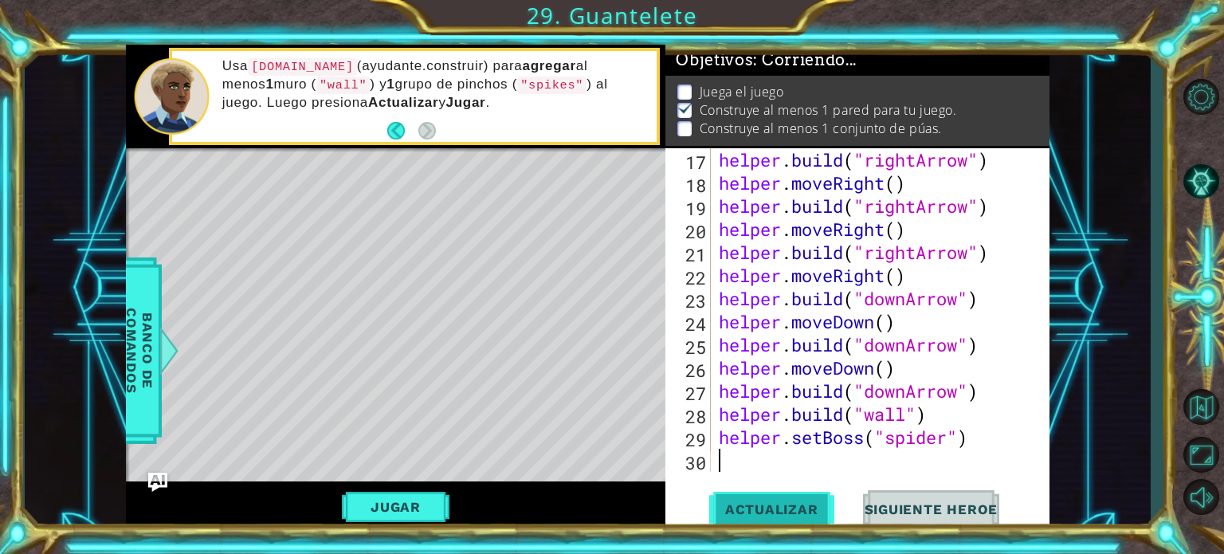
click at [775, 501] on span "Actualizar" at bounding box center [771, 509] width 125 height 16
click at [399, 506] on button "Jugar" at bounding box center [396, 507] width 108 height 30
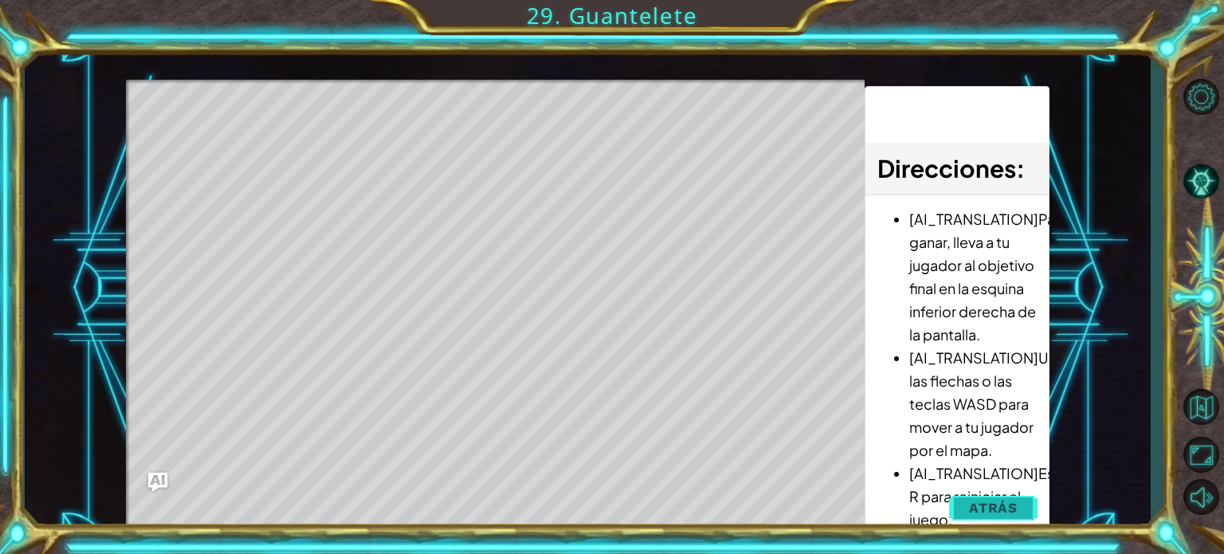
click at [1004, 506] on span "Atrás" at bounding box center [993, 508] width 49 height 16
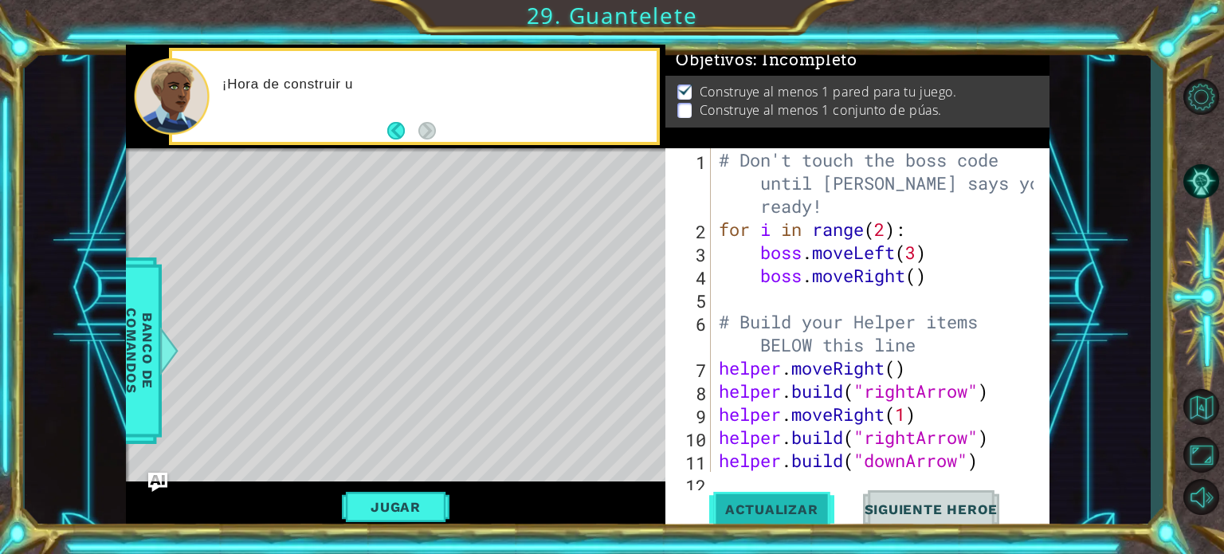
click at [807, 519] on button "Actualizar" at bounding box center [771, 509] width 125 height 38
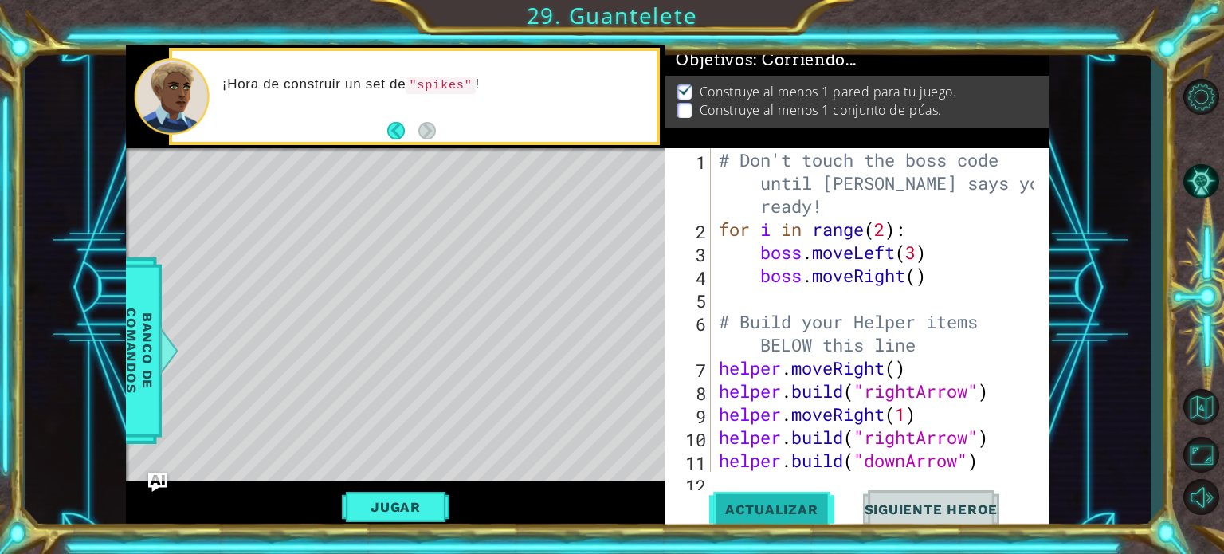
click at [807, 519] on button "Actualizar" at bounding box center [771, 509] width 125 height 38
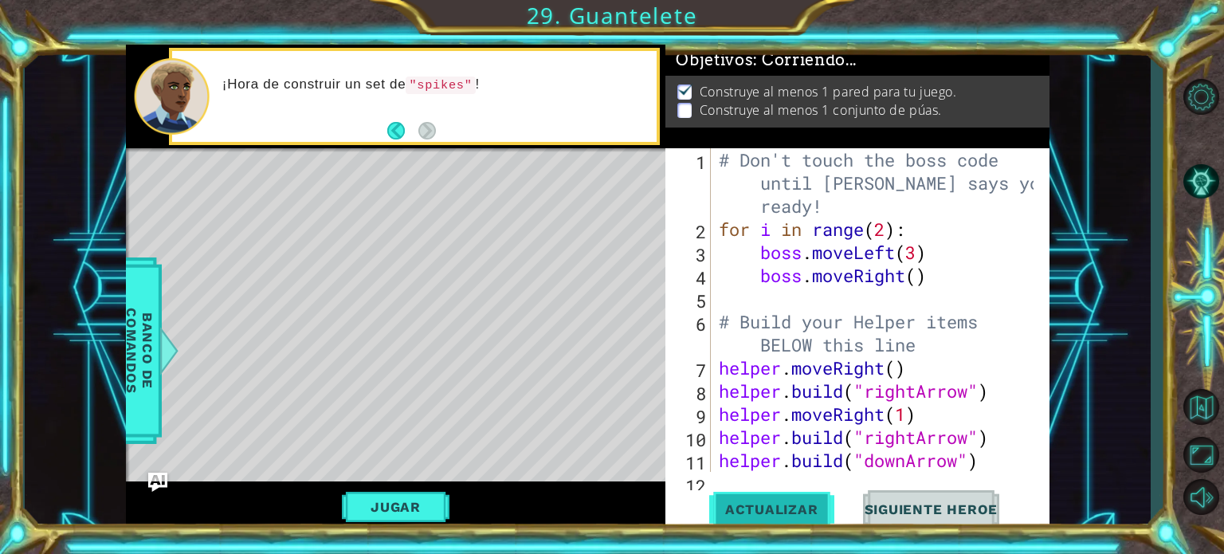
click at [807, 519] on button "Actualizar" at bounding box center [771, 509] width 125 height 38
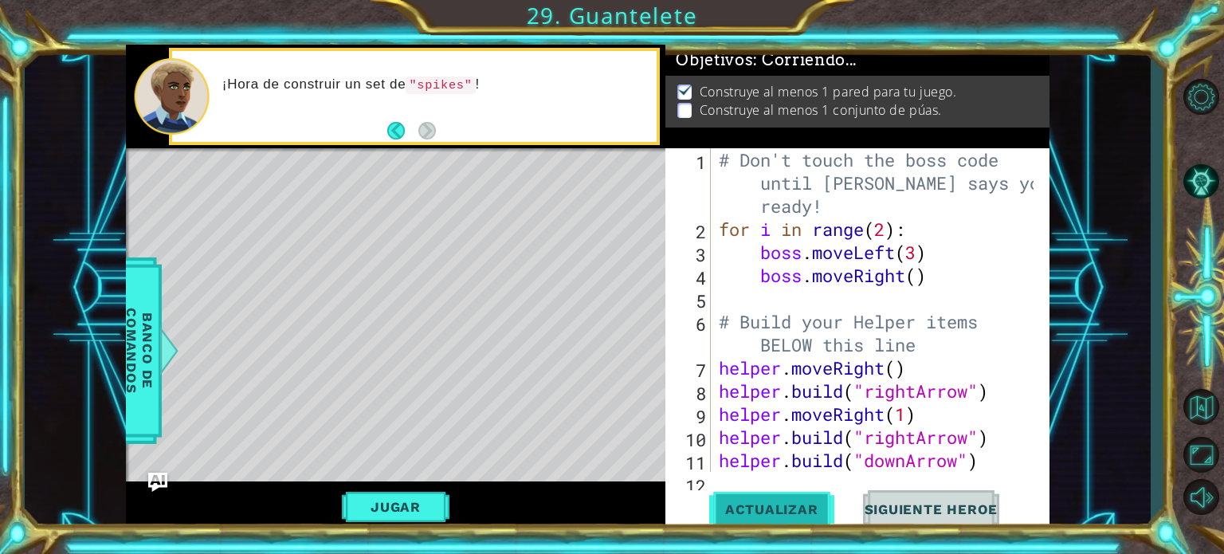
click at [807, 519] on button "Actualizar" at bounding box center [771, 509] width 125 height 38
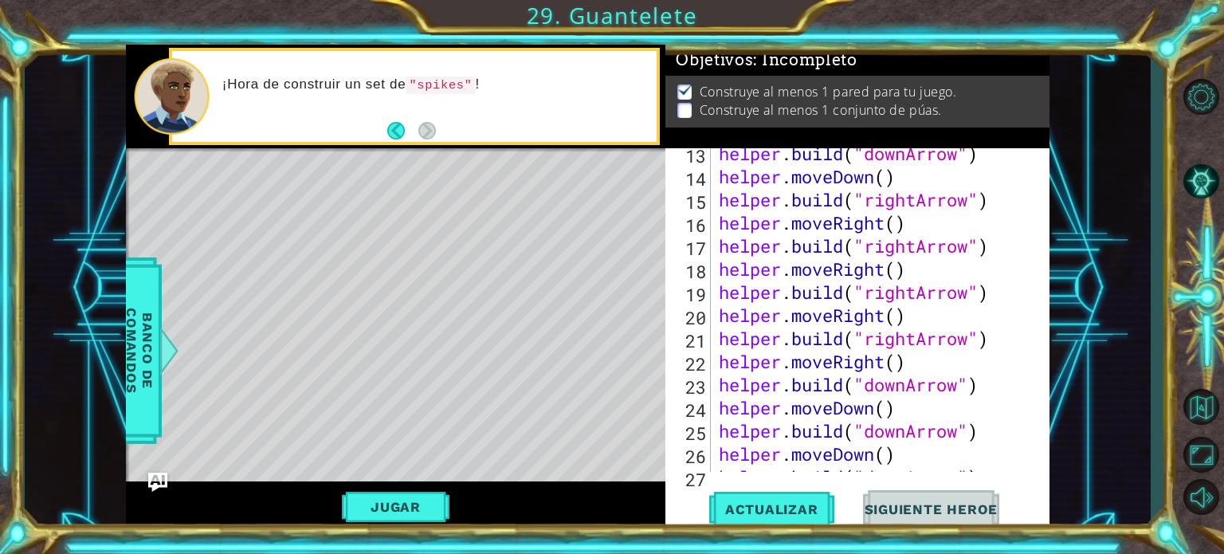
scroll to position [438, 0]
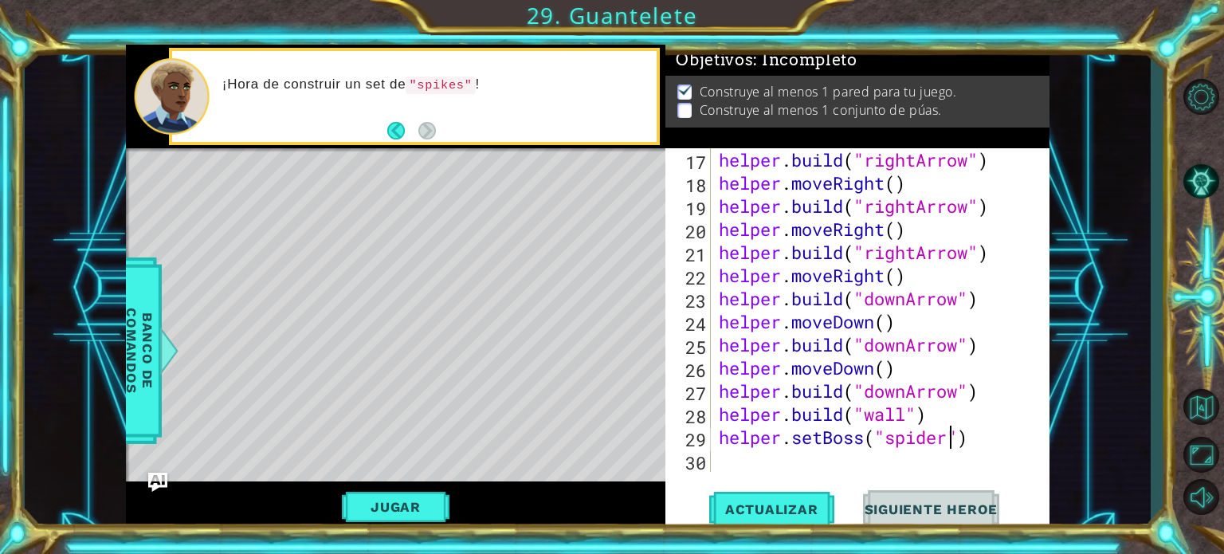
click at [956, 442] on div "helper . build ( "rightArrow" ) helper . moveRight ( ) helper . build ( "rightA…" at bounding box center [879, 333] width 326 height 370
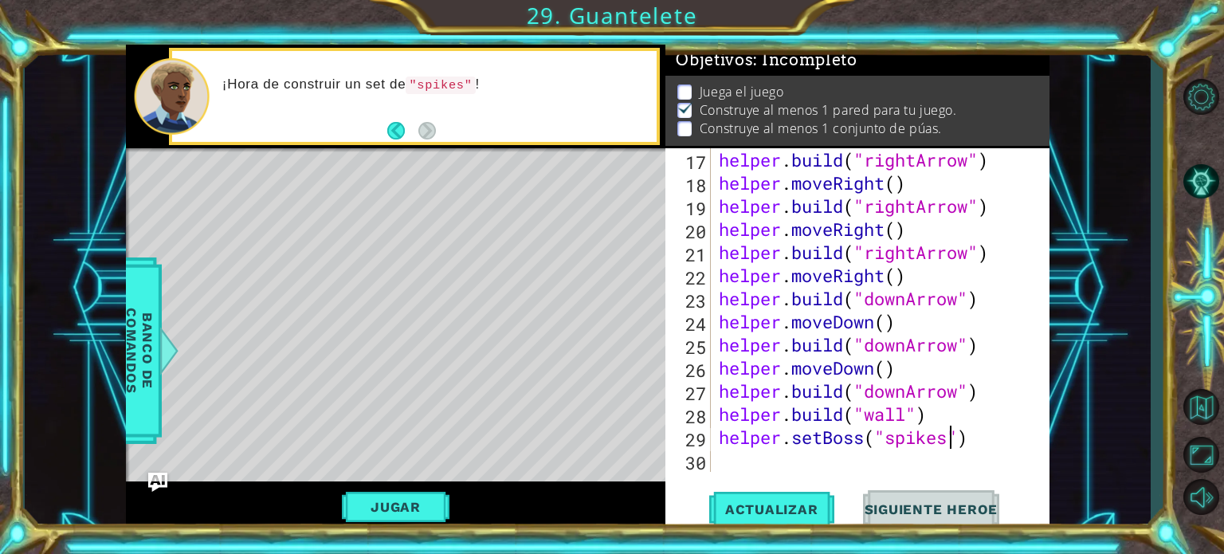
scroll to position [0, 10]
click at [783, 493] on button "Actualizar" at bounding box center [771, 509] width 125 height 38
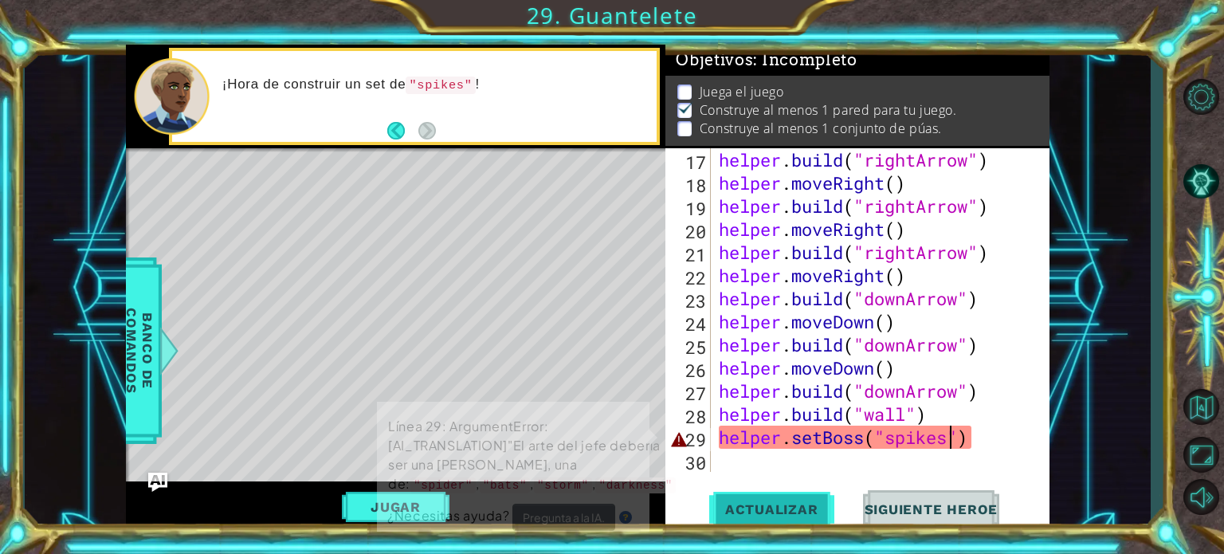
scroll to position [9, 0]
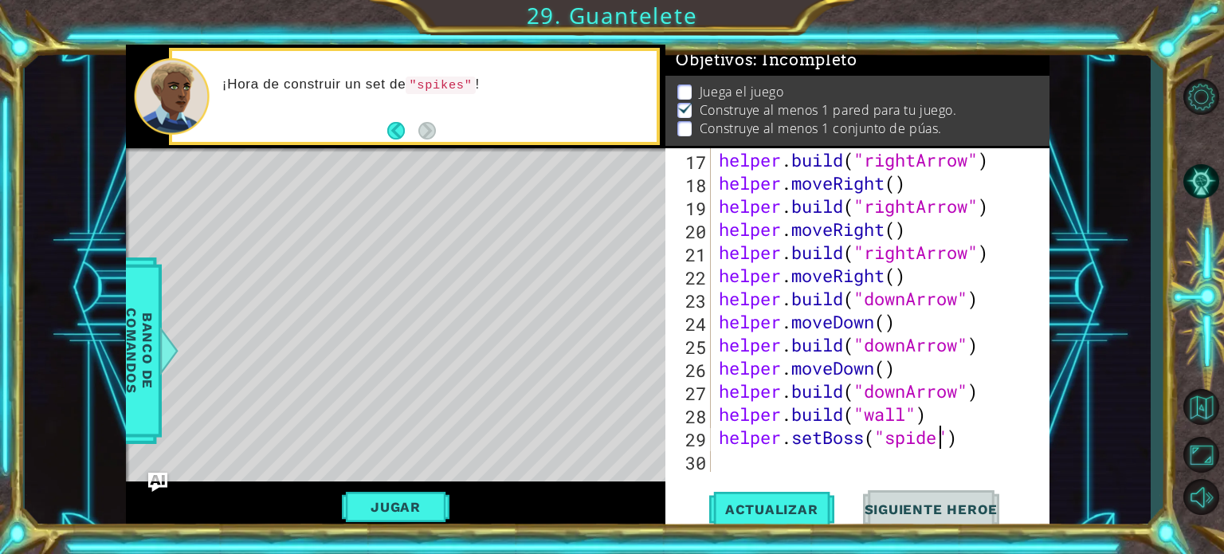
type textarea "helper.setBoss("spider")"
click at [922, 466] on div "helper . build ( "rightArrow" ) helper . moveRight ( ) helper . build ( "rightA…" at bounding box center [879, 333] width 326 height 370
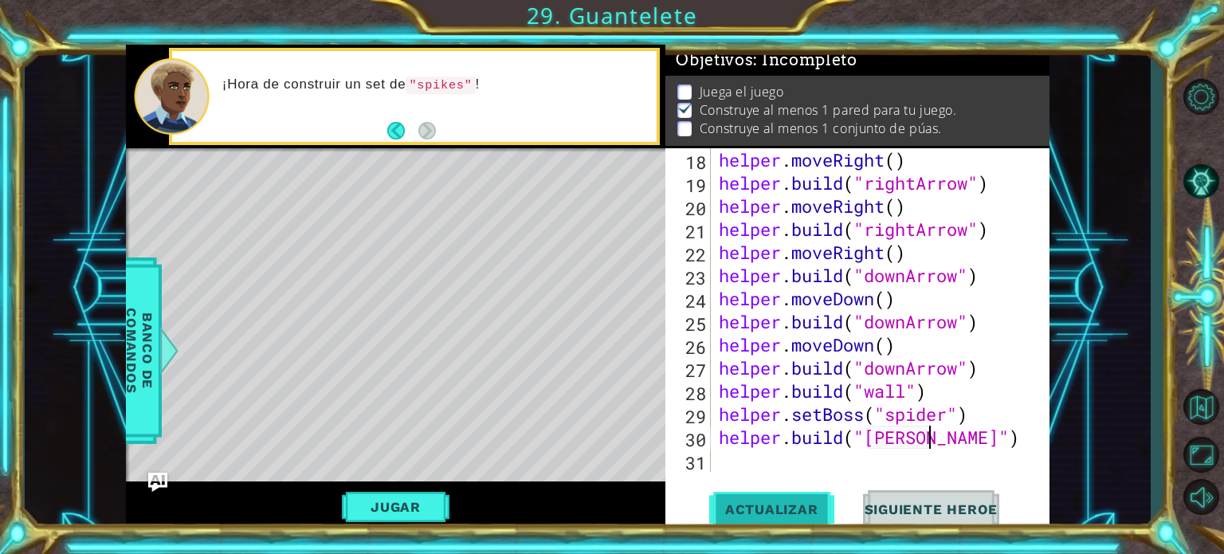
click at [785, 500] on button "Actualizar" at bounding box center [771, 509] width 125 height 38
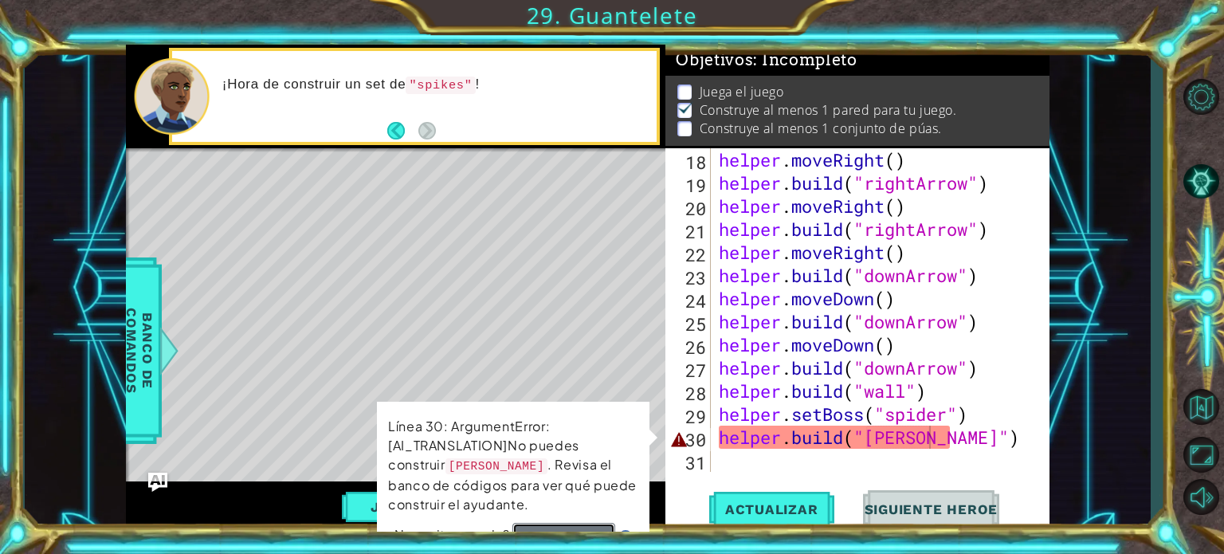
click at [558, 523] on button "Pregunta a la IA." at bounding box center [564, 536] width 103 height 27
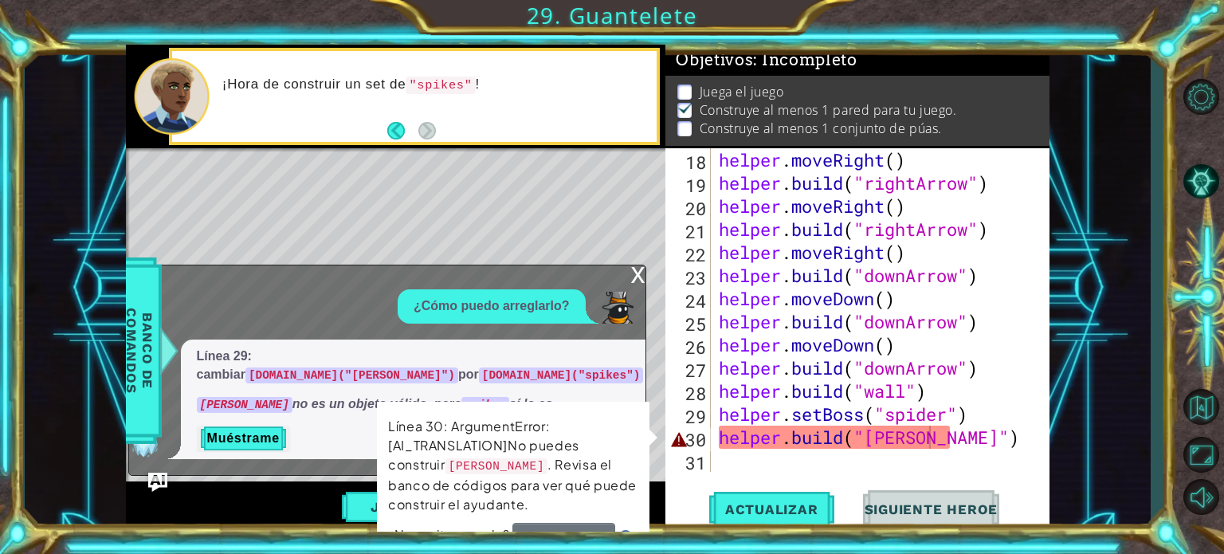
click at [324, 451] on p "Muéstrame" at bounding box center [420, 439] width 447 height 26
click at [848, 431] on div "helper . moveRight ( ) helper . build ( "rightArrow" ) helper . moveRight ( ) h…" at bounding box center [879, 333] width 326 height 370
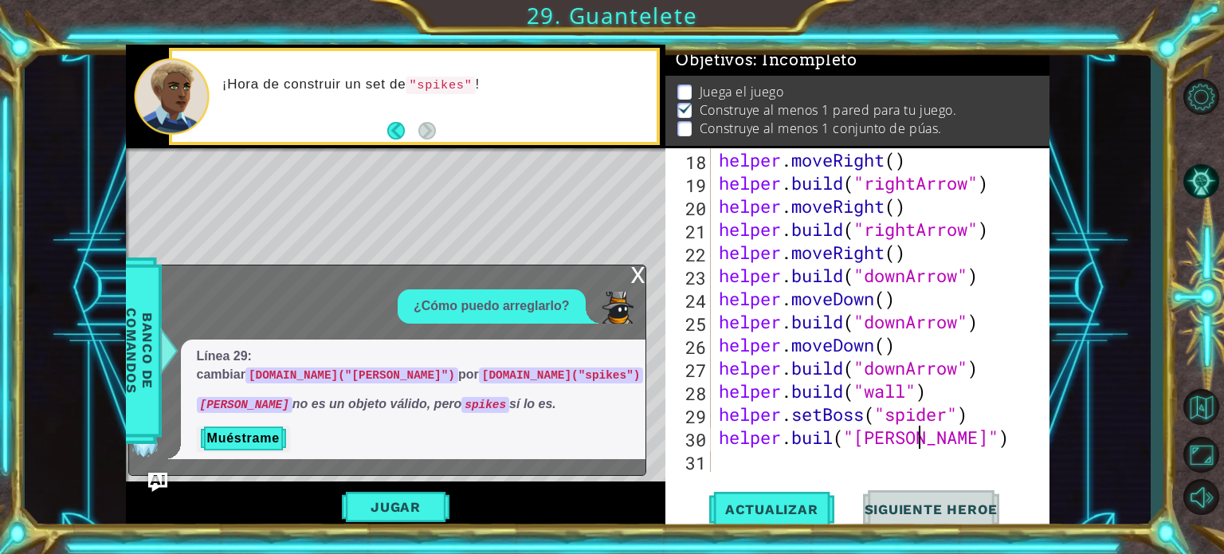
click at [918, 442] on div "helper . moveRight ( ) helper . build ( "rightArrow" ) helper . moveRight ( ) h…" at bounding box center [879, 333] width 326 height 370
click at [839, 446] on div "helper . moveRight ( ) helper . build ( "rightArrow" ) helper . moveRight ( ) h…" at bounding box center [879, 333] width 326 height 370
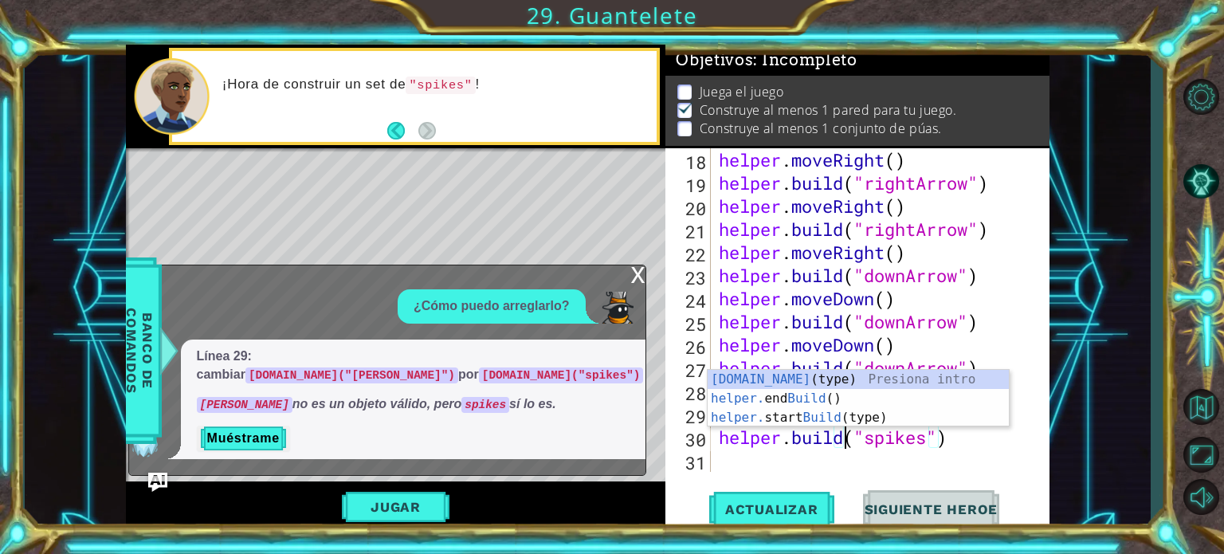
scroll to position [0, 6]
type textarea "[DOMAIN_NAME]("spikes")"
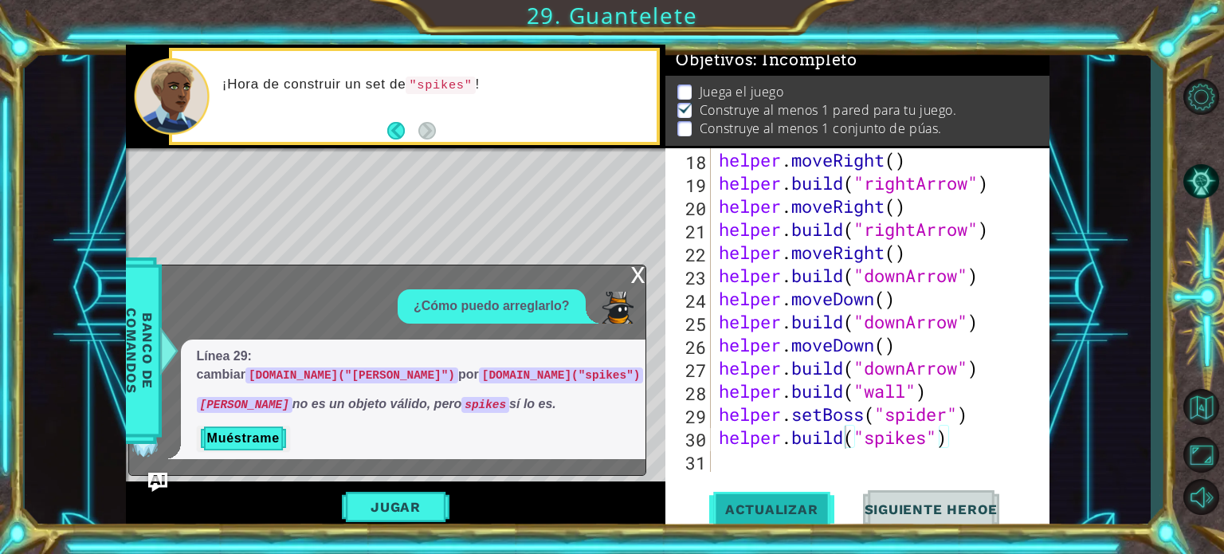
click at [784, 506] on span "Actualizar" at bounding box center [771, 509] width 125 height 16
click at [631, 277] on div "x" at bounding box center [638, 273] width 14 height 16
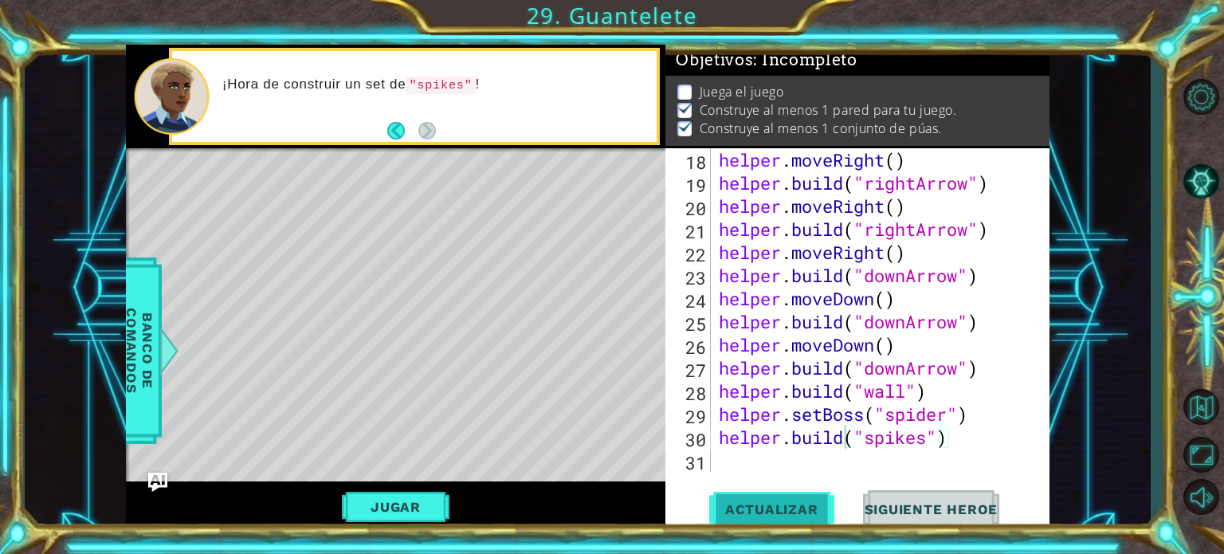
click at [743, 517] on button "Actualizar" at bounding box center [771, 509] width 125 height 38
click at [421, 500] on button "Jugar" at bounding box center [396, 507] width 108 height 30
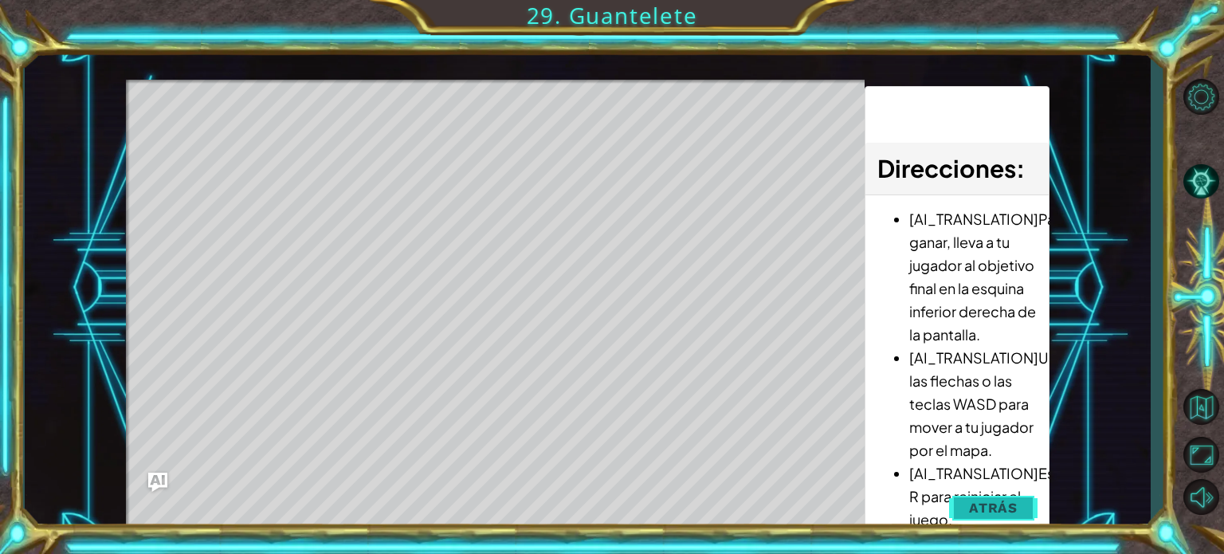
click at [994, 494] on button "Atrás" at bounding box center [993, 508] width 88 height 32
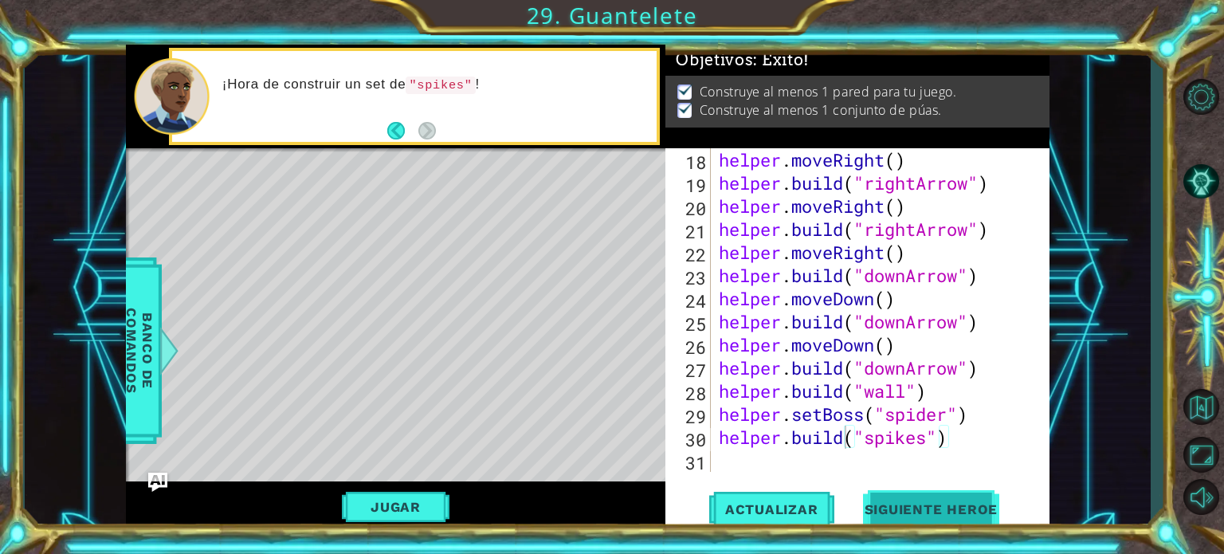
click at [968, 512] on span "Siguiente Heroe" at bounding box center [932, 507] width 166 height 16
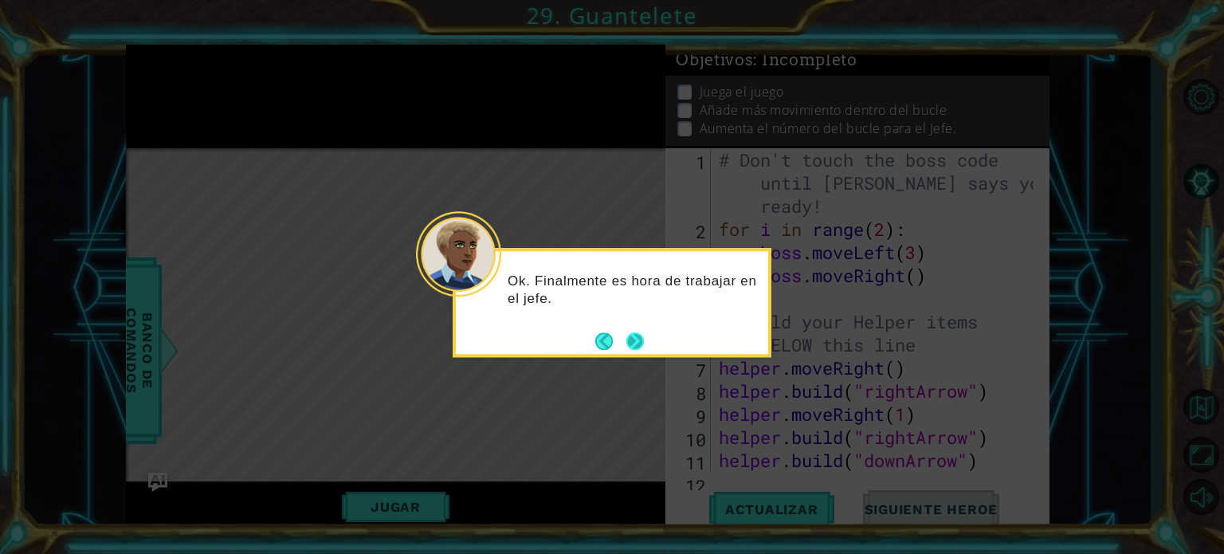
click at [627, 341] on button "Next" at bounding box center [636, 341] width 18 height 18
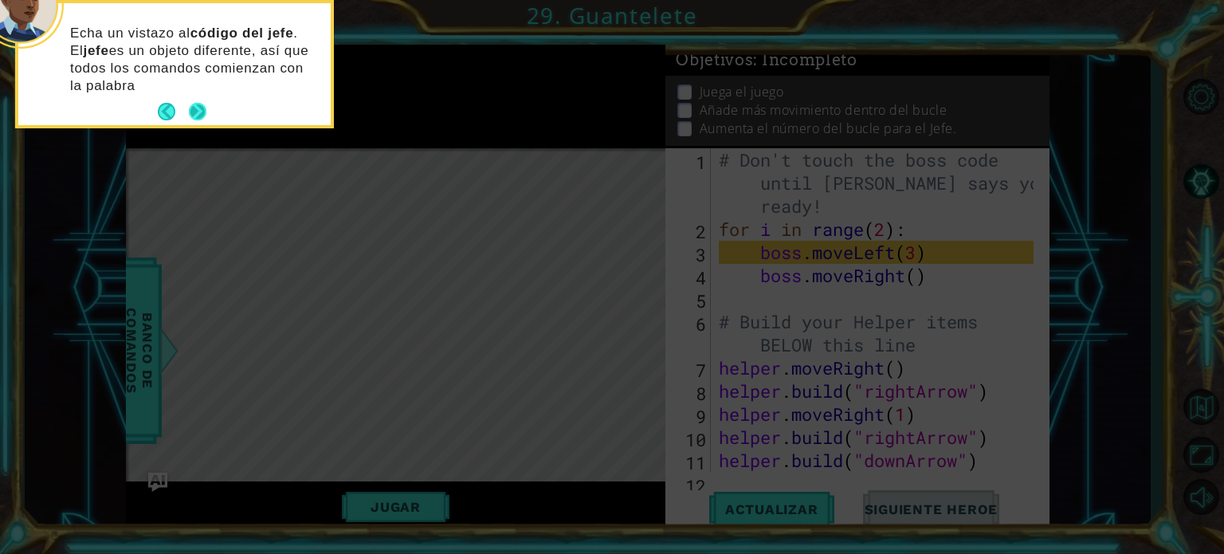
click at [191, 96] on div "Echa un vistazo al código del jefe . El jefe es un objeto diferente, así que to…" at bounding box center [174, 68] width 312 height 116
click at [198, 108] on button "Next" at bounding box center [198, 113] width 22 height 22
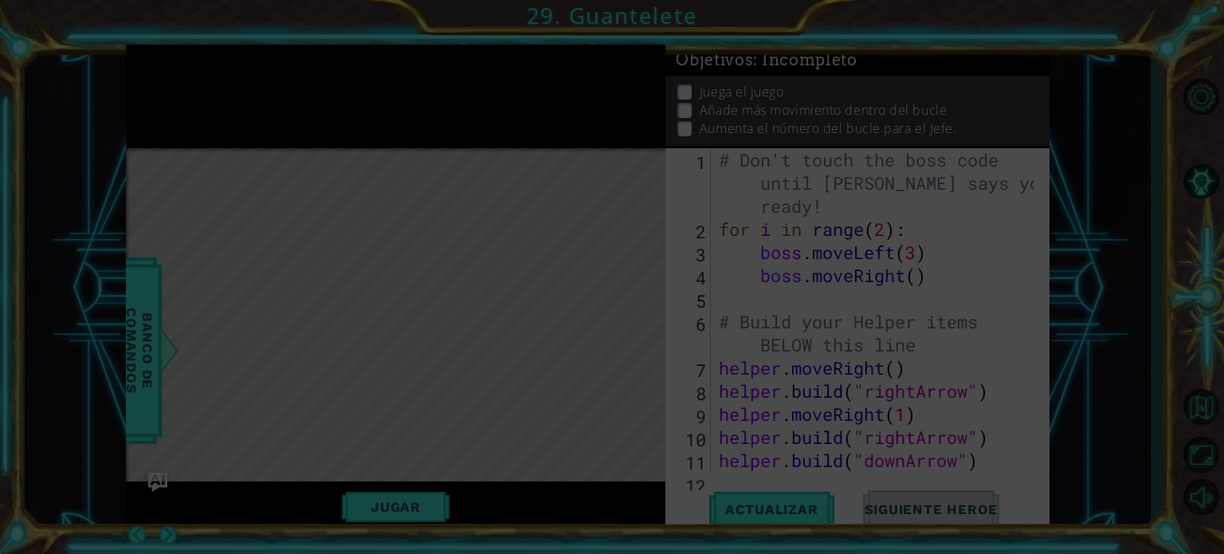
click at [198, 108] on icon at bounding box center [612, 277] width 1224 height 554
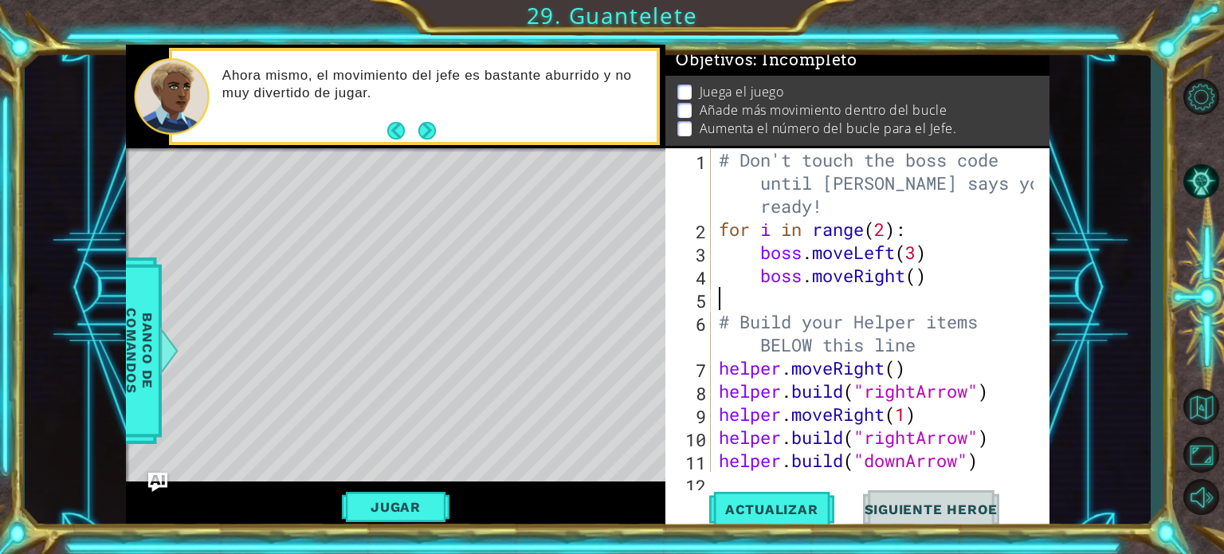
click at [735, 296] on div "# Don't touch the boss code until [PERSON_NAME] says you're ready! for i in ran…" at bounding box center [879, 356] width 326 height 416
click at [781, 302] on div "# Don't touch the boss code until [PERSON_NAME] says you're ready! for i in ran…" at bounding box center [879, 356] width 326 height 416
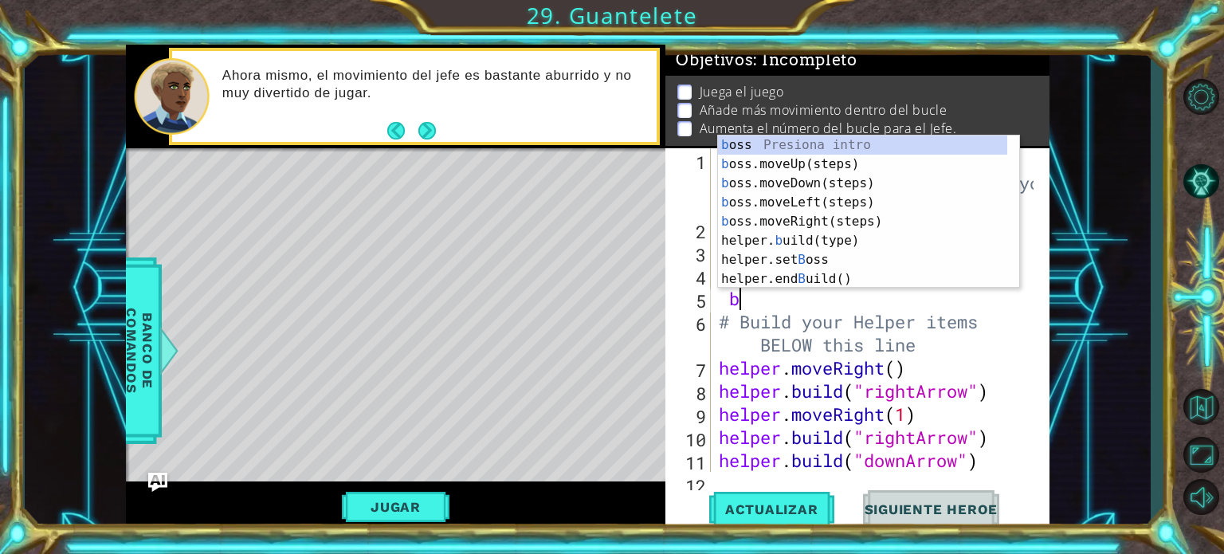
type textarea "bo"
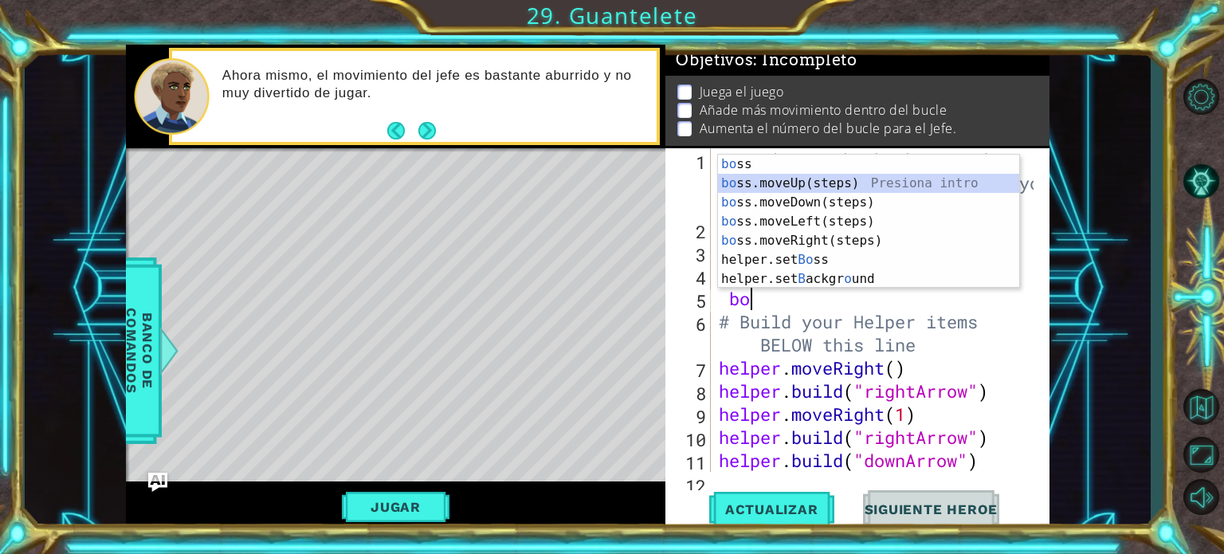
click at [816, 179] on div "bo ss Presiona intro bo ss.moveUp(steps) Presiona intro bo ss.moveDown(steps) P…" at bounding box center [868, 241] width 301 height 172
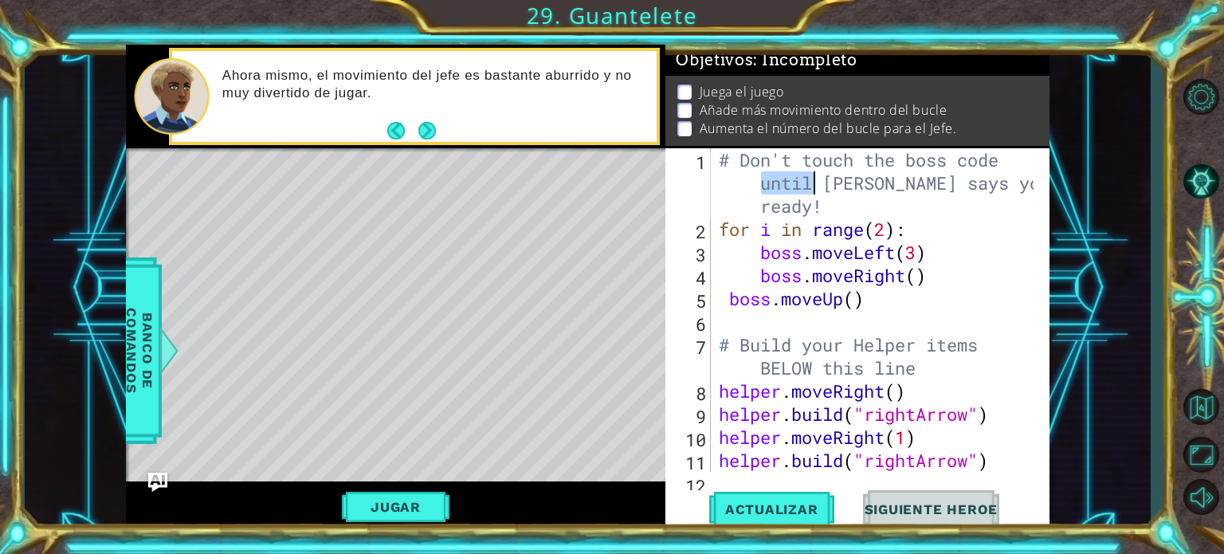
click at [816, 179] on div "# Don't touch the boss code until [PERSON_NAME] says you're ready! for i in ran…" at bounding box center [879, 356] width 326 height 416
type textarea "# Don't touch the boss code until [PERSON_NAME] says you're ready!"
click at [859, 312] on div "# Don't touch the boss code until [PERSON_NAME] says you're ready! for i in ran…" at bounding box center [879, 356] width 326 height 416
click at [858, 303] on div "# Don't touch the boss code until [PERSON_NAME] says you're ready! for i in ran…" at bounding box center [879, 356] width 326 height 416
type textarea "boss.moveUp()"
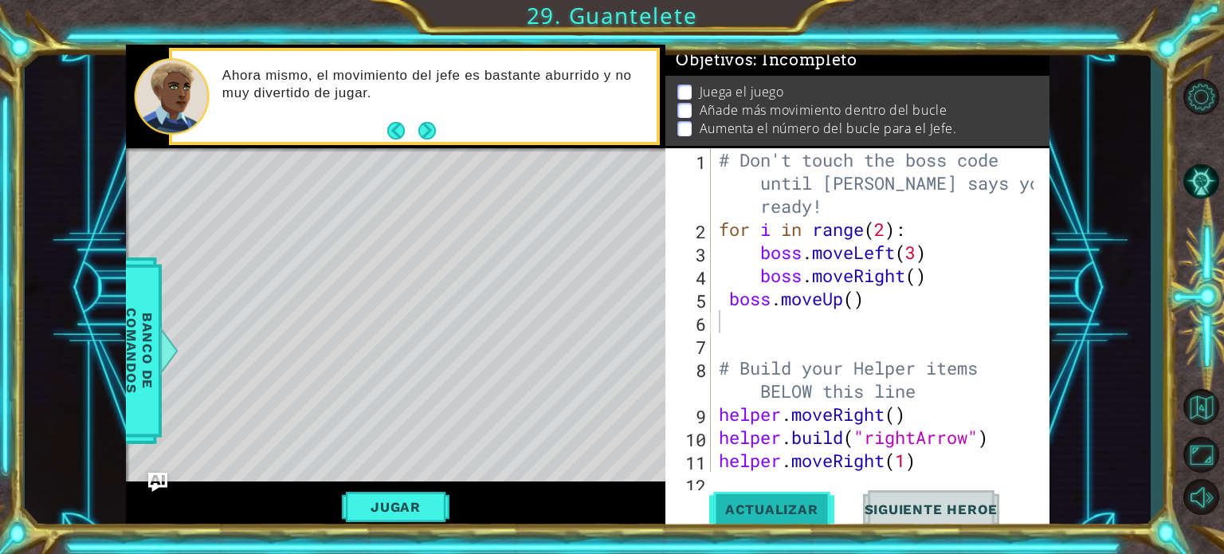
click at [819, 506] on span "Actualizar" at bounding box center [771, 509] width 125 height 16
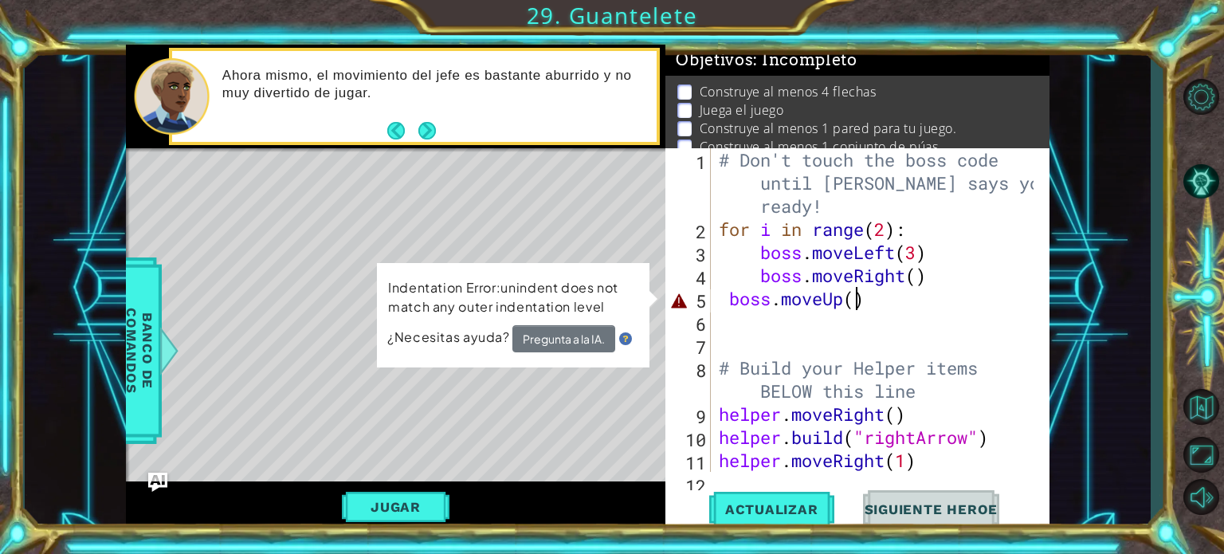
click at [858, 297] on div "# Don't touch the boss code until [PERSON_NAME] says you're ready! for i in ran…" at bounding box center [879, 356] width 326 height 416
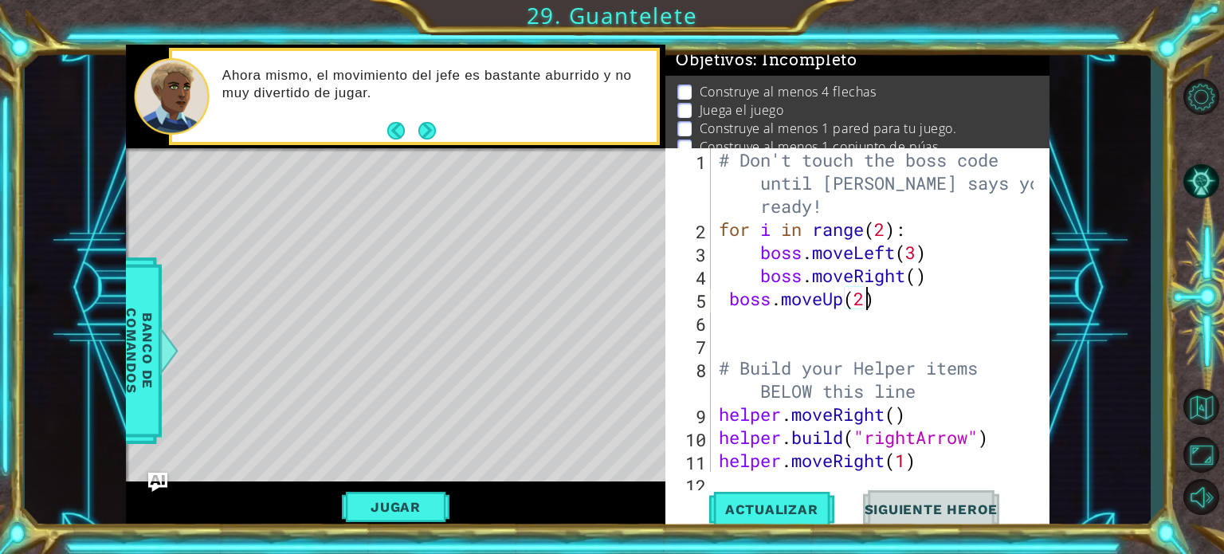
scroll to position [0, 6]
click at [782, 499] on button "Actualizar" at bounding box center [771, 509] width 125 height 38
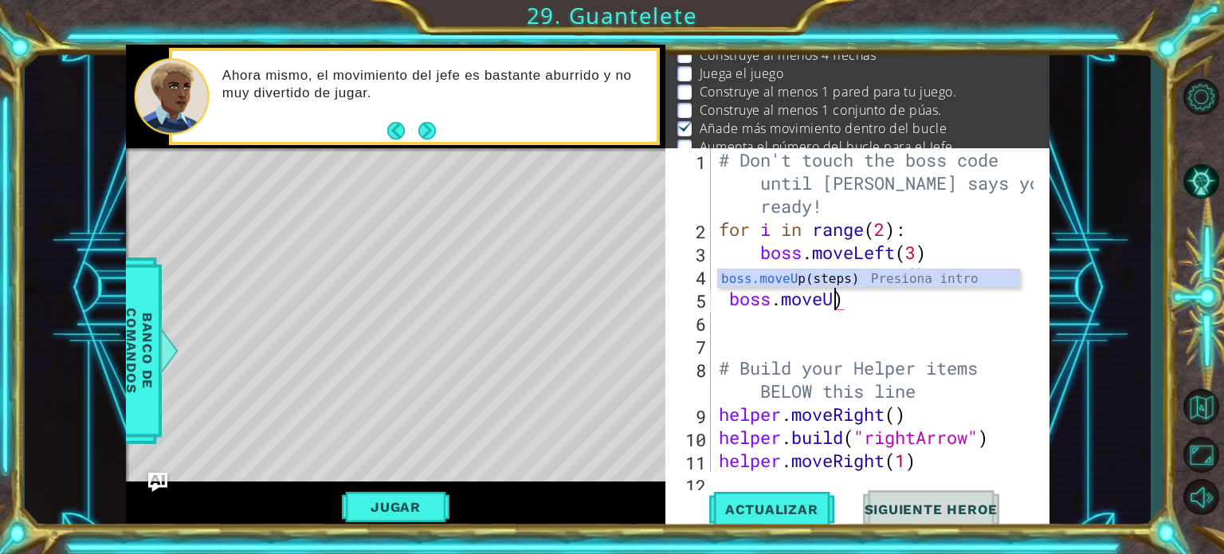
scroll to position [0, 4]
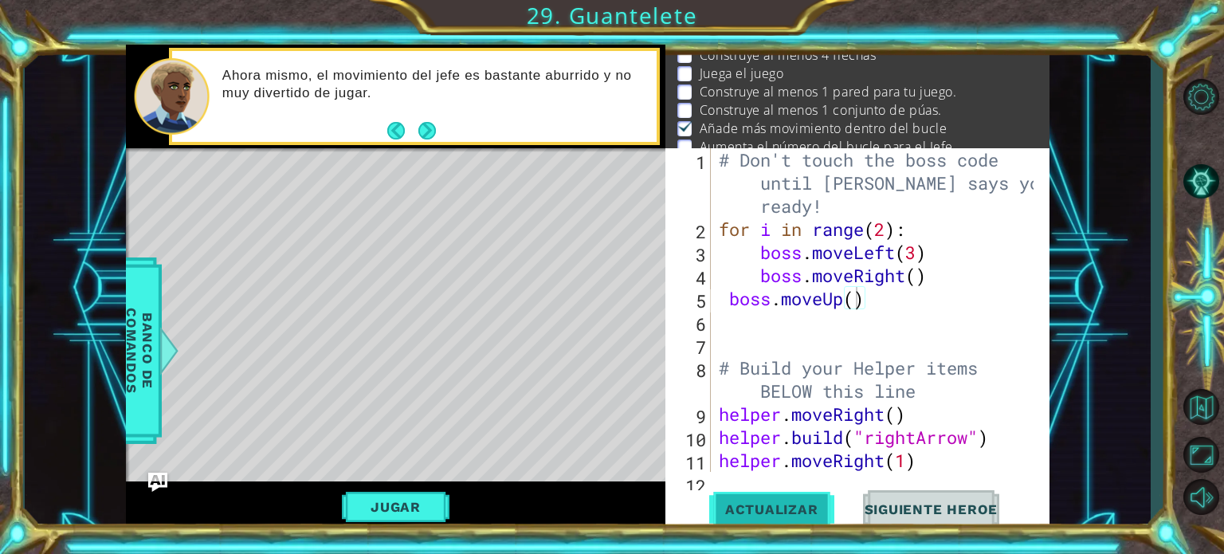
click at [780, 512] on span "Actualizar" at bounding box center [771, 509] width 125 height 16
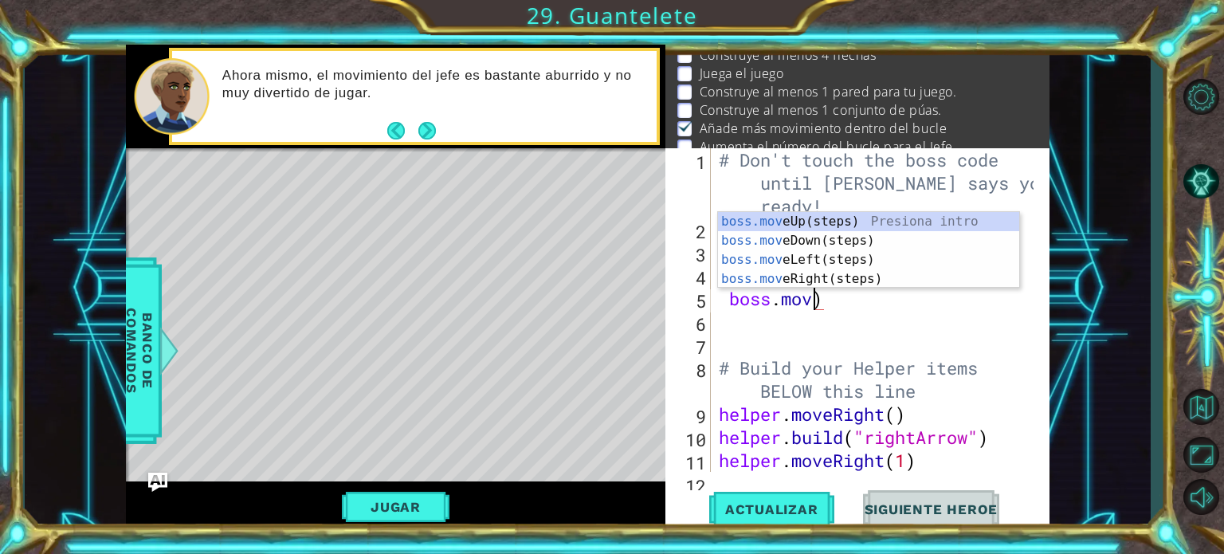
scroll to position [0, 3]
type textarea ")"
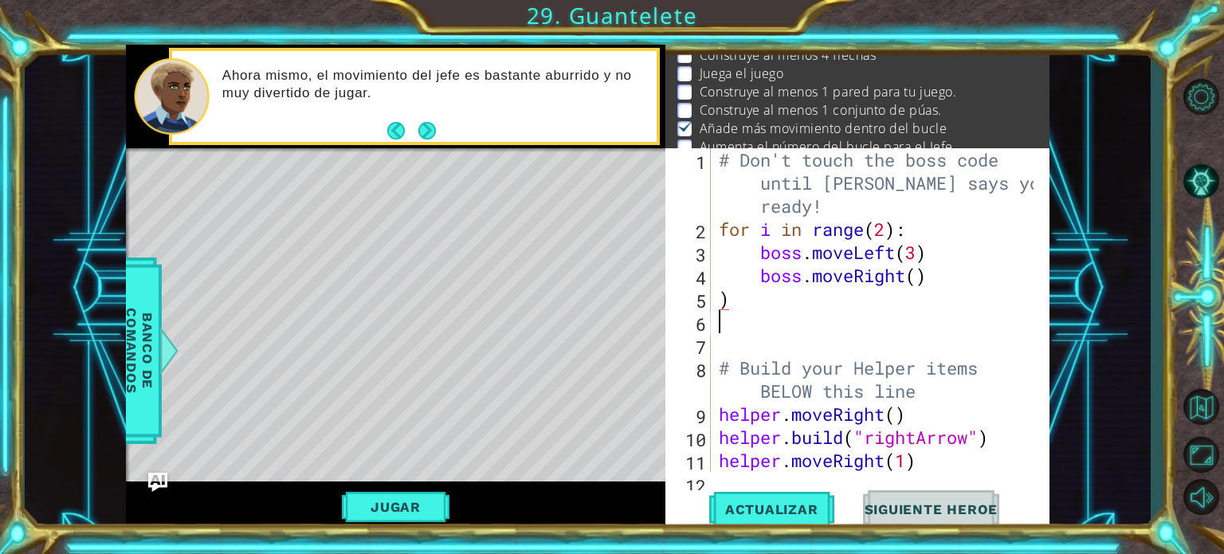
click at [910, 315] on div "# Don't touch the boss code until [PERSON_NAME] says you're ready! for i in ran…" at bounding box center [879, 356] width 326 height 416
click at [909, 299] on div "# Don't touch the boss code until [PERSON_NAME] says you're ready! for i in ran…" at bounding box center [879, 356] width 326 height 416
type textarea ")"
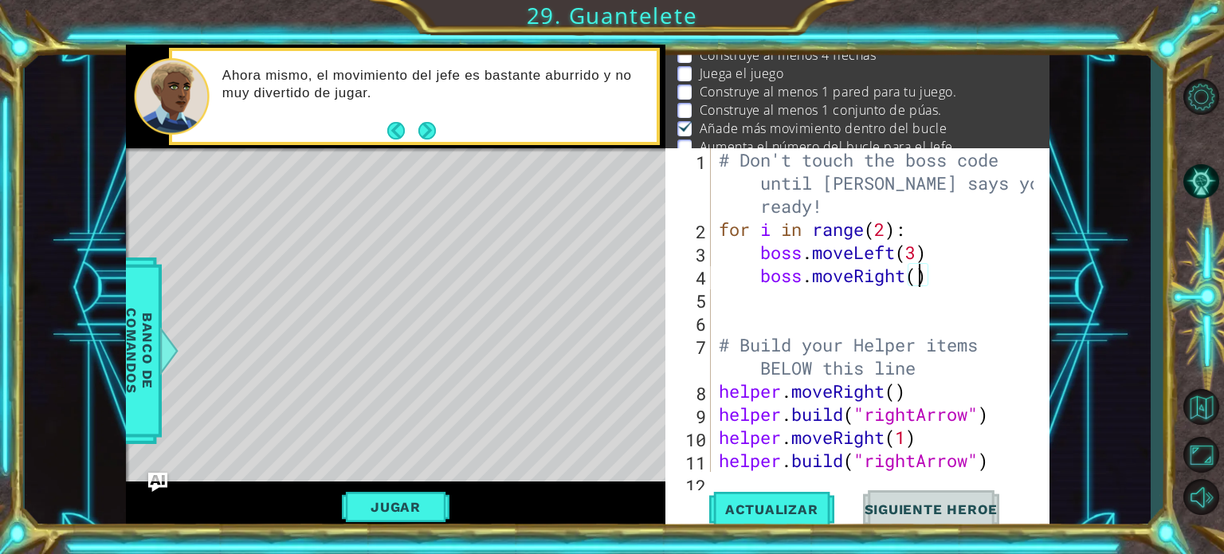
click at [915, 281] on div "# Don't touch the boss code until [PERSON_NAME] says you're ready! for i in ran…" at bounding box center [879, 356] width 326 height 416
type textarea "boss.moveRight(2)"
click at [824, 501] on span "Actualizar" at bounding box center [771, 509] width 125 height 16
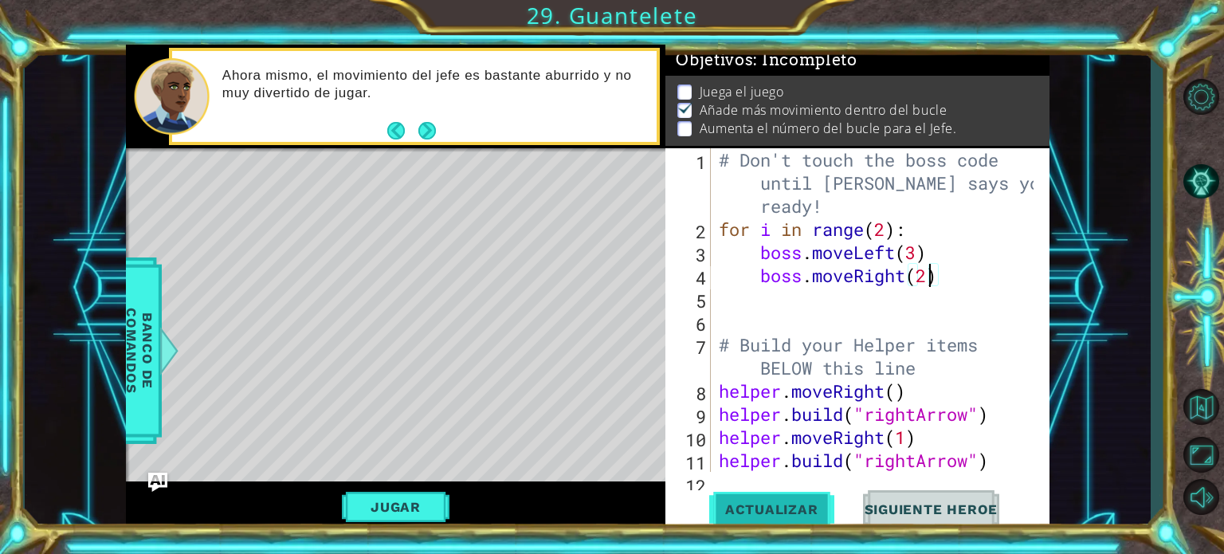
scroll to position [18, 0]
click at [399, 515] on button "Jugar" at bounding box center [396, 507] width 108 height 30
